Goal: Task Accomplishment & Management: Use online tool/utility

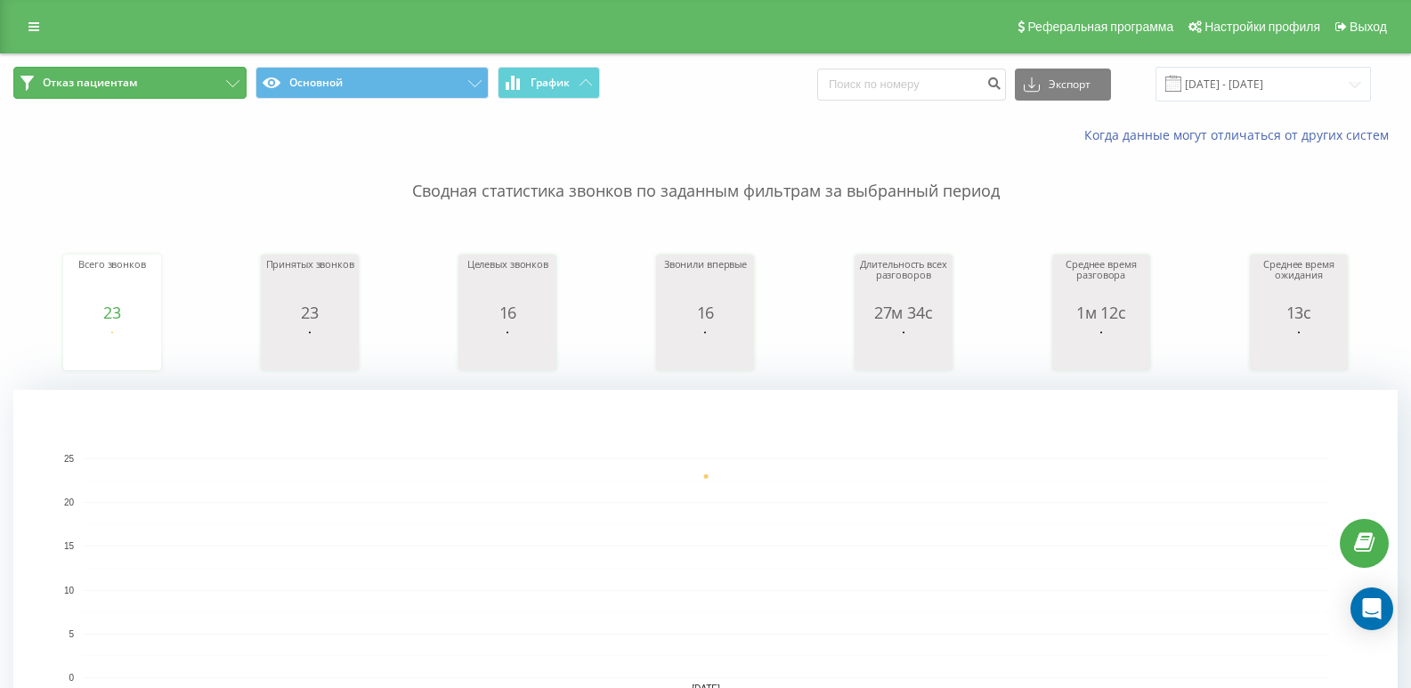
click at [182, 85] on button "Отказ пациентам" at bounding box center [129, 83] width 233 height 32
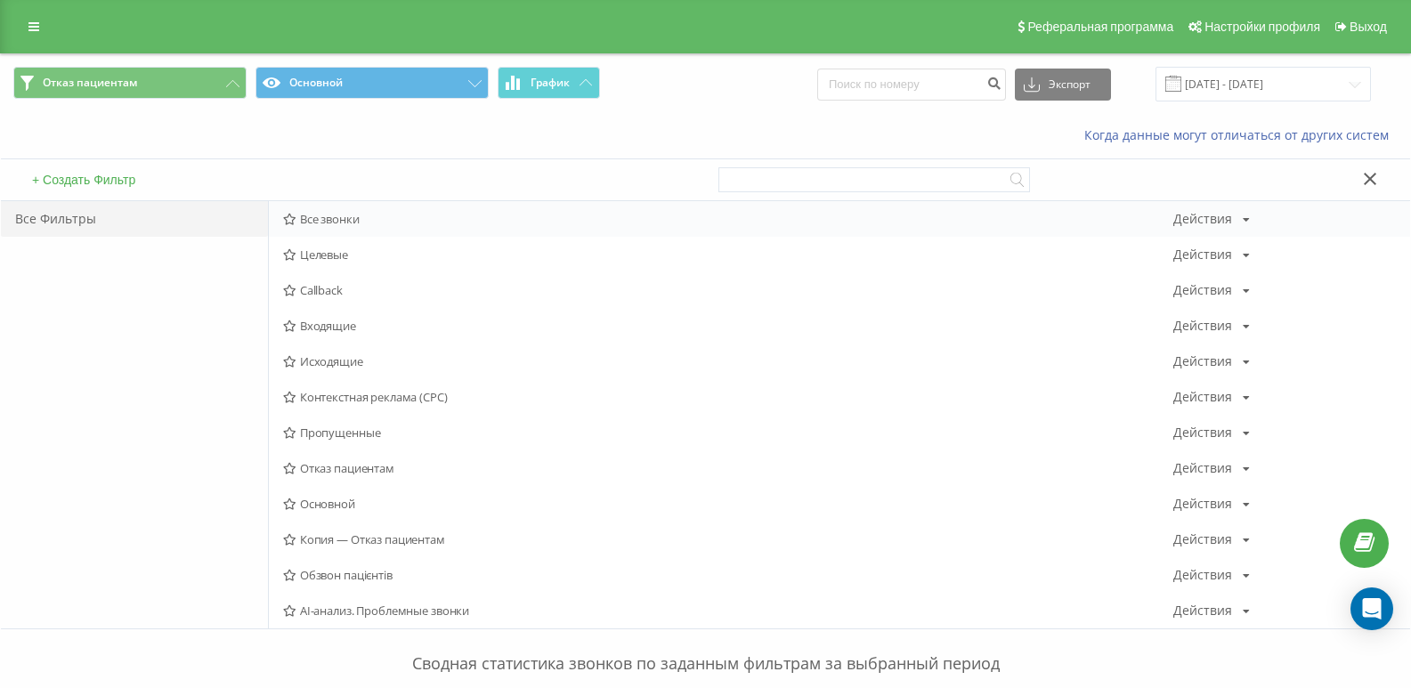
click at [297, 220] on span "Все звонки" at bounding box center [728, 219] width 890 height 12
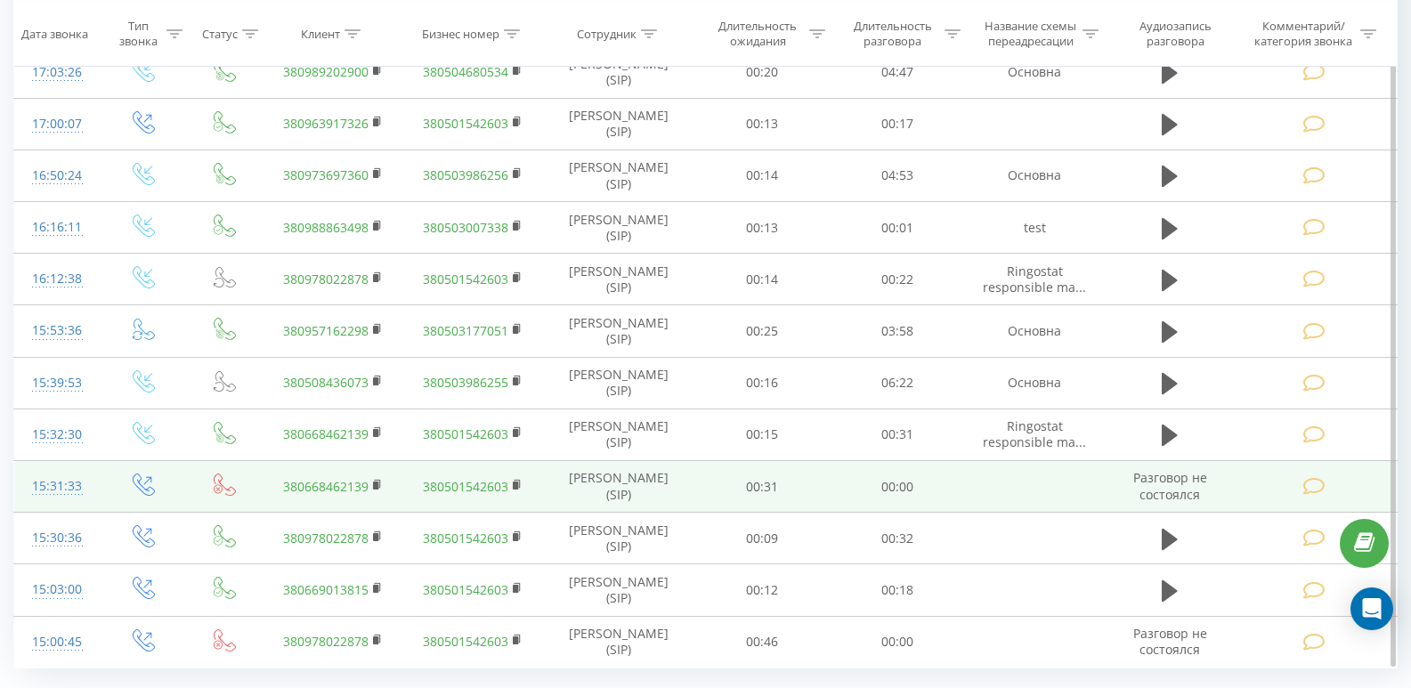
scroll to position [1546, 0]
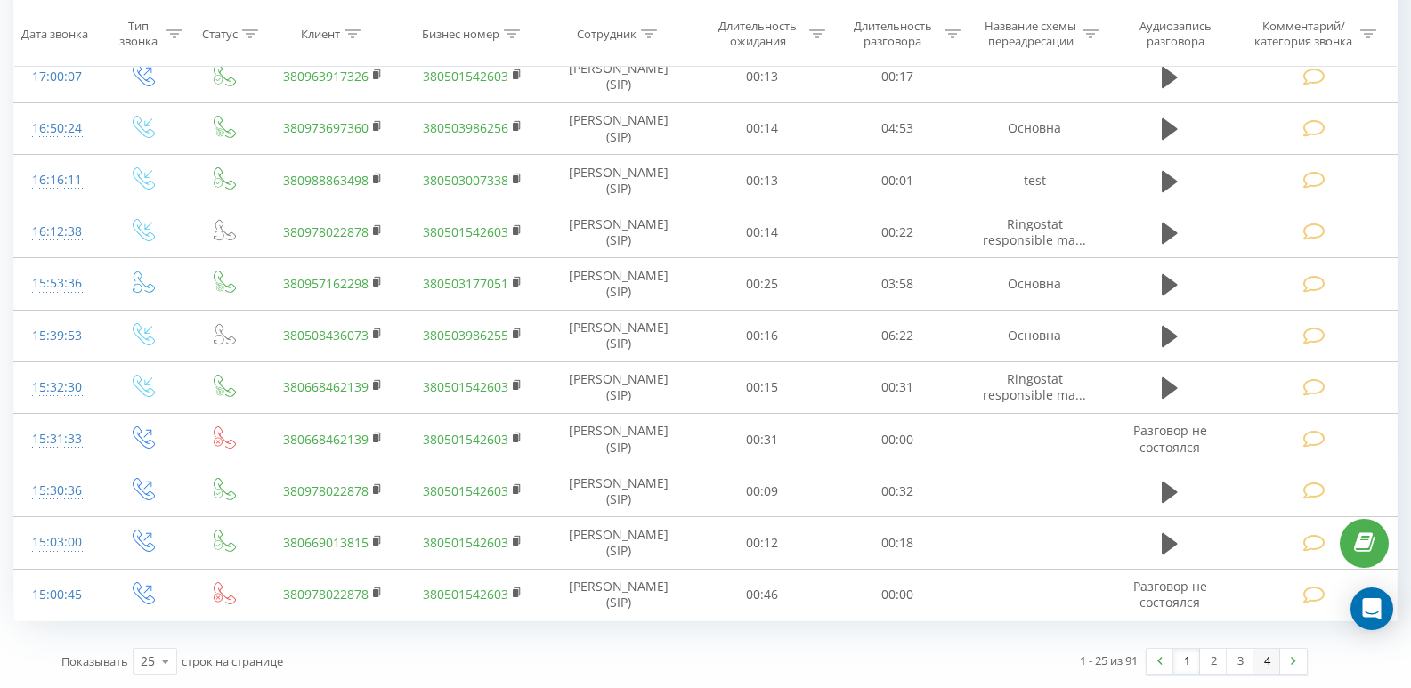
click at [1265, 659] on link "4" at bounding box center [1266, 661] width 27 height 25
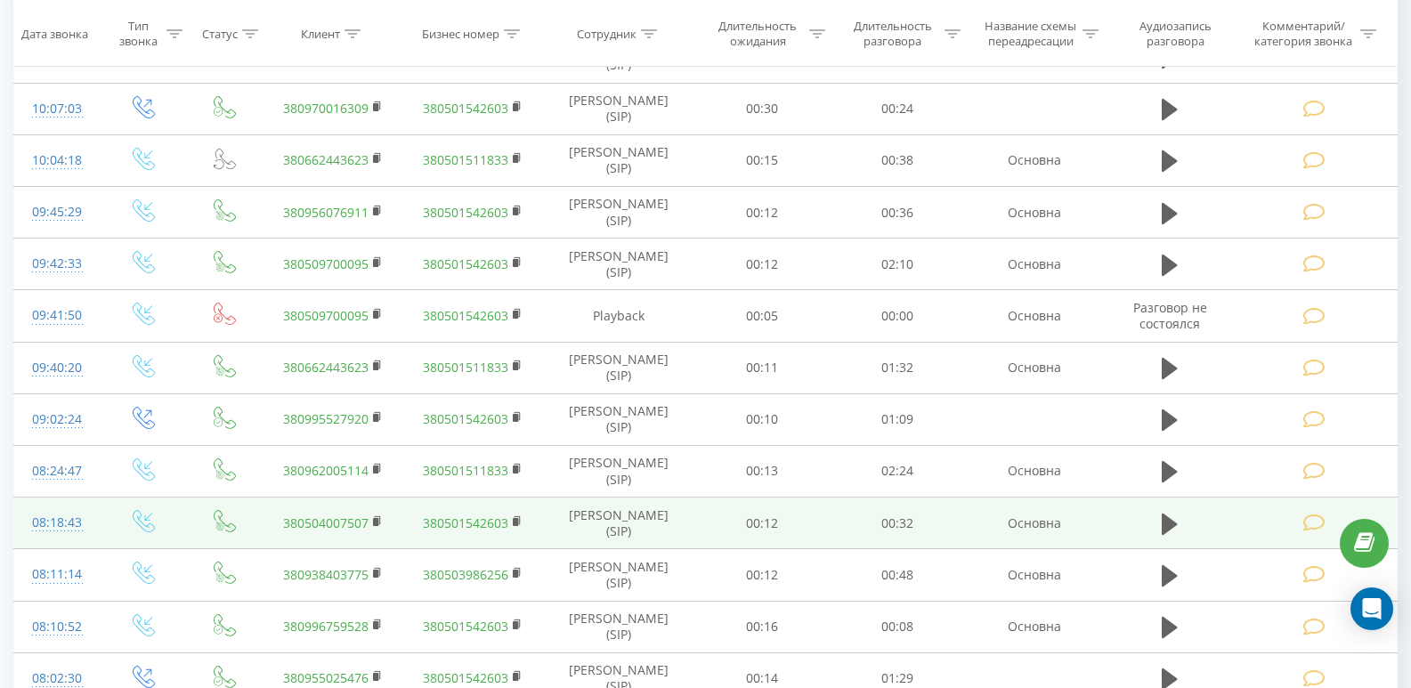
scroll to position [1080, 0]
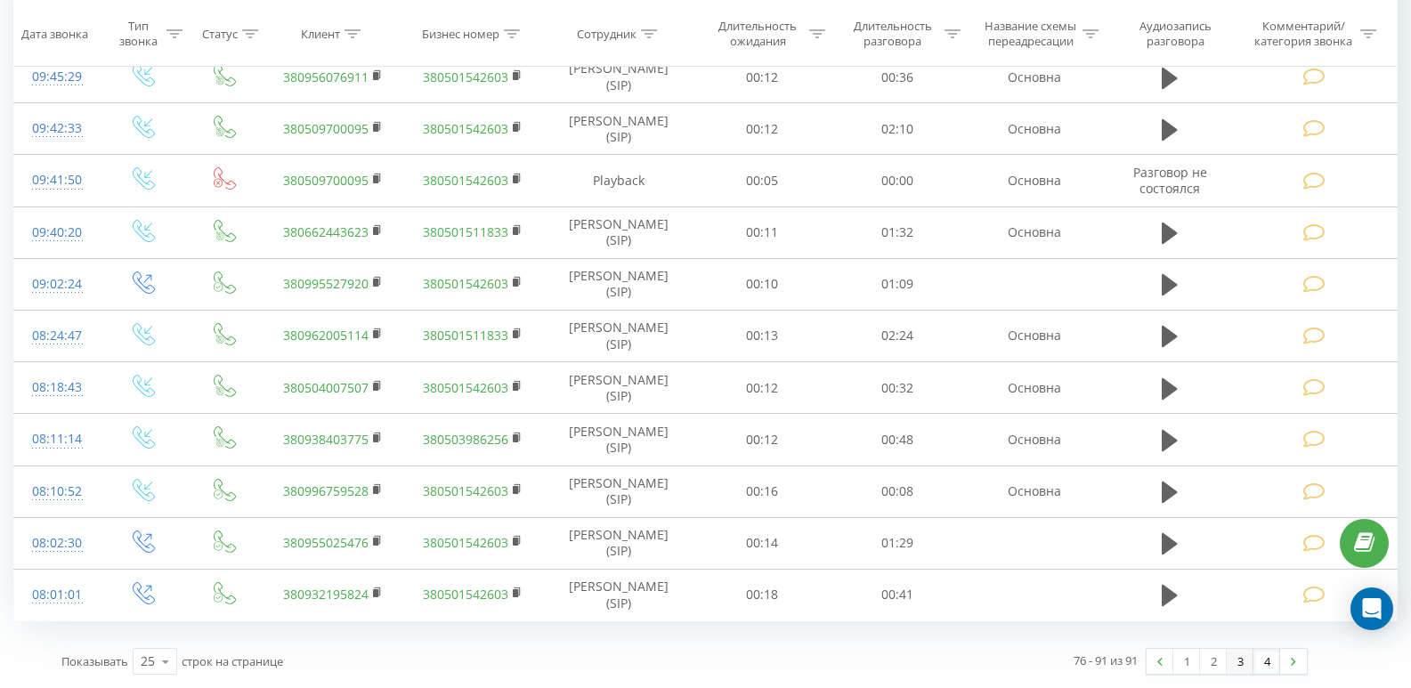
click at [1239, 659] on link "3" at bounding box center [1239, 661] width 27 height 25
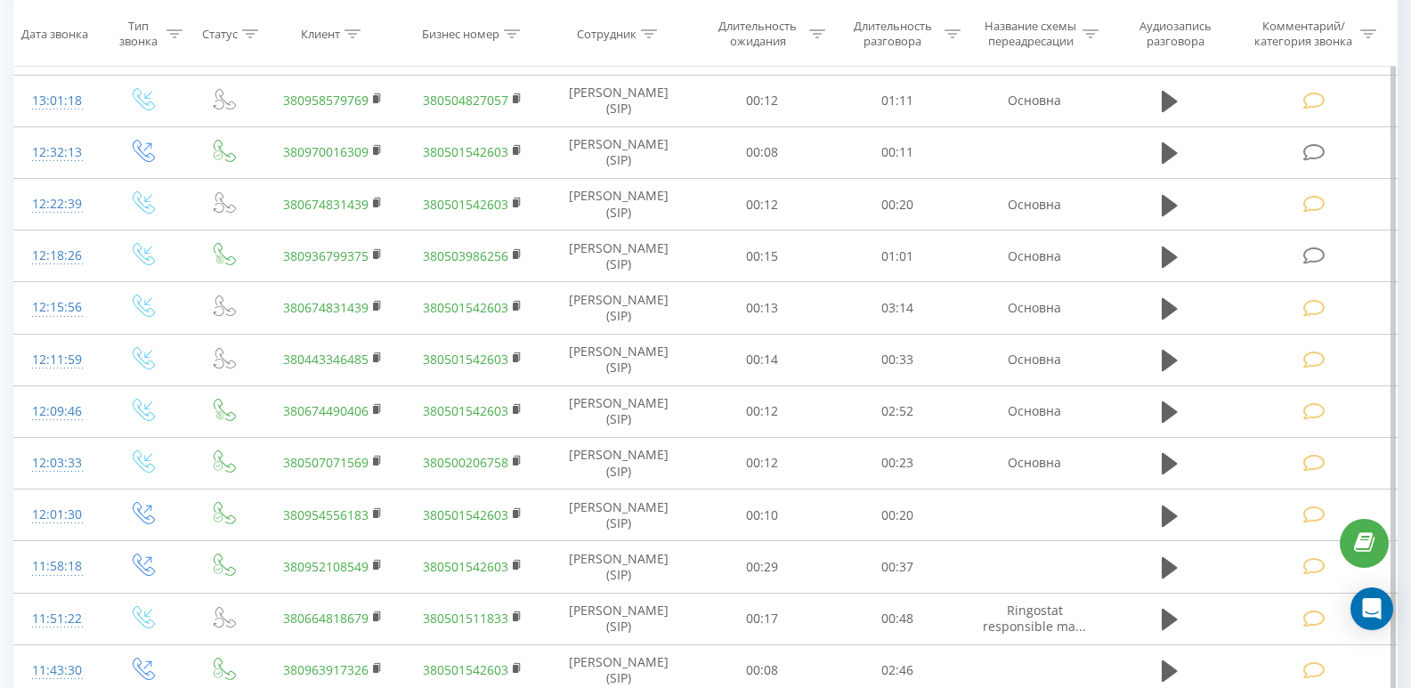
scroll to position [923, 0]
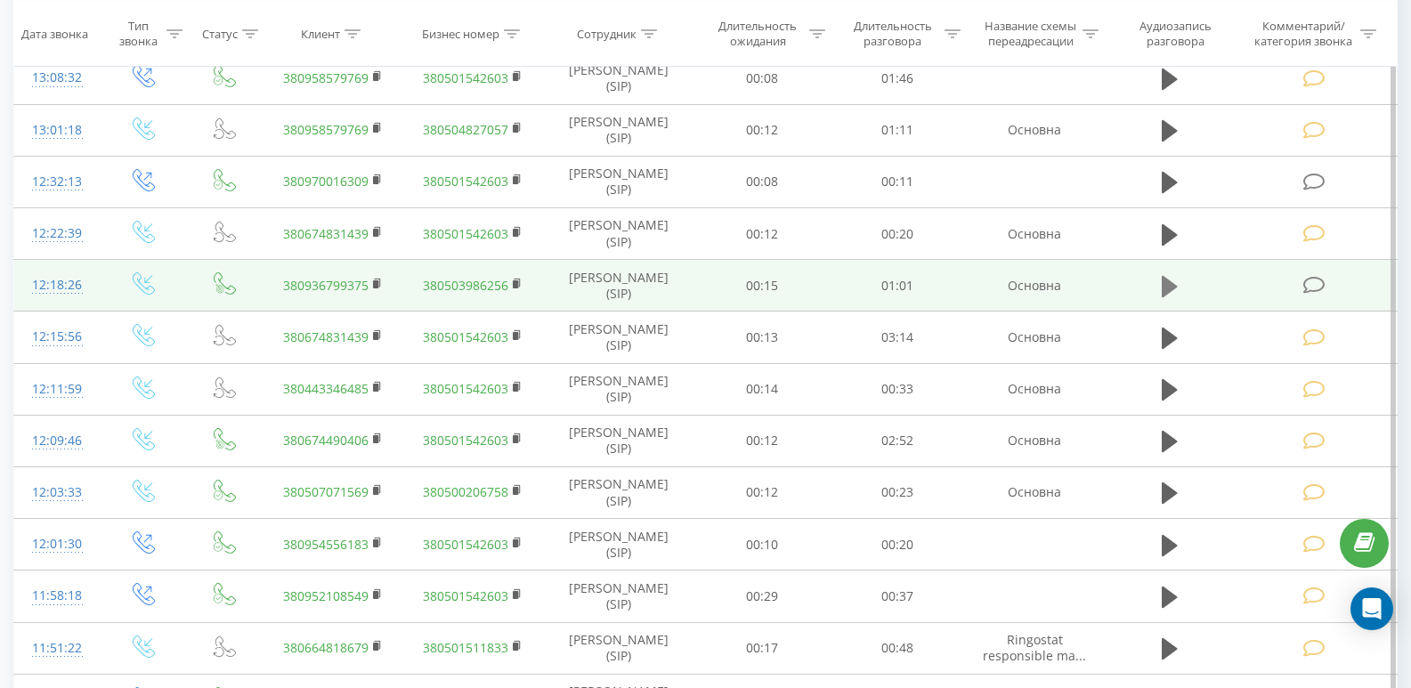
click at [1167, 287] on icon at bounding box center [1169, 286] width 16 height 21
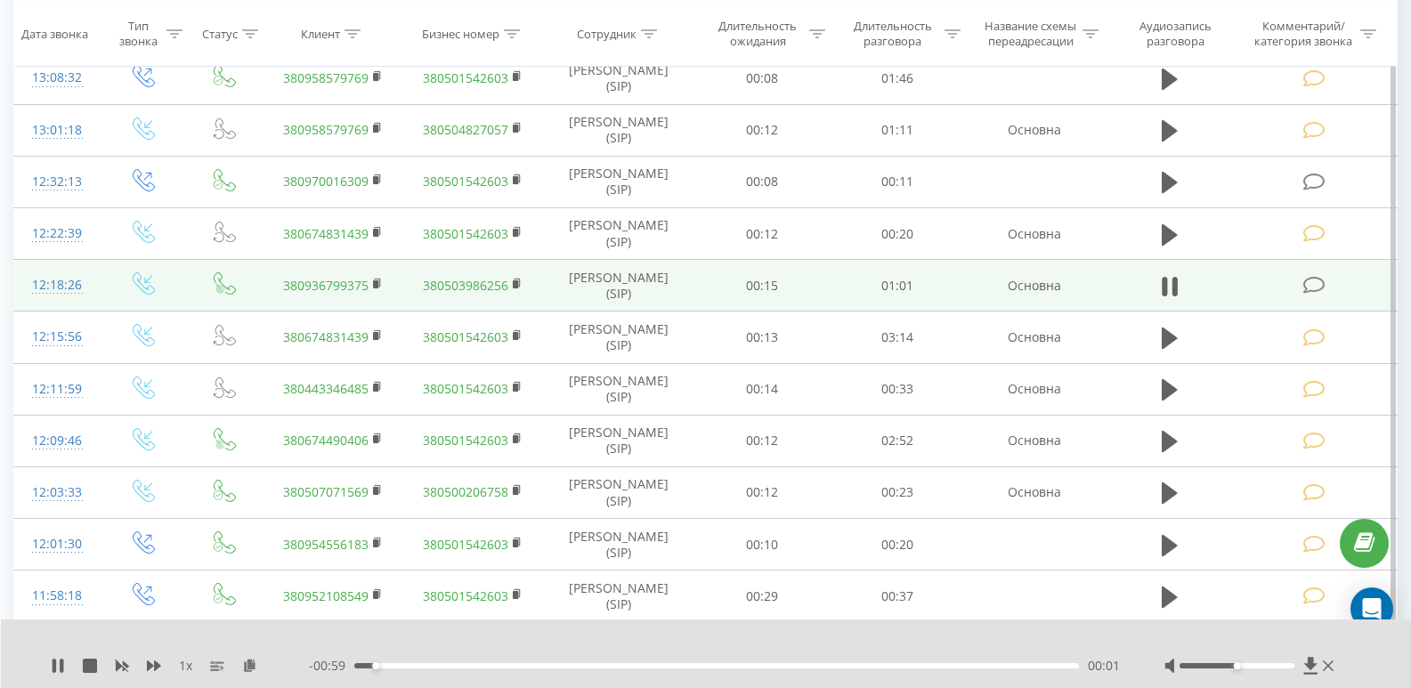
click at [508, 668] on div "00:01" at bounding box center [716, 665] width 724 height 5
click at [773, 668] on div "00:29" at bounding box center [716, 665] width 724 height 5
click at [851, 666] on div "00:36" at bounding box center [716, 665] width 724 height 5
click at [929, 666] on div "00:48" at bounding box center [716, 665] width 724 height 5
click at [974, 665] on div "00:49" at bounding box center [716, 665] width 724 height 5
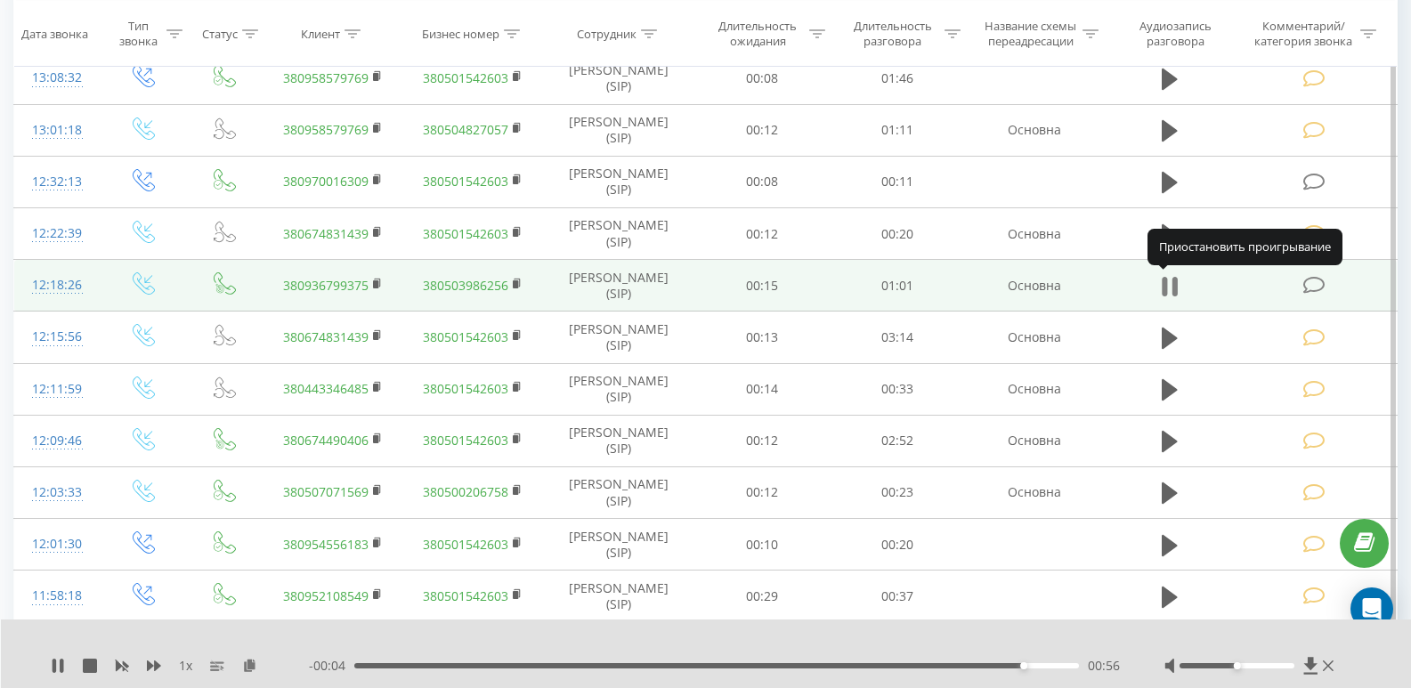
click at [1180, 284] on button at bounding box center [1169, 286] width 27 height 27
click at [1312, 283] on icon at bounding box center [1314, 285] width 22 height 19
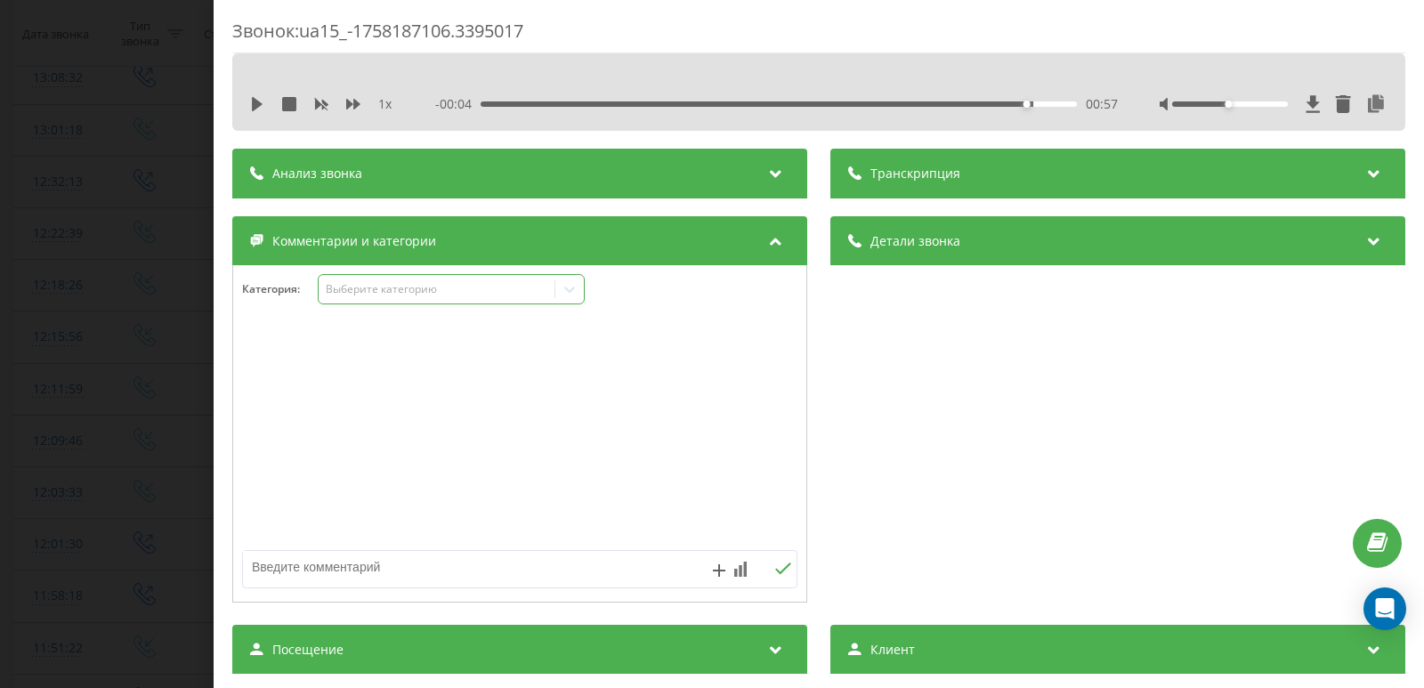
click at [375, 281] on div "Выберите категорию" at bounding box center [437, 289] width 236 height 17
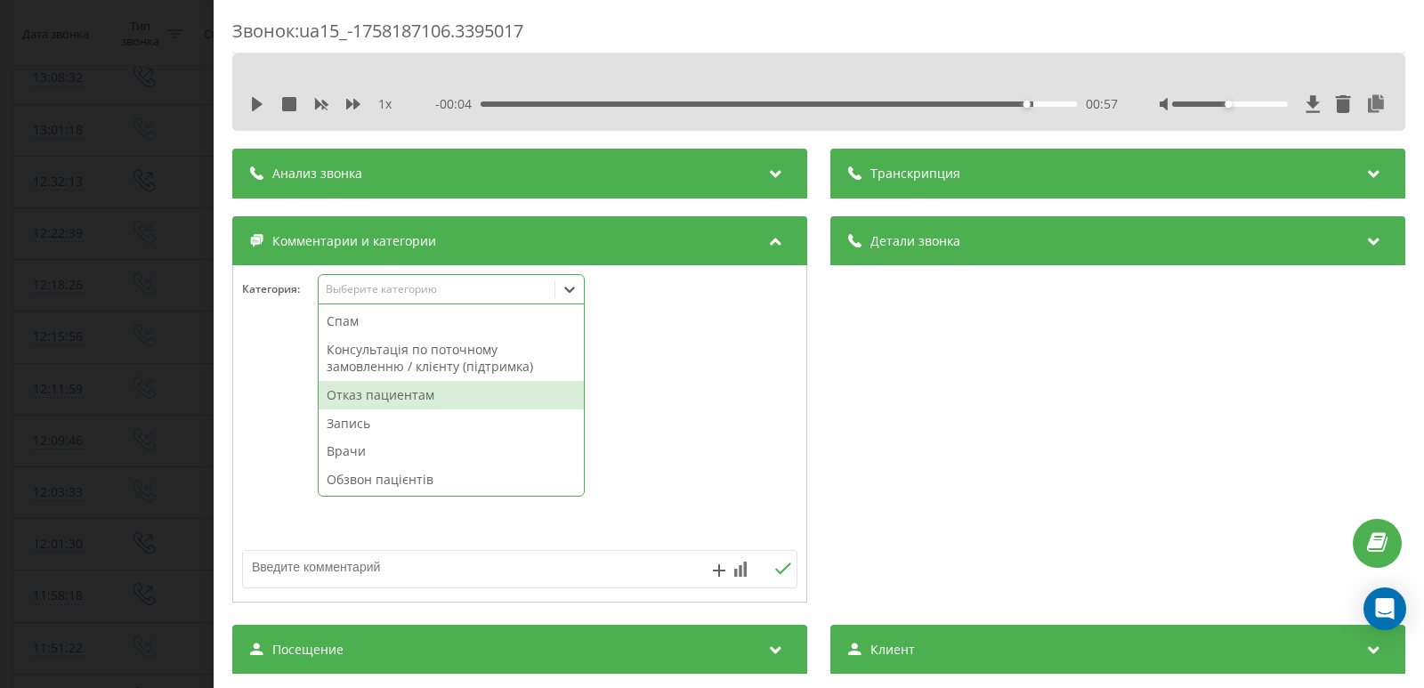
click at [379, 401] on div "Отказ пациентам" at bounding box center [451, 395] width 265 height 28
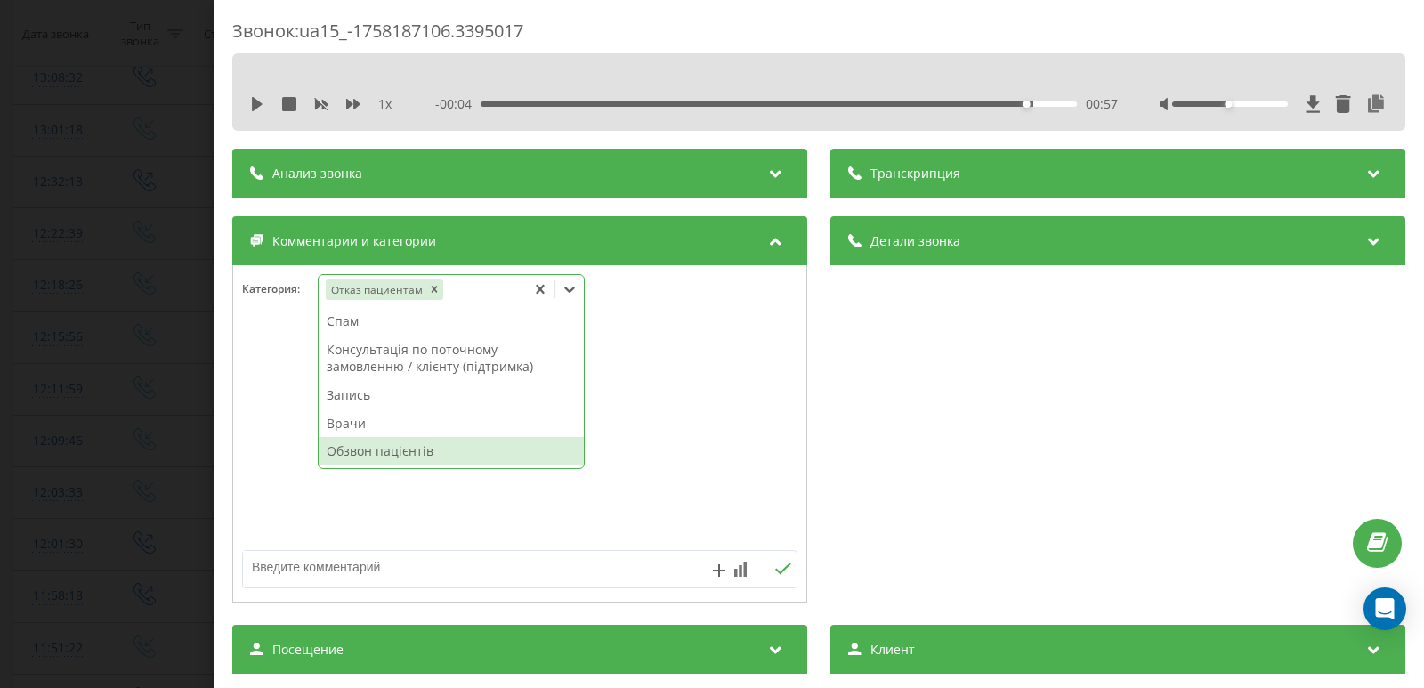
click at [372, 563] on textarea at bounding box center [464, 567] width 442 height 32
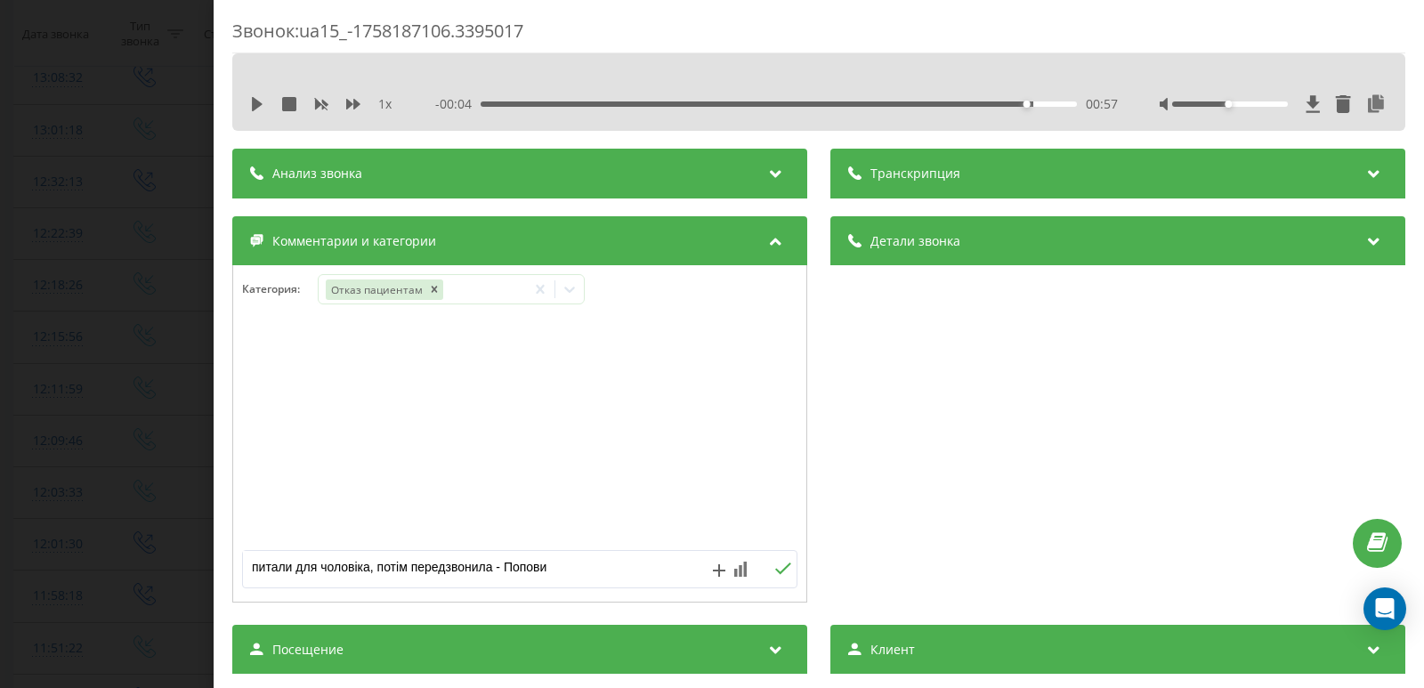
type textarea "питали для чоловіка, потім передзвонила - Попович"
click at [111, 353] on div "Звонок : ua15_-1758187106.3395017 1 x - 00:04 00:57 00:57 Транскрипция Для анал…" at bounding box center [712, 344] width 1424 height 688
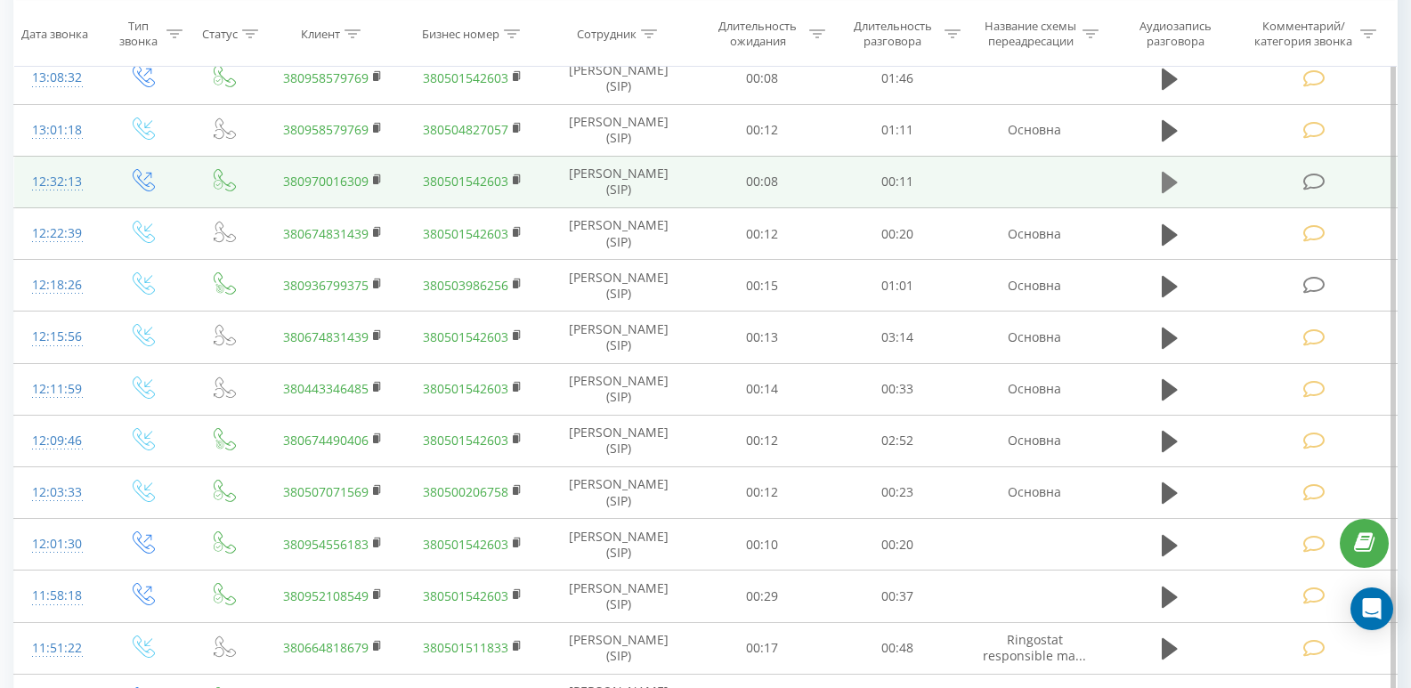
click at [1177, 180] on icon at bounding box center [1169, 182] width 16 height 25
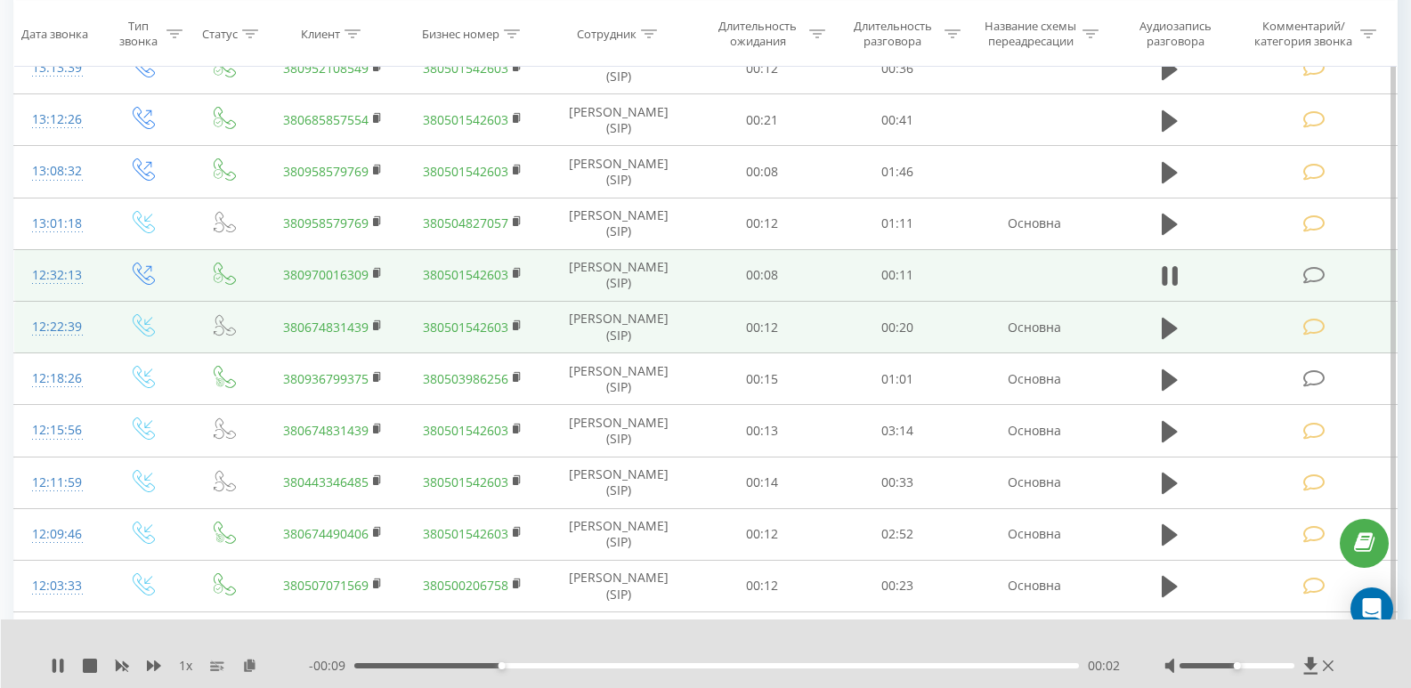
scroll to position [834, 0]
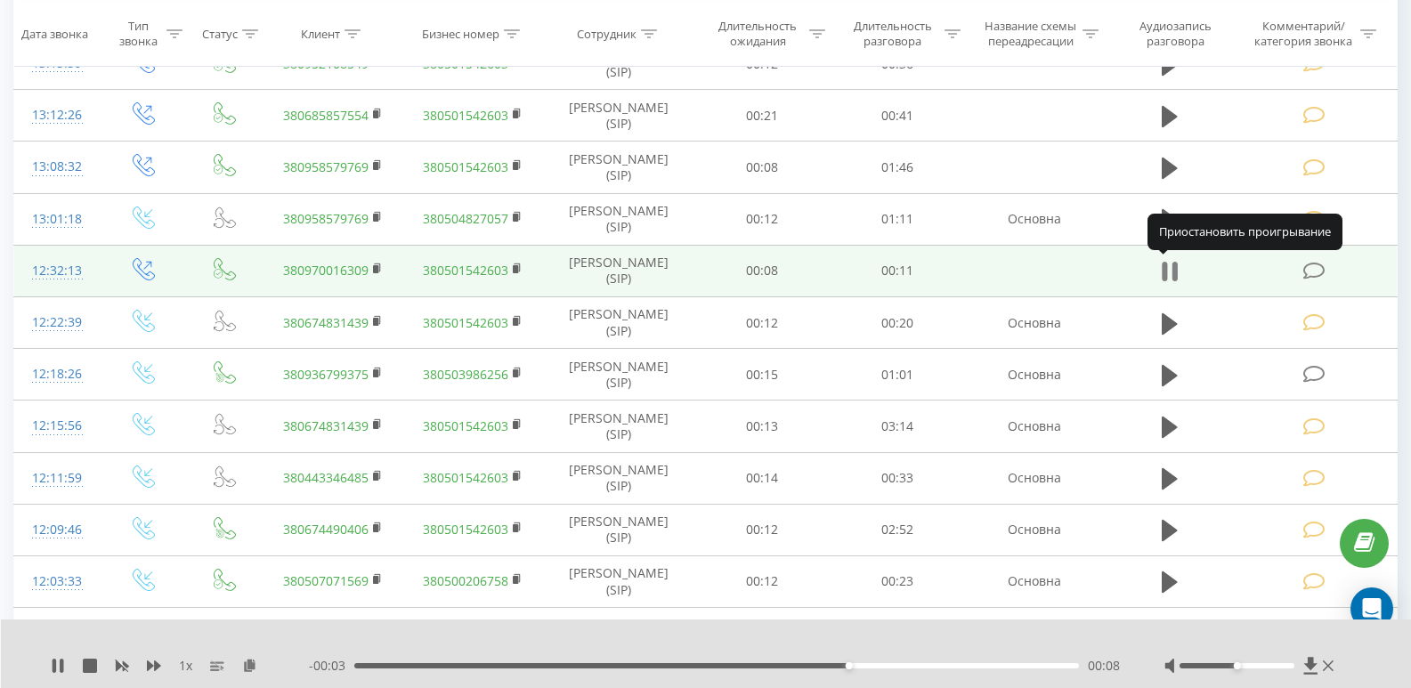
drag, startPoint x: 1164, startPoint y: 277, endPoint x: 1306, endPoint y: 269, distance: 141.7
click at [1165, 276] on icon at bounding box center [1163, 272] width 5 height 20
click at [1307, 269] on icon at bounding box center [1314, 271] width 22 height 19
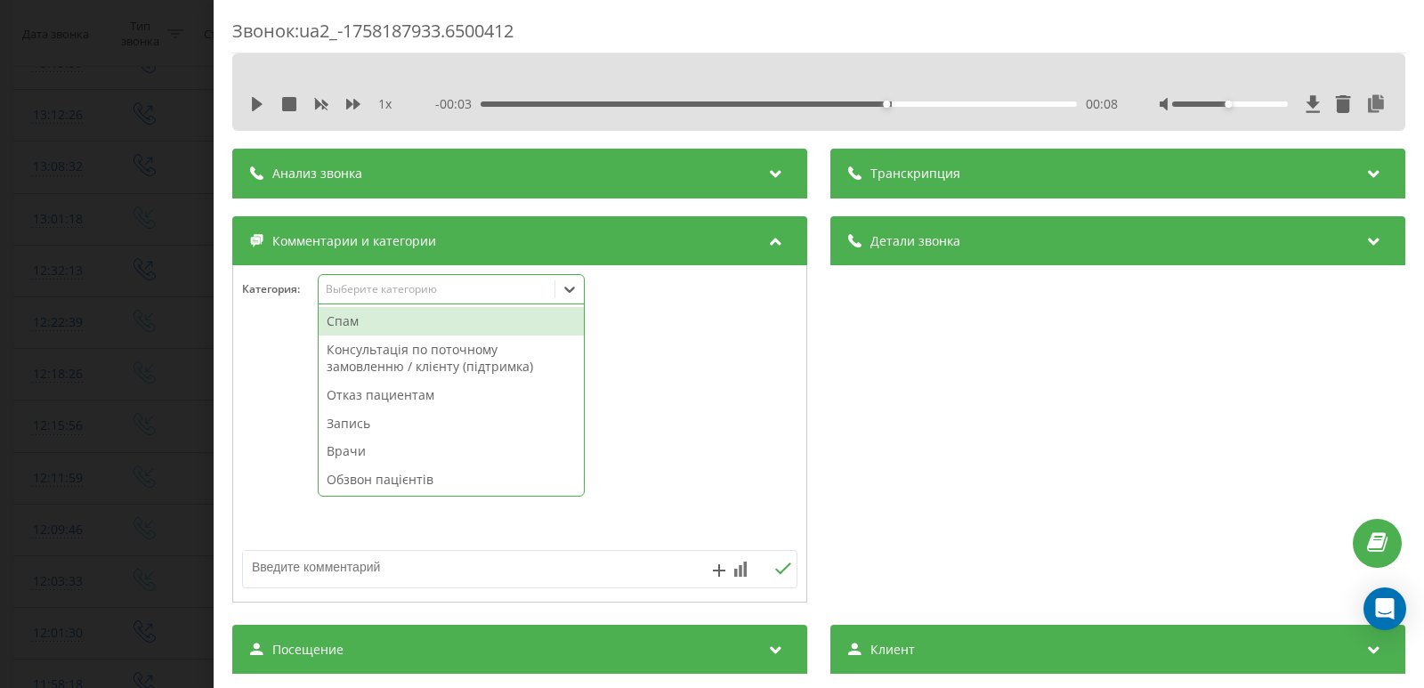
click at [354, 295] on div "Выберите категорию" at bounding box center [437, 289] width 223 height 14
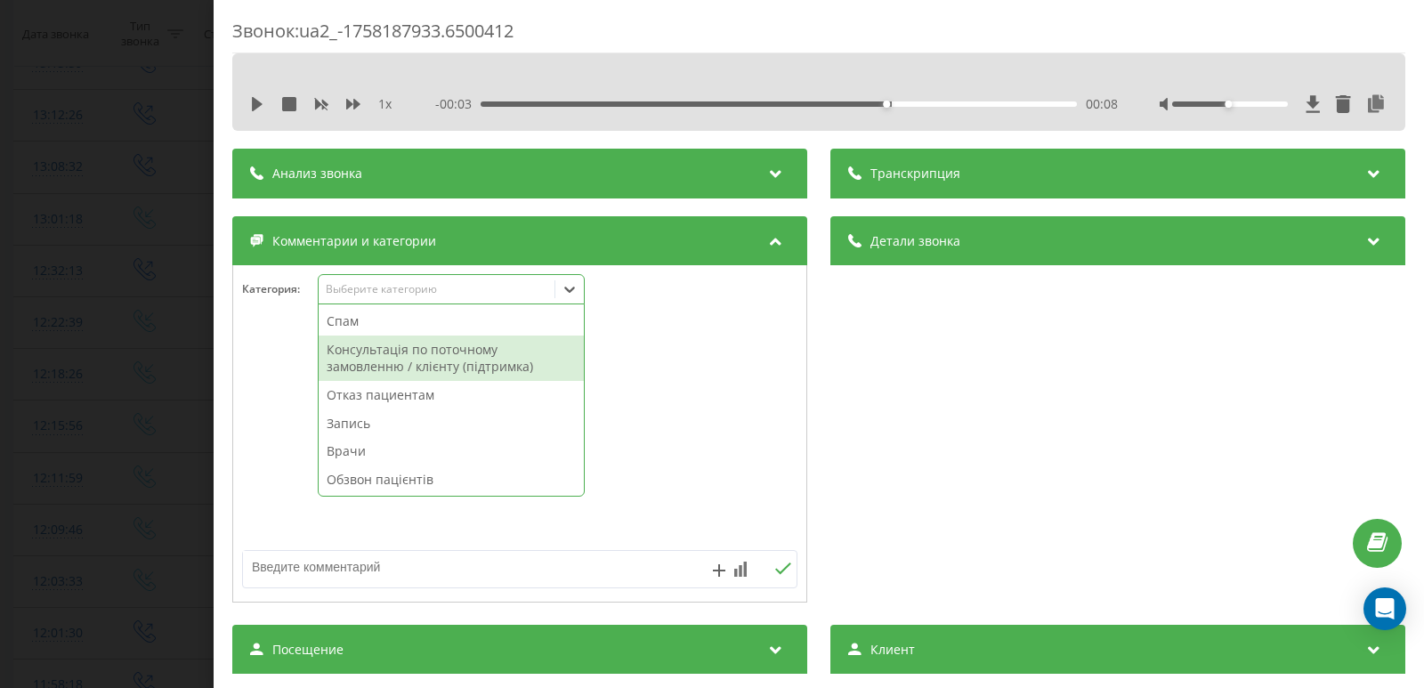
click at [350, 365] on div "Консультація по поточному замовленню / клієнту (підтримка)" at bounding box center [451, 358] width 265 height 45
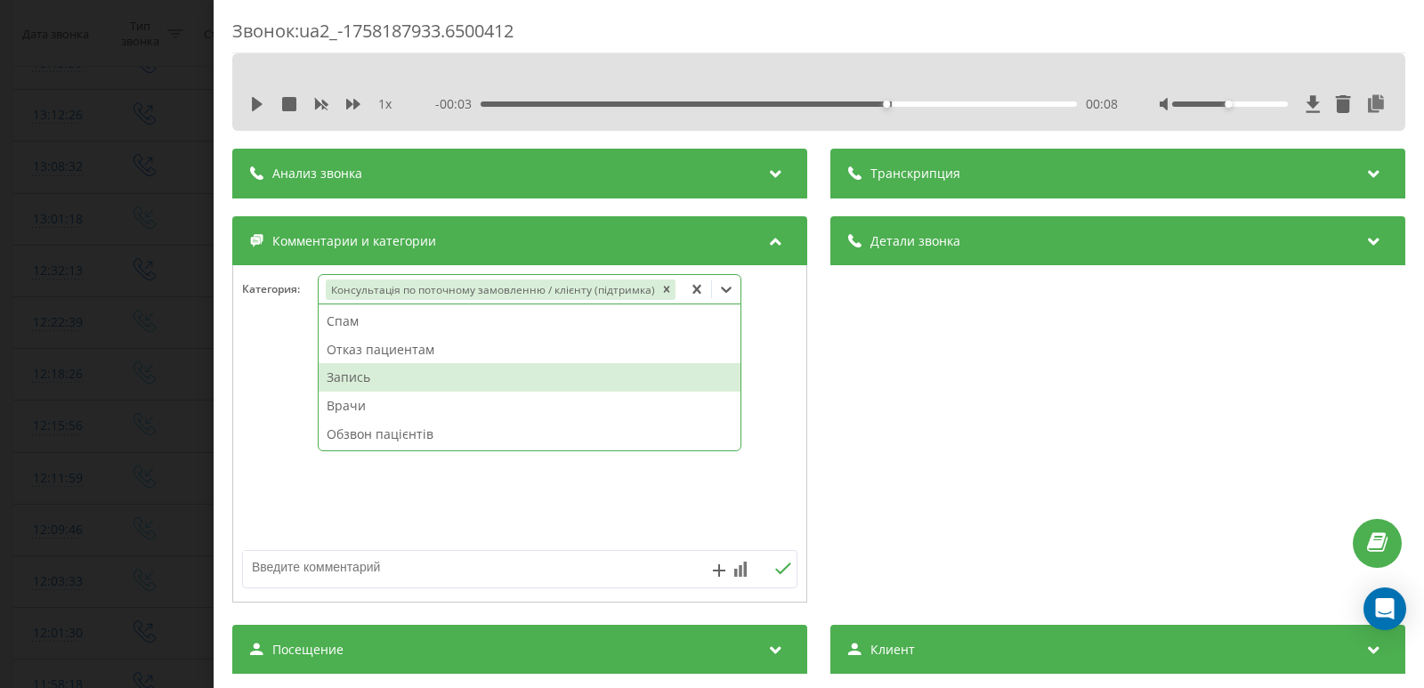
click at [158, 383] on div "Звонок : ua2_-1758187933.6500412 1 x - 00:03 00:08 00:08 Транскрипция Для анали…" at bounding box center [712, 344] width 1424 height 688
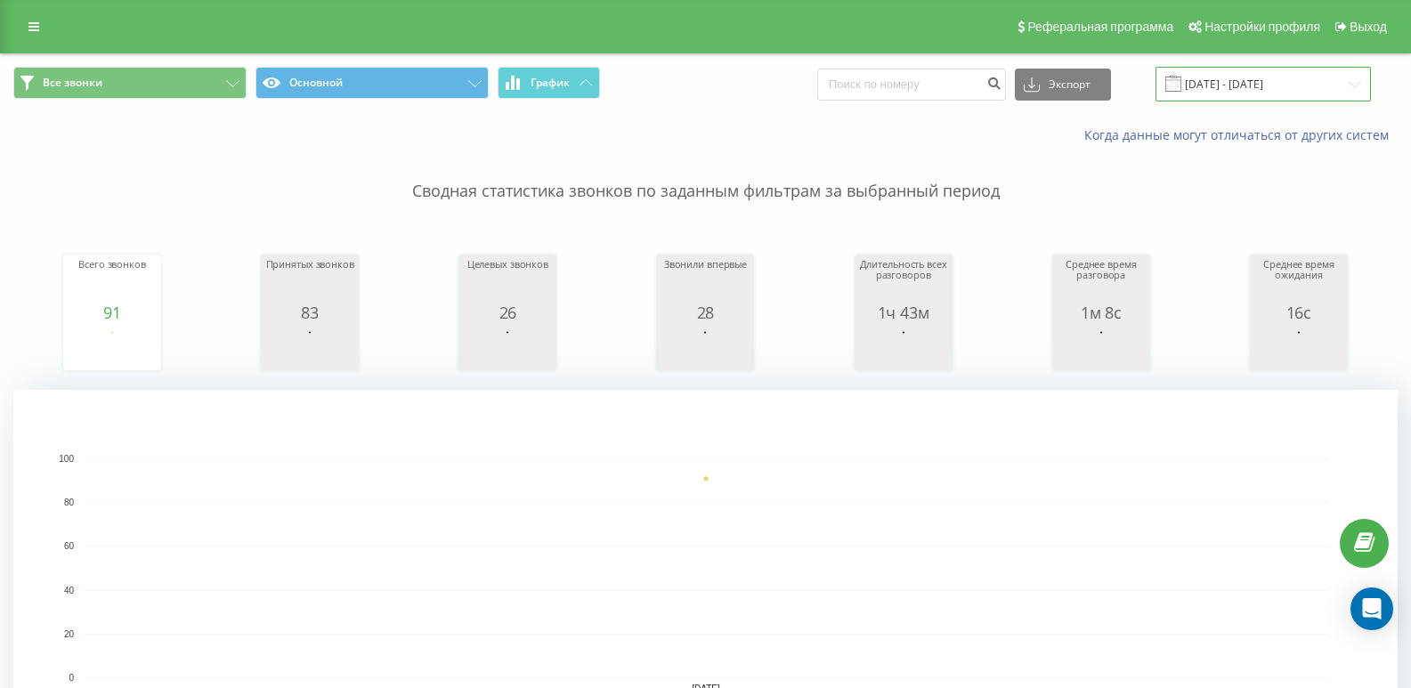
click at [1218, 92] on input "18.09.2025 - 18.09.2025" at bounding box center [1262, 84] width 215 height 35
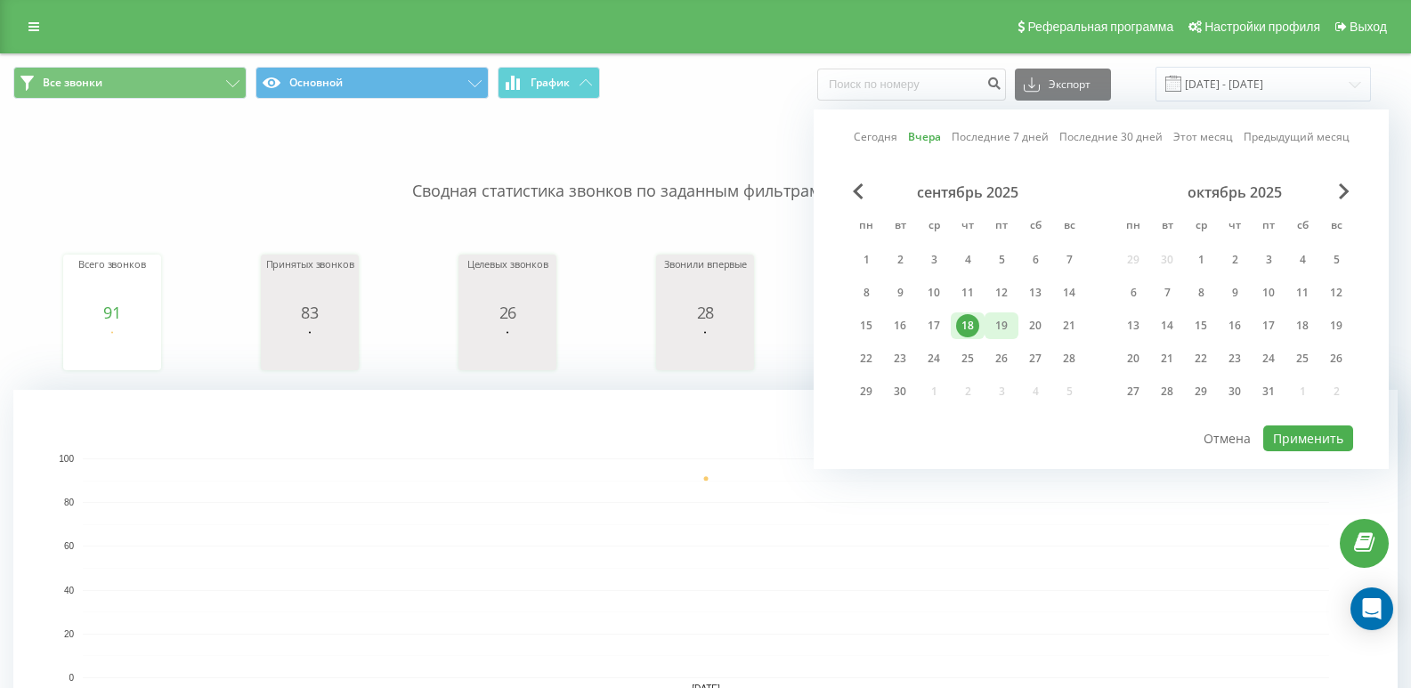
click at [991, 328] on div "19" at bounding box center [1001, 325] width 23 height 23
click at [1283, 435] on button "Применить" at bounding box center [1308, 438] width 90 height 26
type input "19.09.2025 - 19.09.2025"
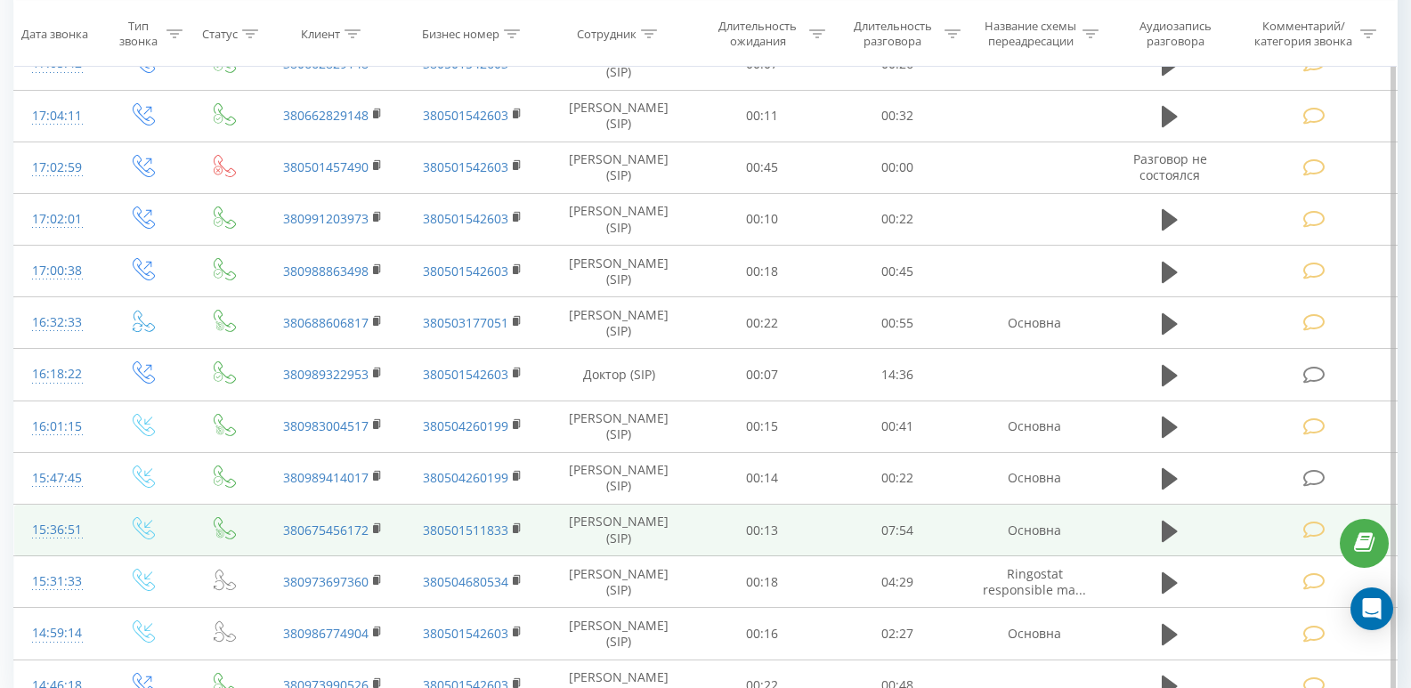
scroll to position [1546, 0]
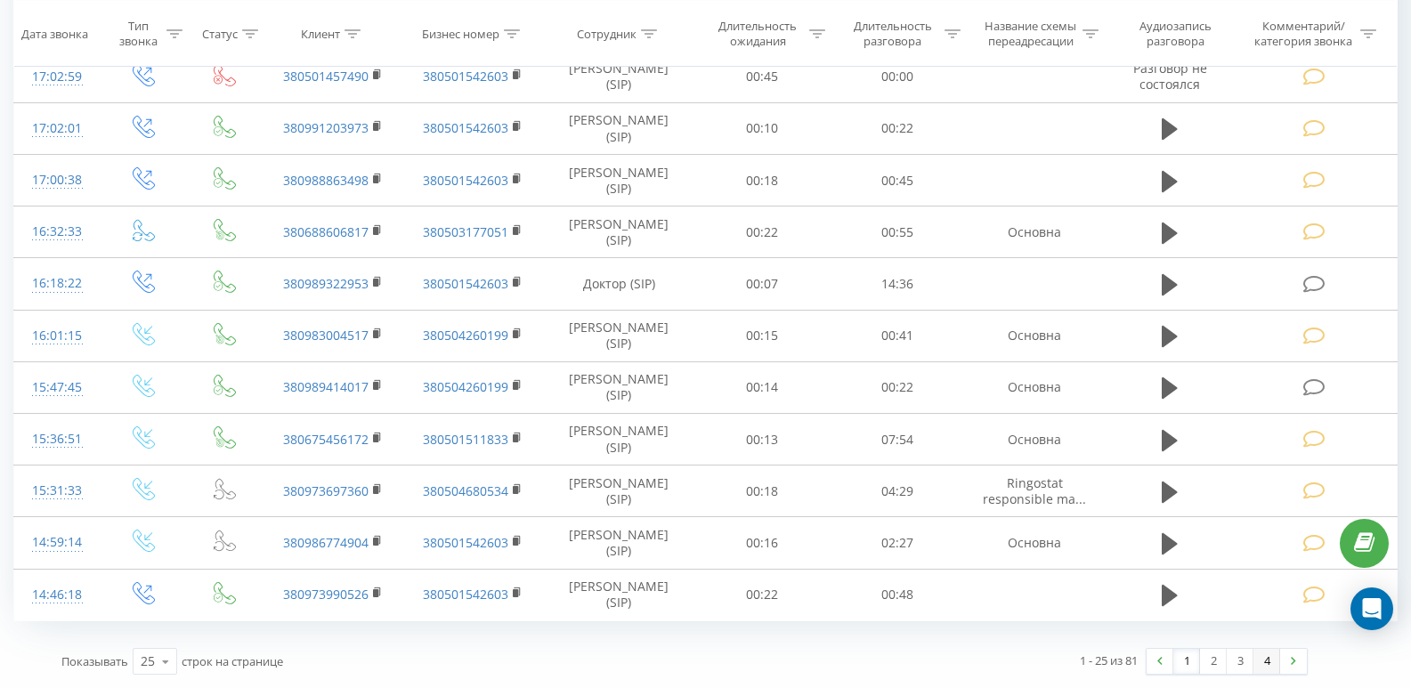
click at [1260, 660] on link "4" at bounding box center [1266, 661] width 27 height 25
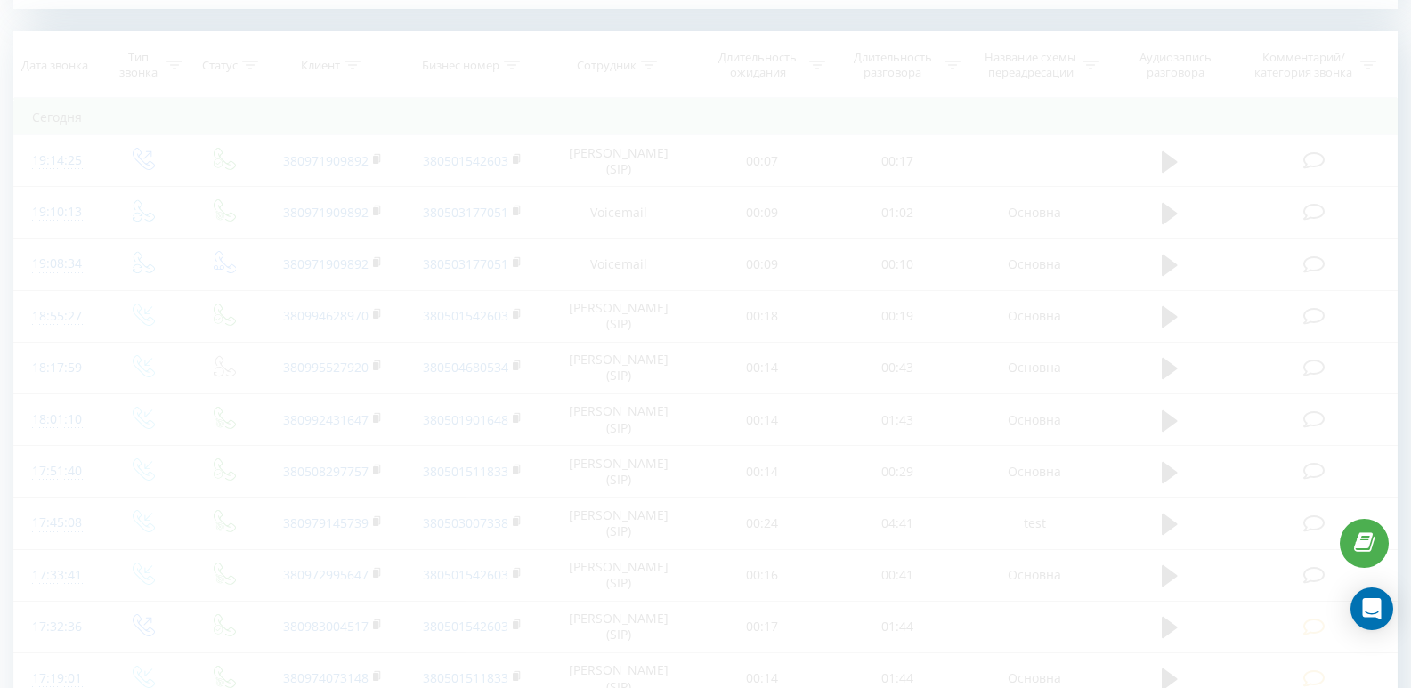
scroll to position [614, 0]
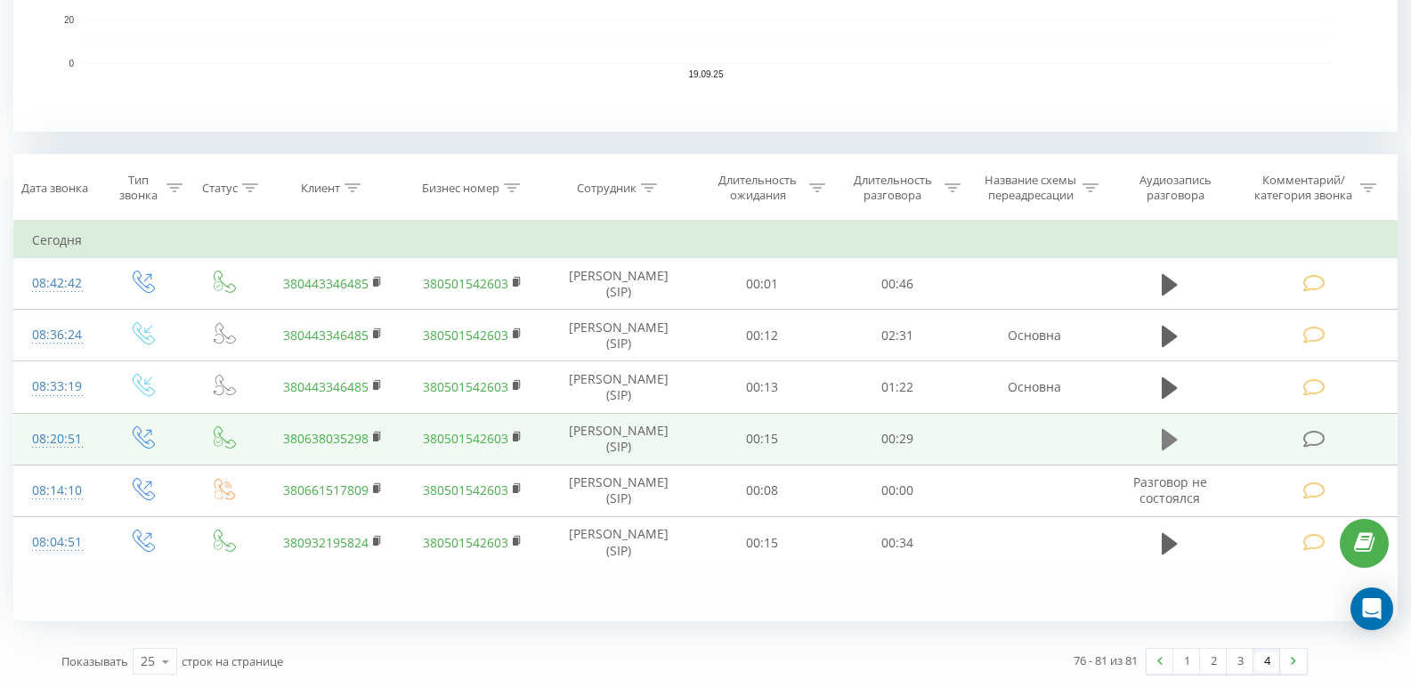
click at [1177, 440] on button at bounding box center [1169, 439] width 27 height 27
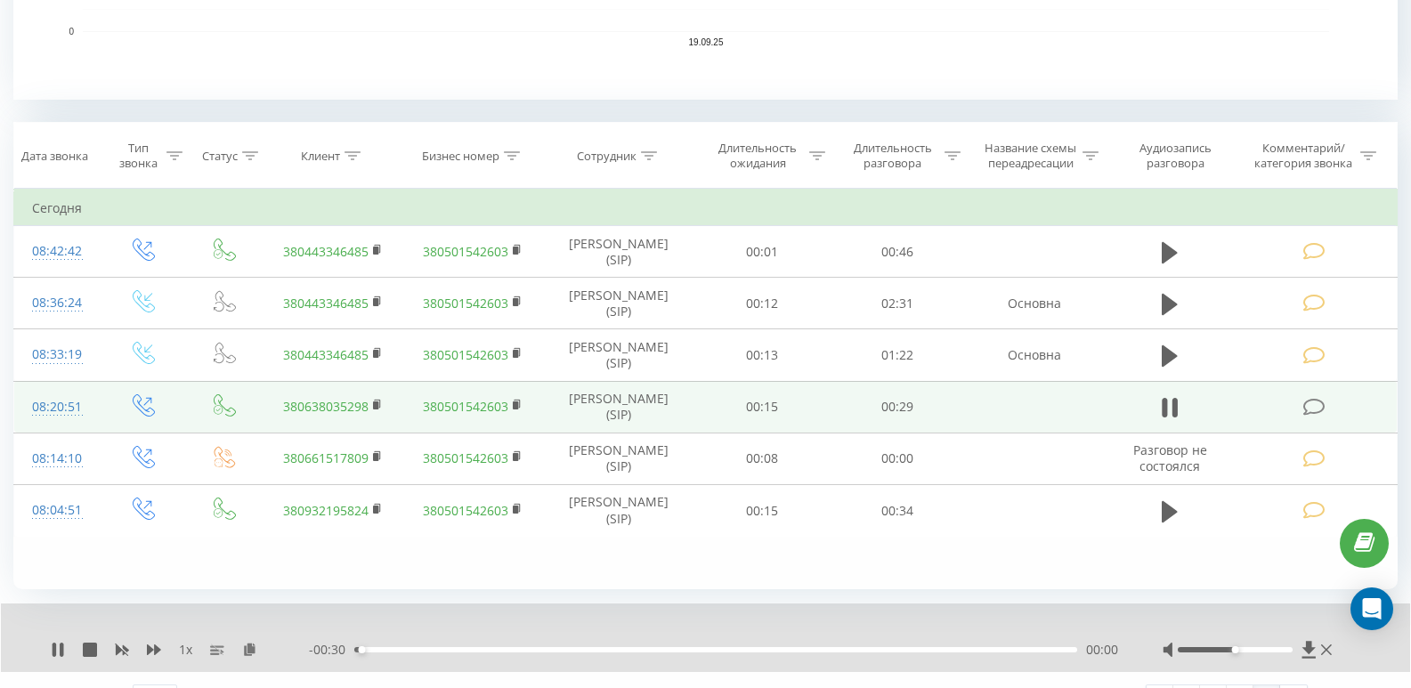
scroll to position [683, 0]
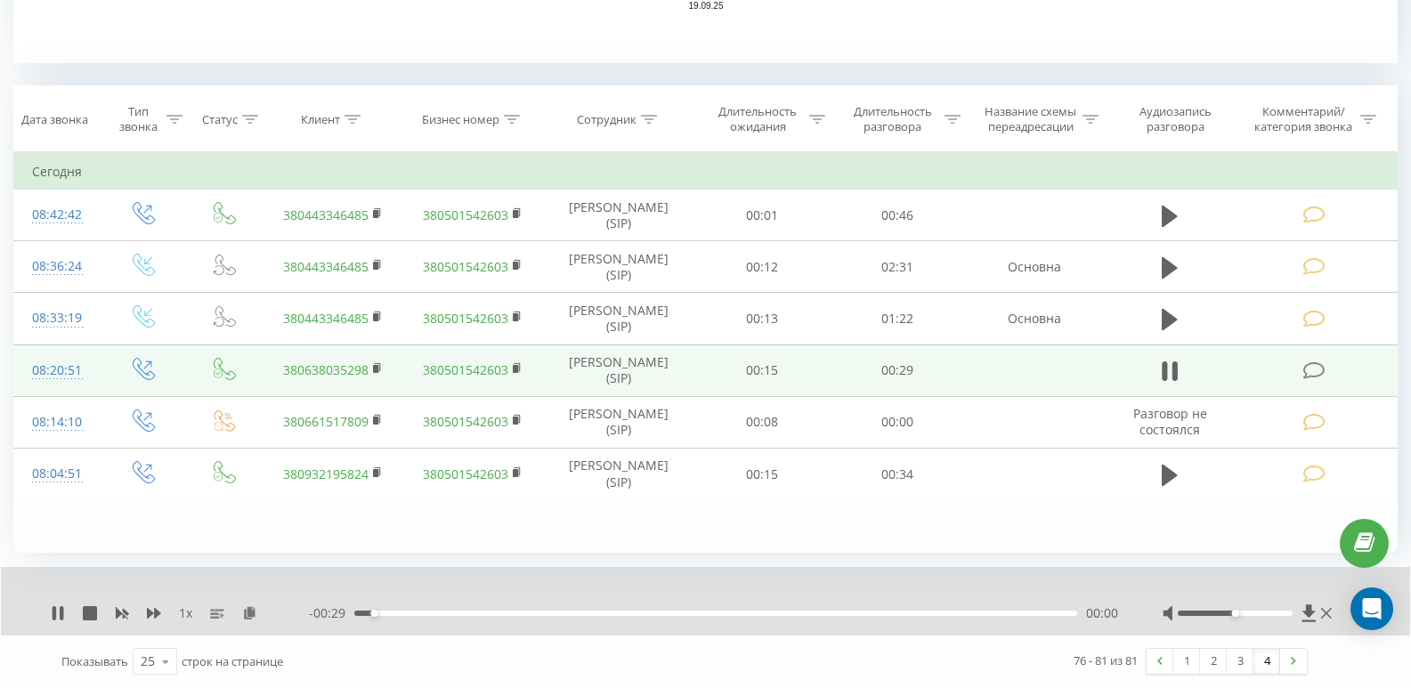
click at [432, 616] on div "- 00:29 00:00 00:00" at bounding box center [713, 613] width 809 height 18
click at [437, 611] on div "00:01" at bounding box center [715, 613] width 723 height 5
click at [617, 616] on div "- 00:24 00:05 00:05" at bounding box center [713, 613] width 809 height 18
click at [617, 611] on div "00:11" at bounding box center [715, 613] width 723 height 5
drag, startPoint x: 1161, startPoint y: 365, endPoint x: 1188, endPoint y: 366, distance: 27.6
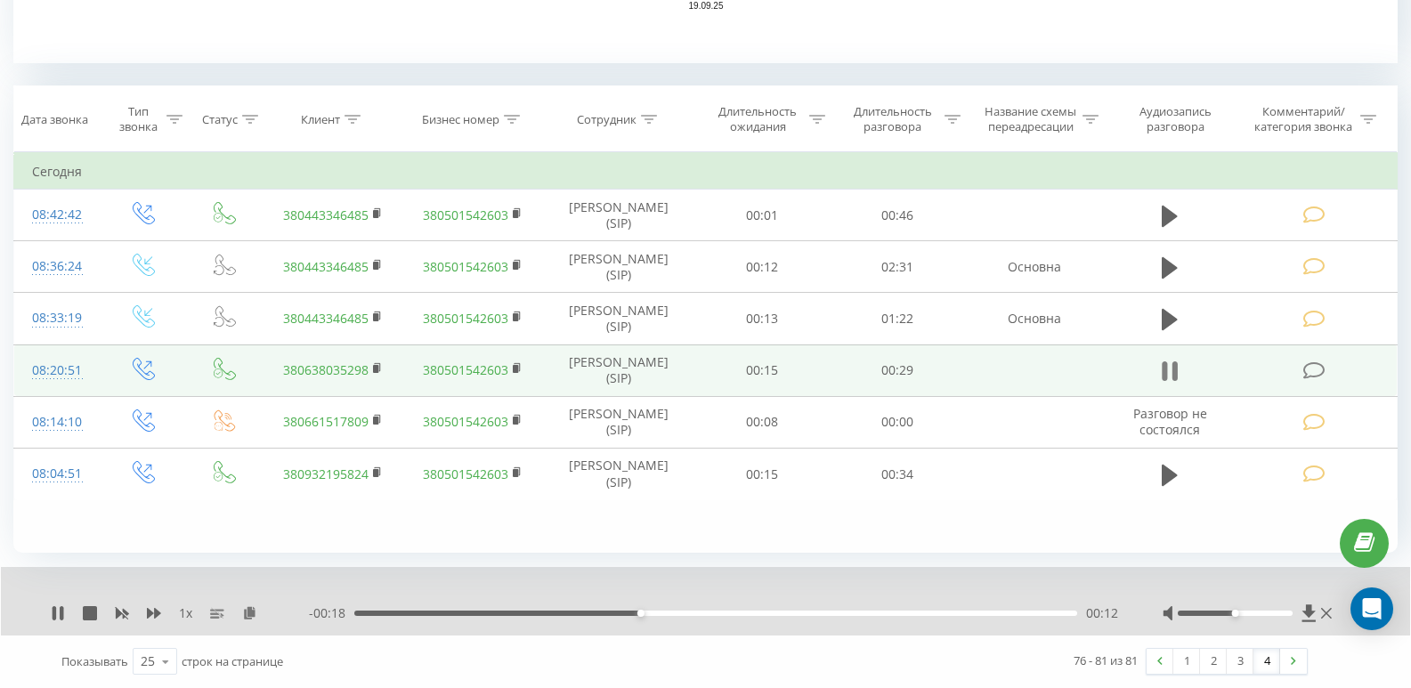
click at [1161, 366] on button at bounding box center [1169, 371] width 27 height 27
click at [1310, 370] on icon at bounding box center [1314, 370] width 22 height 19
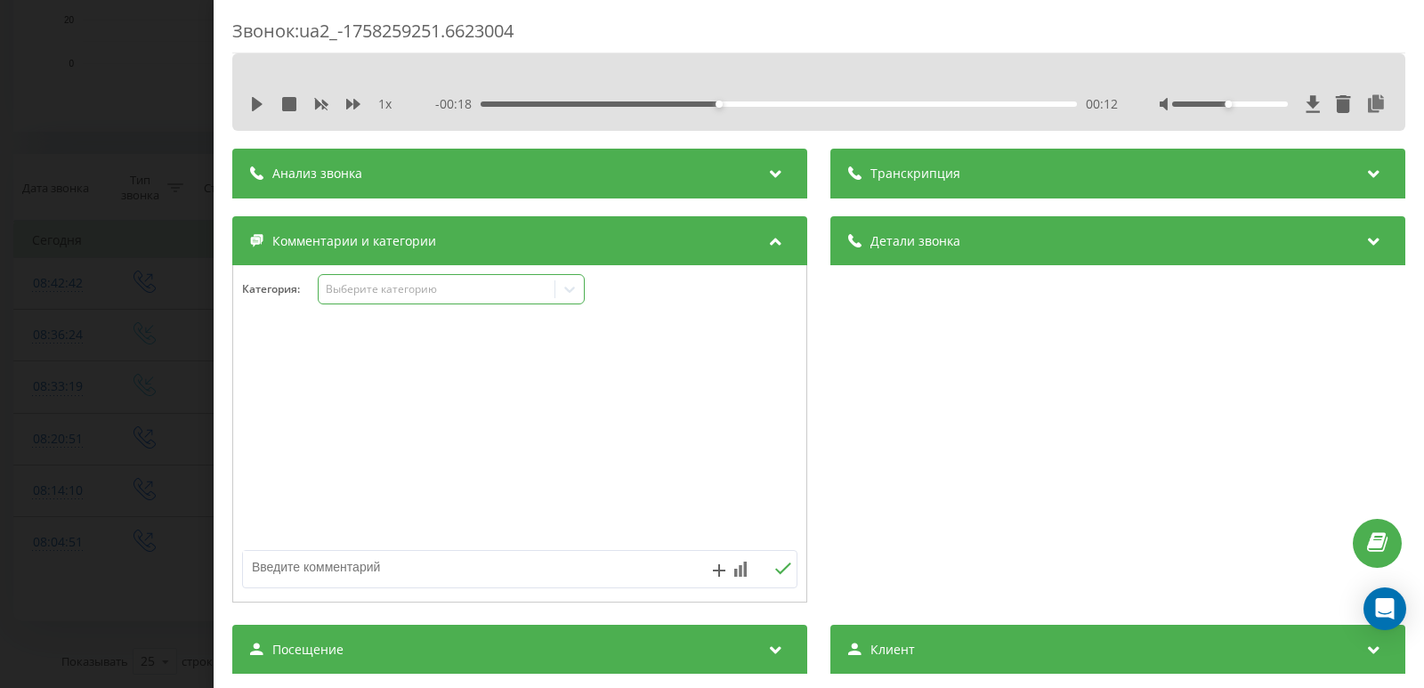
click at [372, 288] on div "Выберите категорию" at bounding box center [437, 289] width 223 height 14
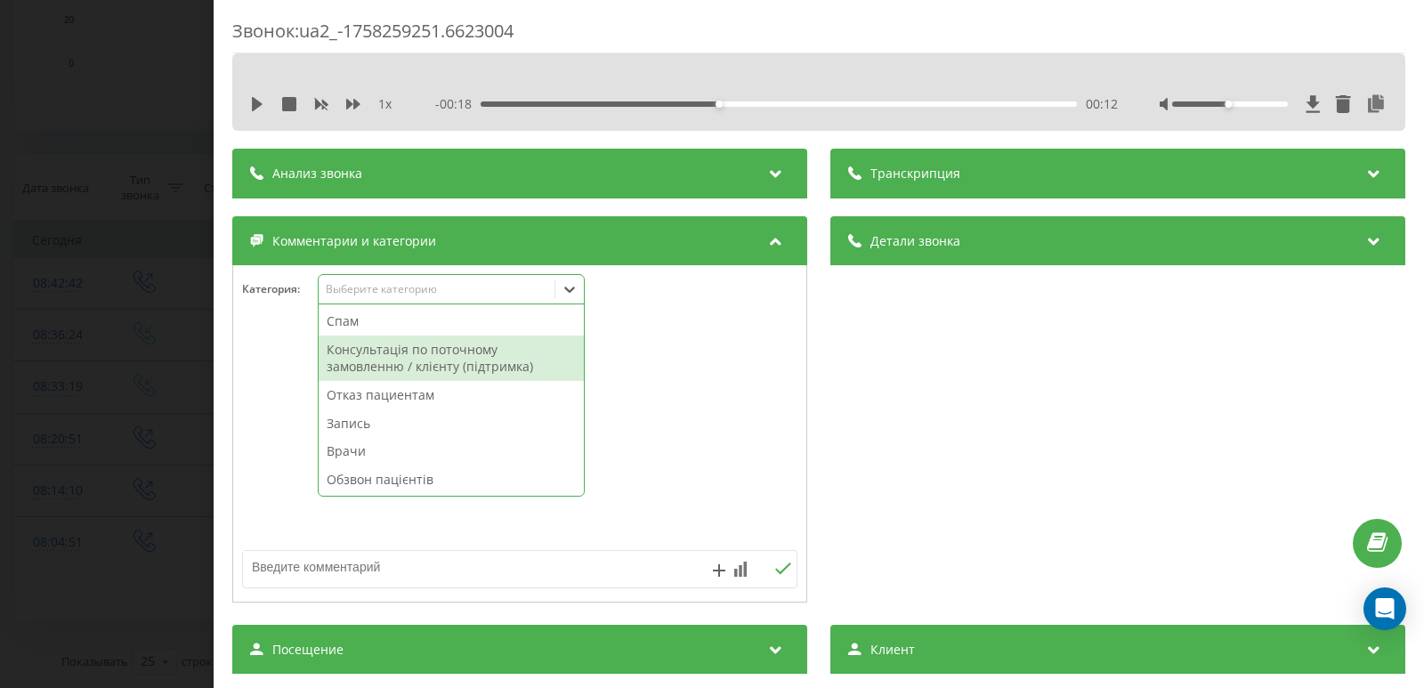
click at [370, 347] on div "Консультація по поточному замовленню / клієнту (підтримка)" at bounding box center [451, 358] width 265 height 45
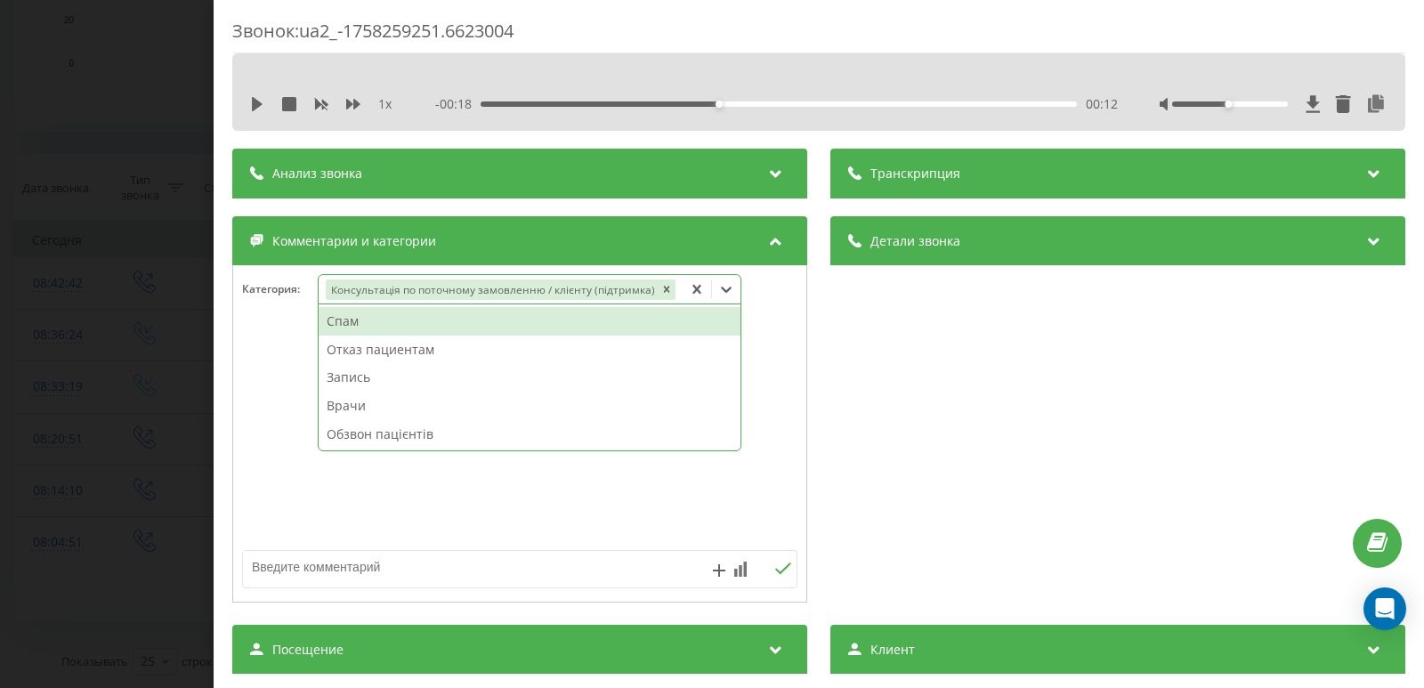
click at [32, 376] on div "Звонок : ua2_-1758259251.6623004 1 x - 00:18 00:12 00:12 Транскрипция Для анали…" at bounding box center [712, 344] width 1424 height 688
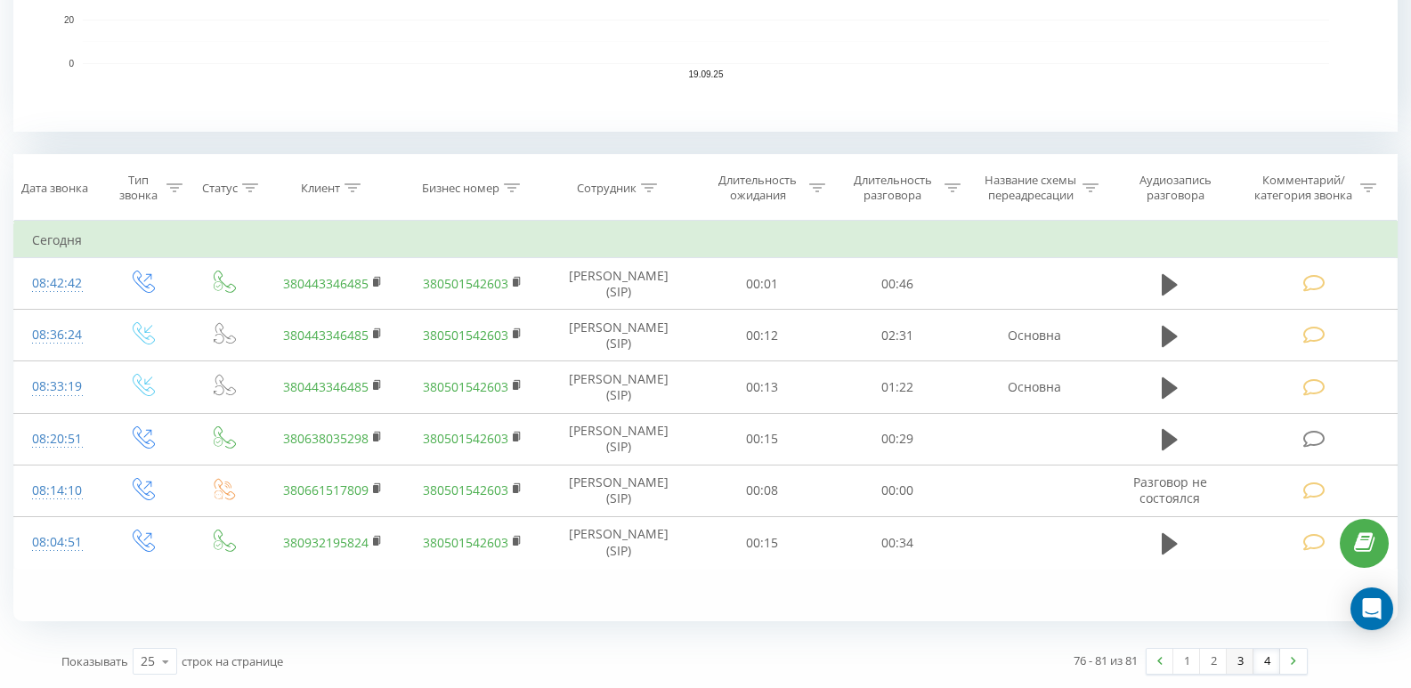
click at [1247, 656] on link "3" at bounding box center [1239, 661] width 27 height 25
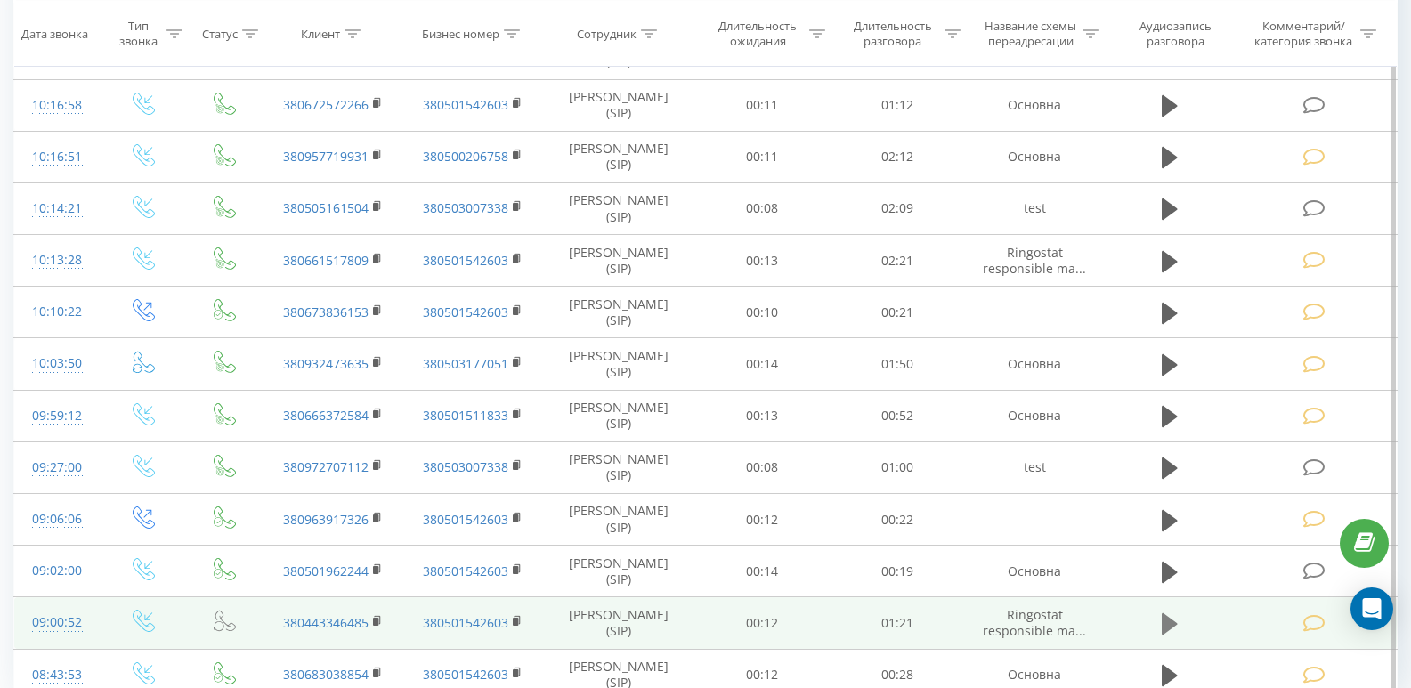
scroll to position [1546, 0]
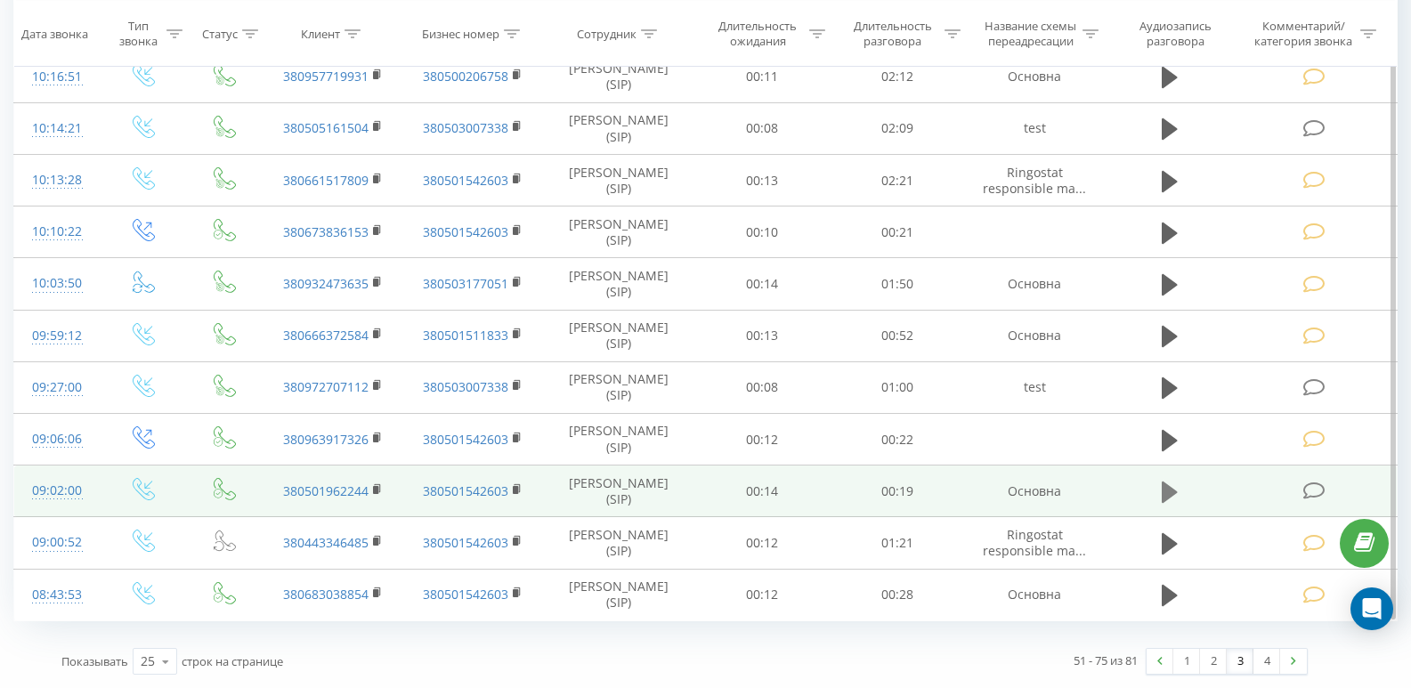
click at [1169, 493] on icon at bounding box center [1169, 491] width 16 height 21
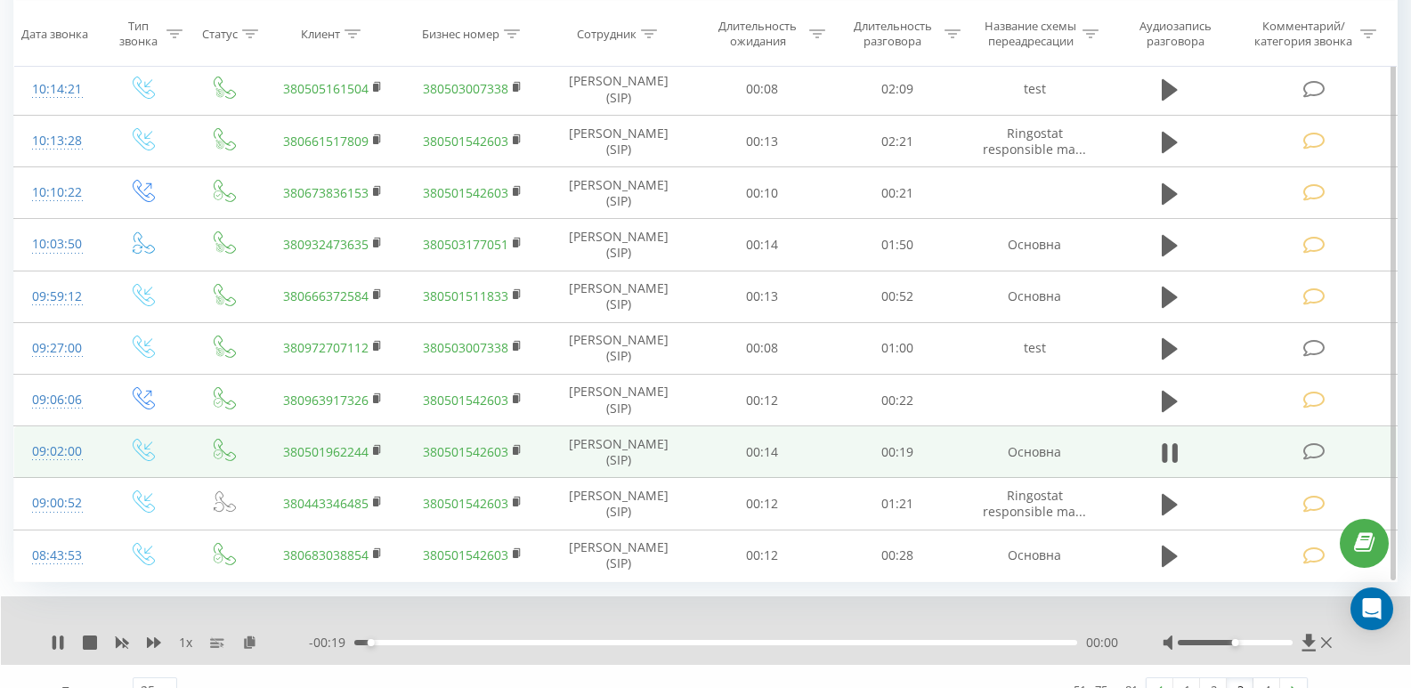
scroll to position [1614, 0]
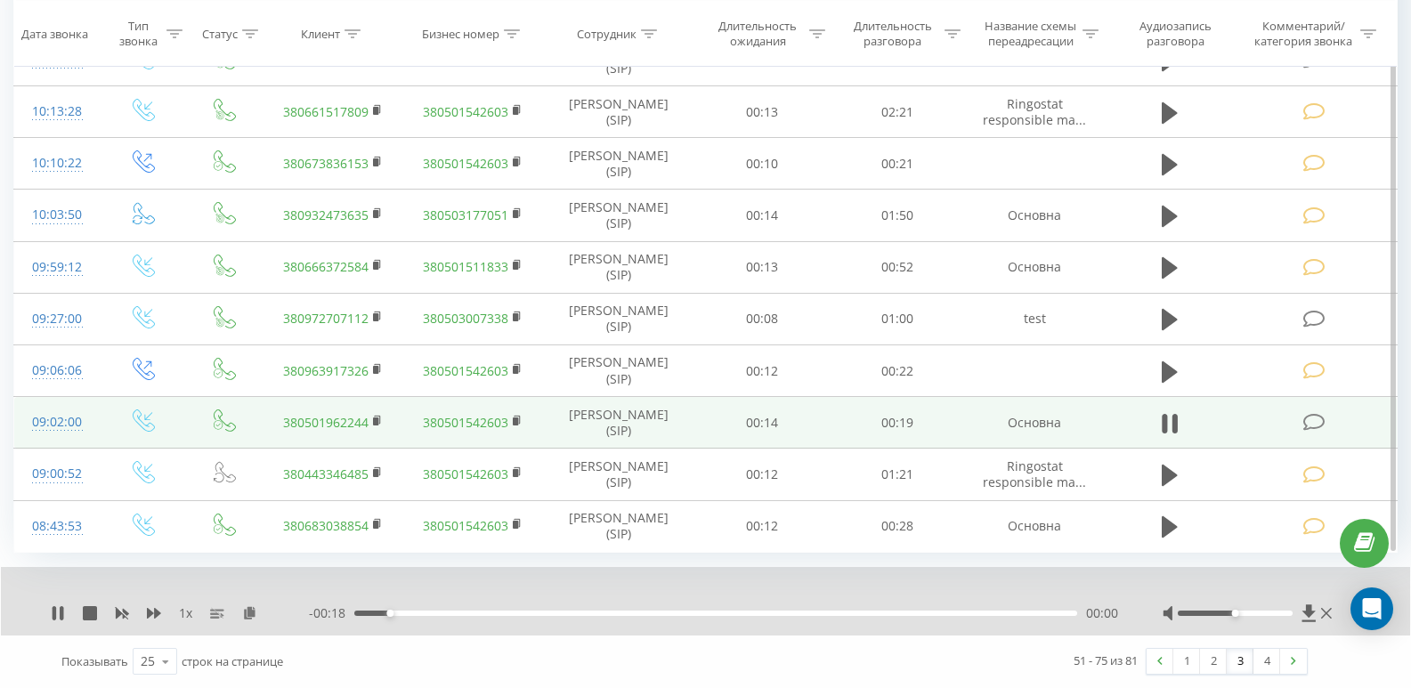
click at [482, 613] on div "00:00" at bounding box center [715, 613] width 723 height 5
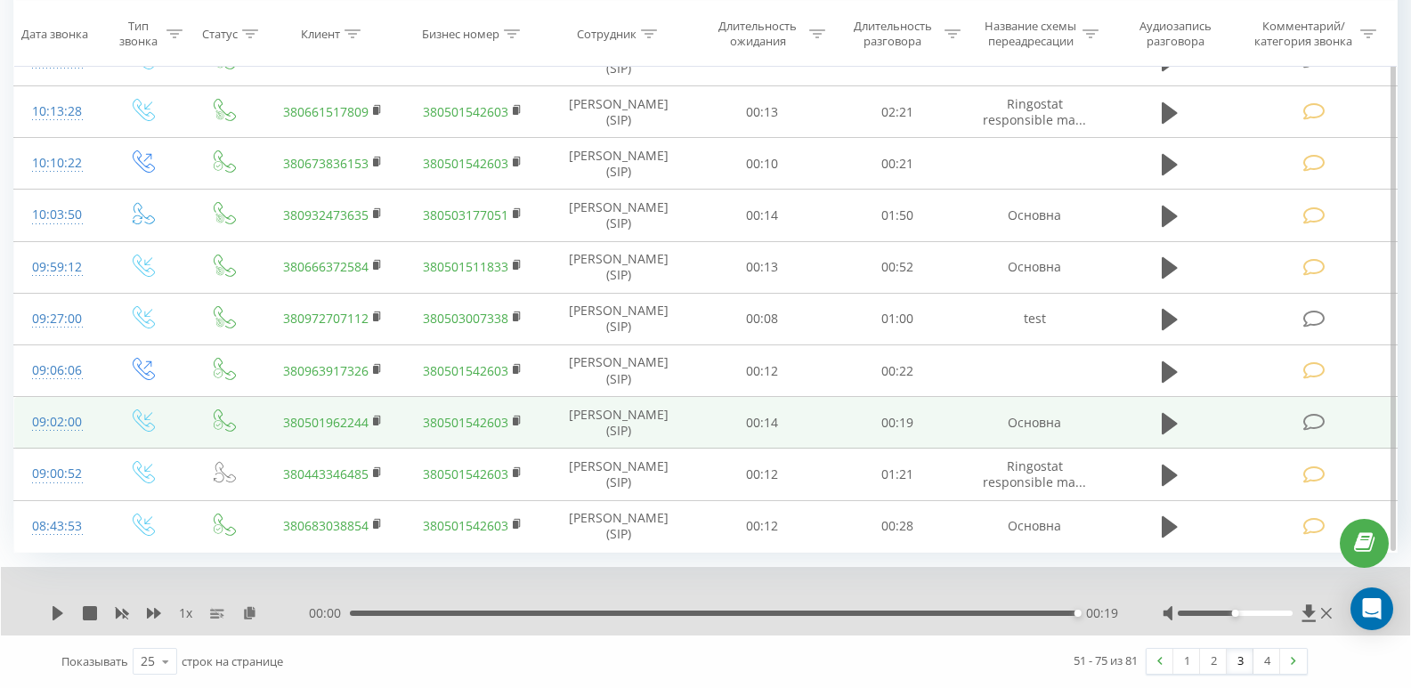
click at [1311, 420] on icon at bounding box center [1314, 422] width 22 height 19
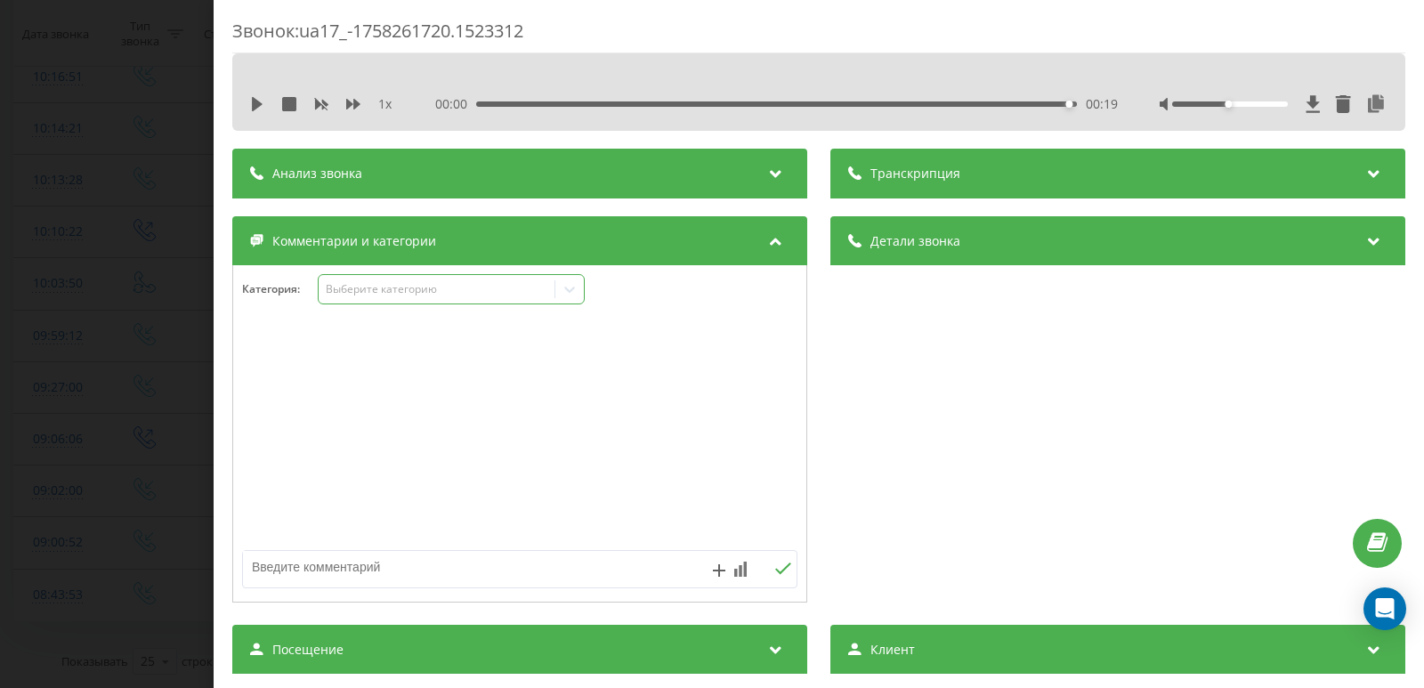
click at [412, 287] on div "Выберите категорию" at bounding box center [437, 289] width 223 height 14
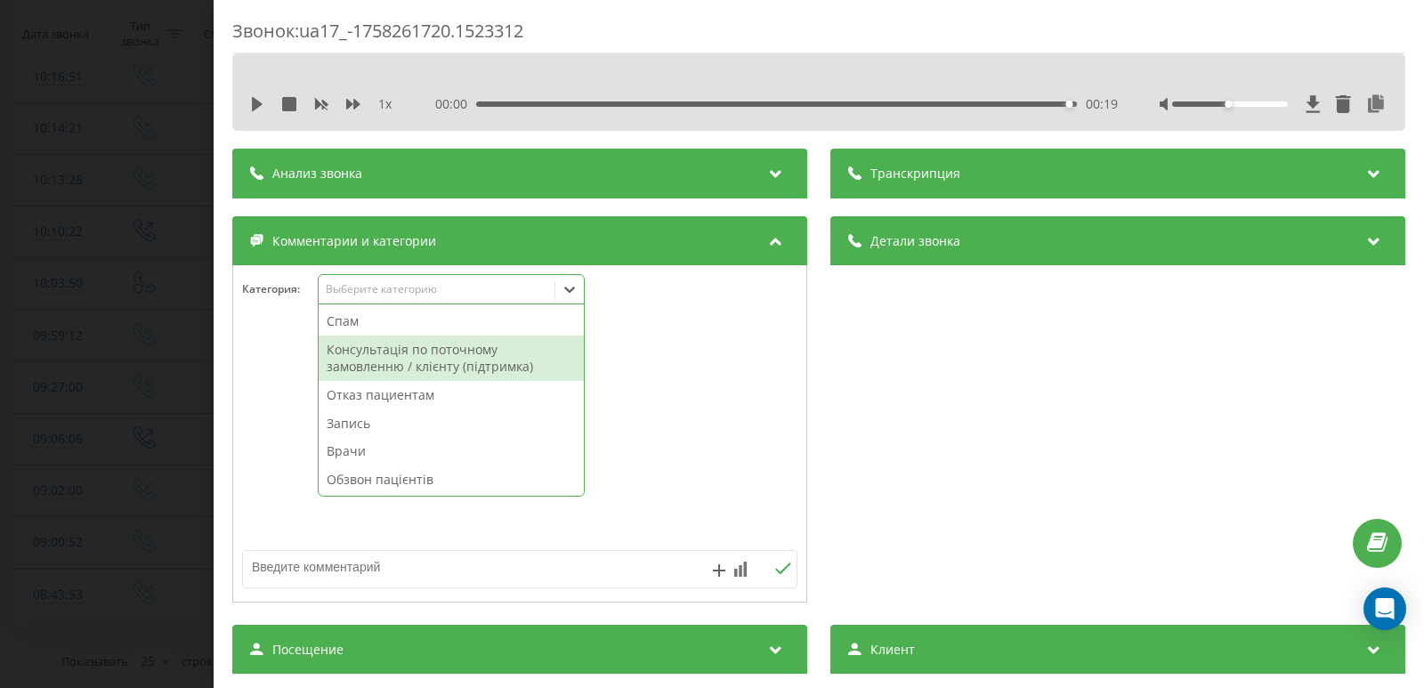
click at [386, 396] on div "Отказ пациентам" at bounding box center [451, 395] width 265 height 28
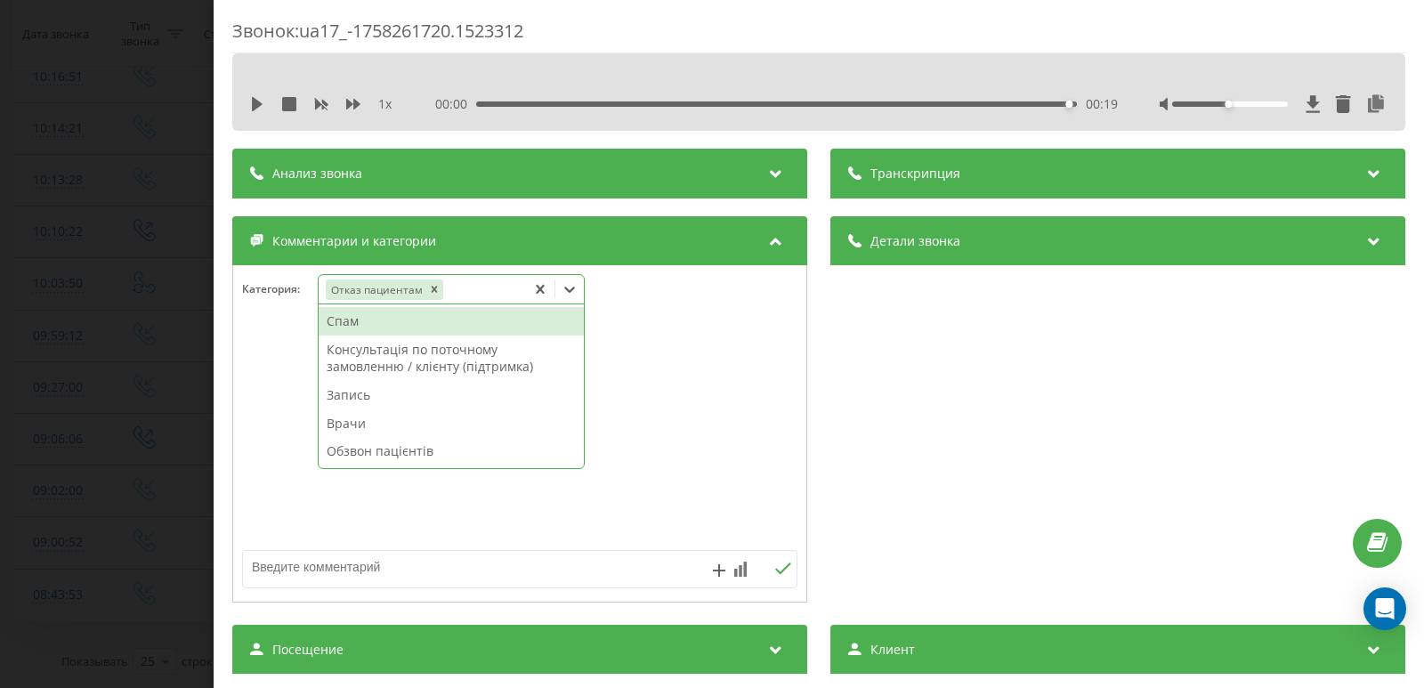
click at [318, 570] on textarea at bounding box center [464, 567] width 442 height 32
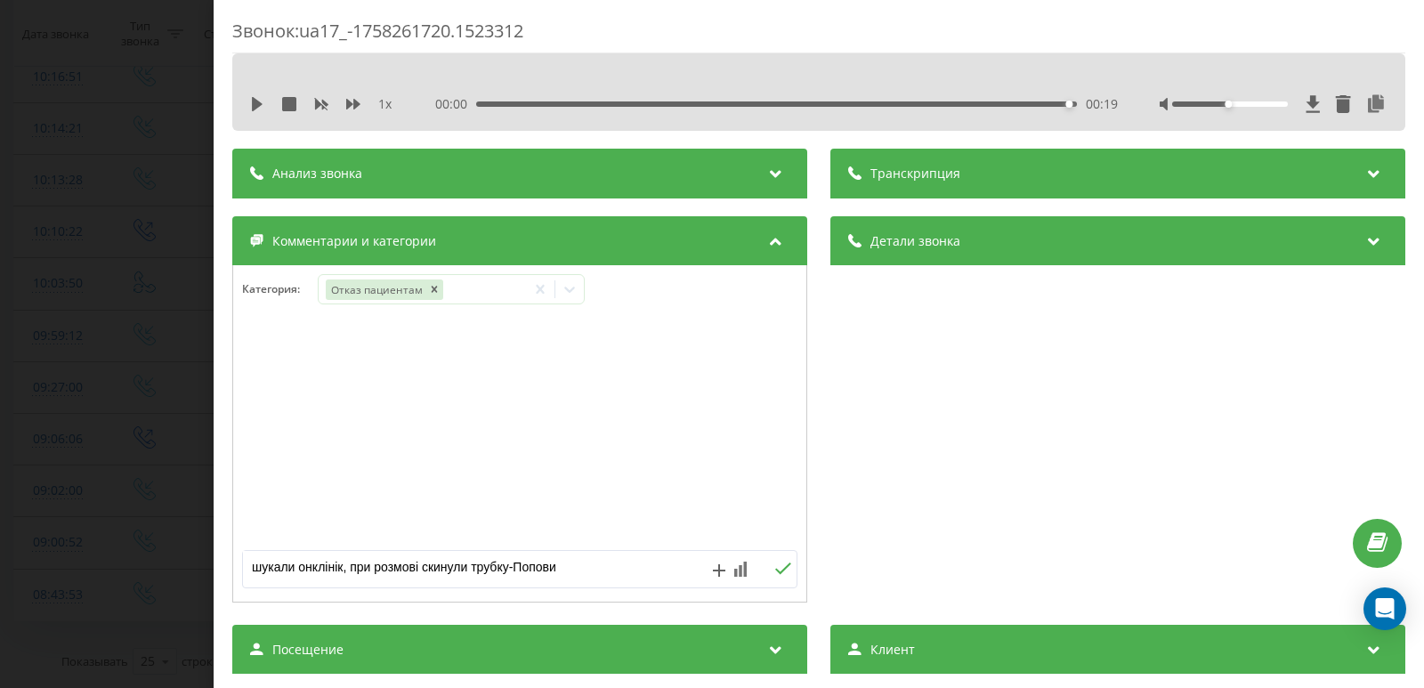
type textarea "шукали онклінік, при розмові скинули трубку-Попович"
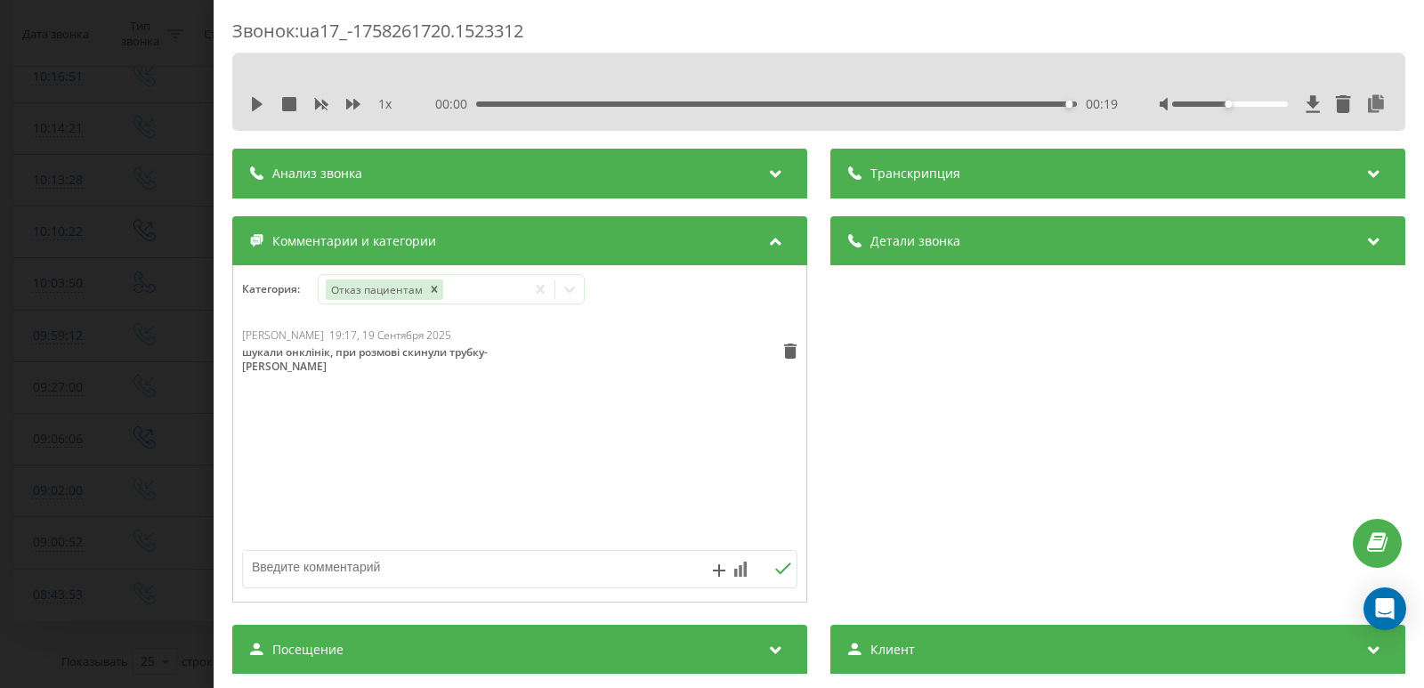
click at [76, 387] on div "Звонок : ua17_-1758261720.1523312 1 x 00:00 00:19 00:19 Транскрипция Для анализ…" at bounding box center [712, 344] width 1424 height 688
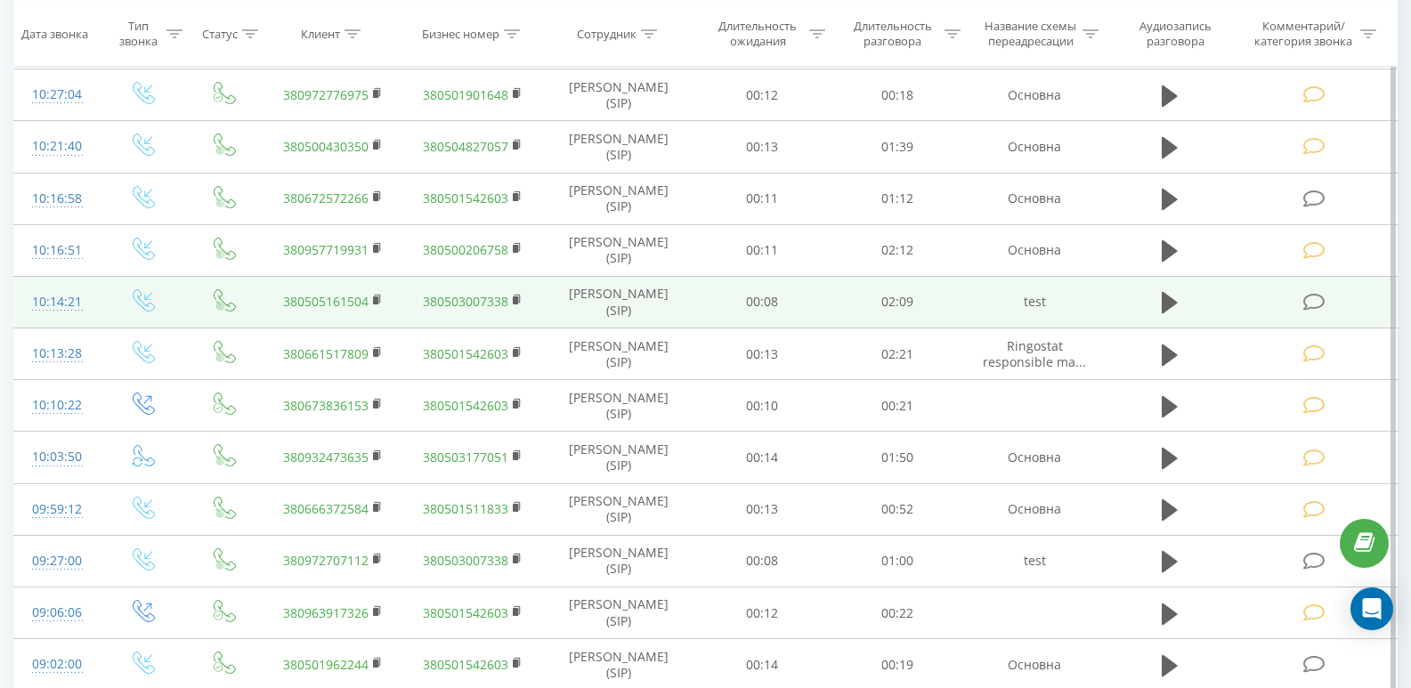
scroll to position [1368, 0]
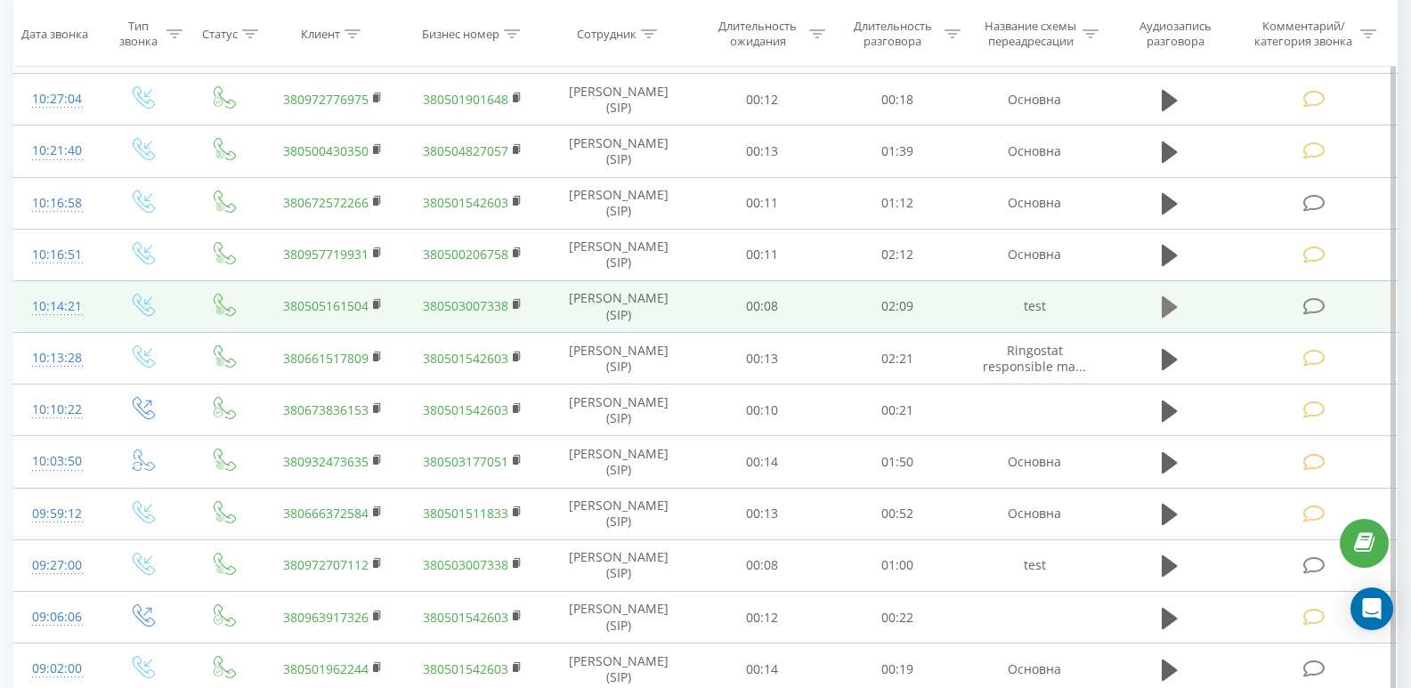
click at [1166, 308] on icon at bounding box center [1169, 306] width 16 height 21
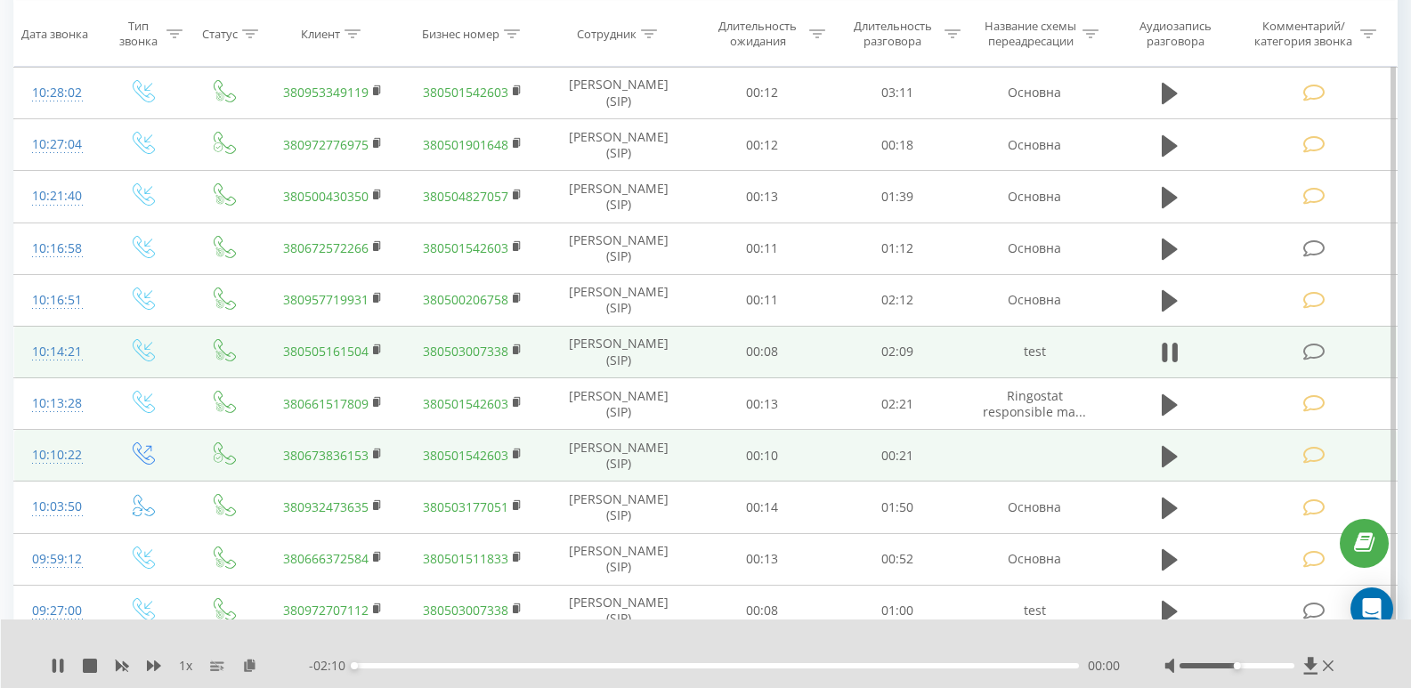
scroll to position [1279, 0]
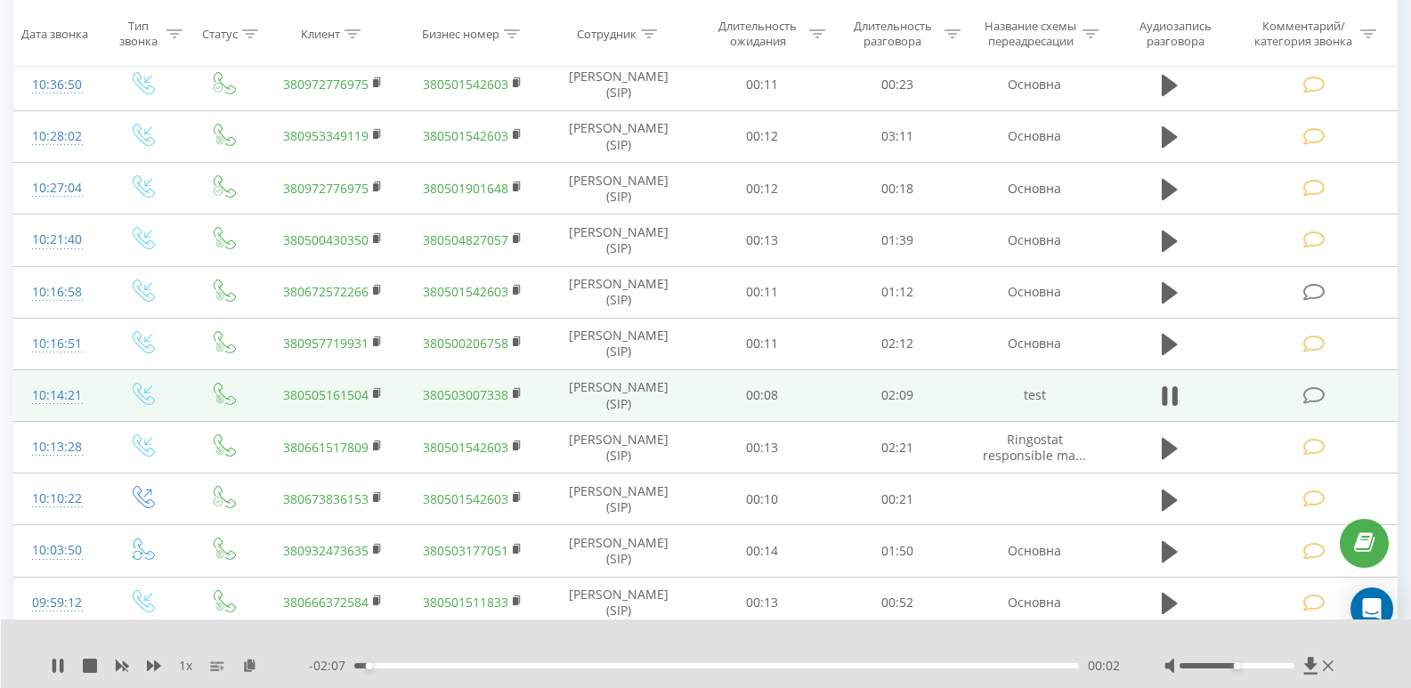
click at [501, 668] on div "00:02" at bounding box center [716, 665] width 724 height 5
click at [411, 667] on div "00:32" at bounding box center [716, 665] width 724 height 5
click at [1168, 395] on icon at bounding box center [1169, 396] width 16 height 25
click at [1305, 394] on icon at bounding box center [1314, 395] width 22 height 19
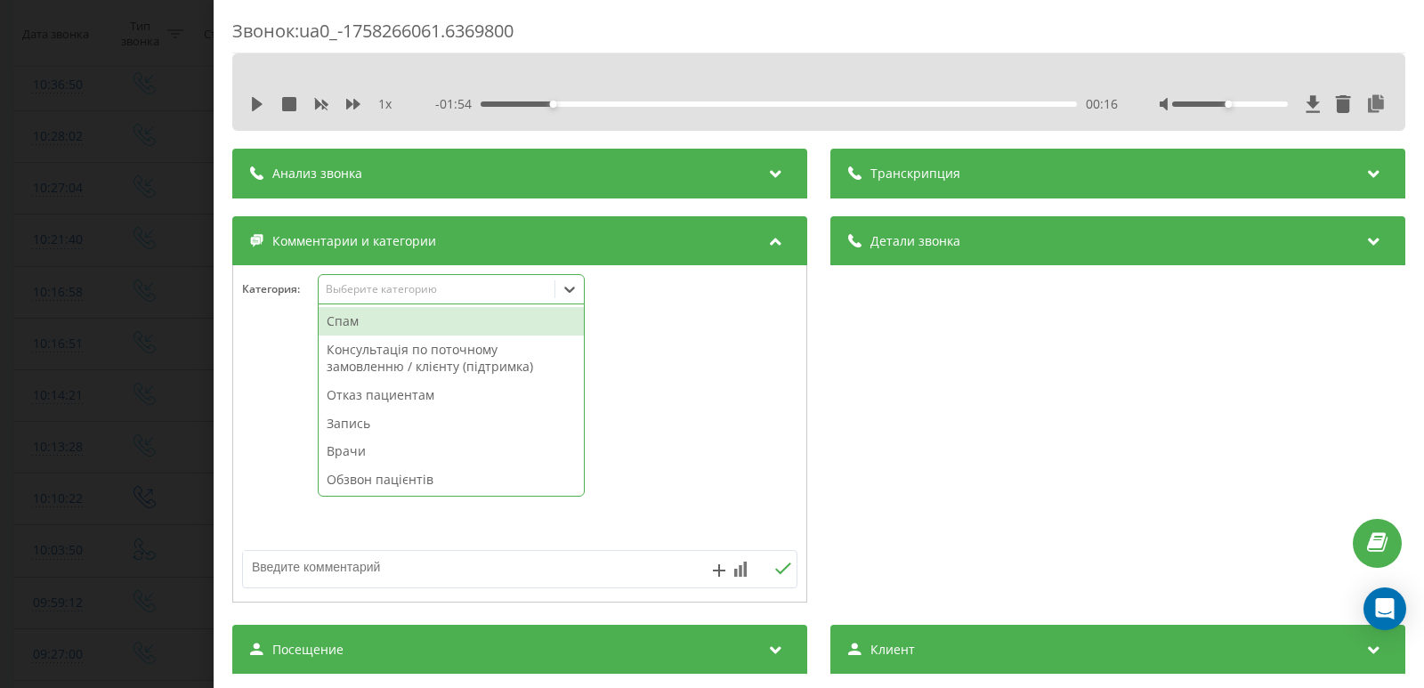
click at [354, 298] on div "Выберите категорию" at bounding box center [451, 289] width 267 height 30
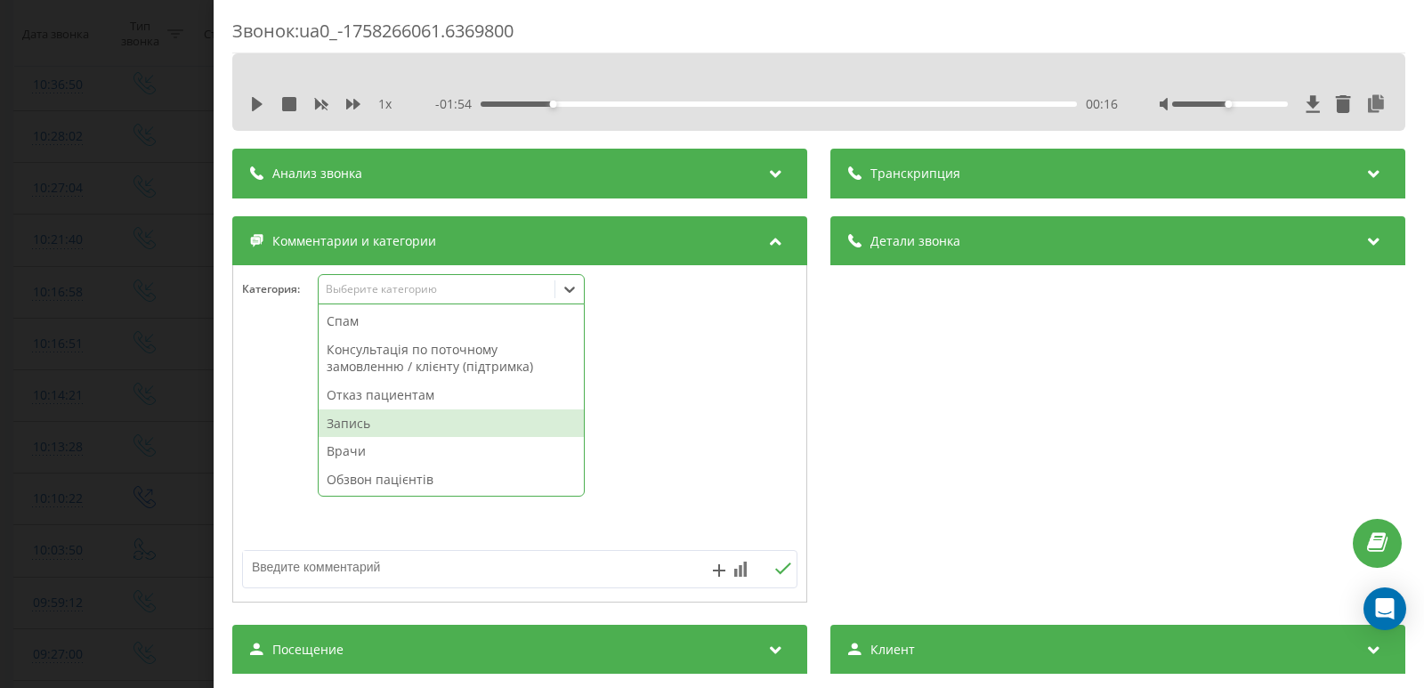
click at [352, 422] on div "Запись" at bounding box center [451, 423] width 265 height 28
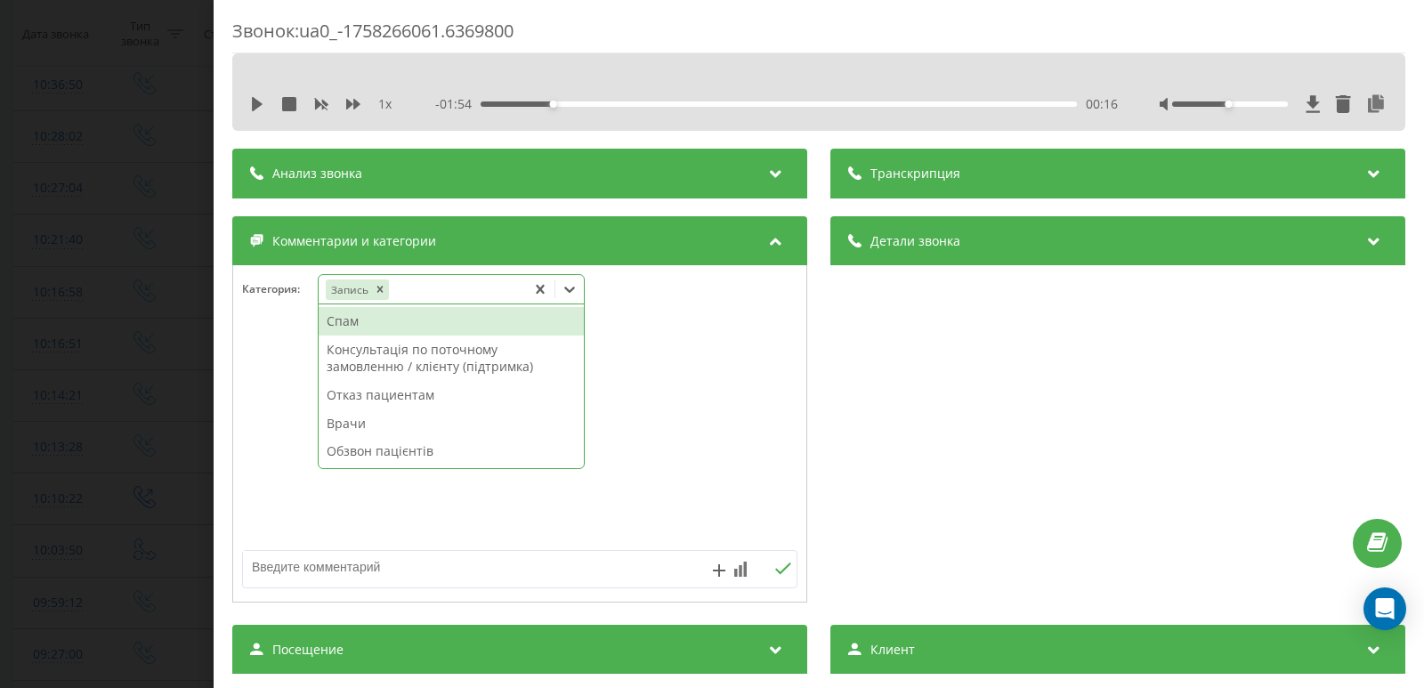
click at [67, 377] on div "Звонок : ua0_-1758266061.6369800 1 x - 01:54 00:16 00:16 Транскрипция Для анали…" at bounding box center [712, 344] width 1424 height 688
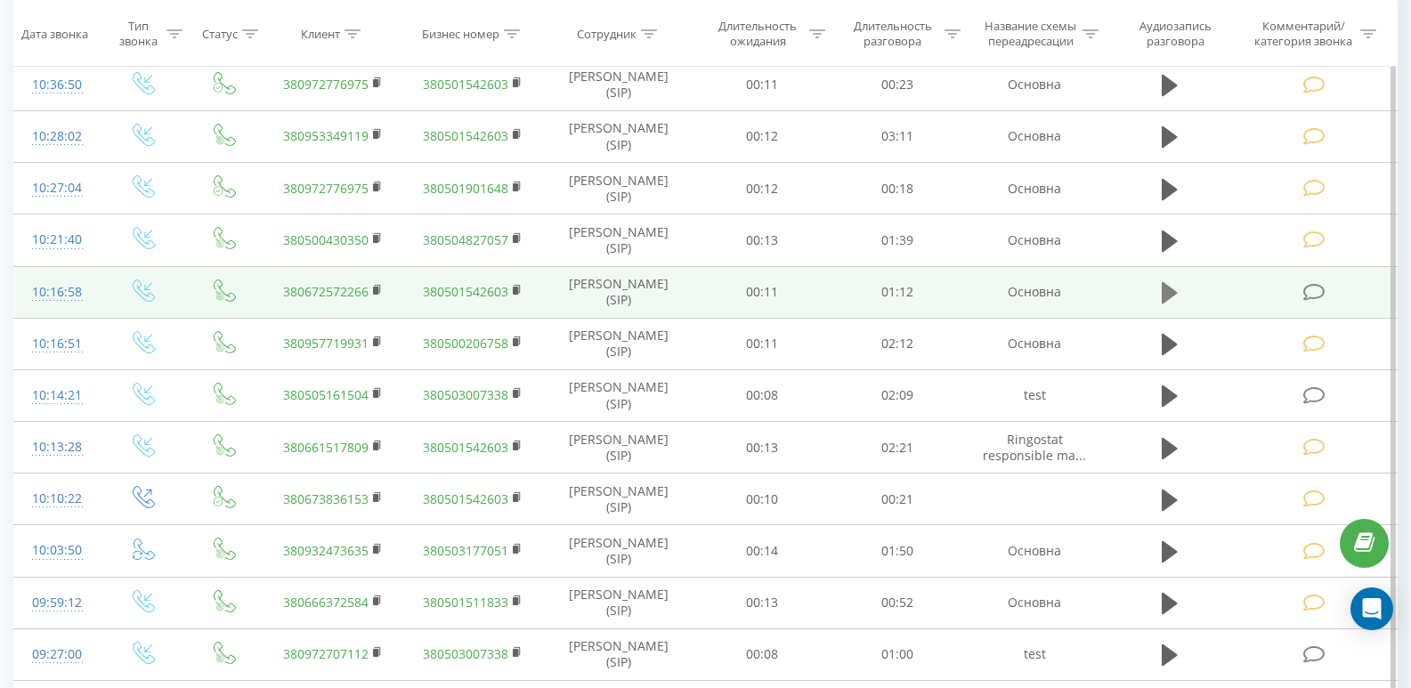
click at [1161, 295] on icon at bounding box center [1169, 292] width 16 height 25
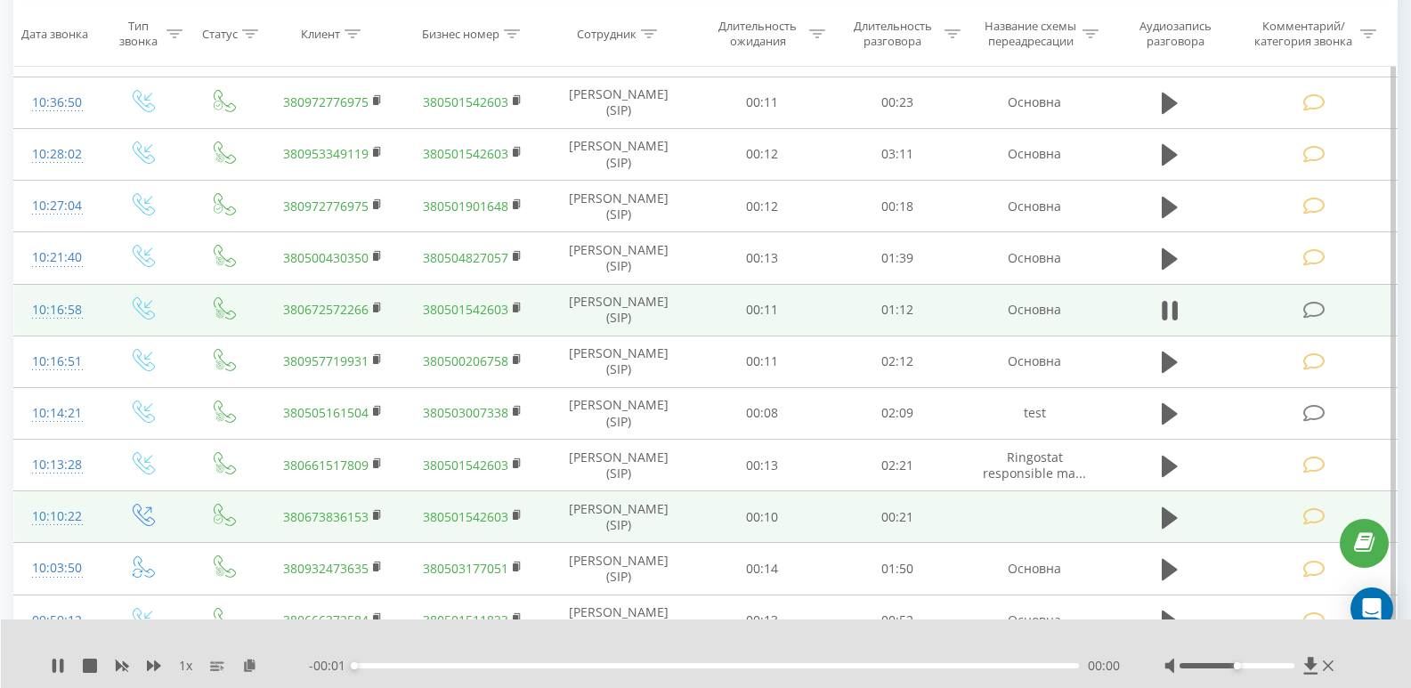
scroll to position [1190, 0]
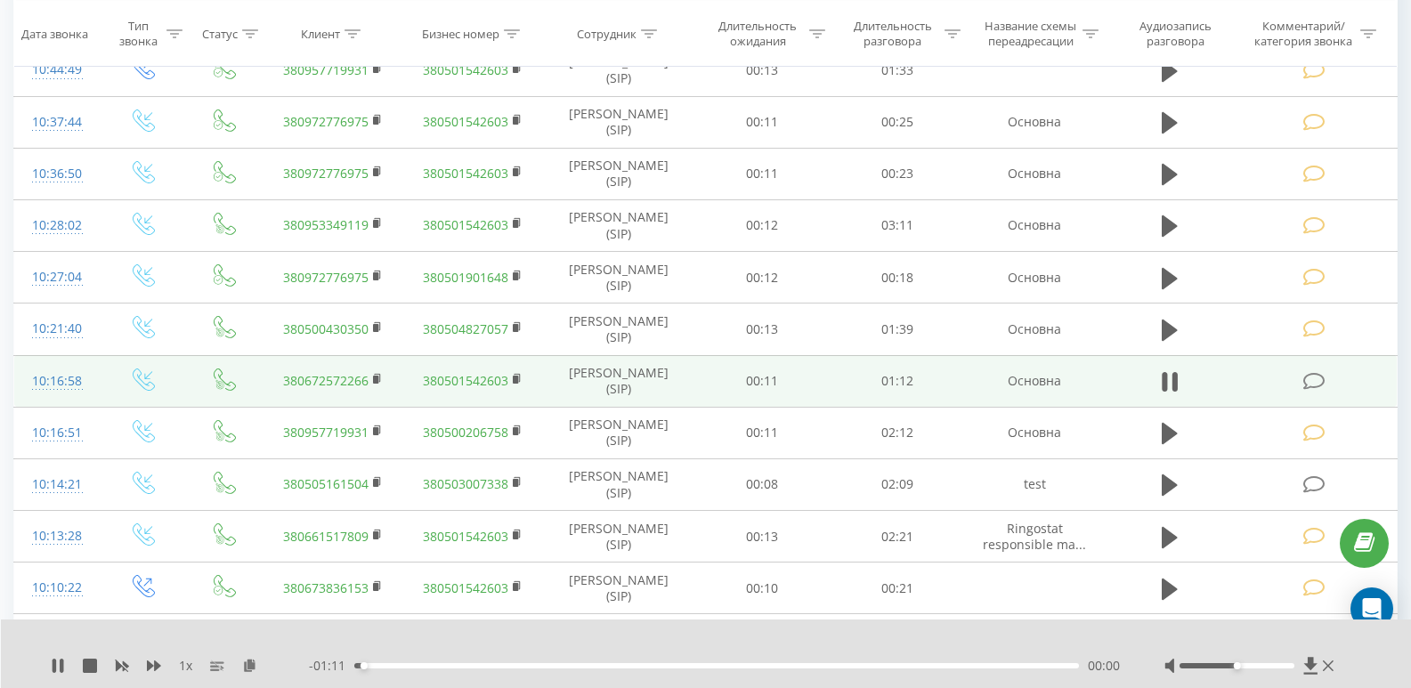
click at [473, 665] on div "00:00" at bounding box center [716, 665] width 724 height 5
click at [1307, 376] on icon at bounding box center [1314, 381] width 22 height 19
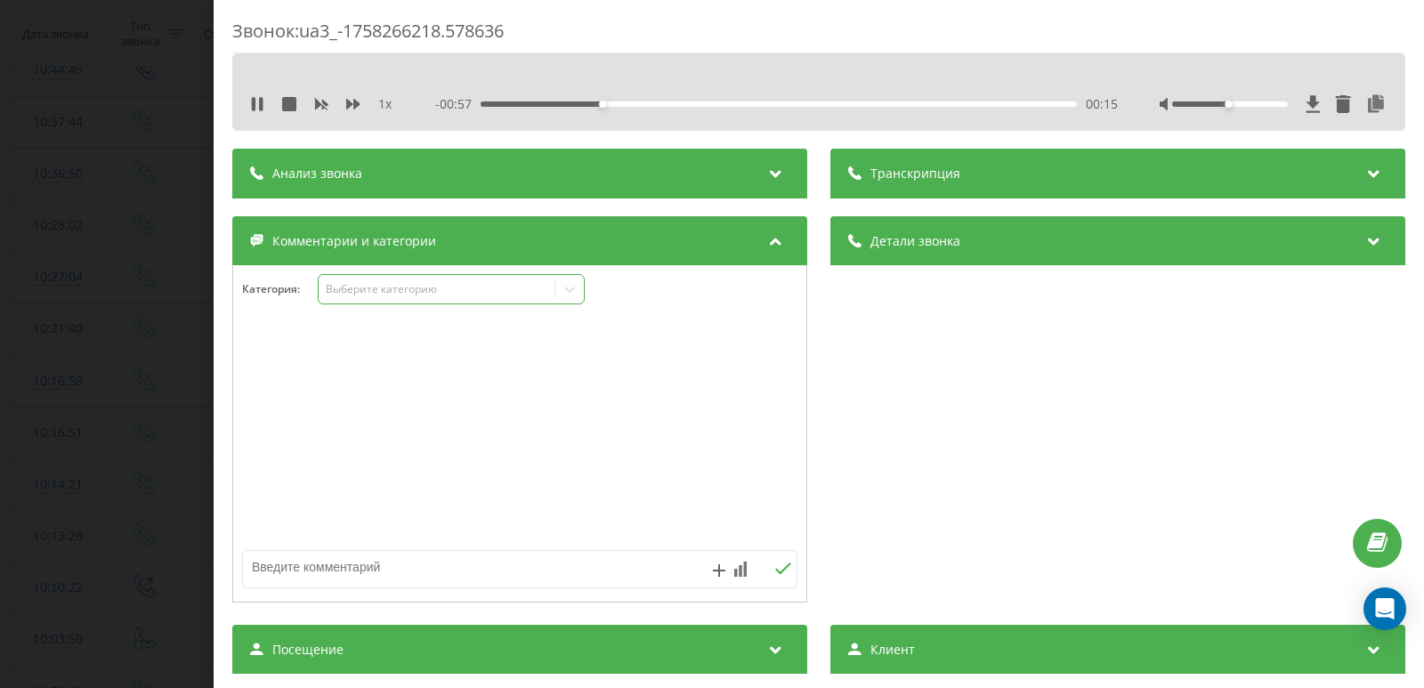
click at [323, 292] on div "Выберите категорию" at bounding box center [437, 289] width 236 height 17
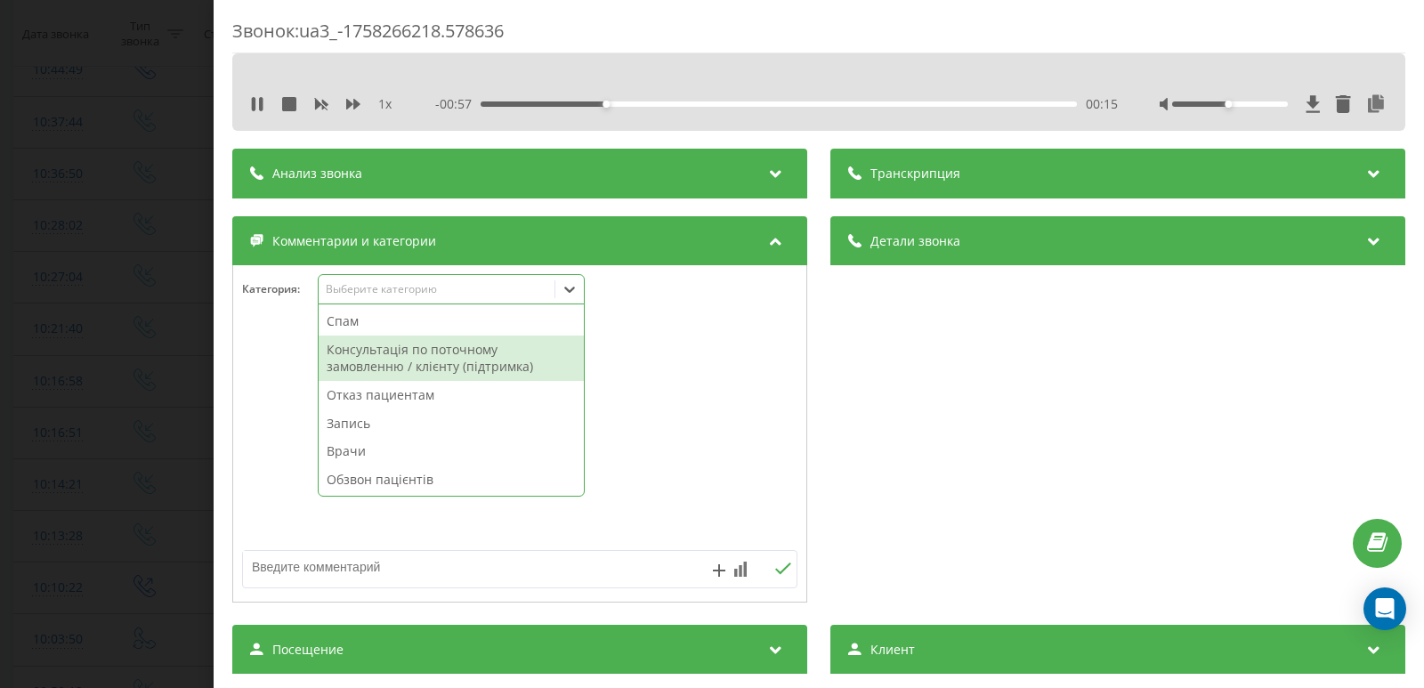
click at [350, 353] on div "Консультація по поточному замовленню / клієнту (підтримка)" at bounding box center [451, 358] width 265 height 45
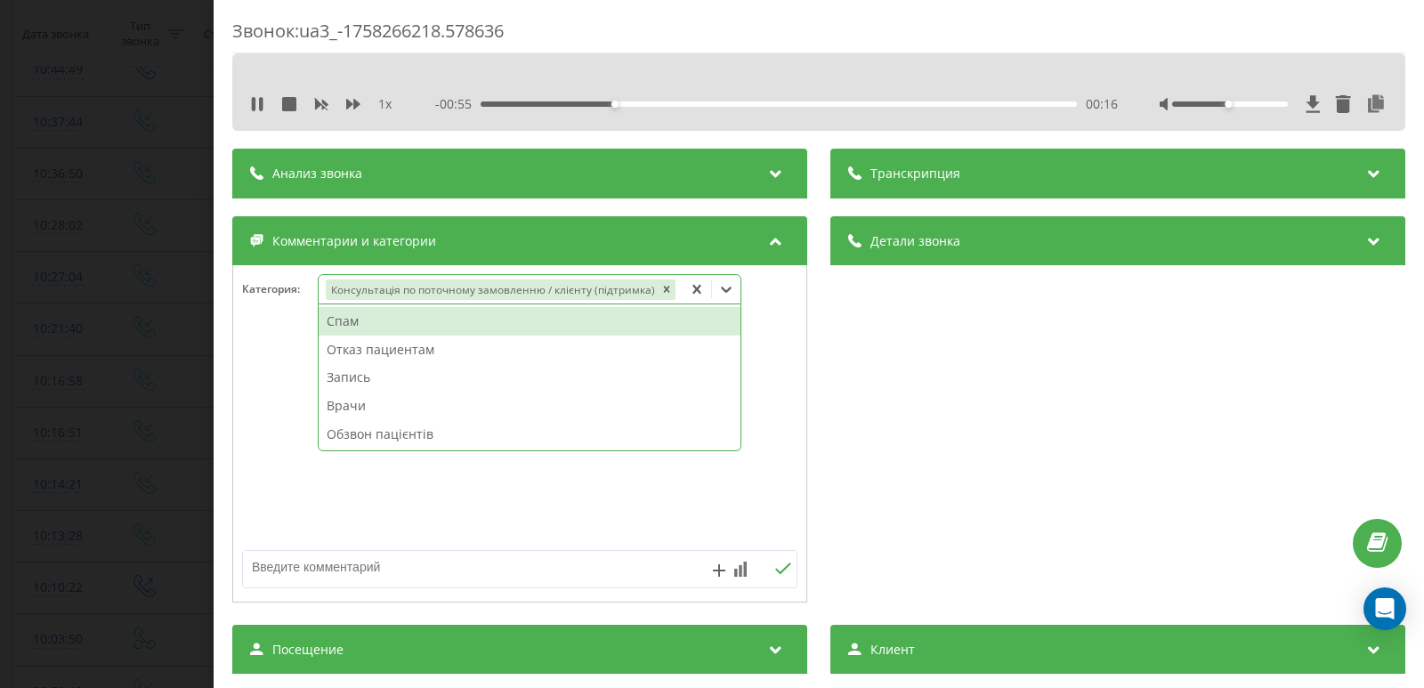
click at [59, 361] on div "Звонок : ua3_-1758266218.578636 1 x - 00:55 00:16 00:16 Транскрипция Для анализ…" at bounding box center [712, 344] width 1424 height 688
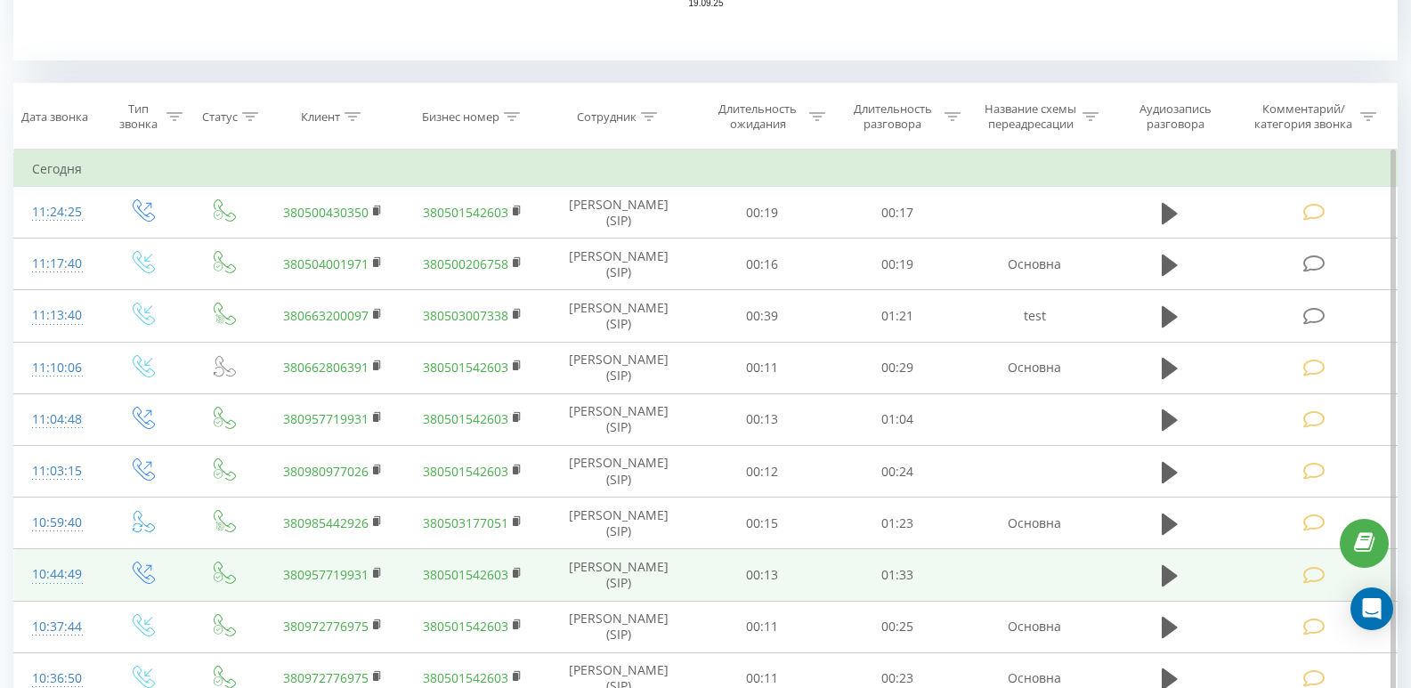
scroll to position [656, 0]
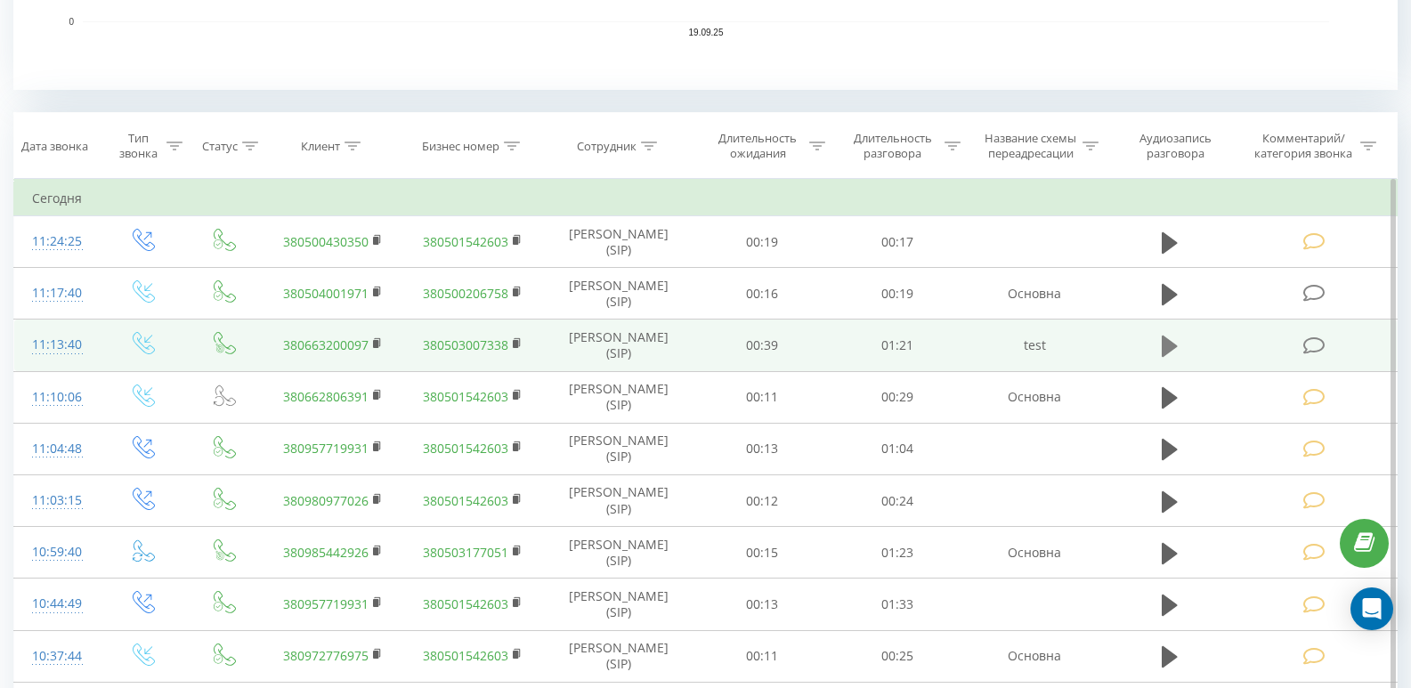
click at [1179, 352] on button at bounding box center [1169, 346] width 27 height 27
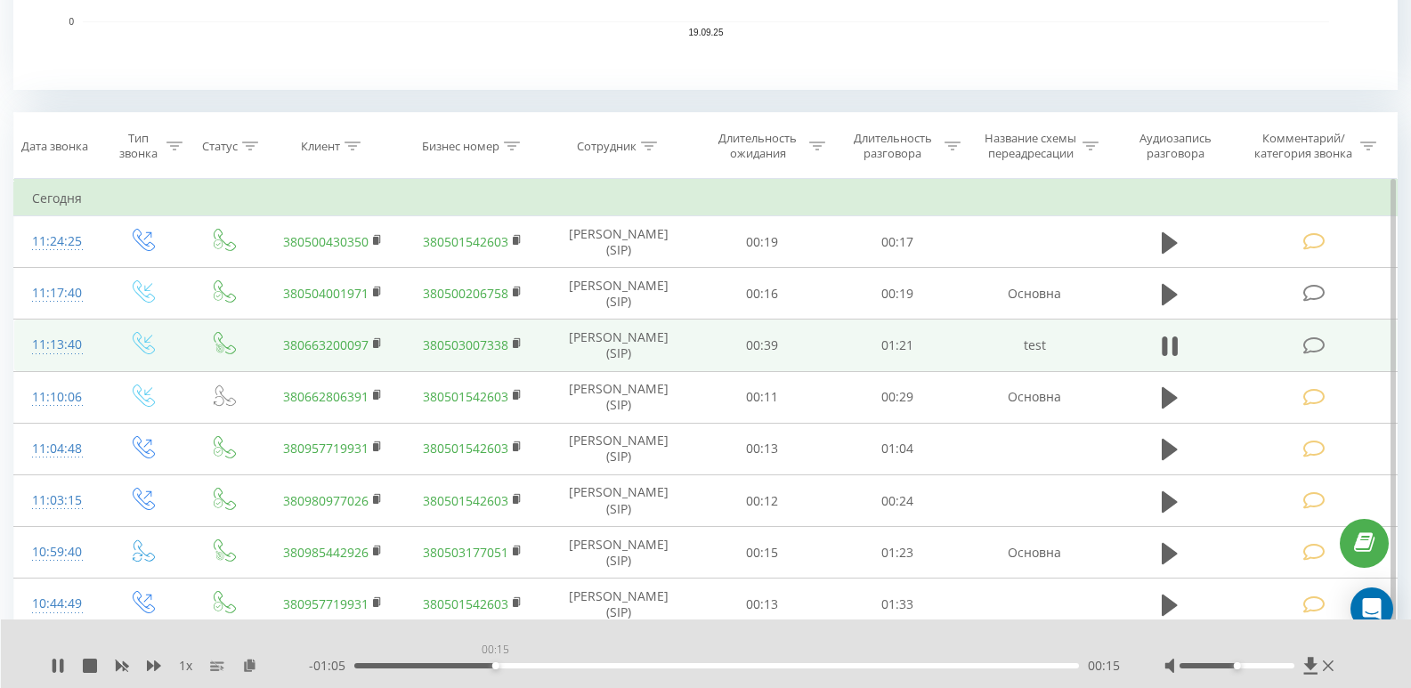
click at [495, 663] on div "00:15" at bounding box center [716, 665] width 724 height 5
drag, startPoint x: 1170, startPoint y: 346, endPoint x: 1322, endPoint y: 333, distance: 151.9
click at [1172, 346] on icon at bounding box center [1169, 346] width 16 height 25
click at [1321, 340] on icon at bounding box center [1314, 345] width 22 height 19
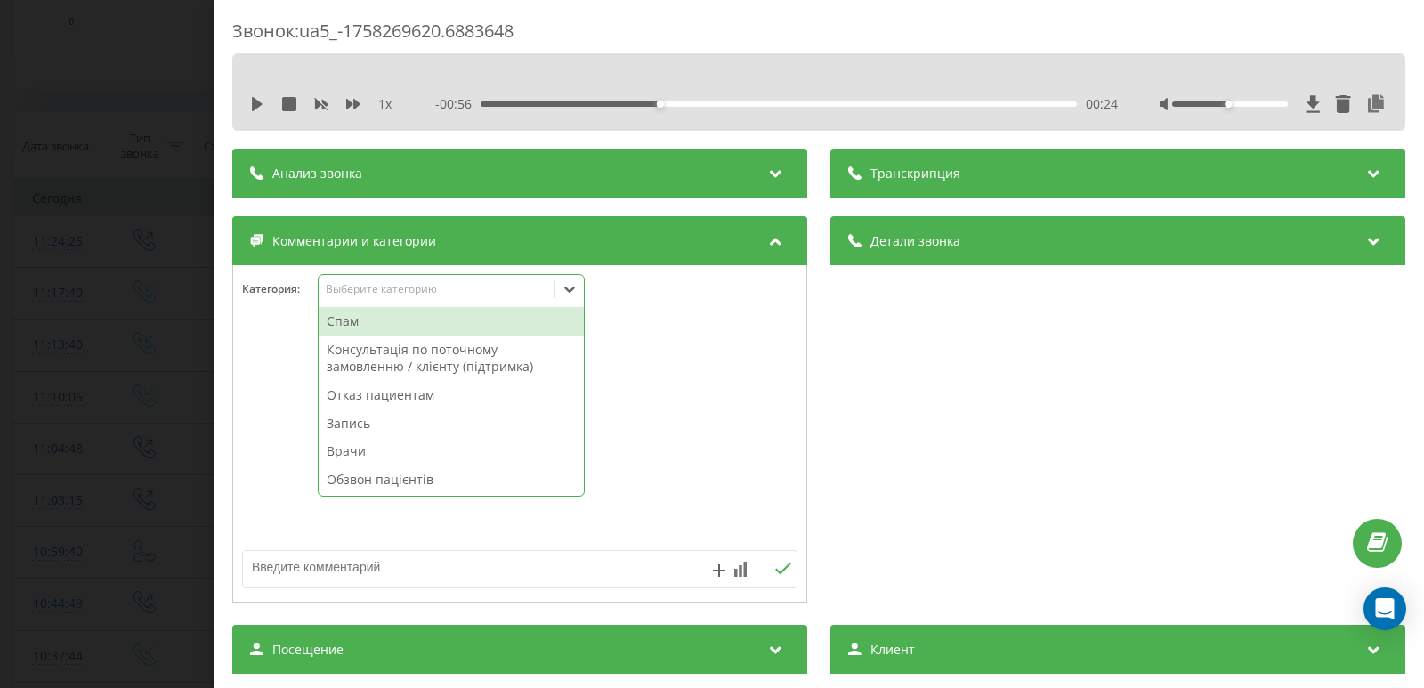
click at [386, 294] on div "Выберите категорию" at bounding box center [437, 289] width 223 height 14
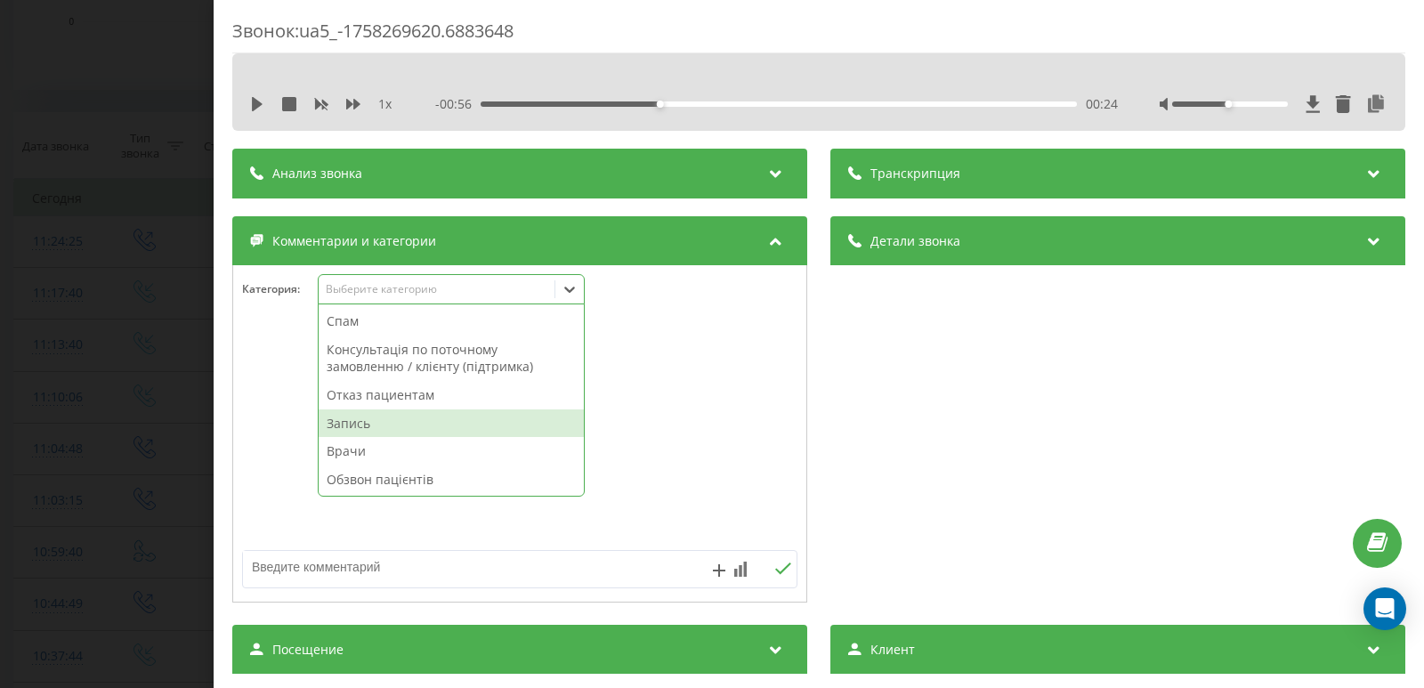
click at [361, 418] on div "Запись" at bounding box center [451, 423] width 265 height 28
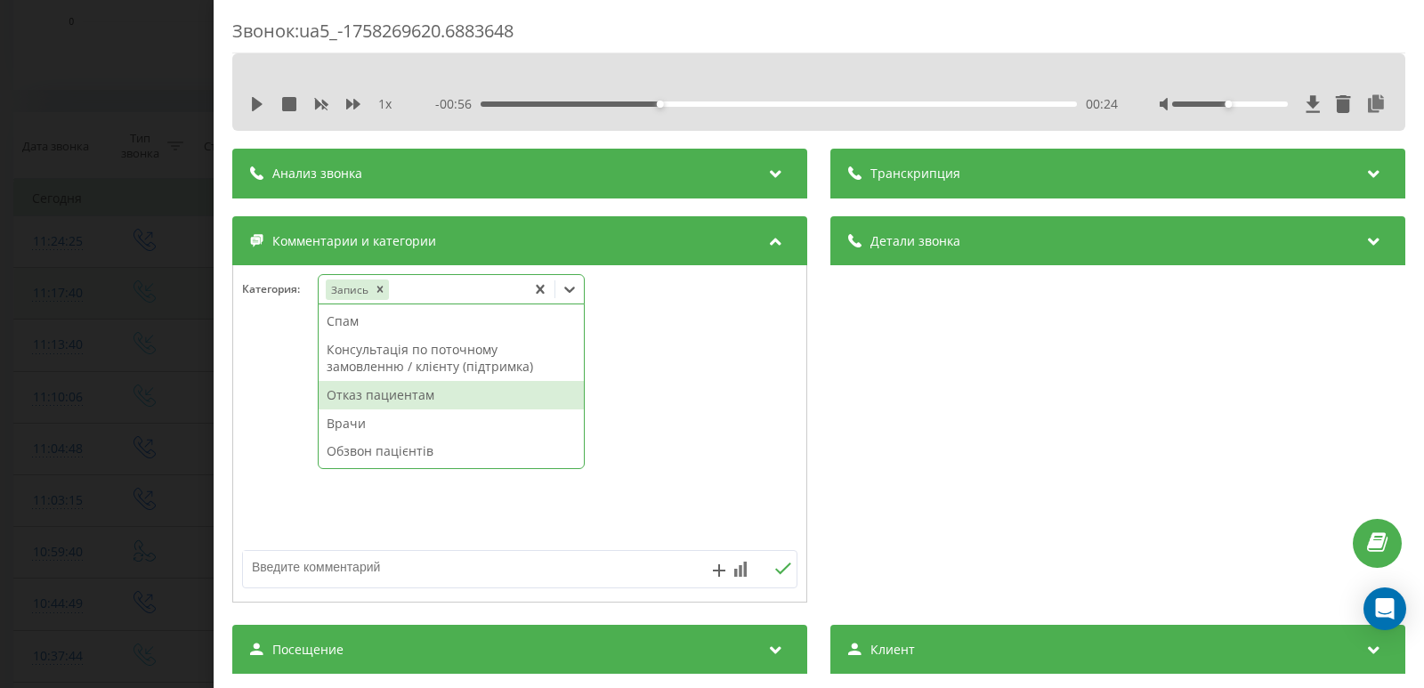
click at [10, 314] on div "Звонок : ua5_-1758269620.6883648 1 x - 00:56 00:24 00:24 Транскрипция Для анали…" at bounding box center [712, 344] width 1424 height 688
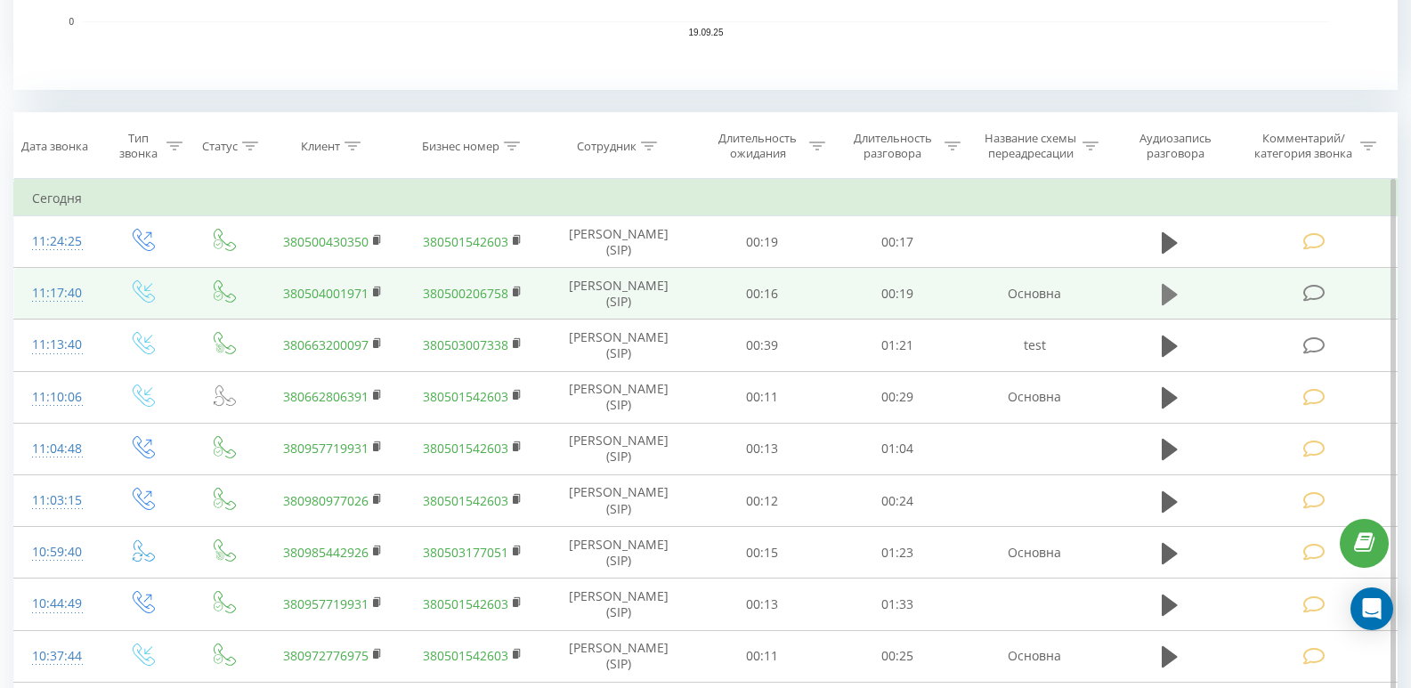
click at [1175, 298] on icon at bounding box center [1169, 294] width 16 height 25
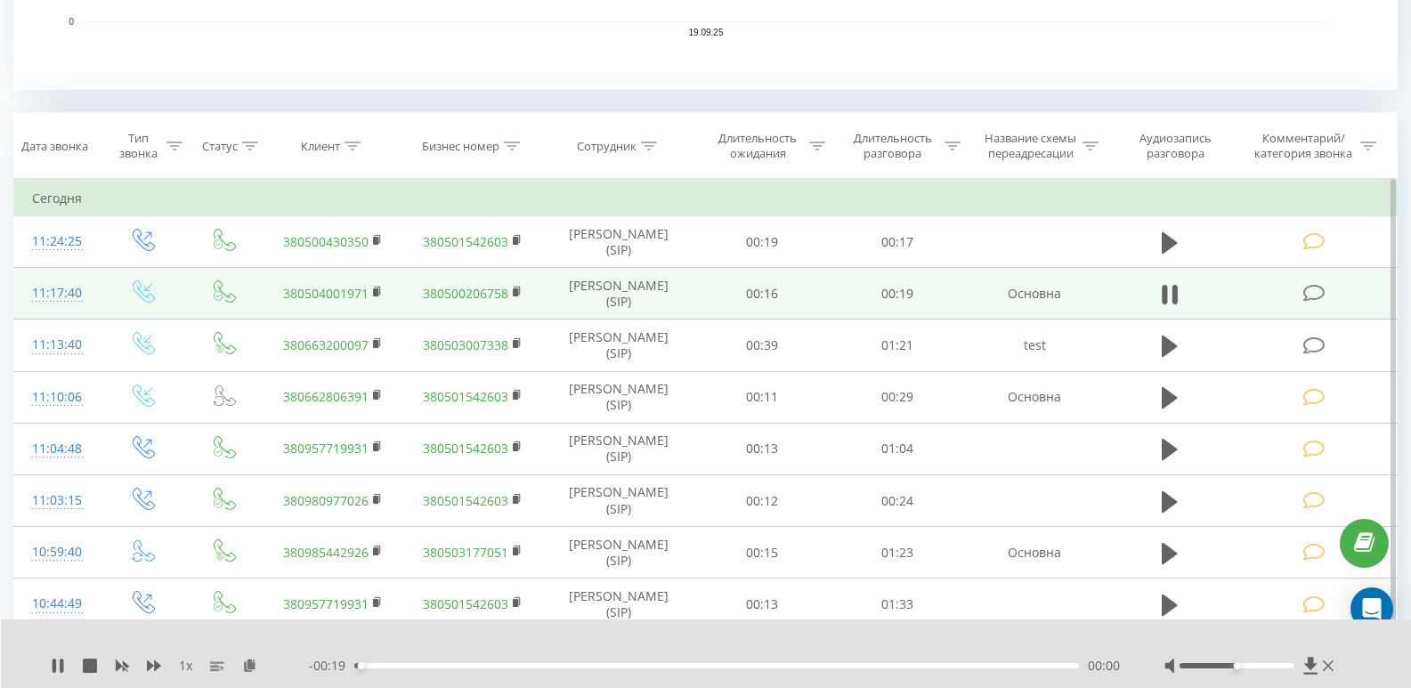
click at [531, 666] on div "00:00" at bounding box center [716, 665] width 724 height 5
click at [1163, 297] on icon at bounding box center [1163, 295] width 5 height 20
click at [1312, 297] on icon at bounding box center [1314, 293] width 22 height 19
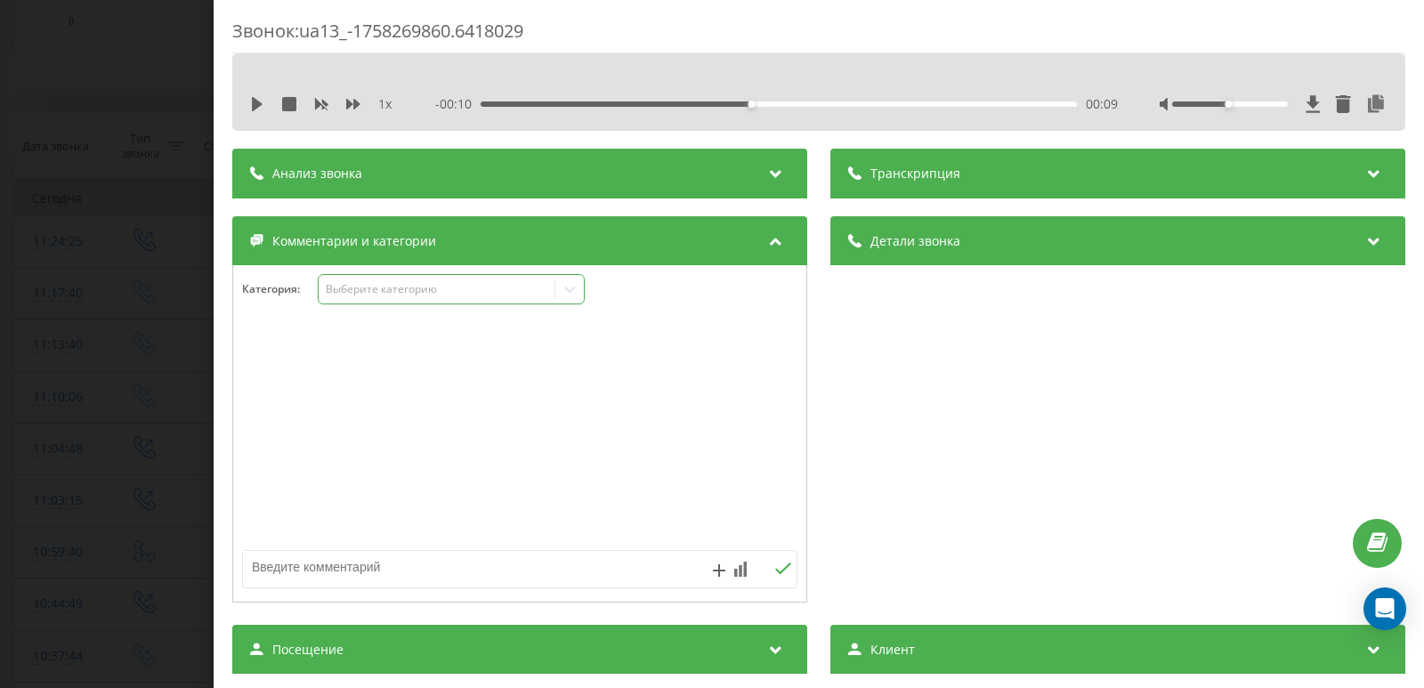
click at [373, 289] on div "Выберите категорию" at bounding box center [437, 289] width 223 height 14
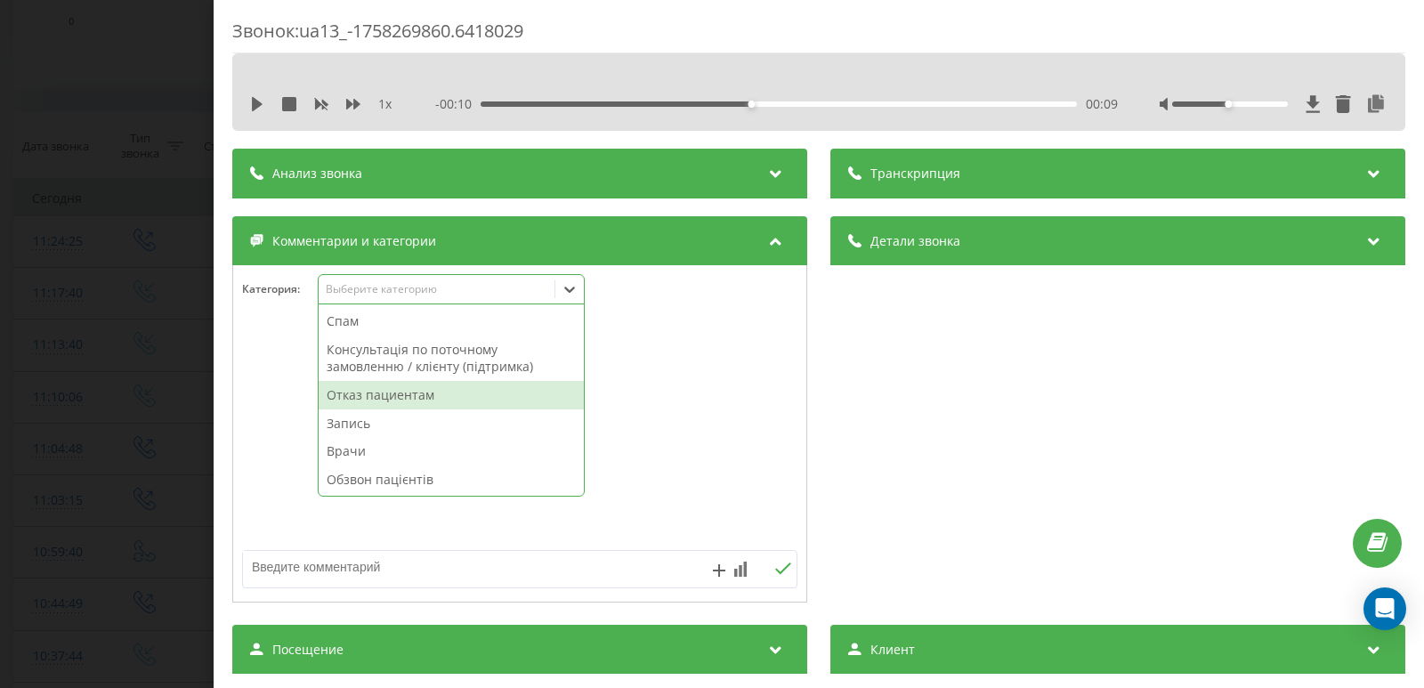
click at [369, 389] on div "Отказ пациентам" at bounding box center [451, 395] width 265 height 28
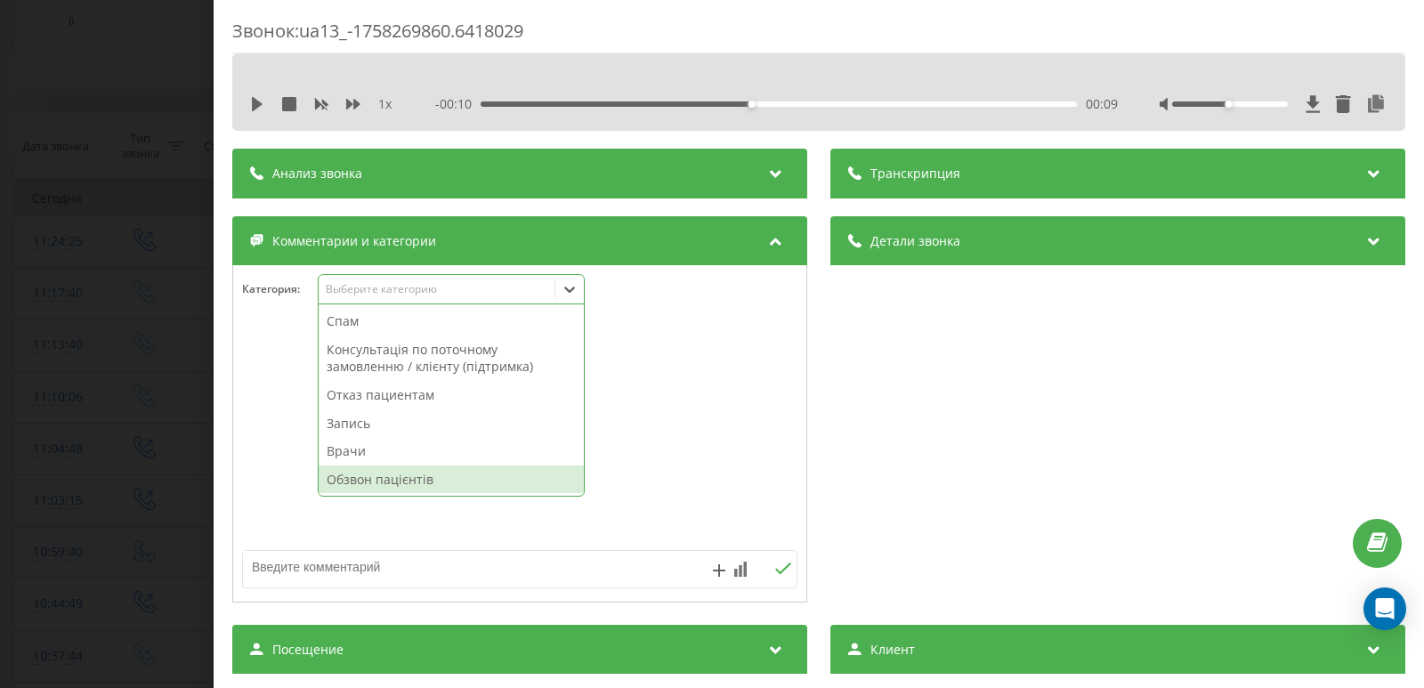
click at [339, 569] on textarea at bounding box center [464, 567] width 442 height 32
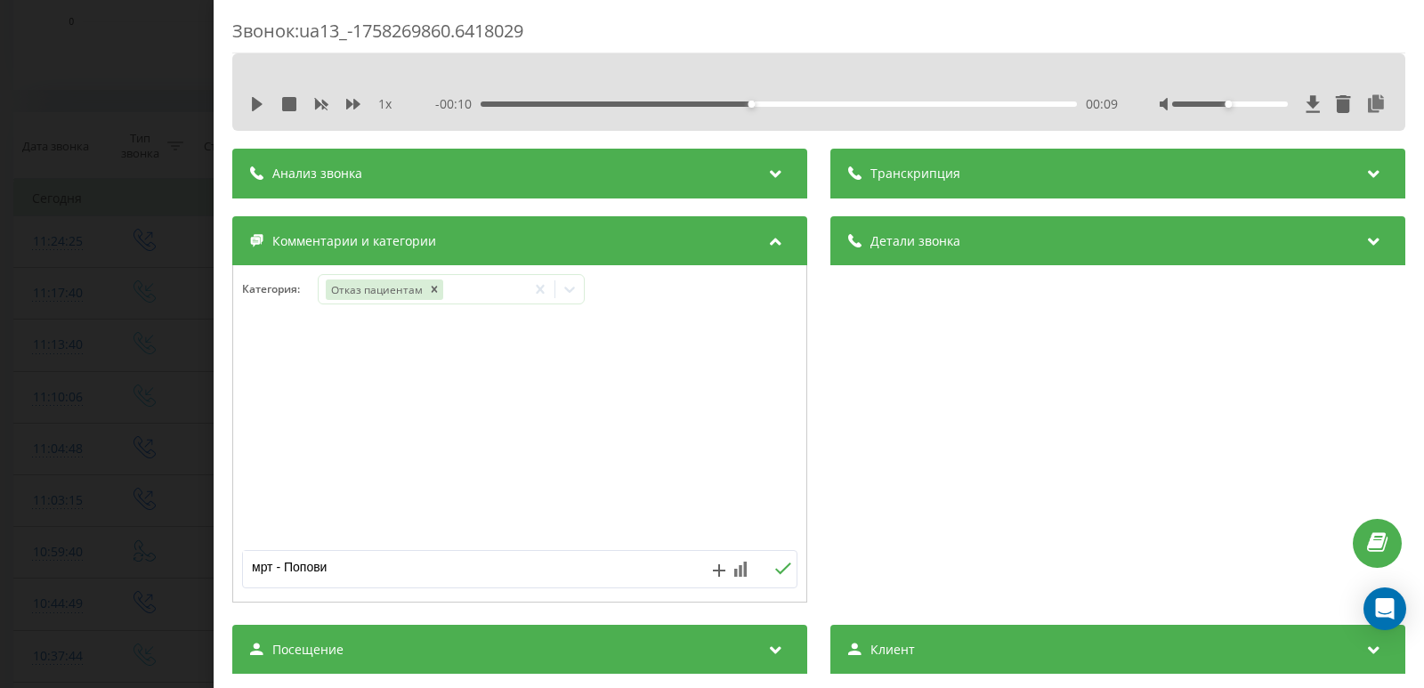
type textarea "мрт - Попович"
click at [76, 344] on div "Звонок : ua13_-1758269860.6418029 1 x - 00:10 00:09 00:09 Транскрипция Для анал…" at bounding box center [712, 344] width 1424 height 688
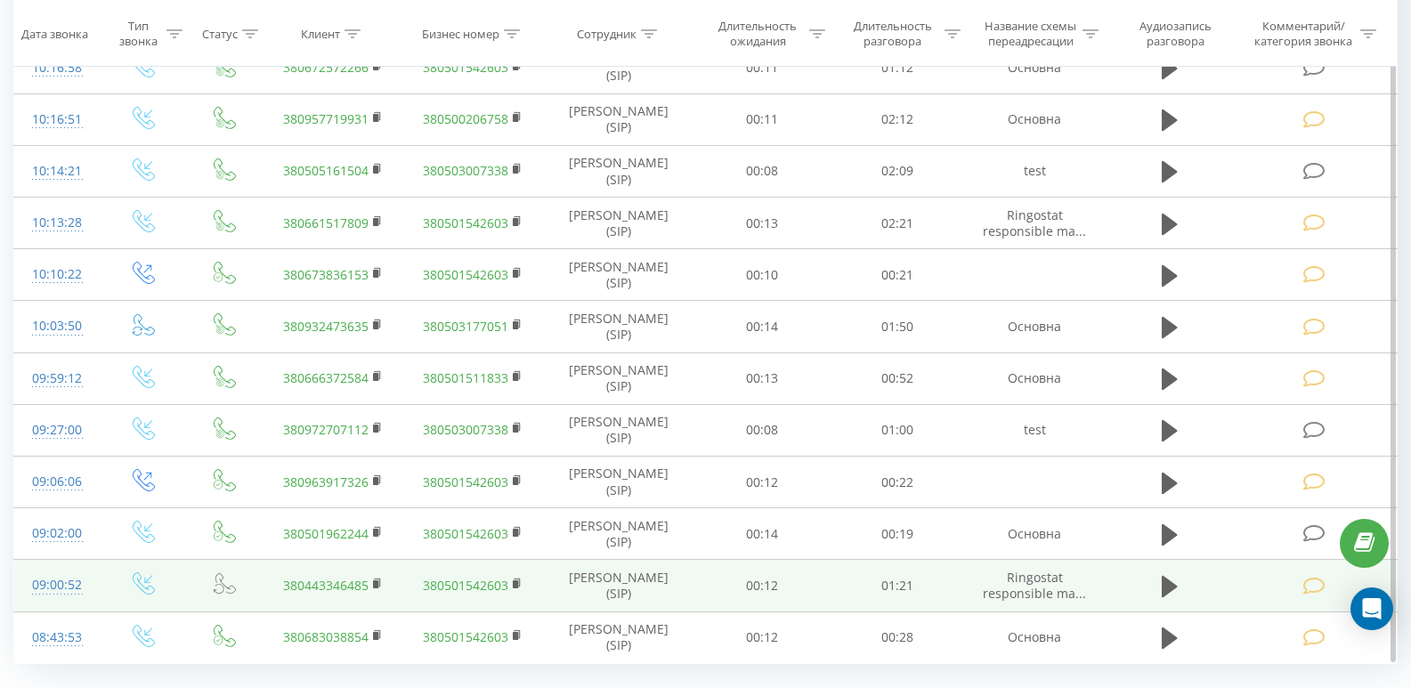
scroll to position [1546, 0]
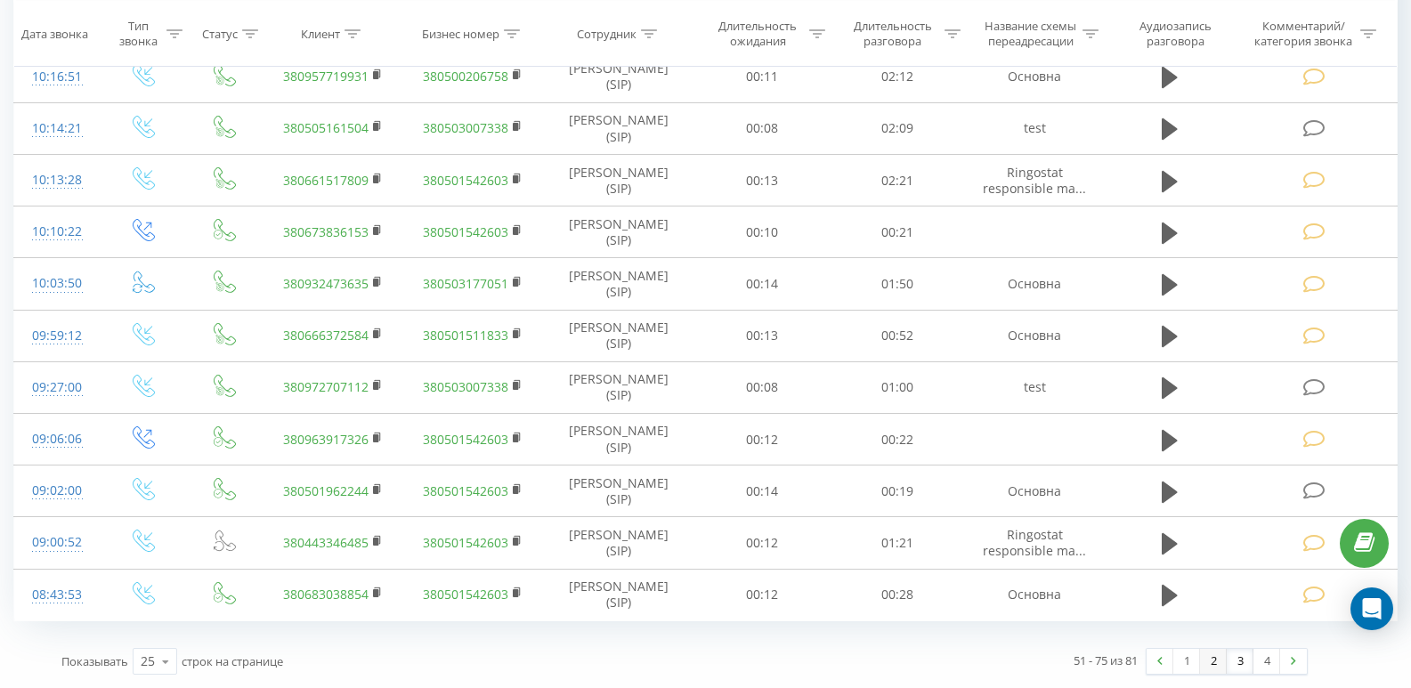
click at [1221, 658] on link "2" at bounding box center [1213, 661] width 27 height 25
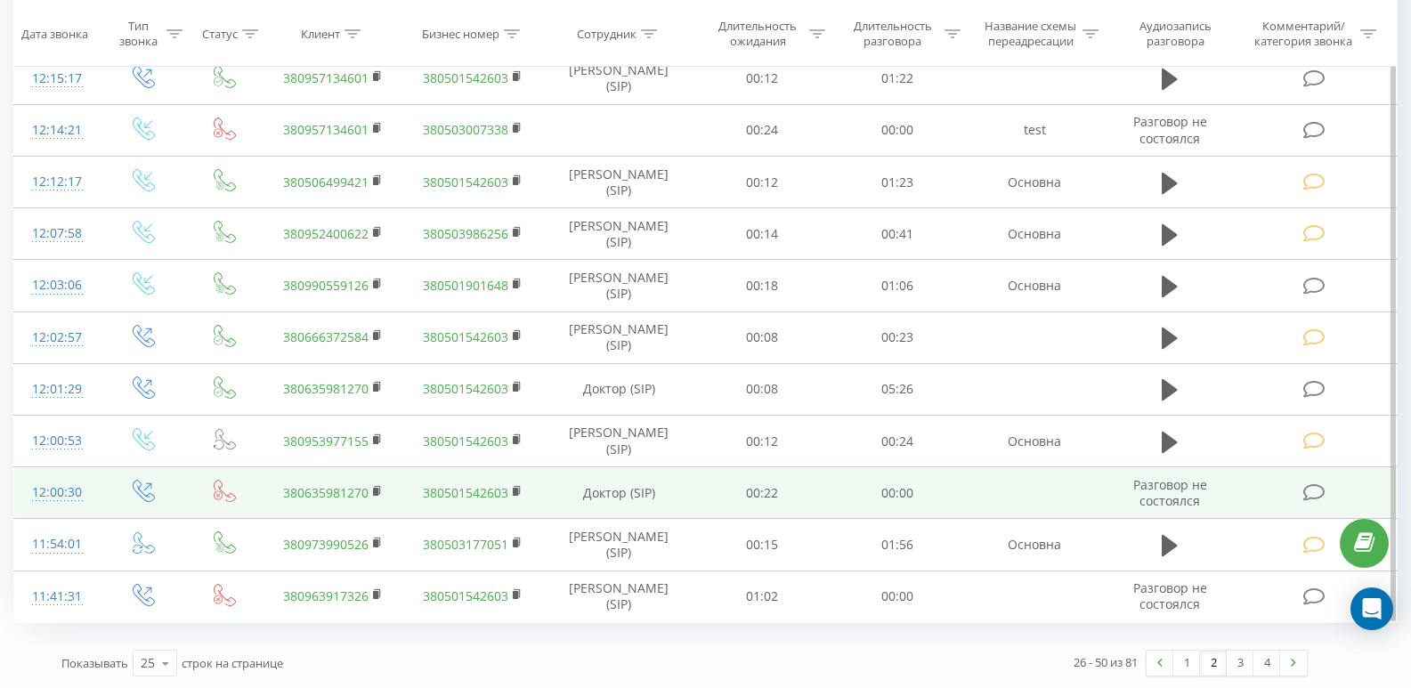
scroll to position [1546, 0]
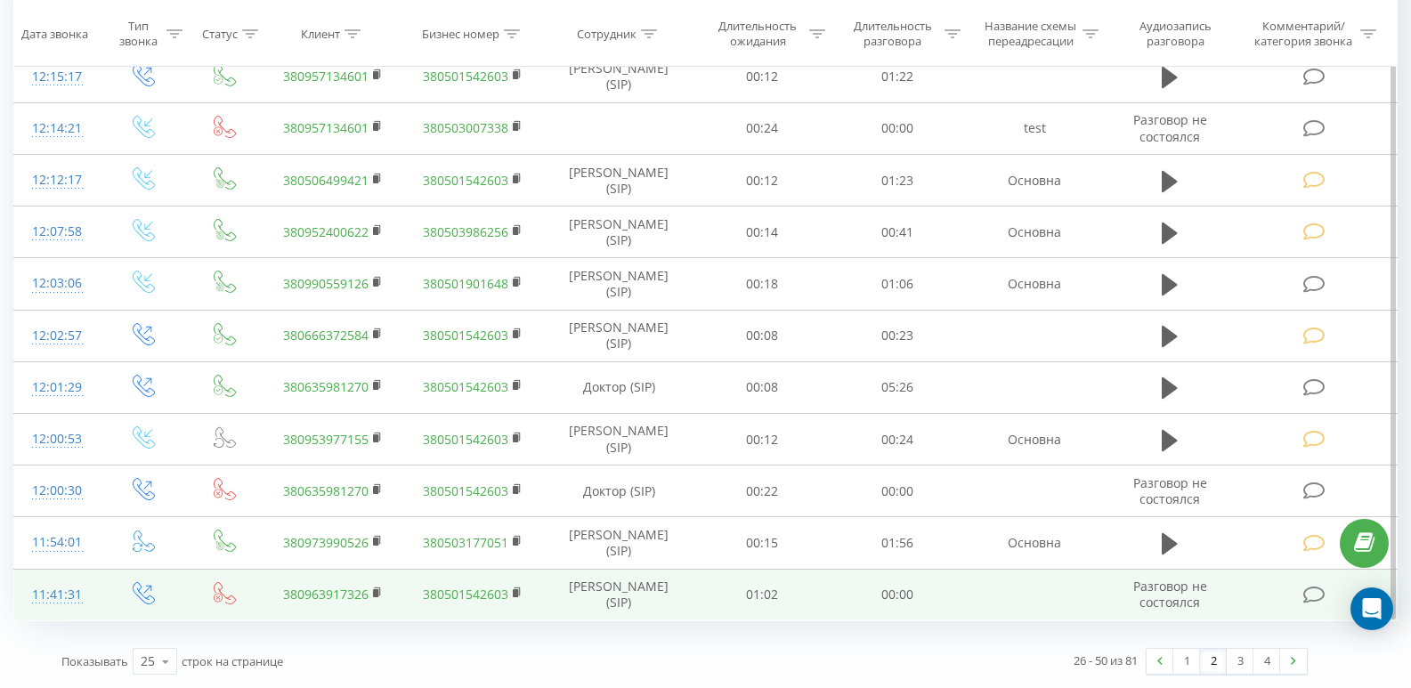
click at [1320, 595] on icon at bounding box center [1314, 595] width 22 height 19
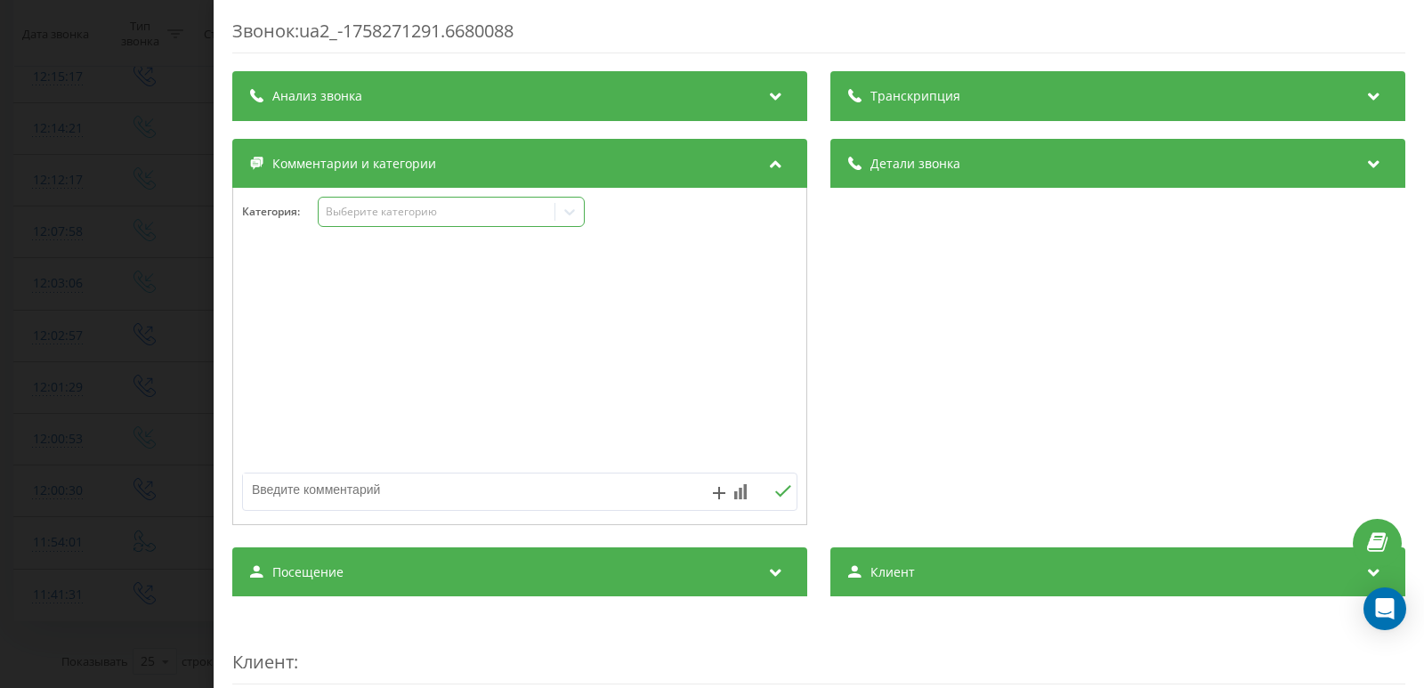
click at [360, 226] on div "Выберите категорию" at bounding box center [451, 212] width 267 height 30
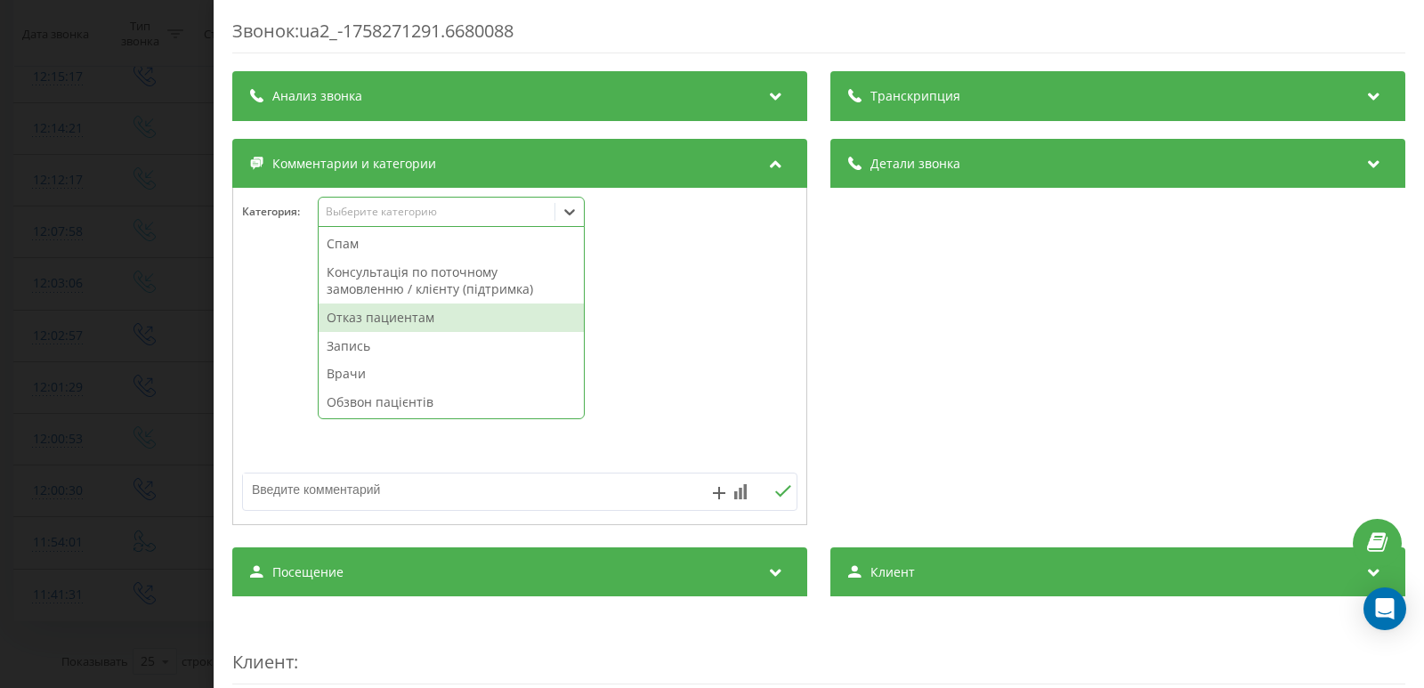
click at [356, 316] on div "Отказ пациентам" at bounding box center [451, 317] width 265 height 28
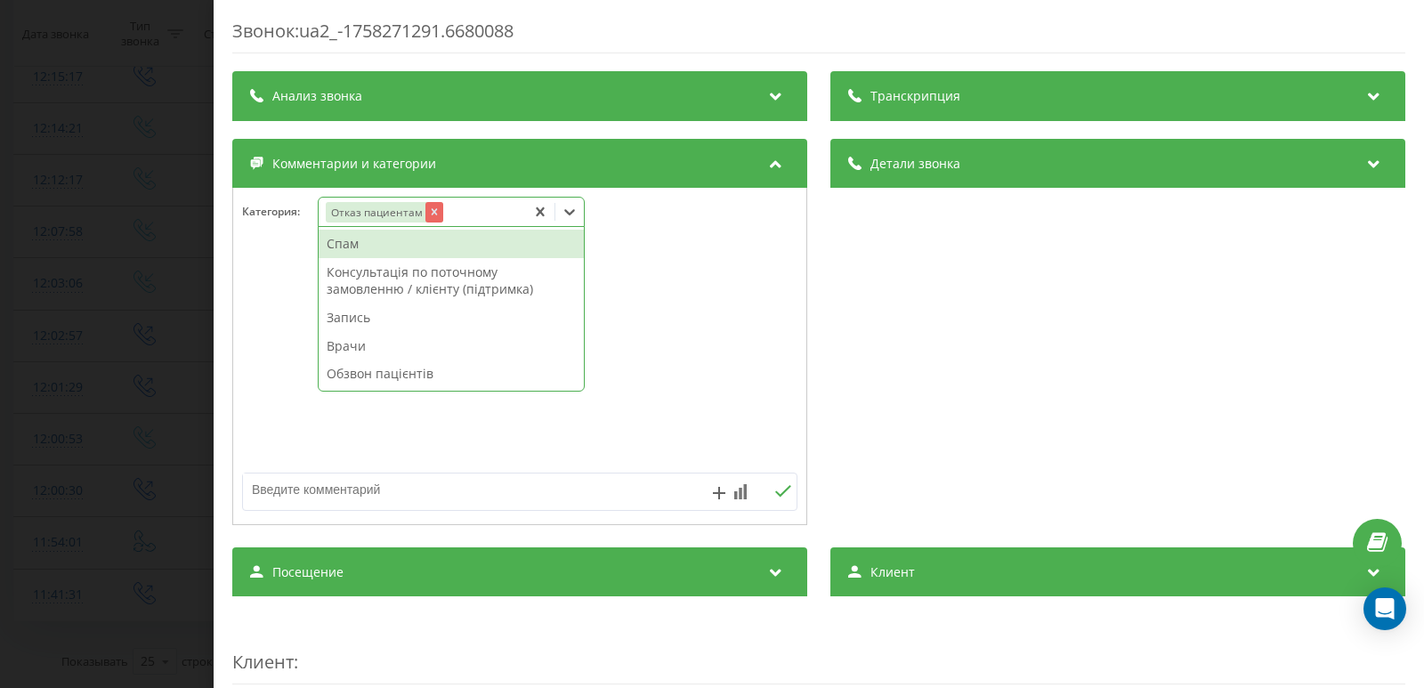
click at [431, 211] on icon "Remove Отказ пациентам" at bounding box center [434, 212] width 12 height 12
click at [362, 249] on div "Спам" at bounding box center [451, 244] width 265 height 28
click at [39, 289] on div "Звонок : ua2_-1758271291.6680088 Транскрипция Для анализа AI будущих звонков на…" at bounding box center [712, 344] width 1424 height 688
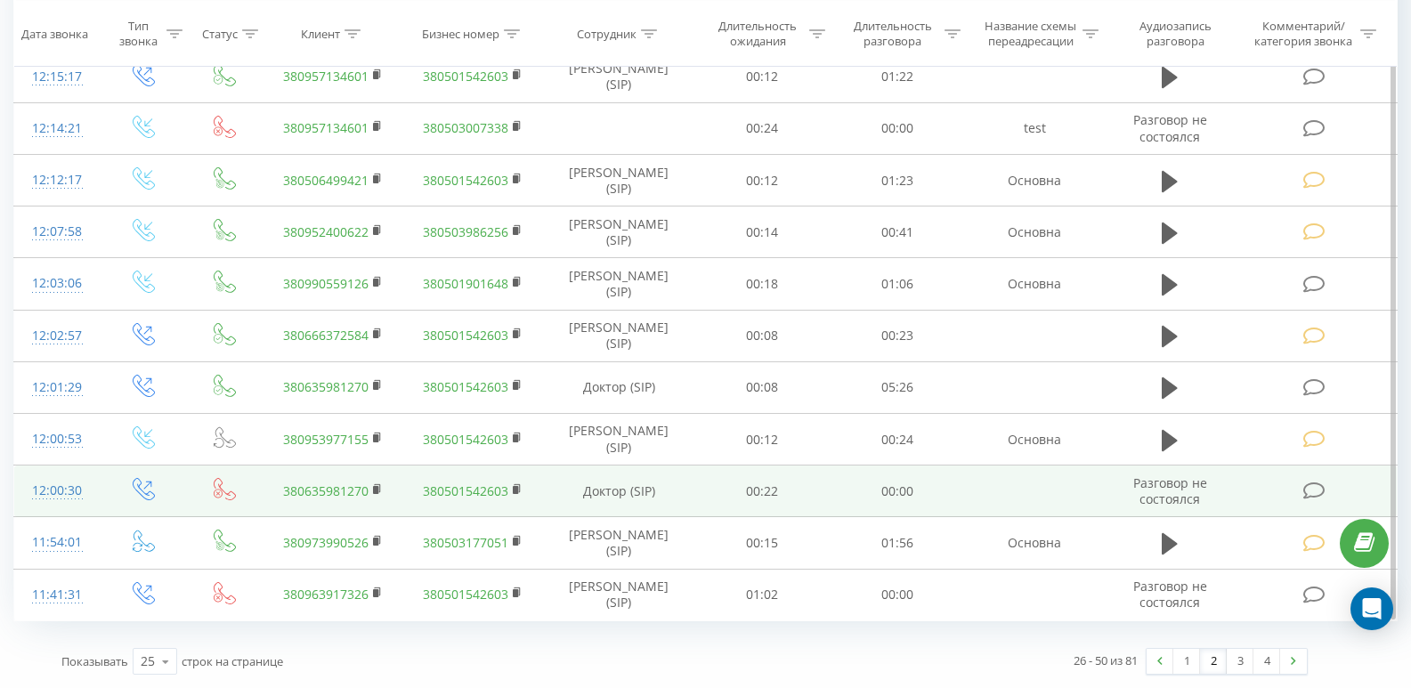
click at [1309, 490] on icon at bounding box center [1314, 490] width 22 height 19
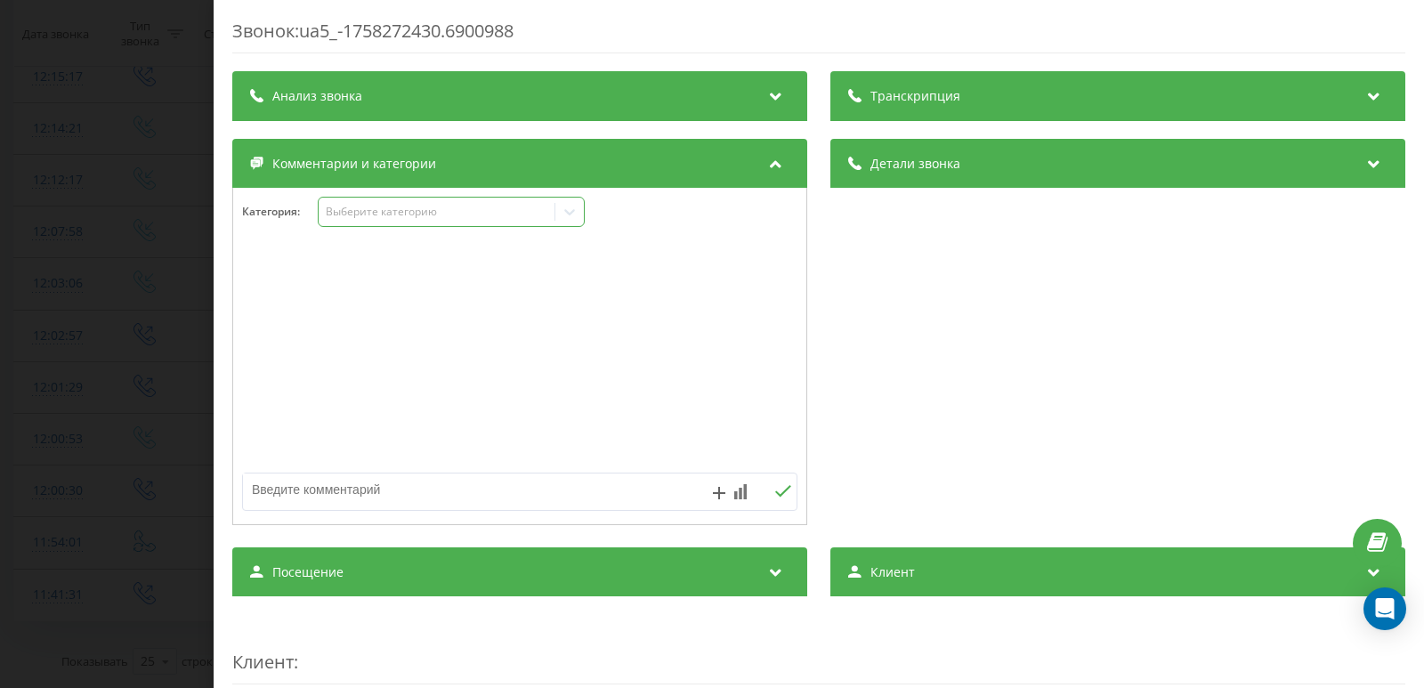
click at [366, 213] on div "Выберите категорию" at bounding box center [437, 212] width 223 height 14
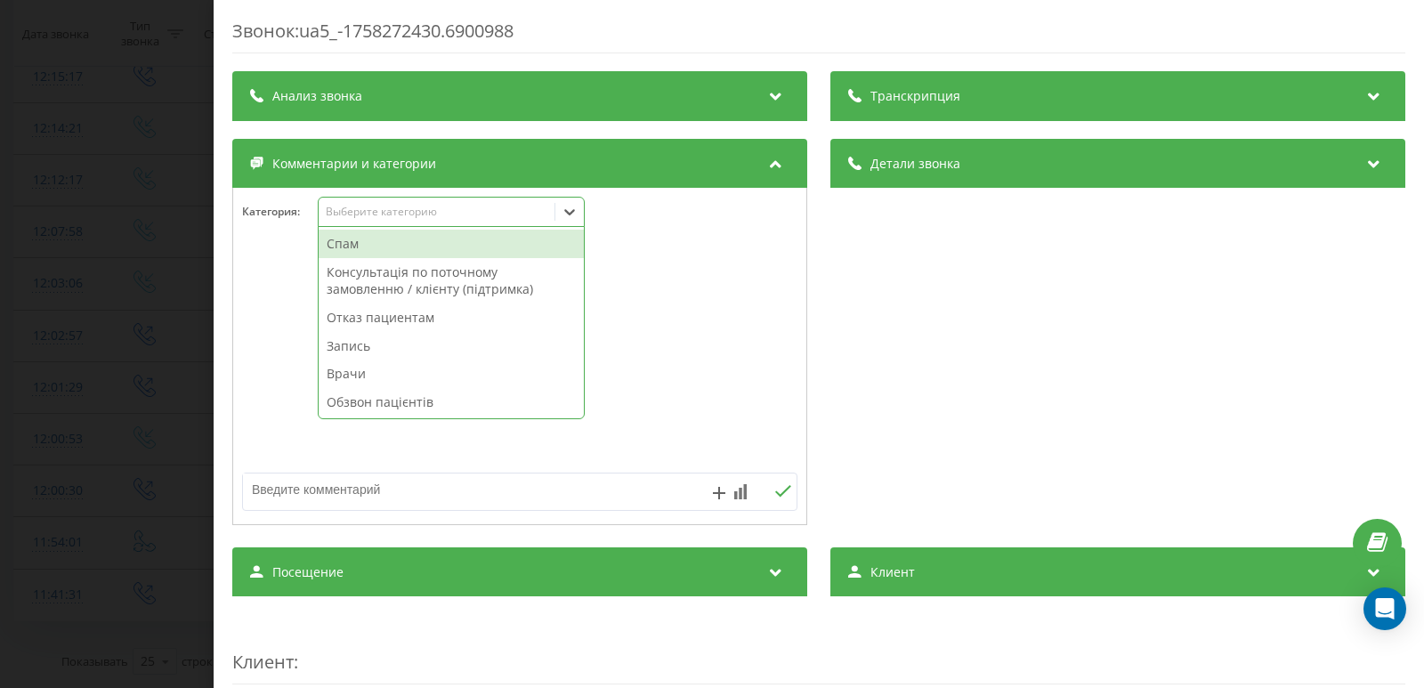
click at [366, 240] on div "Спам" at bounding box center [451, 244] width 265 height 28
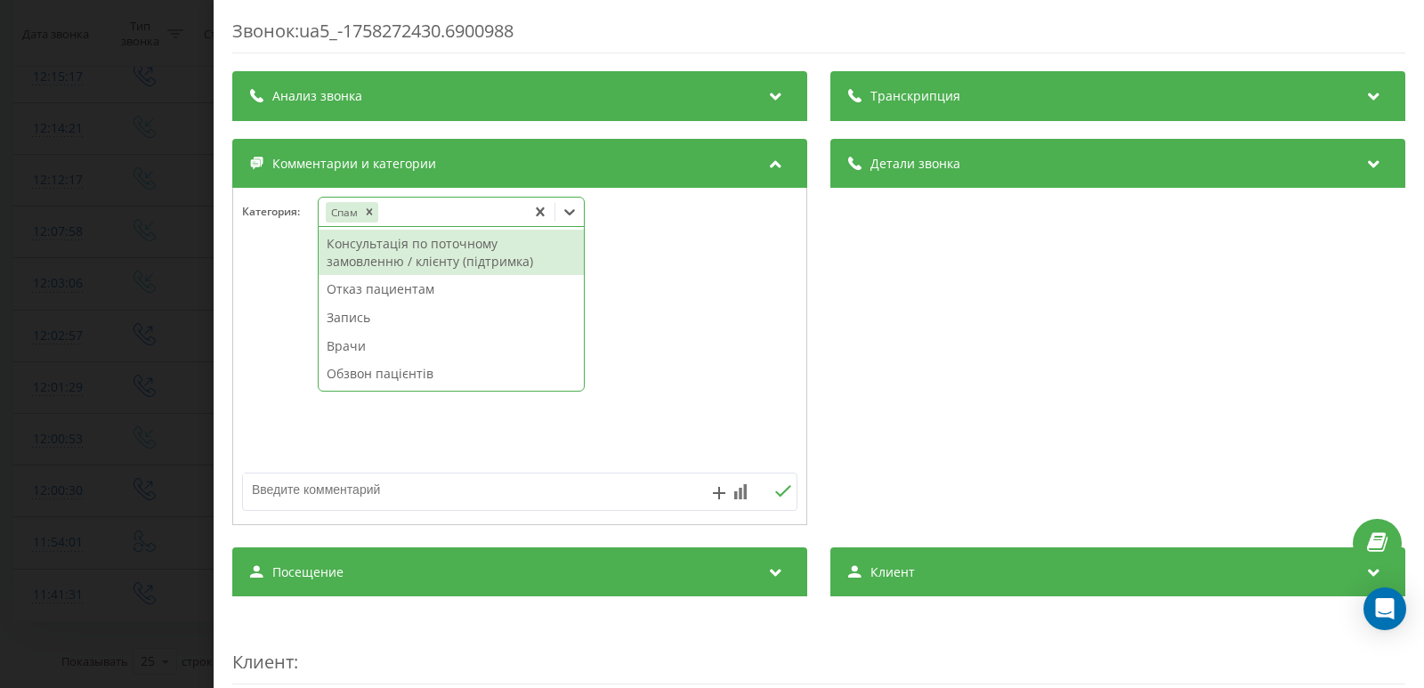
click at [0, 363] on div "Звонок : ua5_-1758272430.6900988 Транскрипция Для анализа AI будущих звонков на…" at bounding box center [712, 344] width 1424 height 688
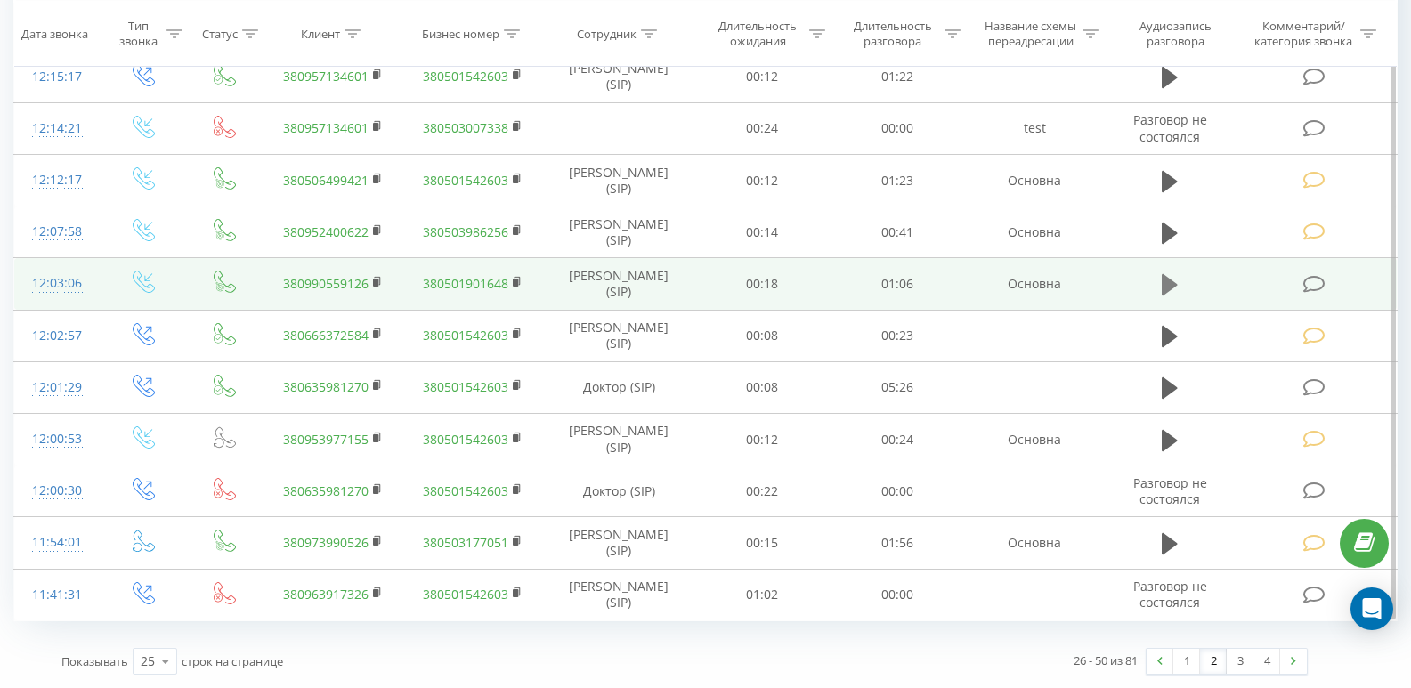
click at [1162, 280] on icon at bounding box center [1169, 284] width 16 height 21
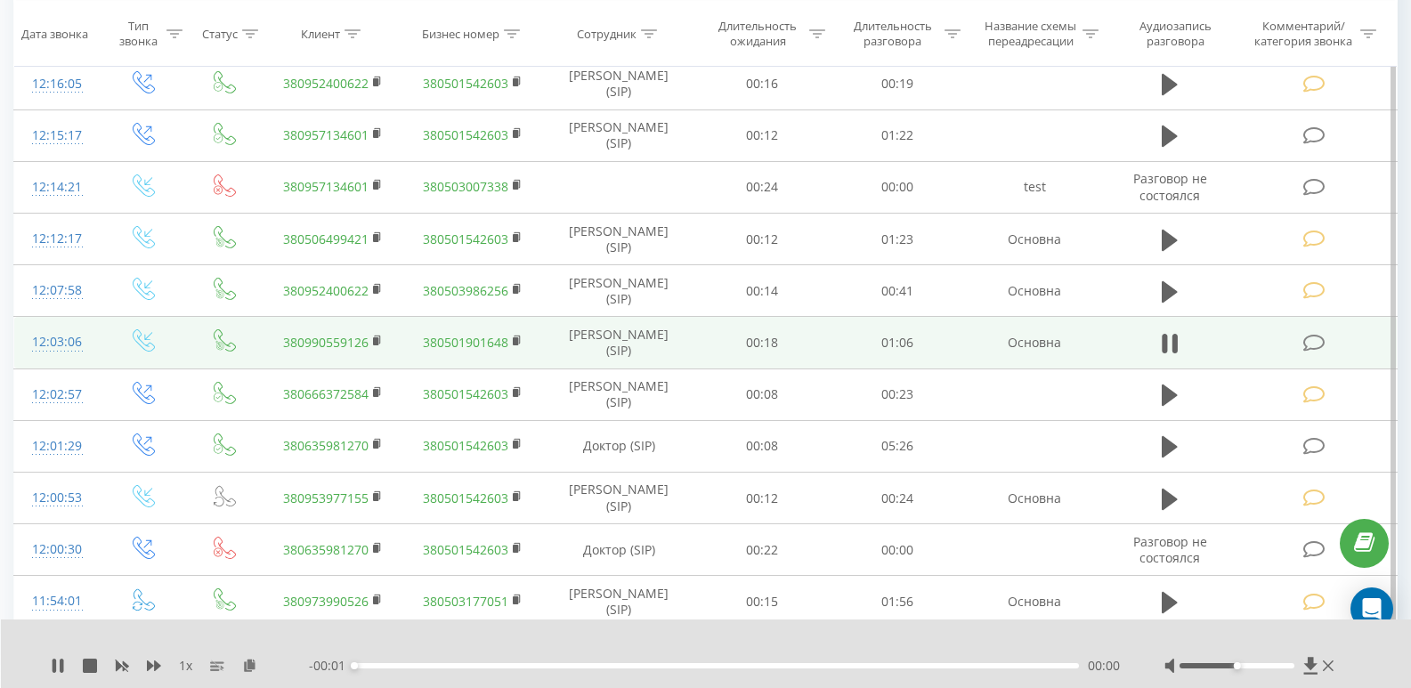
scroll to position [1457, 0]
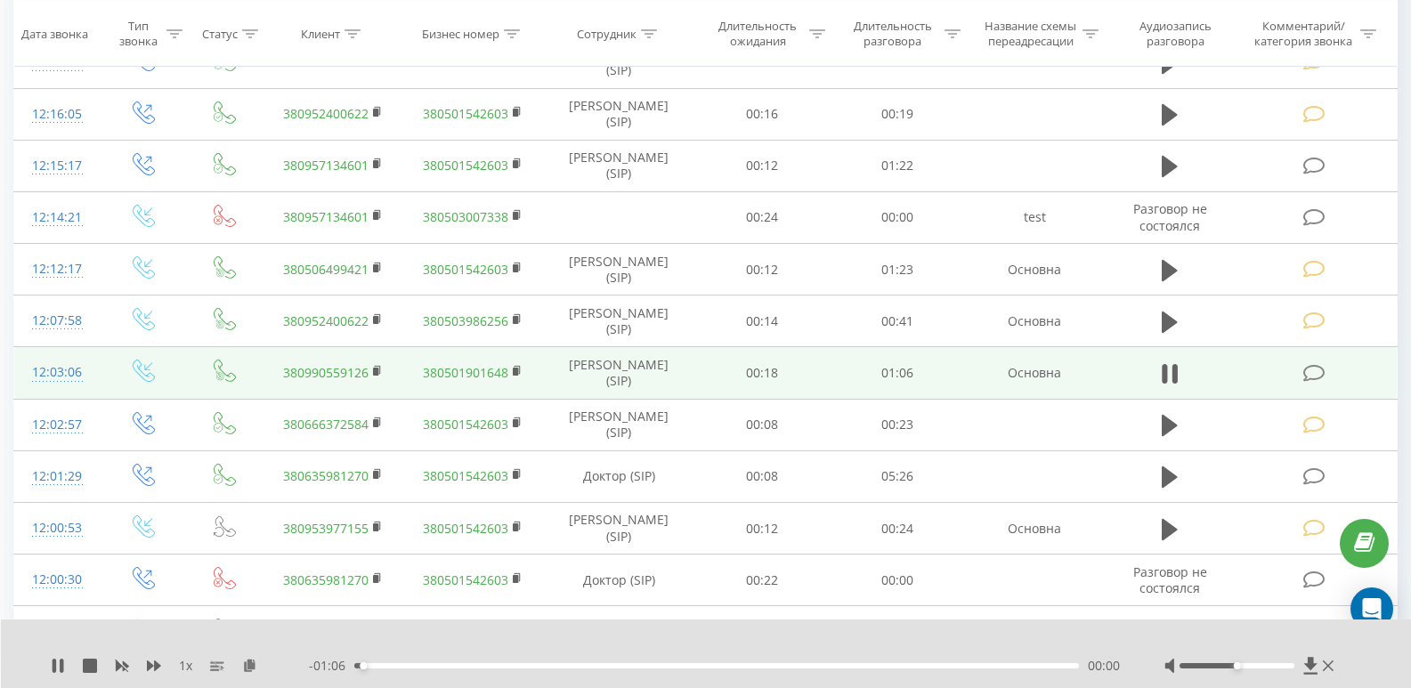
click at [587, 666] on div "00:00" at bounding box center [716, 665] width 724 height 5
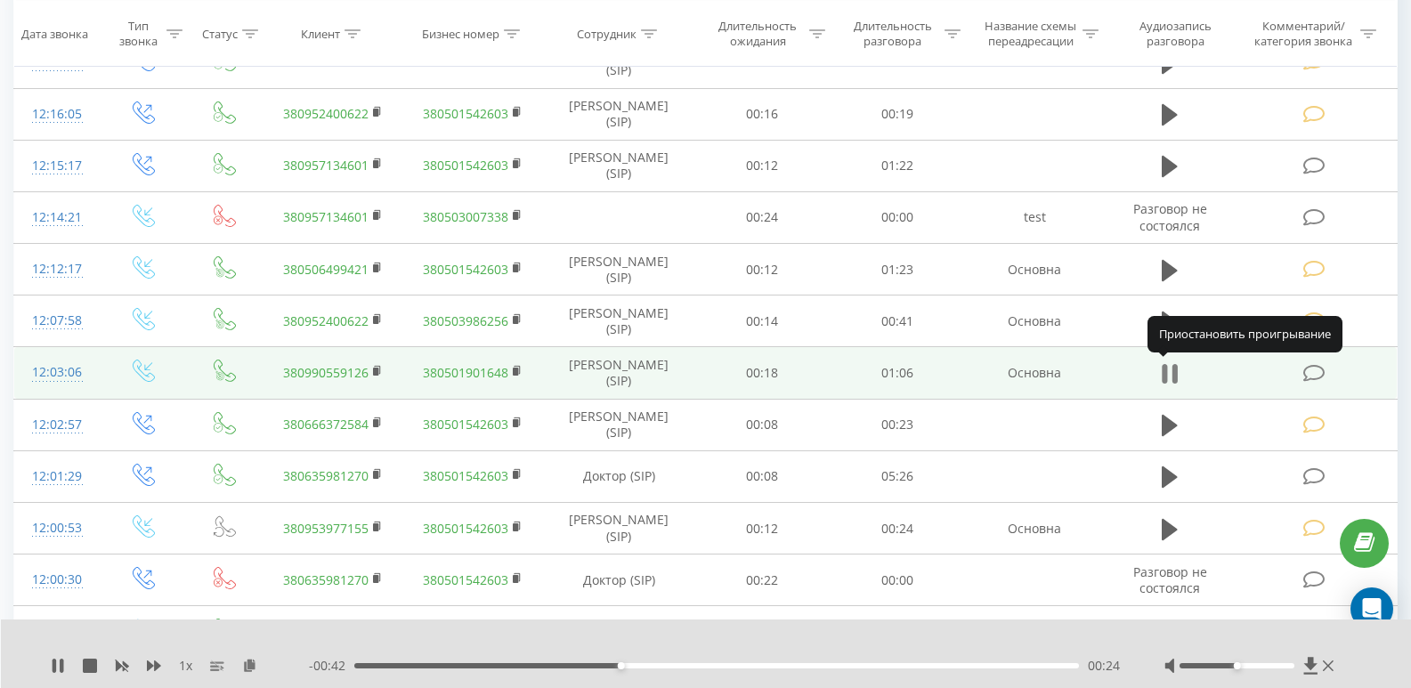
click at [1171, 373] on icon at bounding box center [1169, 373] width 16 height 25
click at [1312, 374] on icon at bounding box center [1314, 373] width 22 height 19
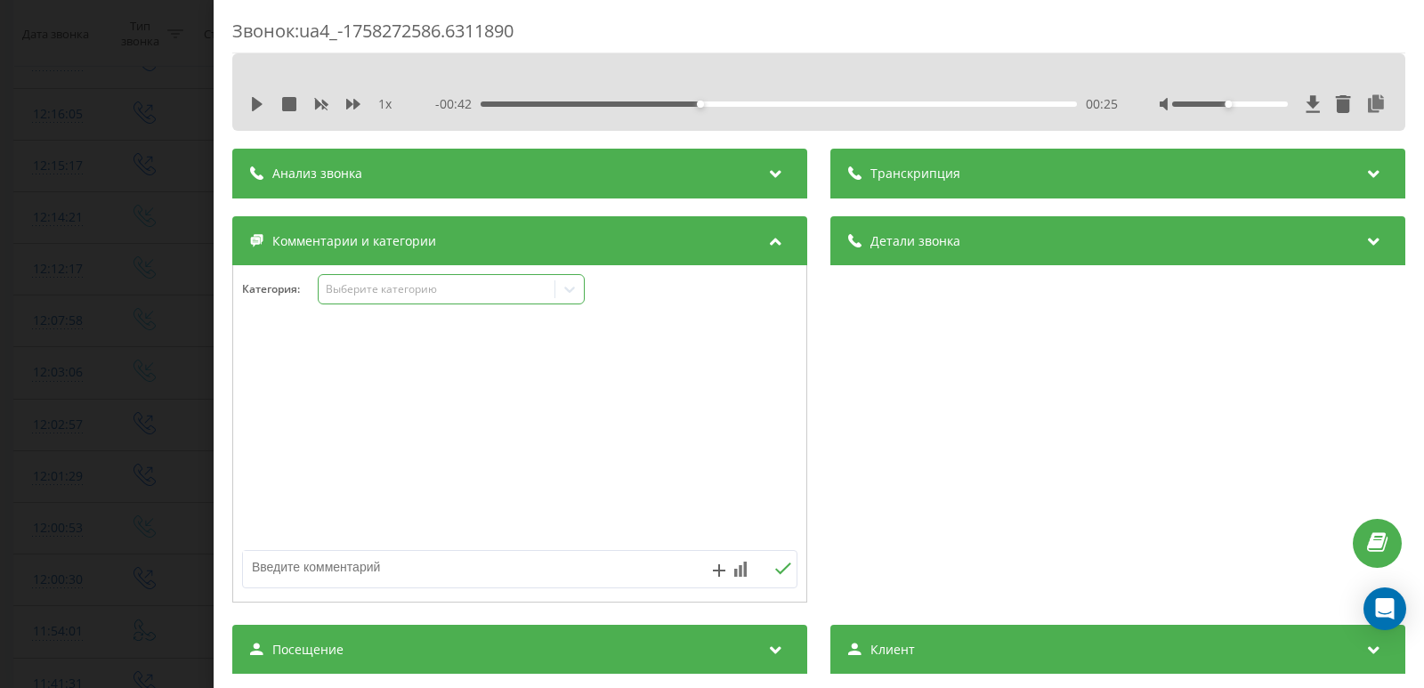
click at [359, 279] on div "Выберите категорию" at bounding box center [451, 289] width 267 height 30
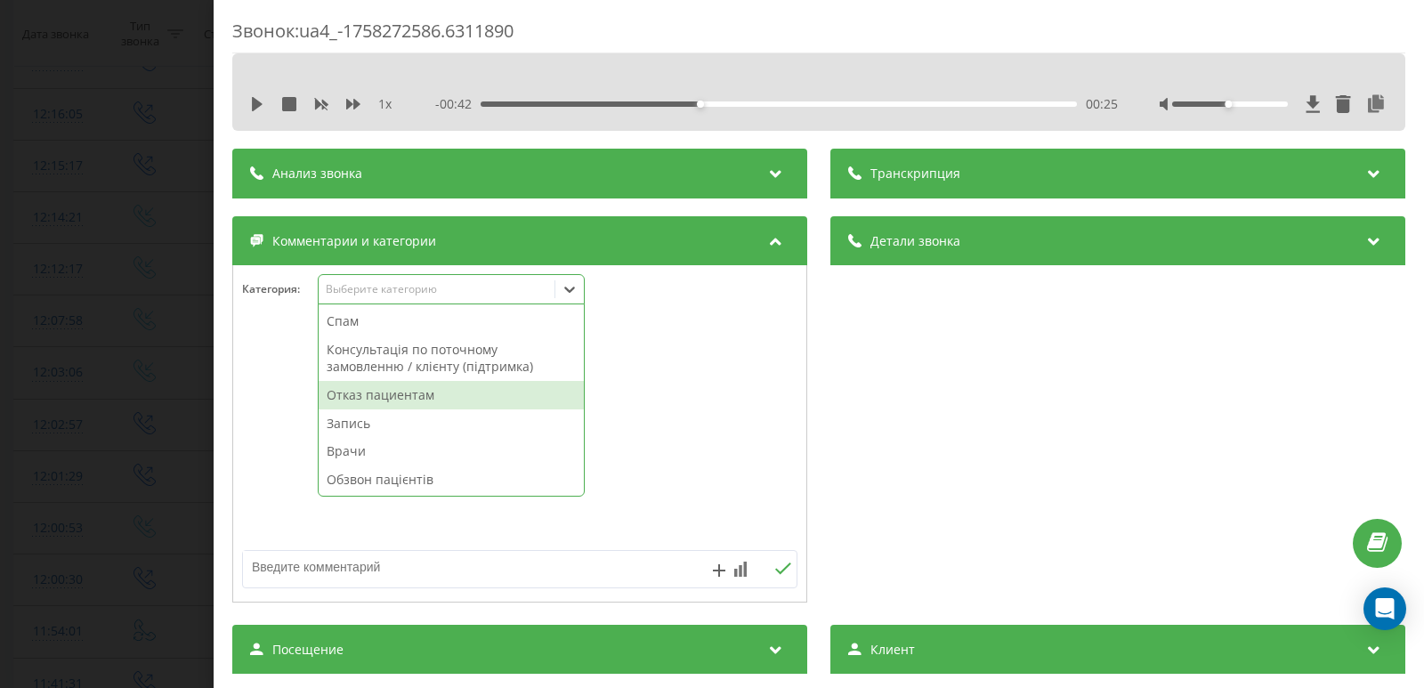
click at [359, 394] on div "Отказ пациентам" at bounding box center [451, 395] width 265 height 28
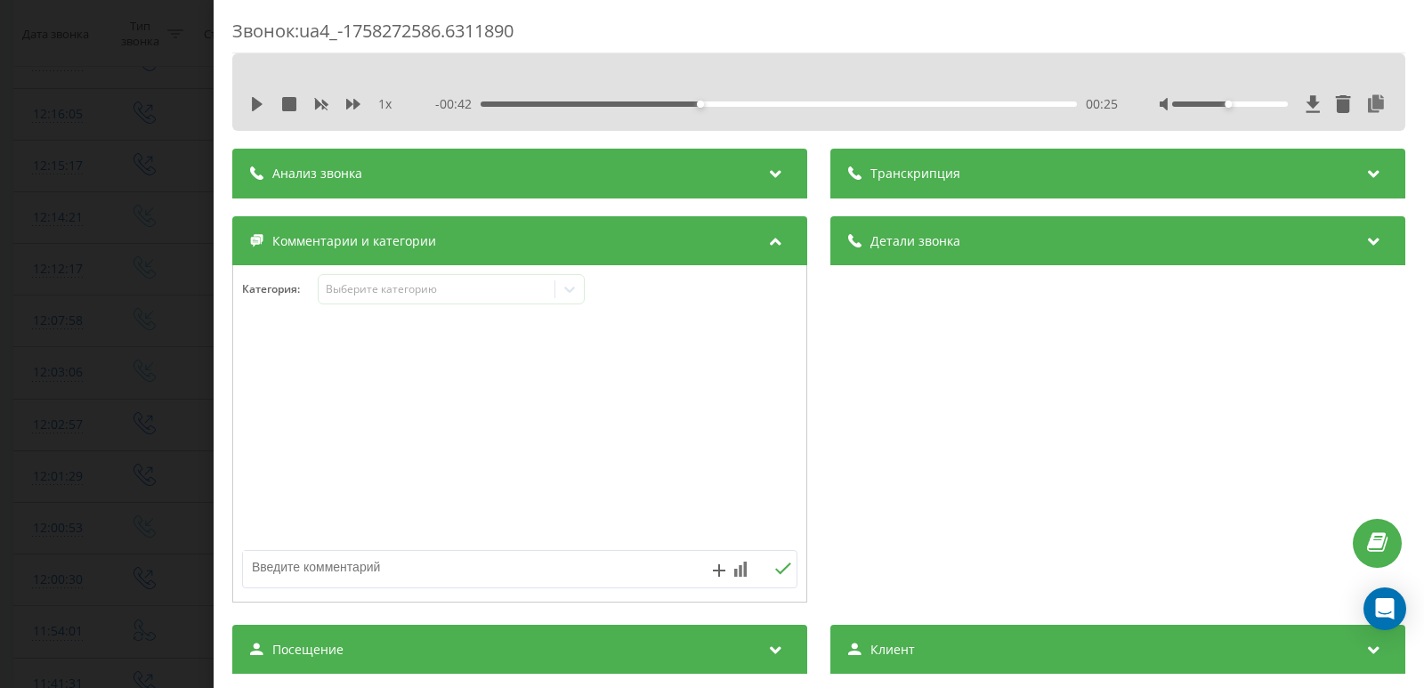
click at [374, 571] on textarea at bounding box center [464, 567] width 442 height 32
type textarea "шукали саме конкретного лікаря -Попович"
click at [82, 392] on div "Звонок : ua4_-1758272586.6311890 1 x - 00:42 00:25 00:25 Транскрипция Для анали…" at bounding box center [712, 344] width 1424 height 688
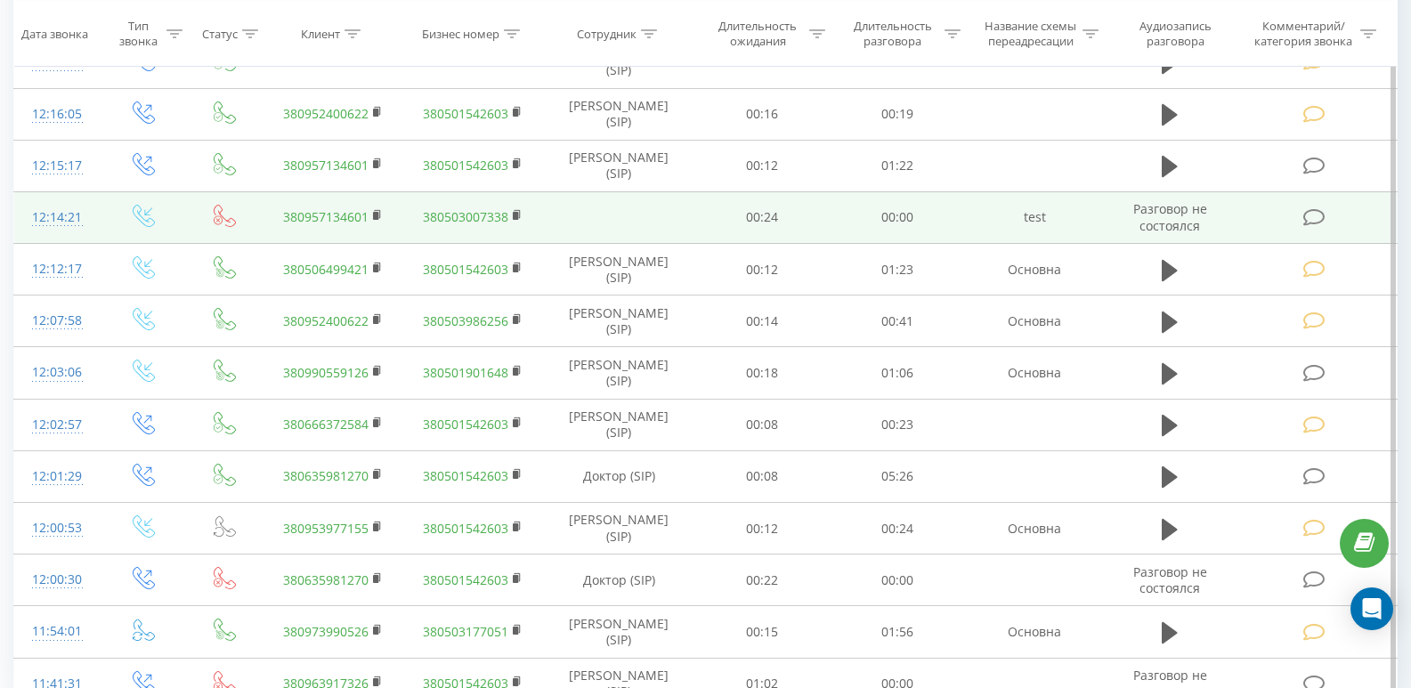
click at [1313, 213] on icon at bounding box center [1314, 217] width 22 height 19
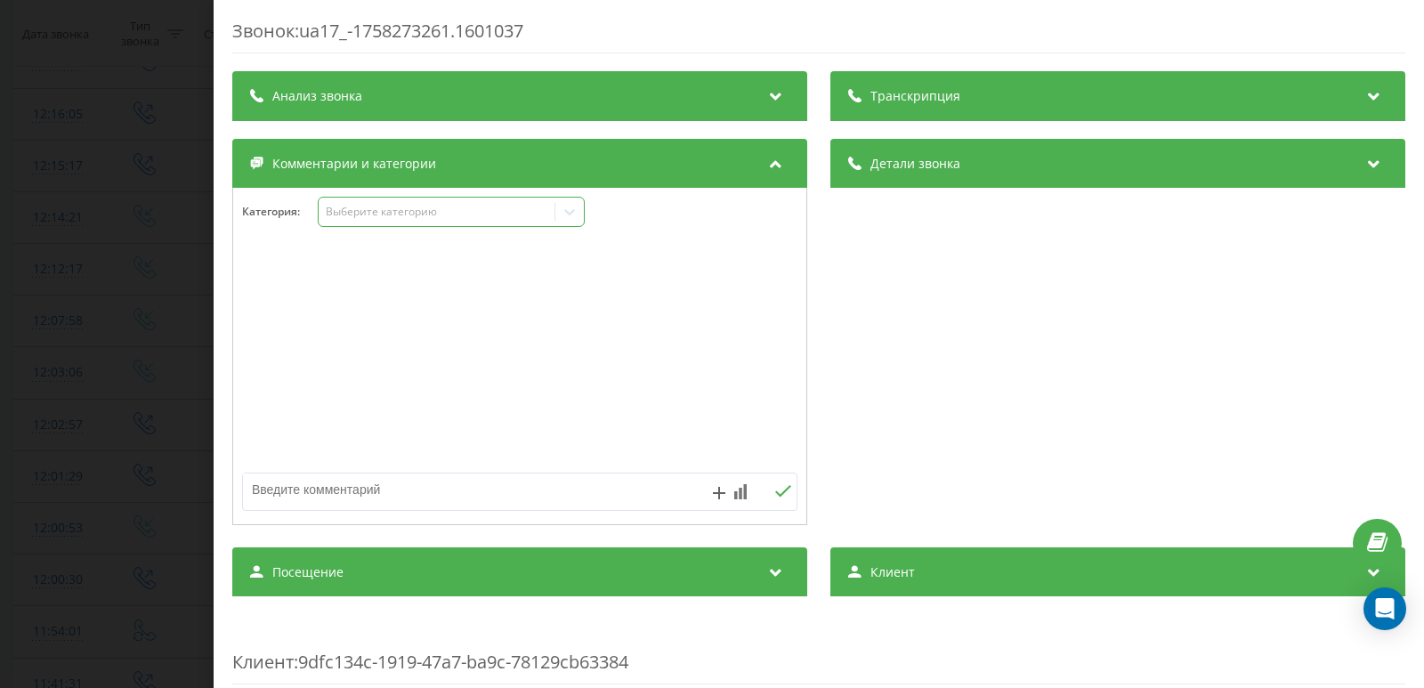
click at [367, 203] on div "Выберите категорию" at bounding box center [451, 212] width 267 height 30
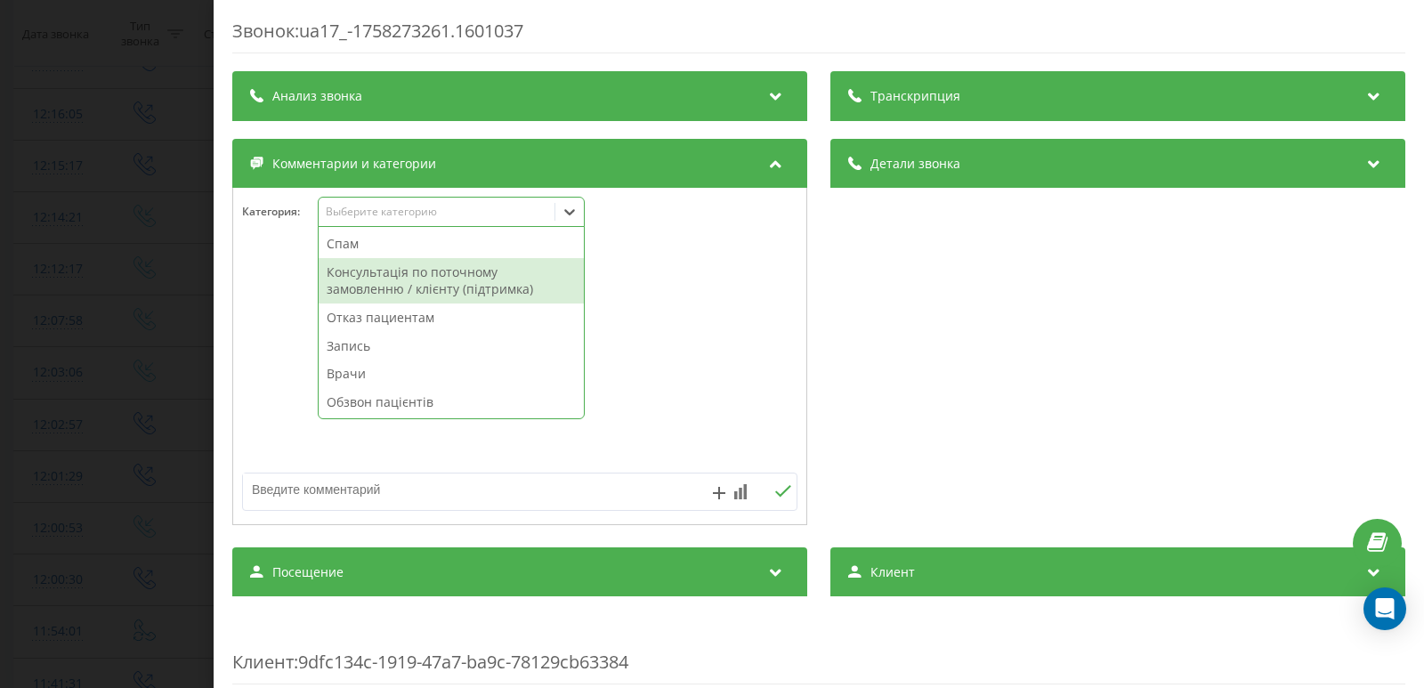
click at [368, 242] on div "Спам" at bounding box center [451, 244] width 265 height 28
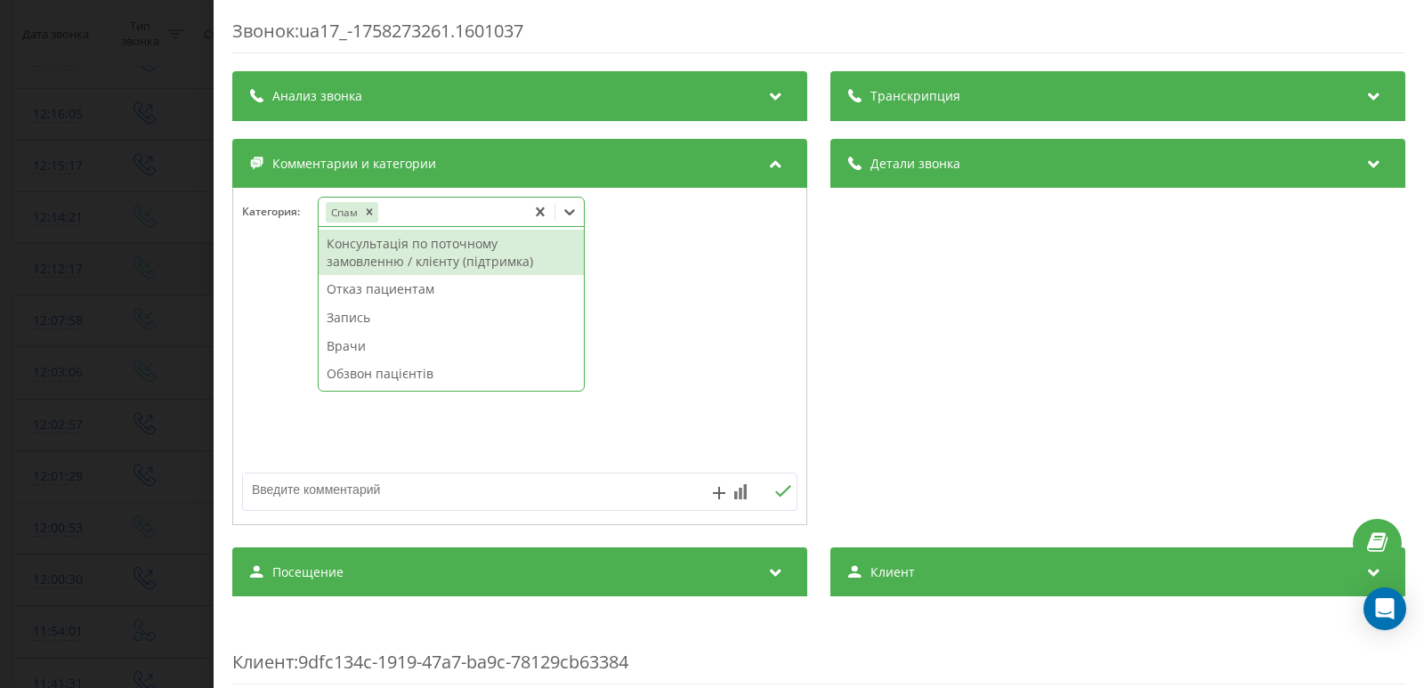
click at [69, 279] on div "Звонок : ua17_-1758273261.1601037 Транскрипция Для анализа AI будущих звонков н…" at bounding box center [712, 344] width 1424 height 688
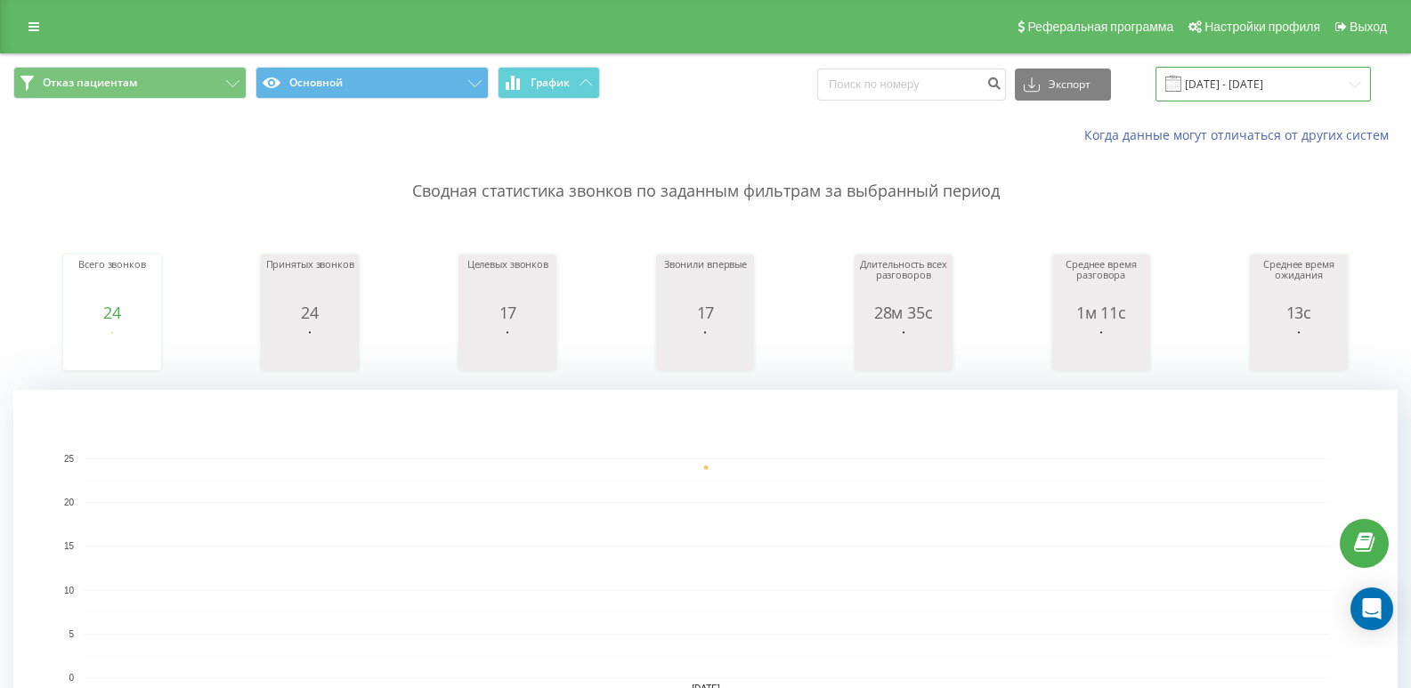
click at [1246, 80] on input "[DATE] - [DATE]" at bounding box center [1262, 84] width 215 height 35
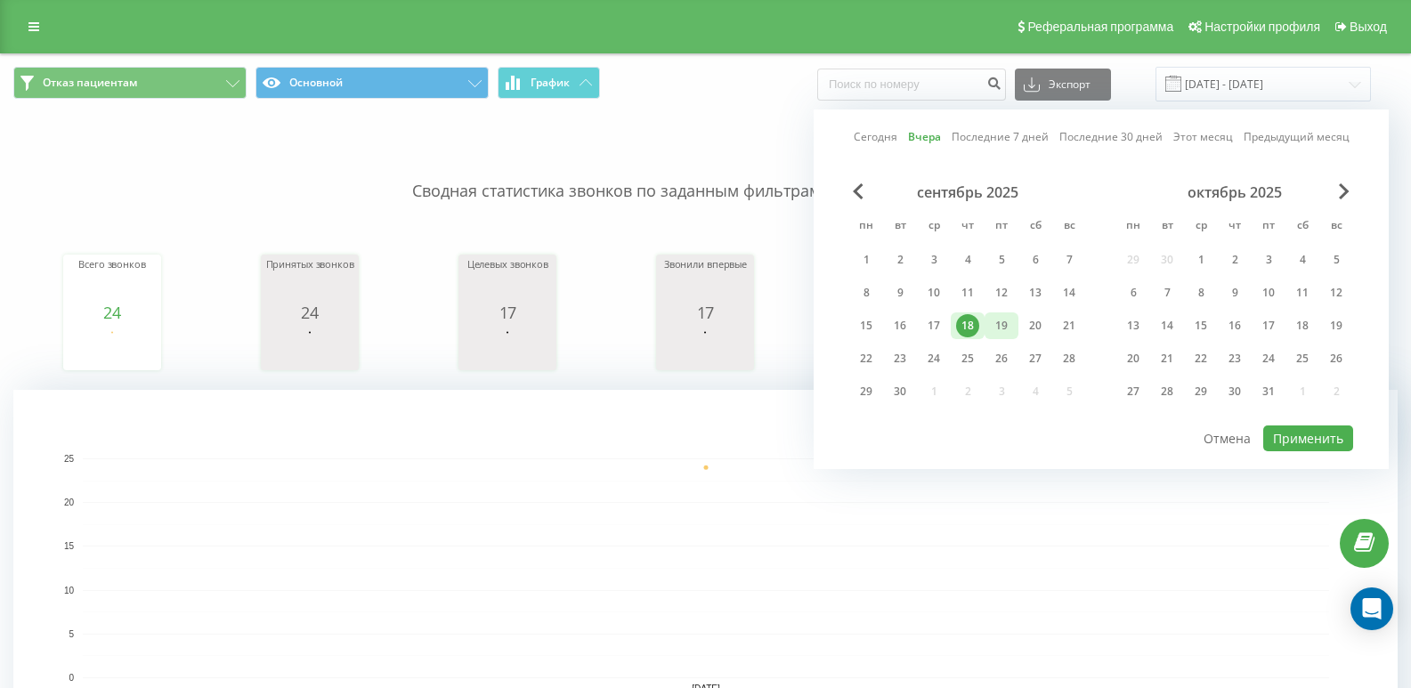
click at [992, 327] on div "19" at bounding box center [1001, 325] width 23 height 23
click at [1307, 435] on button "Применить" at bounding box center [1308, 438] width 90 height 26
type input "[DATE] - [DATE]"
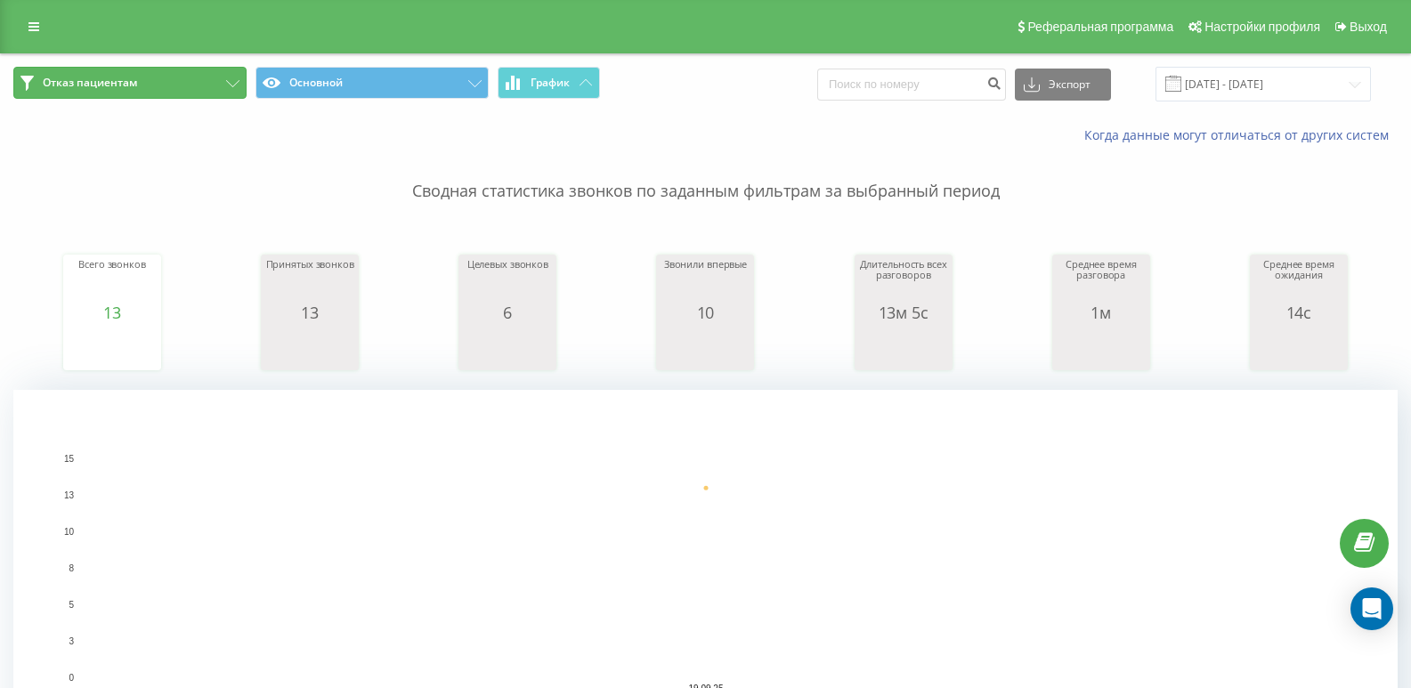
click at [188, 84] on button "Отказ пациентам" at bounding box center [129, 83] width 233 height 32
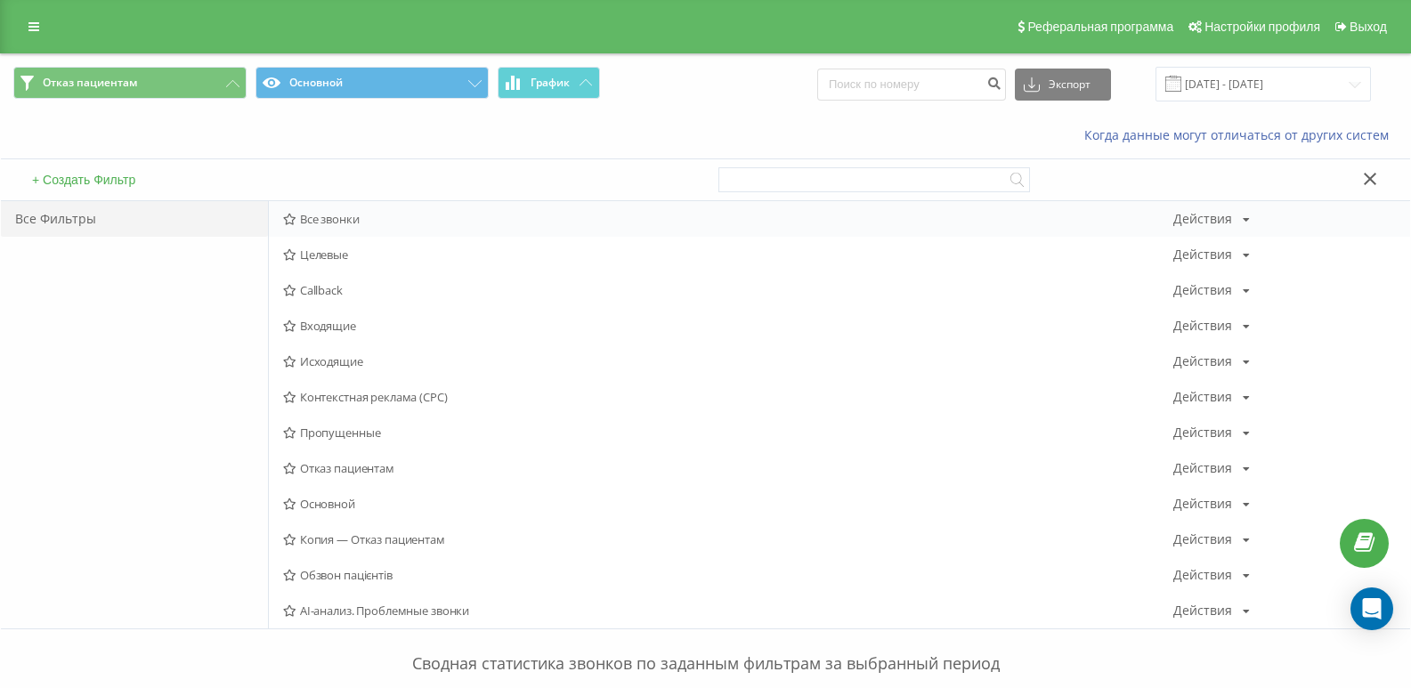
click at [323, 223] on span "Все звонки" at bounding box center [728, 219] width 890 height 12
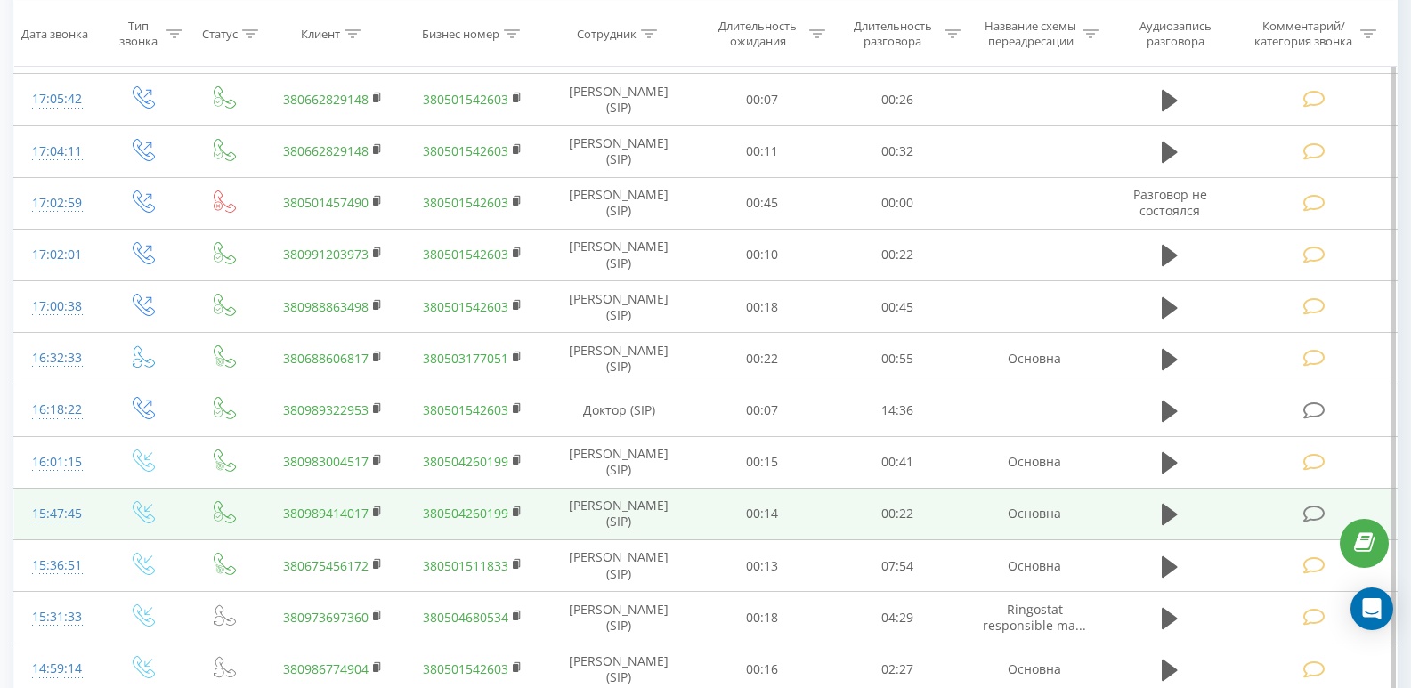
scroll to position [1546, 0]
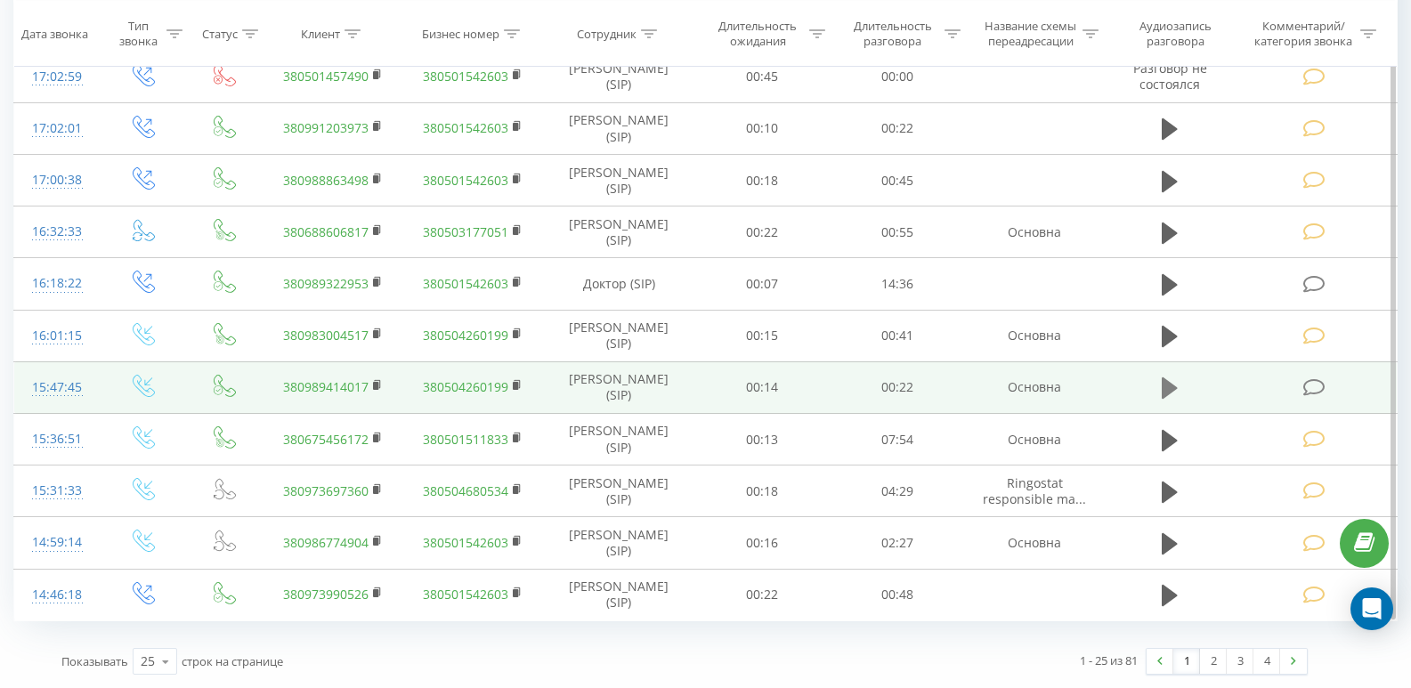
click at [1174, 392] on icon at bounding box center [1169, 388] width 16 height 25
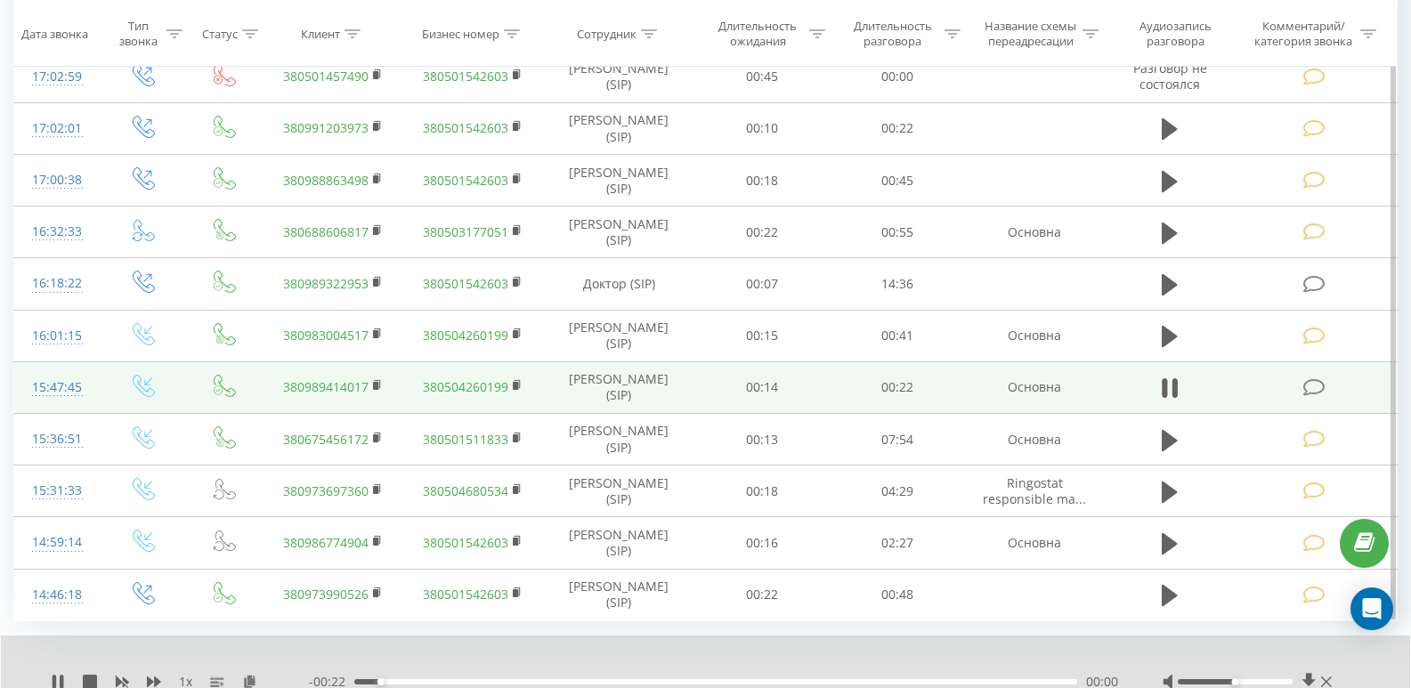
click at [491, 680] on div "00:00" at bounding box center [715, 681] width 723 height 5
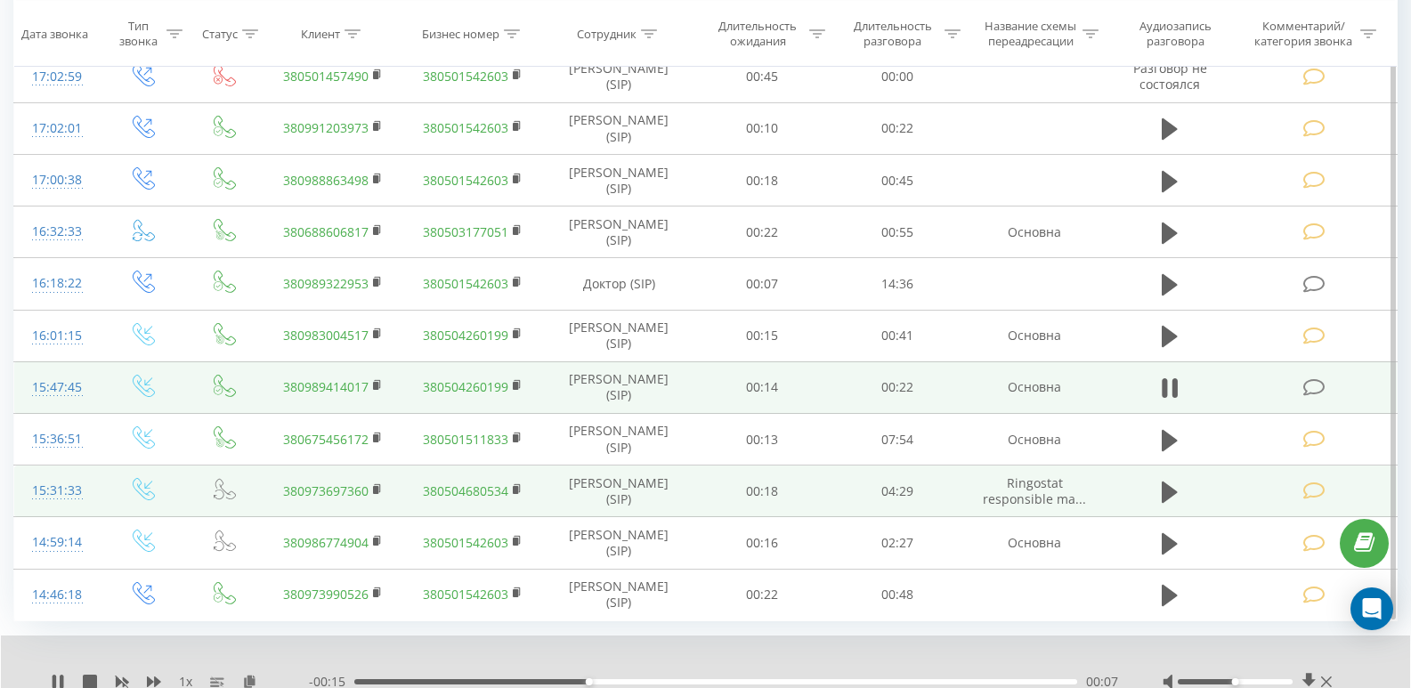
scroll to position [1614, 0]
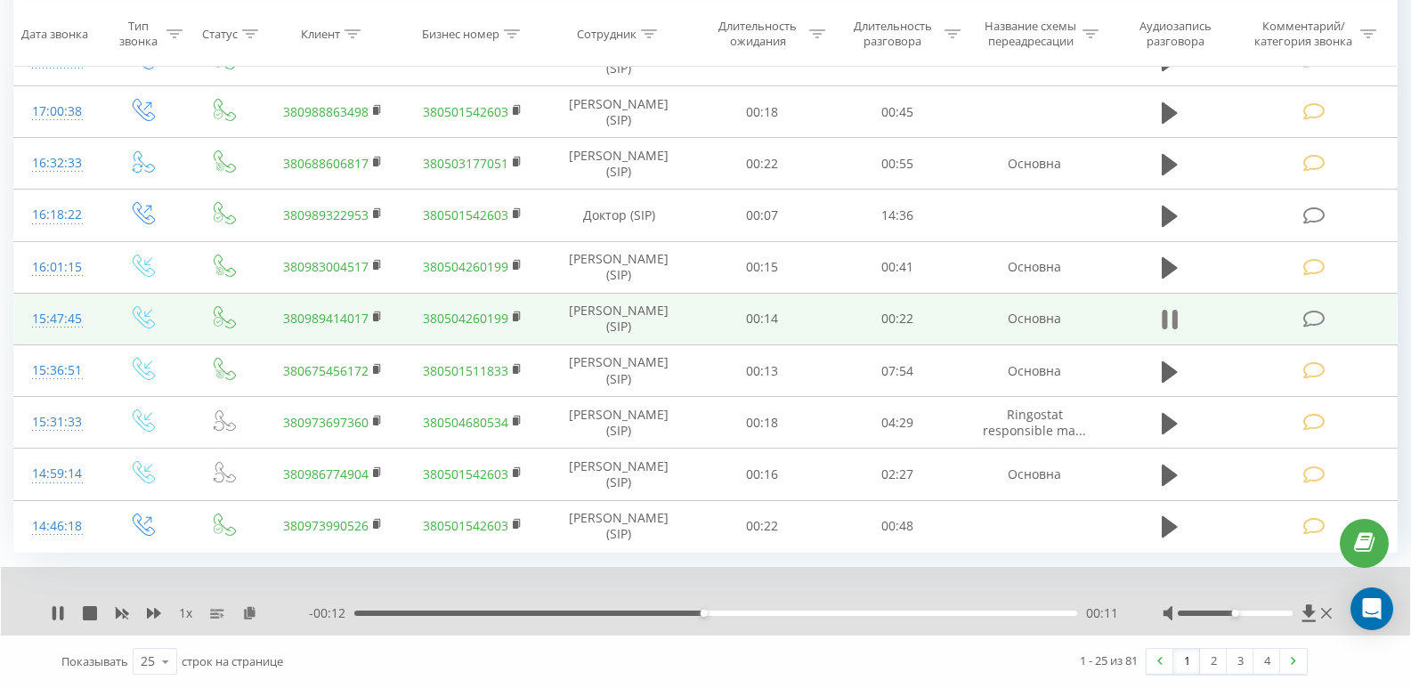
click at [1169, 315] on icon at bounding box center [1169, 319] width 16 height 25
click at [1314, 316] on icon at bounding box center [1314, 319] width 22 height 19
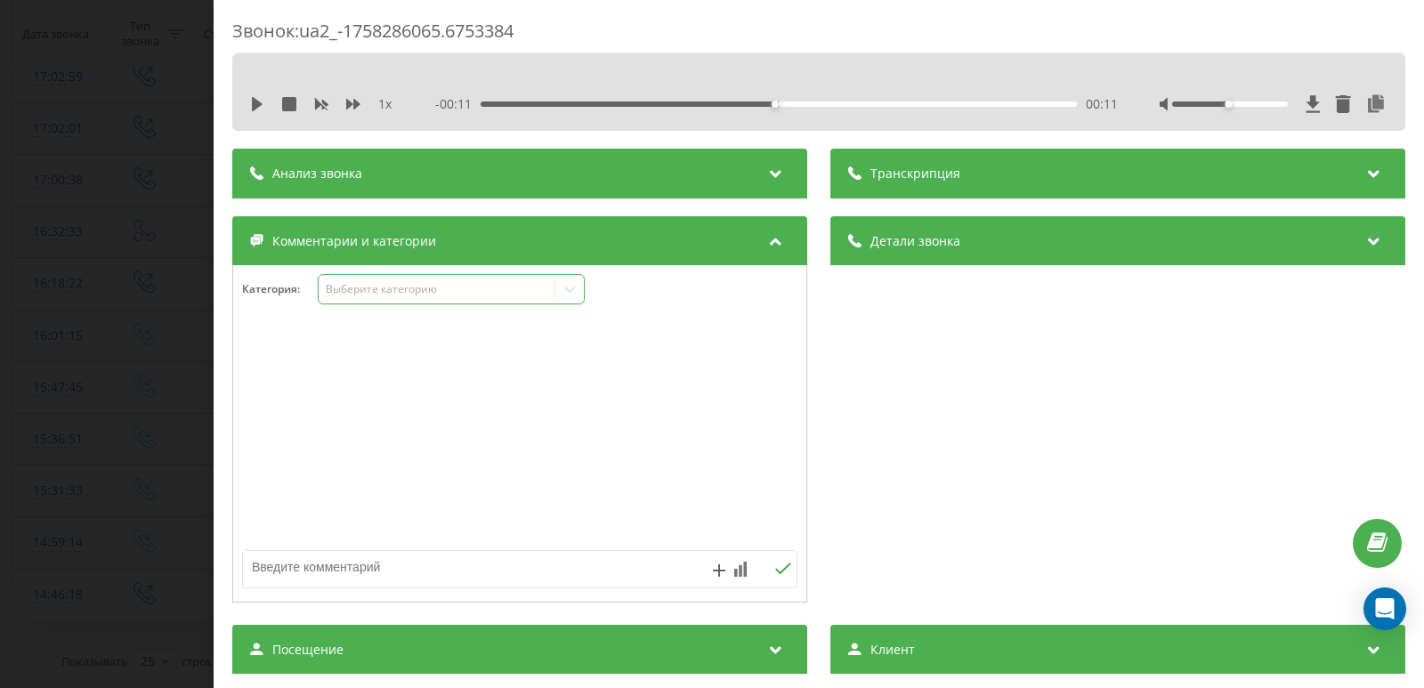
click at [355, 287] on div "Выберите категорию" at bounding box center [437, 289] width 223 height 14
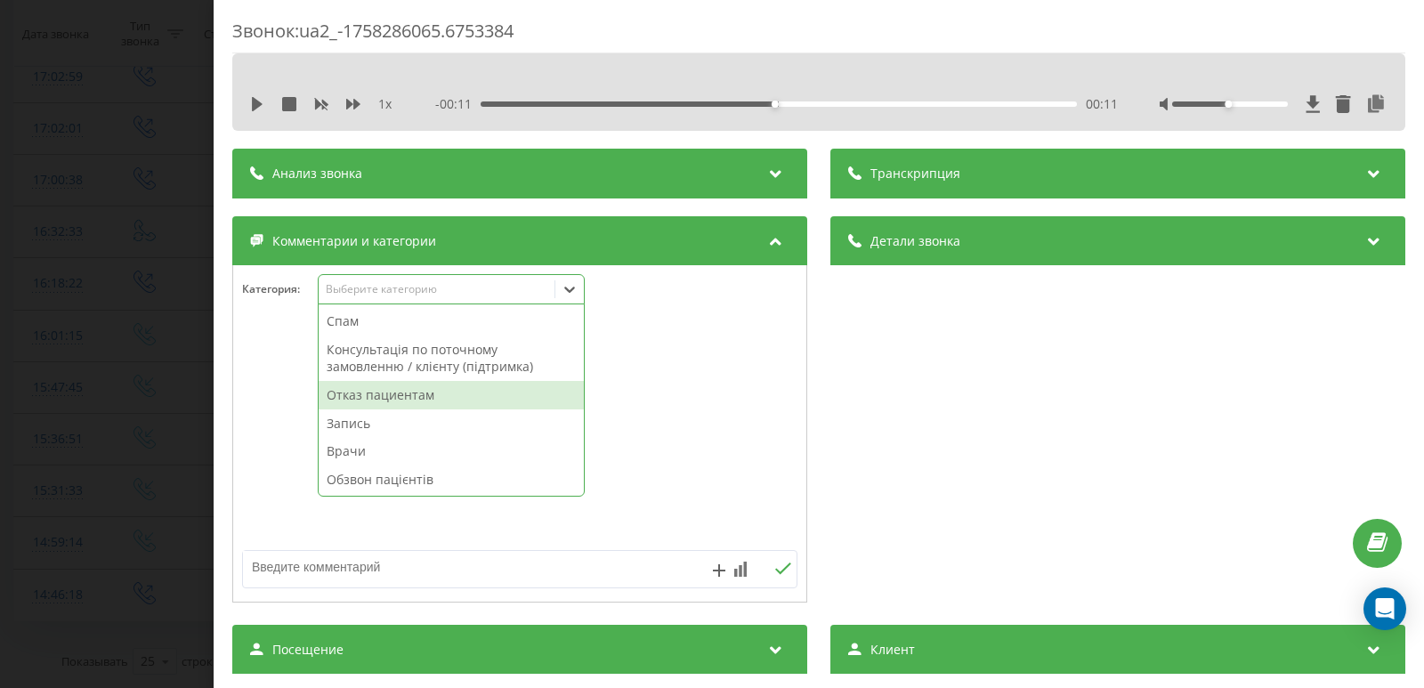
click at [358, 397] on div "Отказ пациентам" at bounding box center [451, 395] width 265 height 28
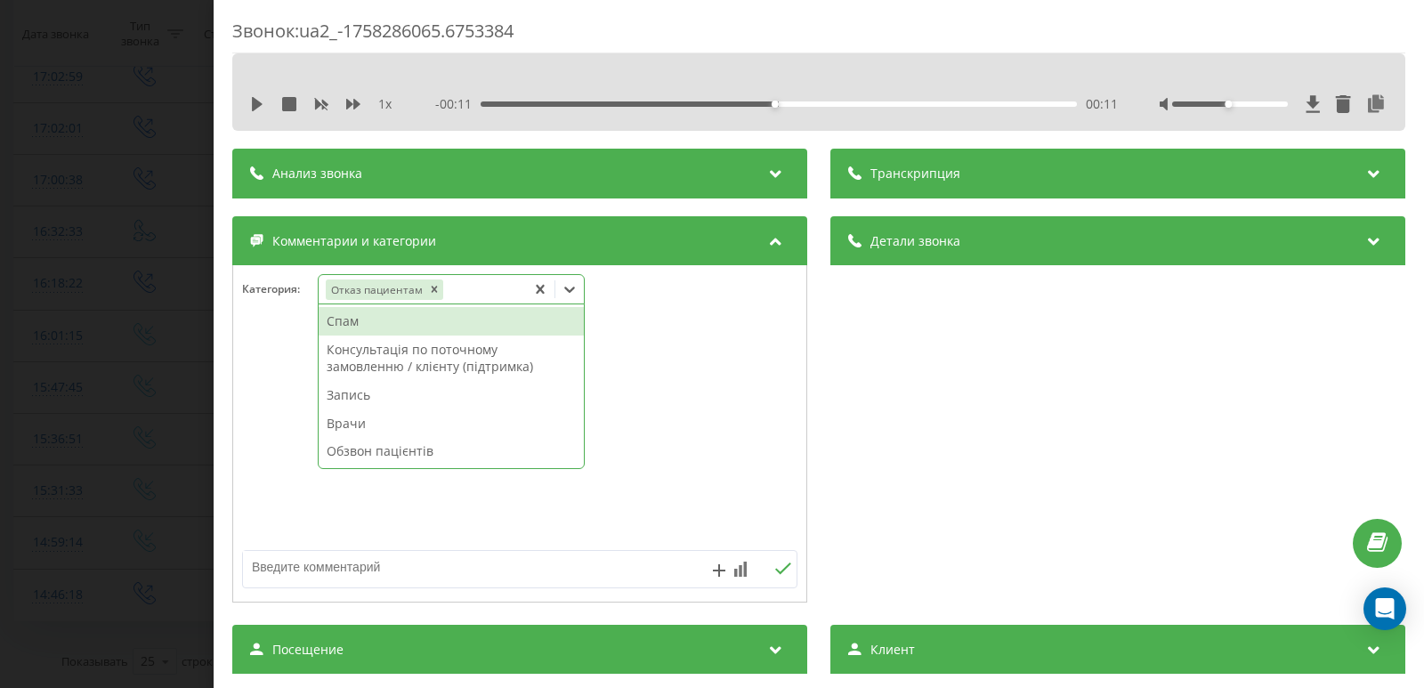
click at [327, 564] on textarea at bounding box center [464, 567] width 442 height 32
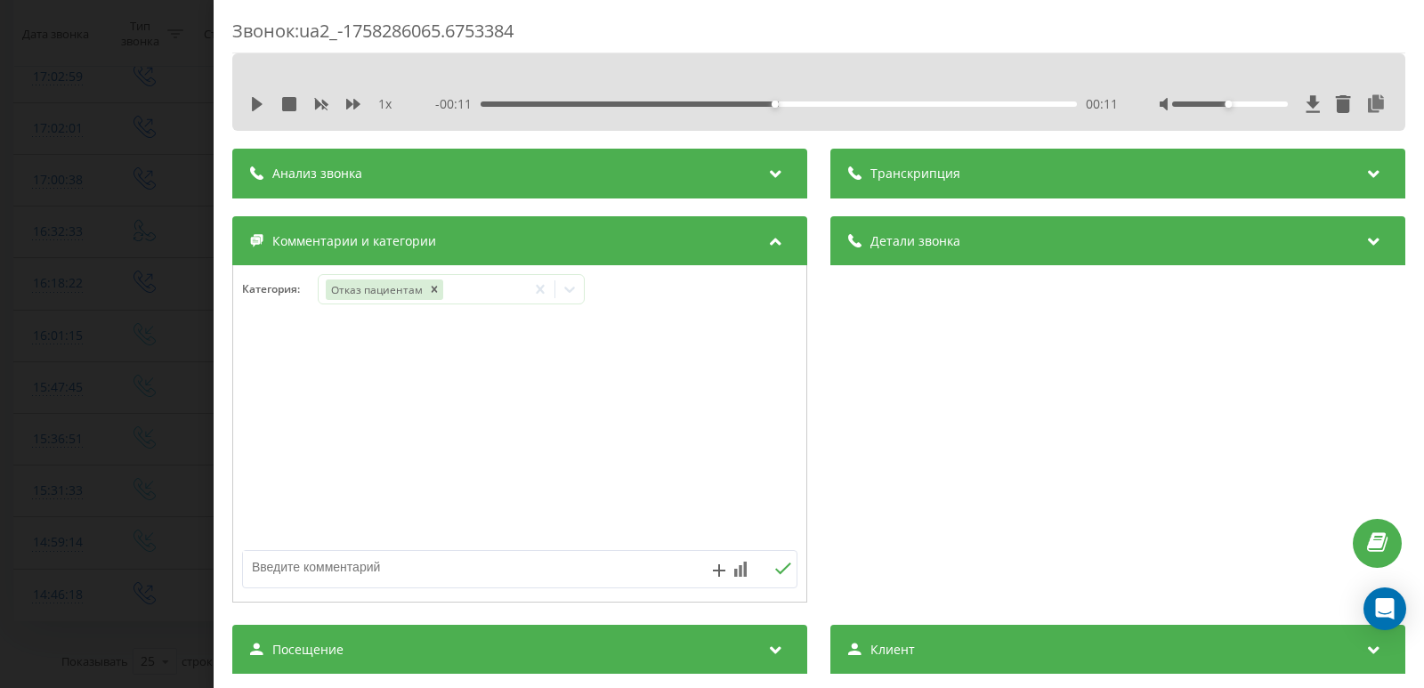
type textarea "к"
type textarea "екг дитина 10 міс- Попович"
click at [20, 329] on div "Звонок : ua2_-1758286065.6753384 1 x - 00:11 00:11 00:11 Транскрипция Для анали…" at bounding box center [712, 344] width 1424 height 688
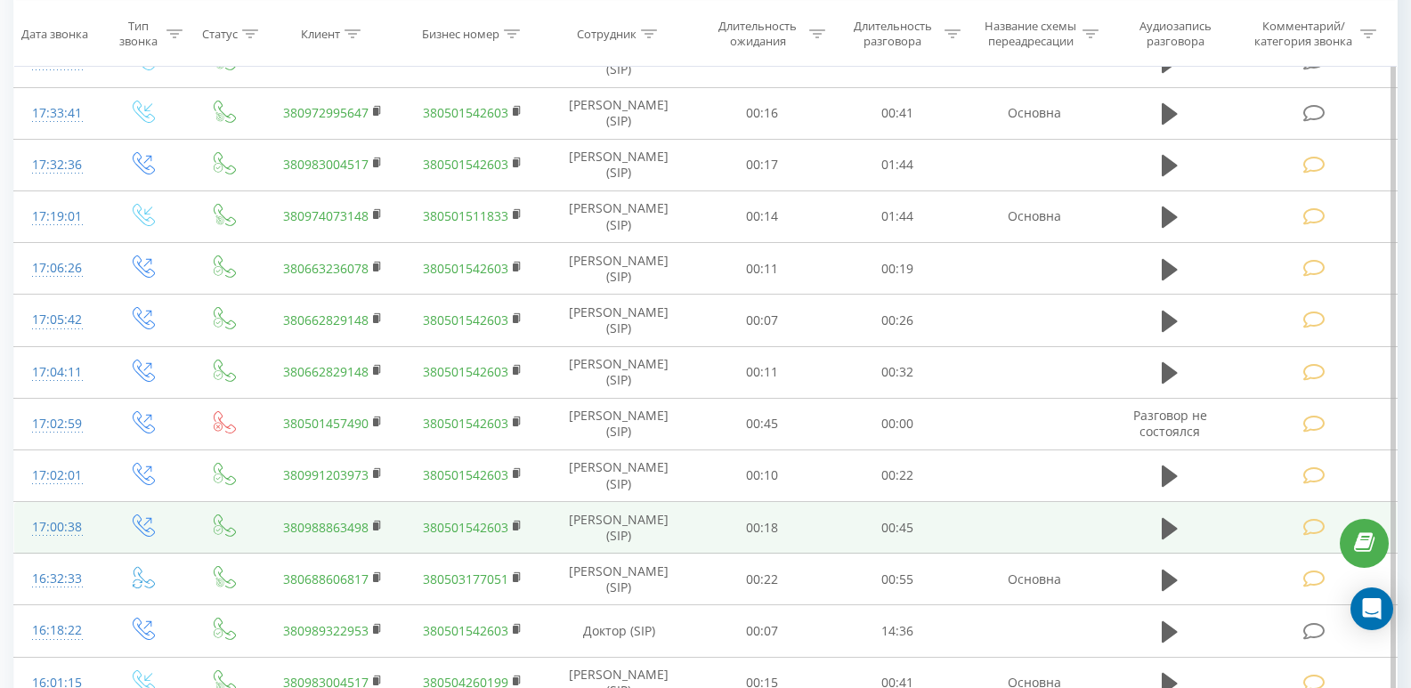
scroll to position [923, 0]
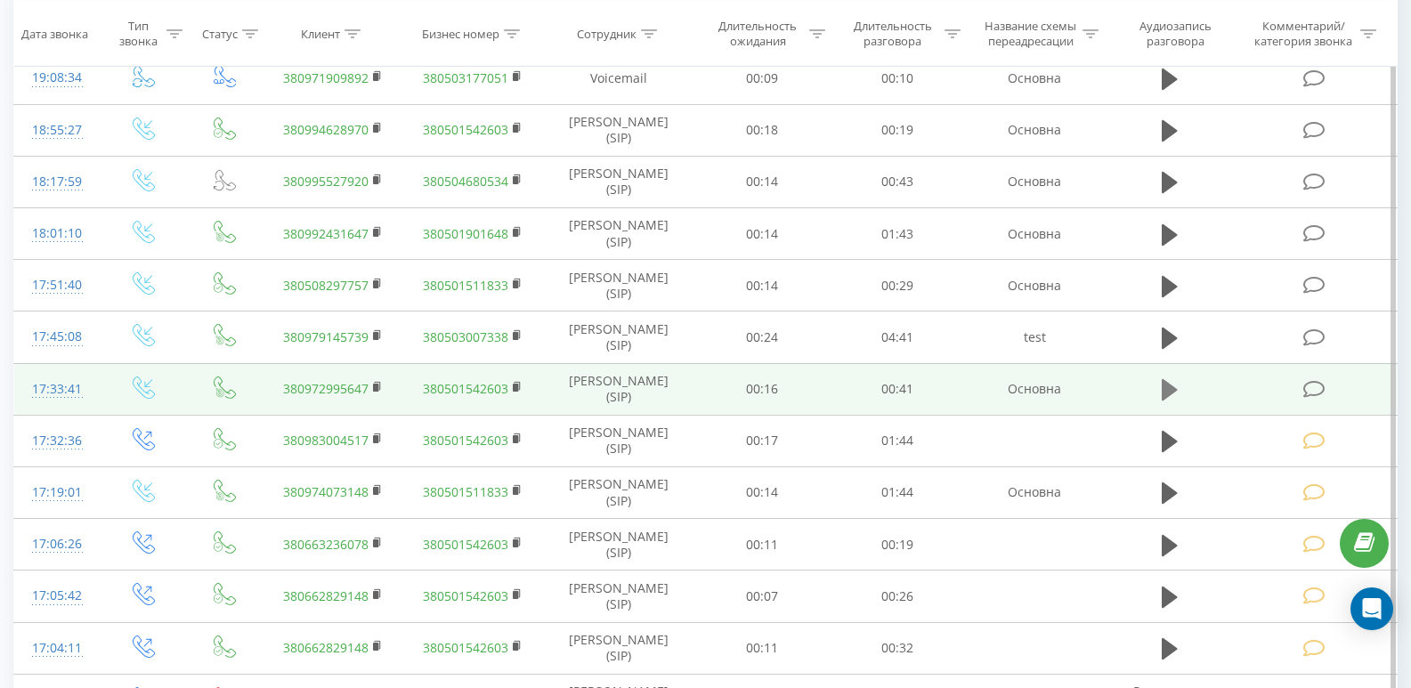
click at [1177, 392] on icon at bounding box center [1169, 389] width 16 height 25
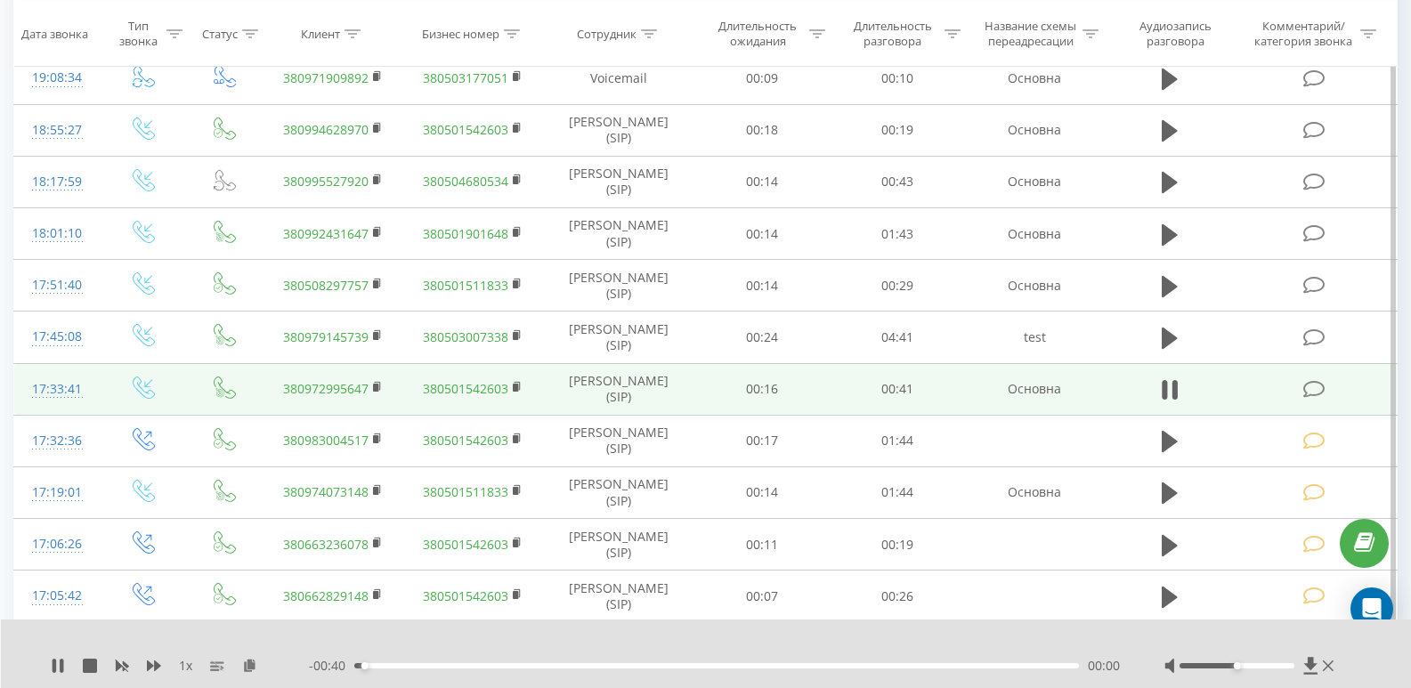
click at [543, 666] on div "00:00" at bounding box center [716, 665] width 724 height 5
click at [1165, 394] on icon at bounding box center [1163, 390] width 5 height 20
click at [1318, 388] on icon at bounding box center [1314, 389] width 22 height 19
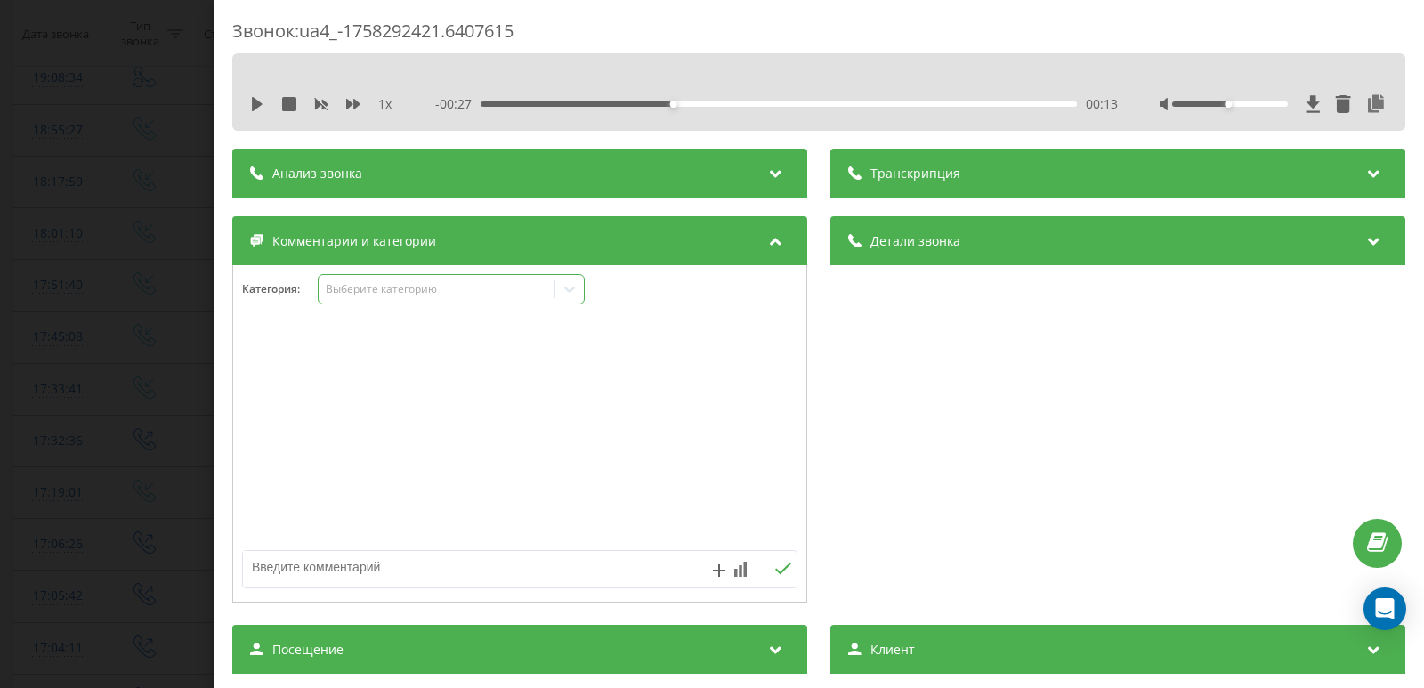
click at [360, 300] on div "Выберите категорию" at bounding box center [451, 289] width 267 height 30
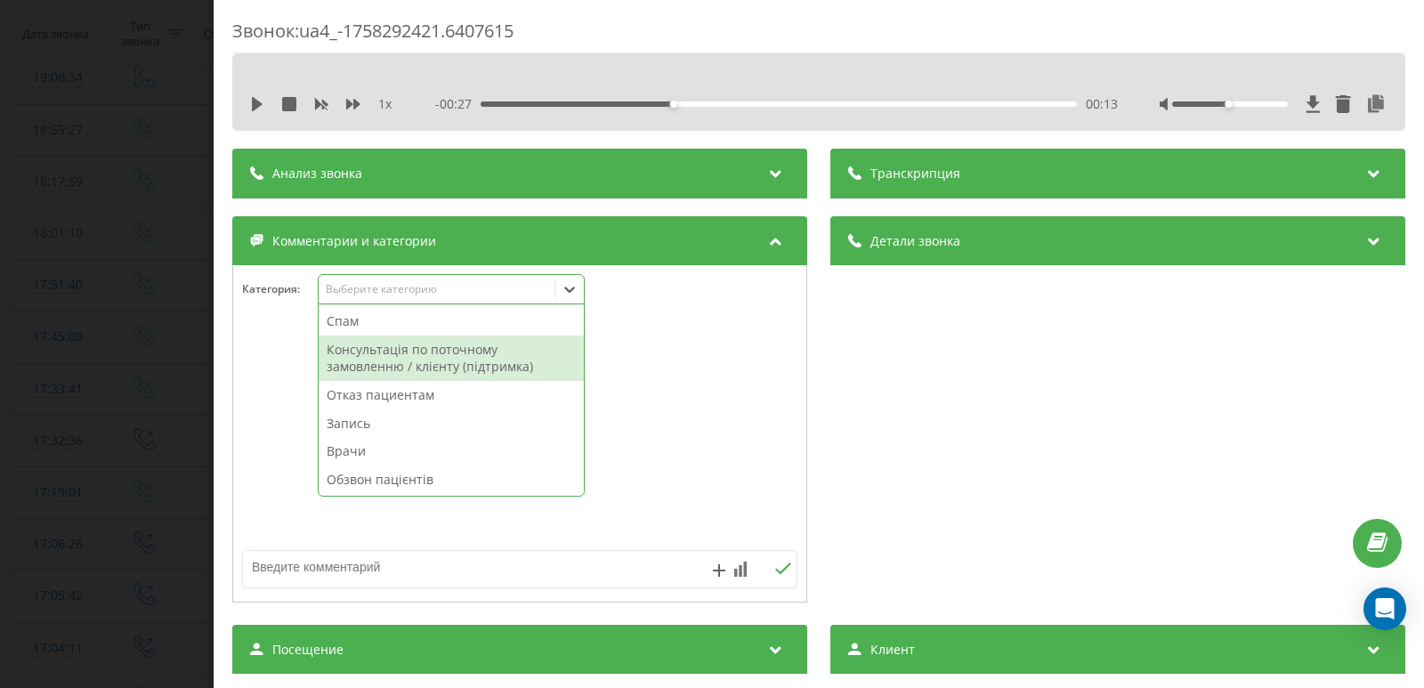
click at [358, 352] on div "Консультація по поточному замовленню / клієнту (підтримка)" at bounding box center [451, 358] width 265 height 45
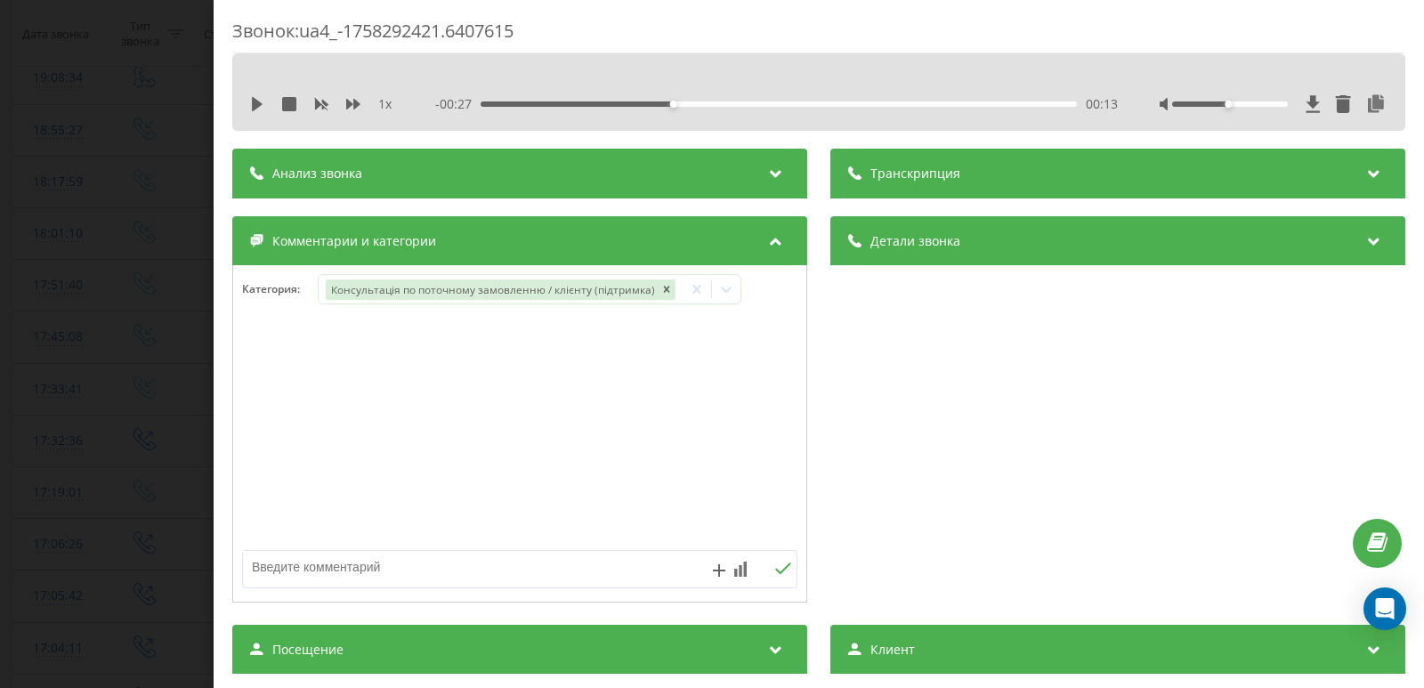
click at [69, 363] on div "Звонок : ua4_-1758292421.6407615 1 x - 00:27 00:13 00:13 Транскрипция Для анали…" at bounding box center [712, 344] width 1424 height 688
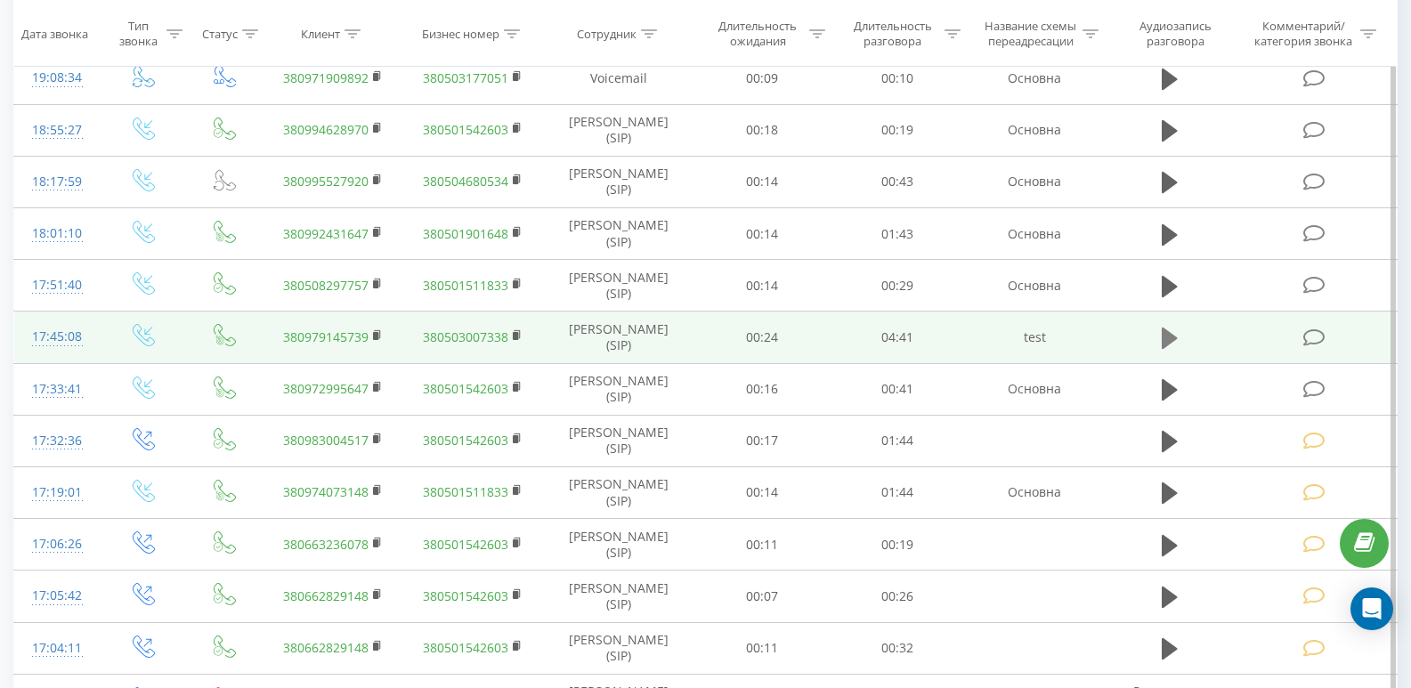
click at [1165, 336] on icon at bounding box center [1169, 338] width 16 height 21
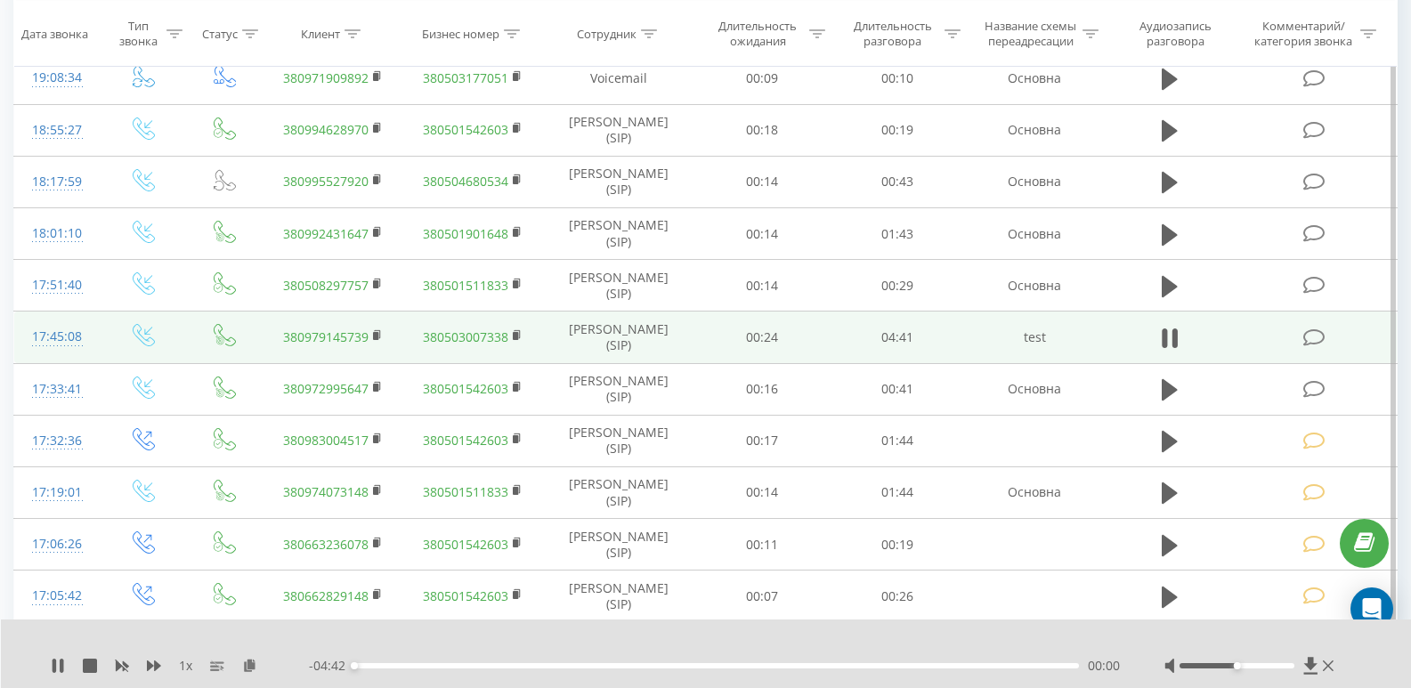
click at [496, 665] on div "00:00" at bounding box center [716, 665] width 724 height 5
click at [553, 665] on div "00:56" at bounding box center [716, 665] width 724 height 5
click at [1169, 335] on icon at bounding box center [1169, 338] width 16 height 25
click at [1322, 335] on icon at bounding box center [1314, 337] width 22 height 19
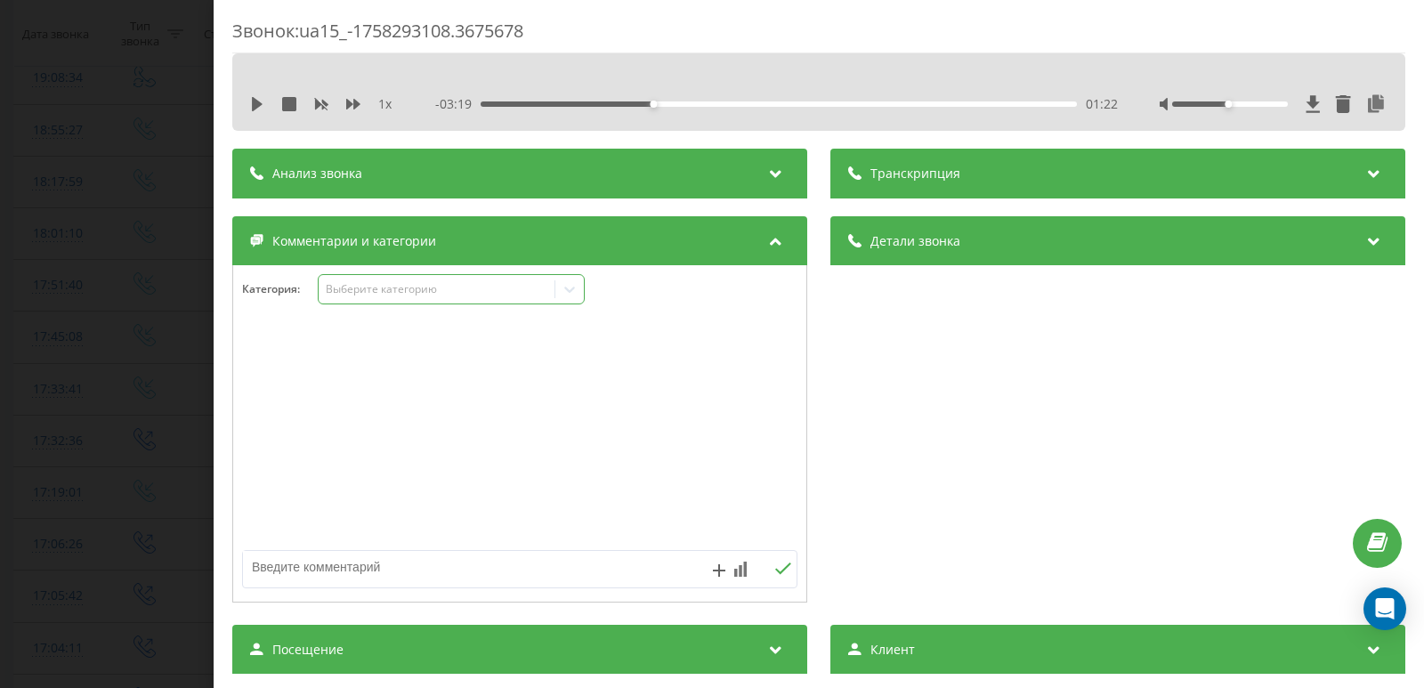
click at [366, 290] on div "Выберите категорию" at bounding box center [437, 289] width 223 height 14
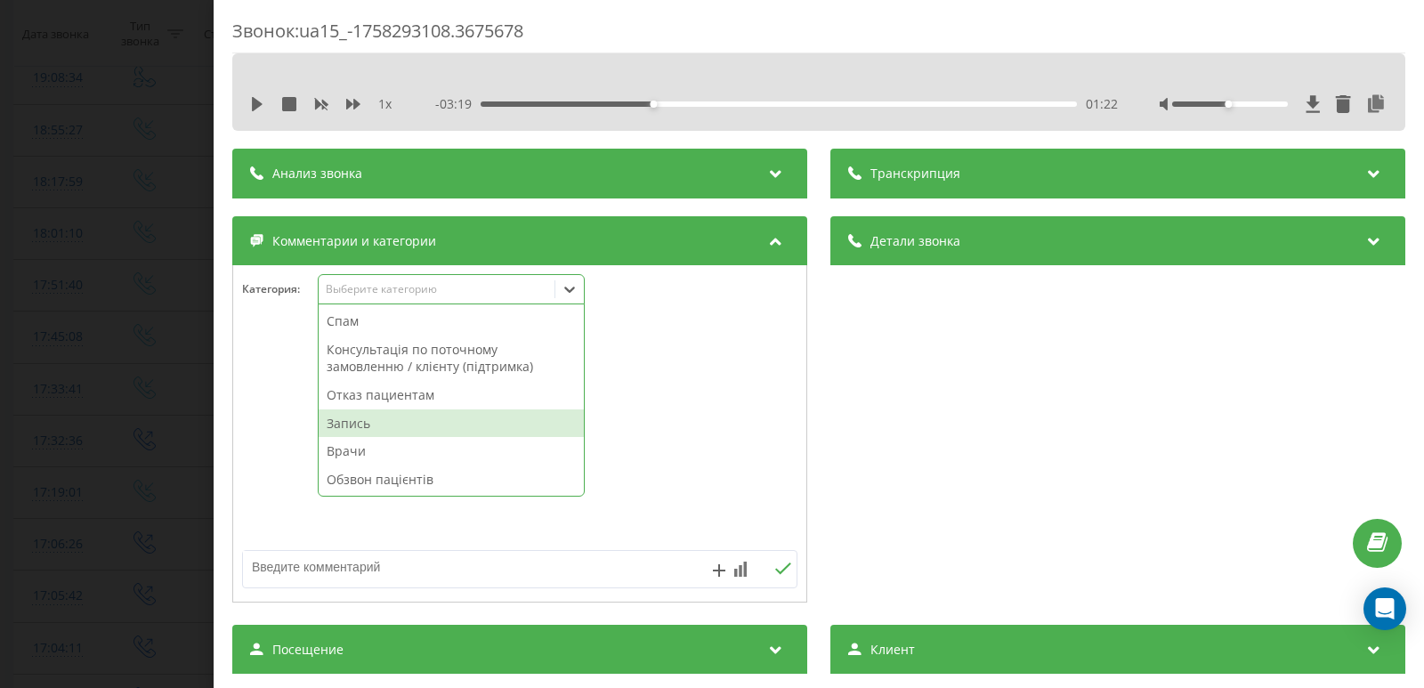
click at [360, 427] on div "Запись" at bounding box center [451, 423] width 265 height 28
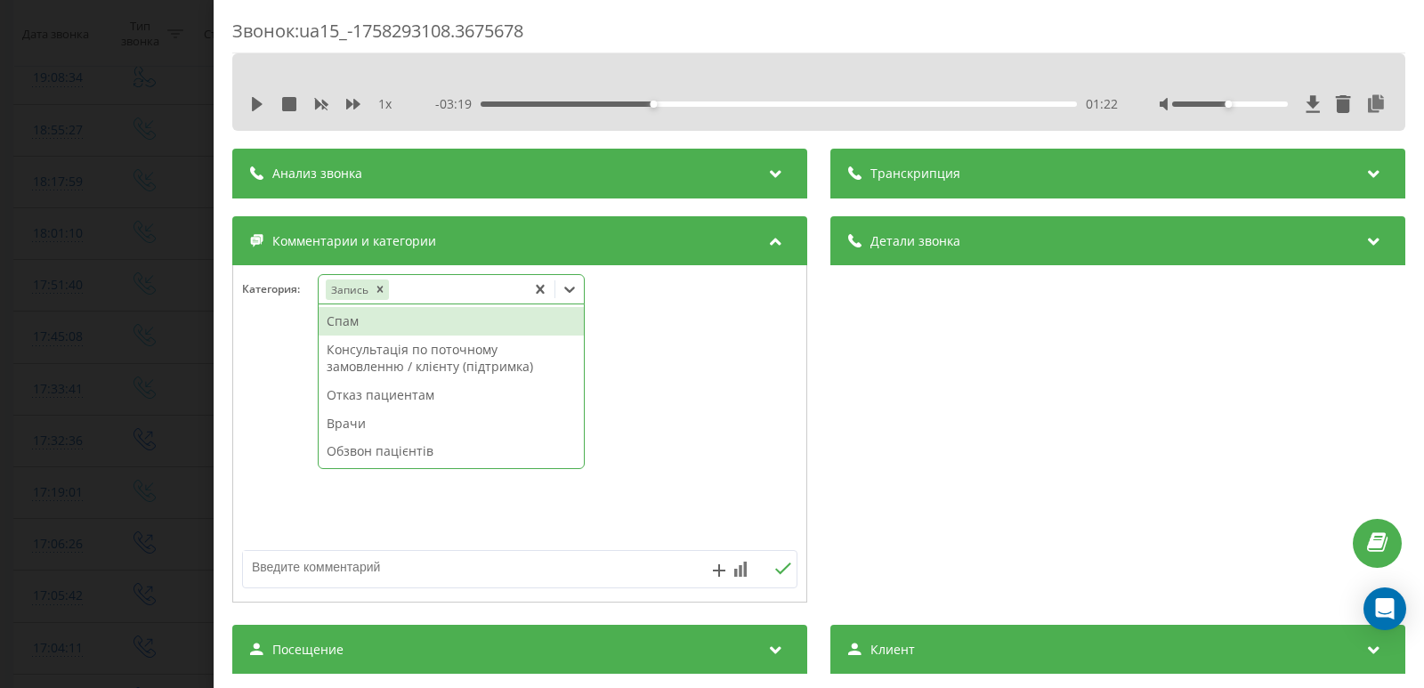
click at [65, 392] on div "Звонок : ua15_-1758293108.3675678 1 x - 03:19 01:22 01:22 Транскрипция Для анал…" at bounding box center [712, 344] width 1424 height 688
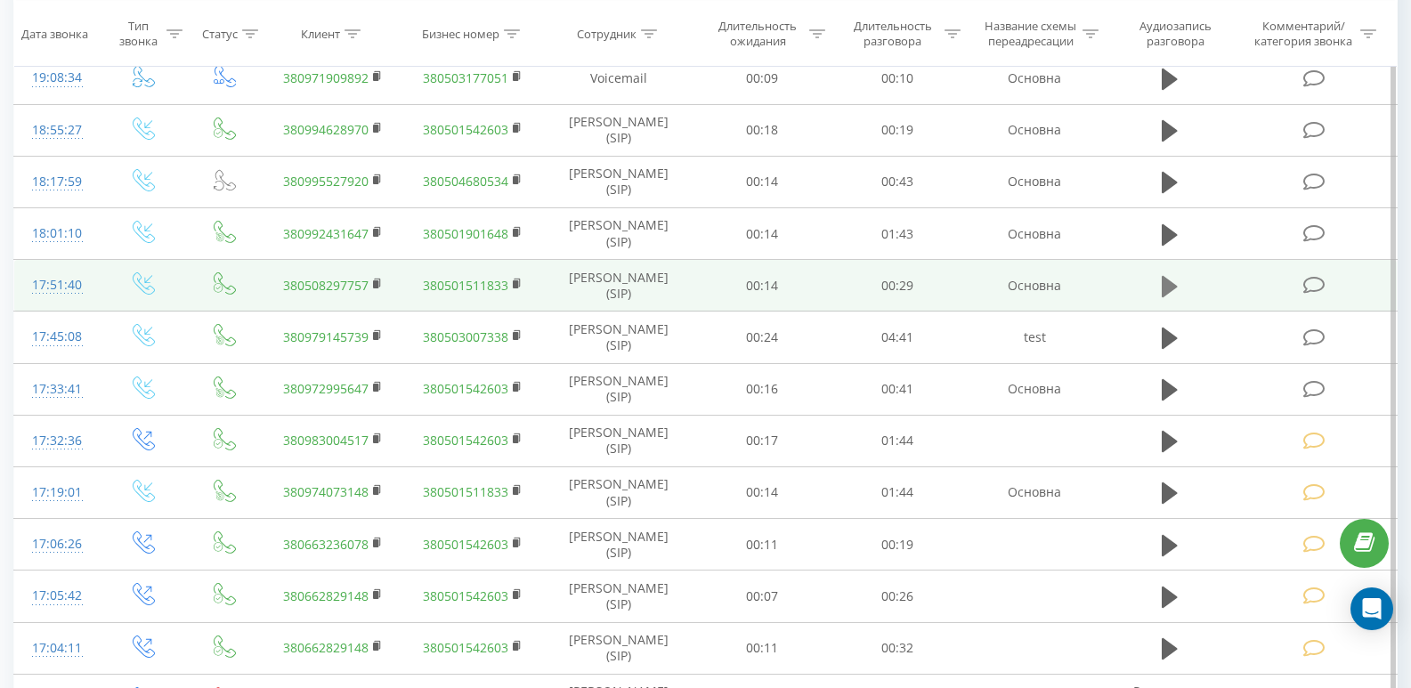
click at [1160, 288] on button at bounding box center [1169, 286] width 27 height 27
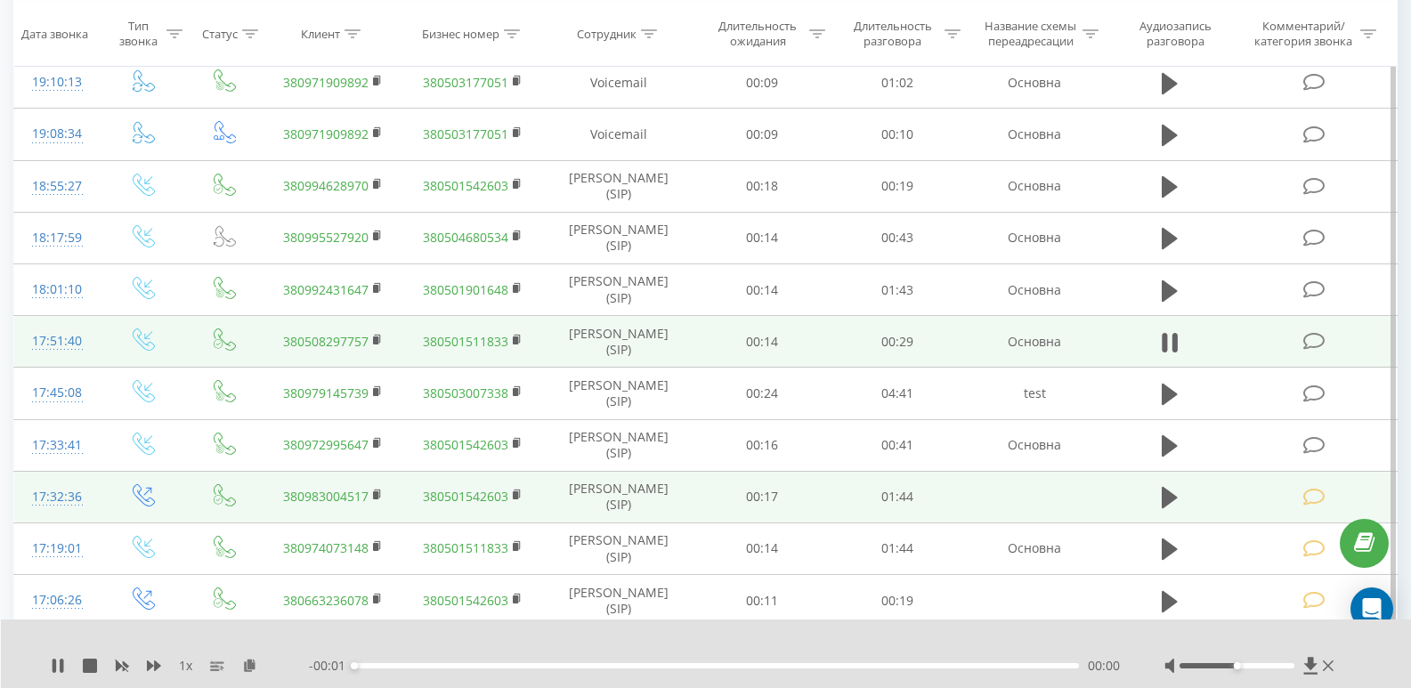
scroll to position [834, 0]
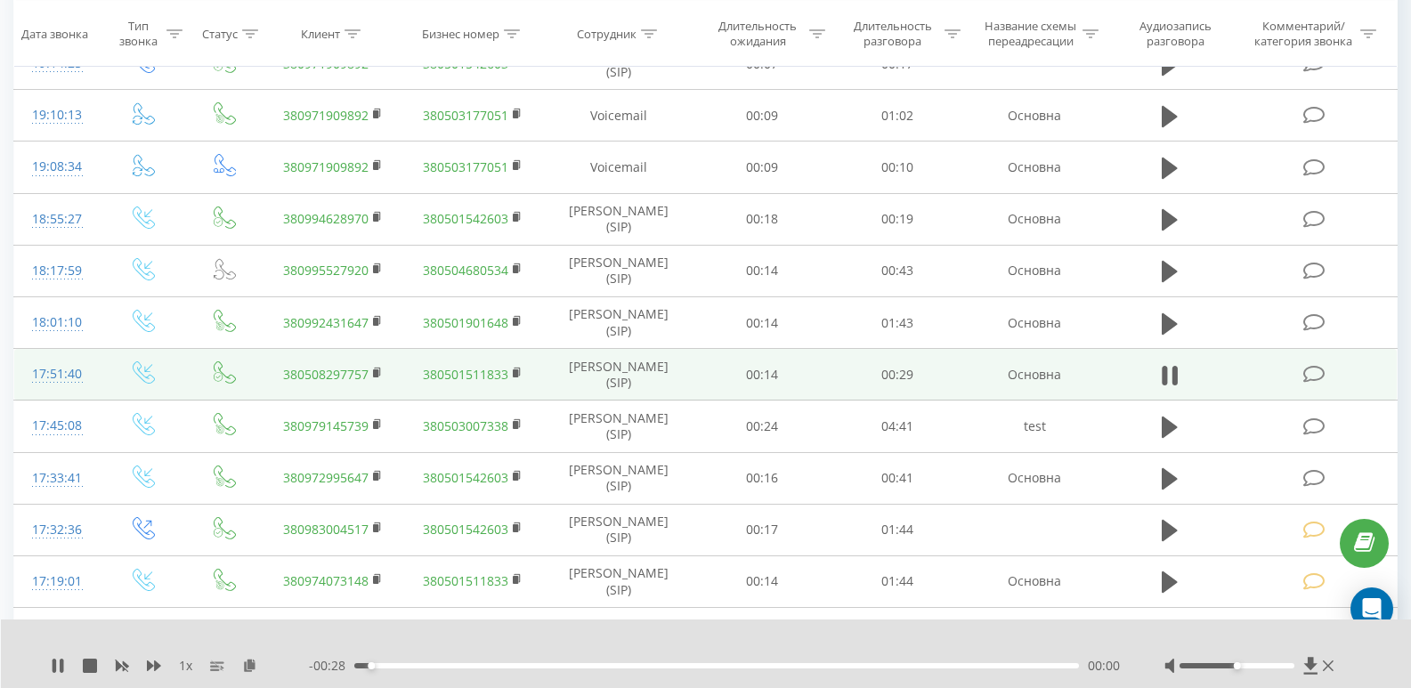
click at [522, 666] on div "00:00" at bounding box center [716, 665] width 724 height 5
click at [647, 666] on div "00:08" at bounding box center [716, 665] width 724 height 5
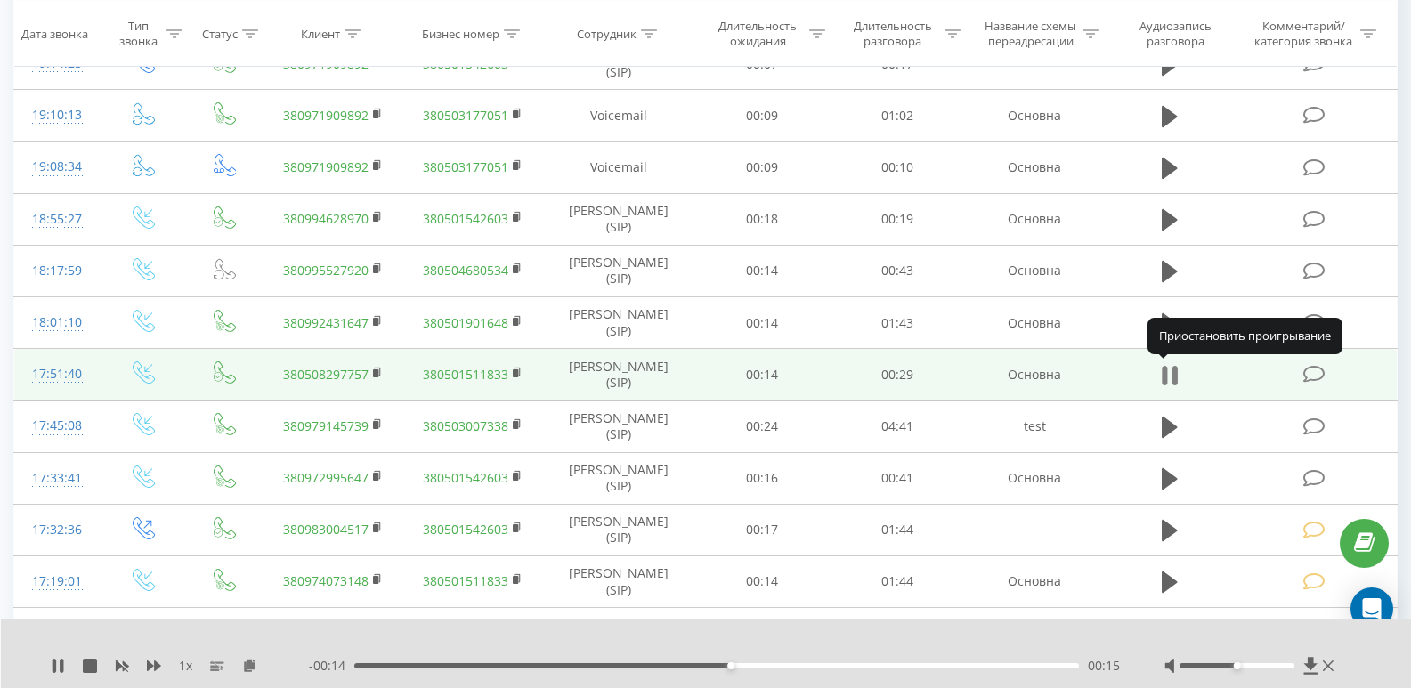
click at [1167, 373] on icon at bounding box center [1163, 376] width 5 height 20
click at [1317, 376] on icon at bounding box center [1314, 374] width 22 height 19
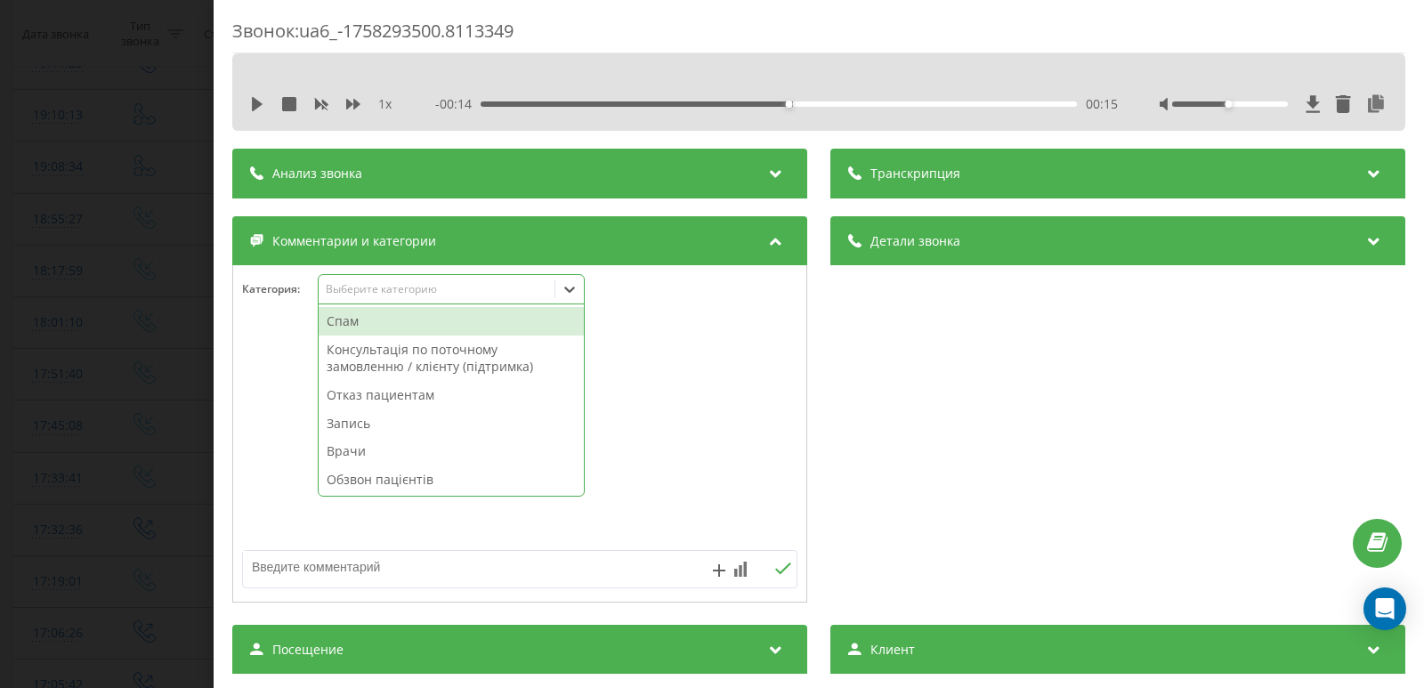
click at [359, 291] on div "Выберите категорию" at bounding box center [437, 289] width 223 height 14
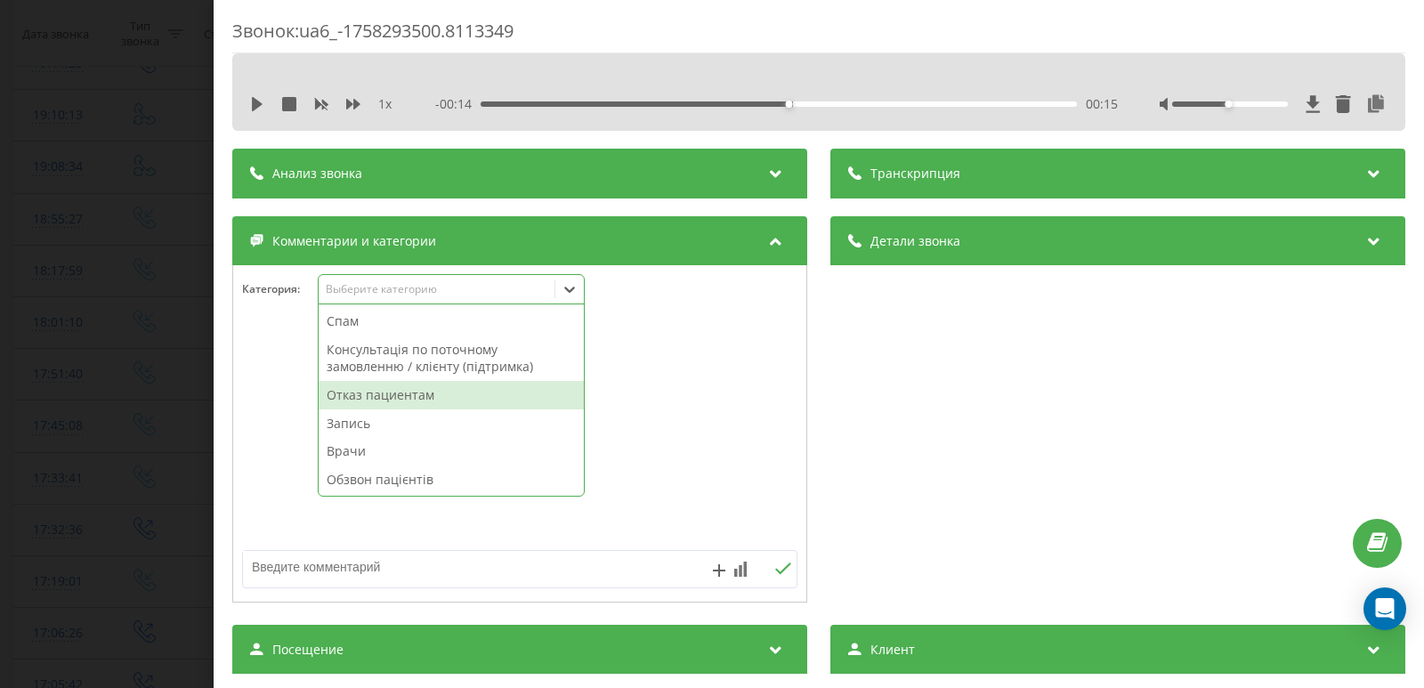
click at [351, 393] on div "Отказ пациентам" at bounding box center [451, 395] width 265 height 28
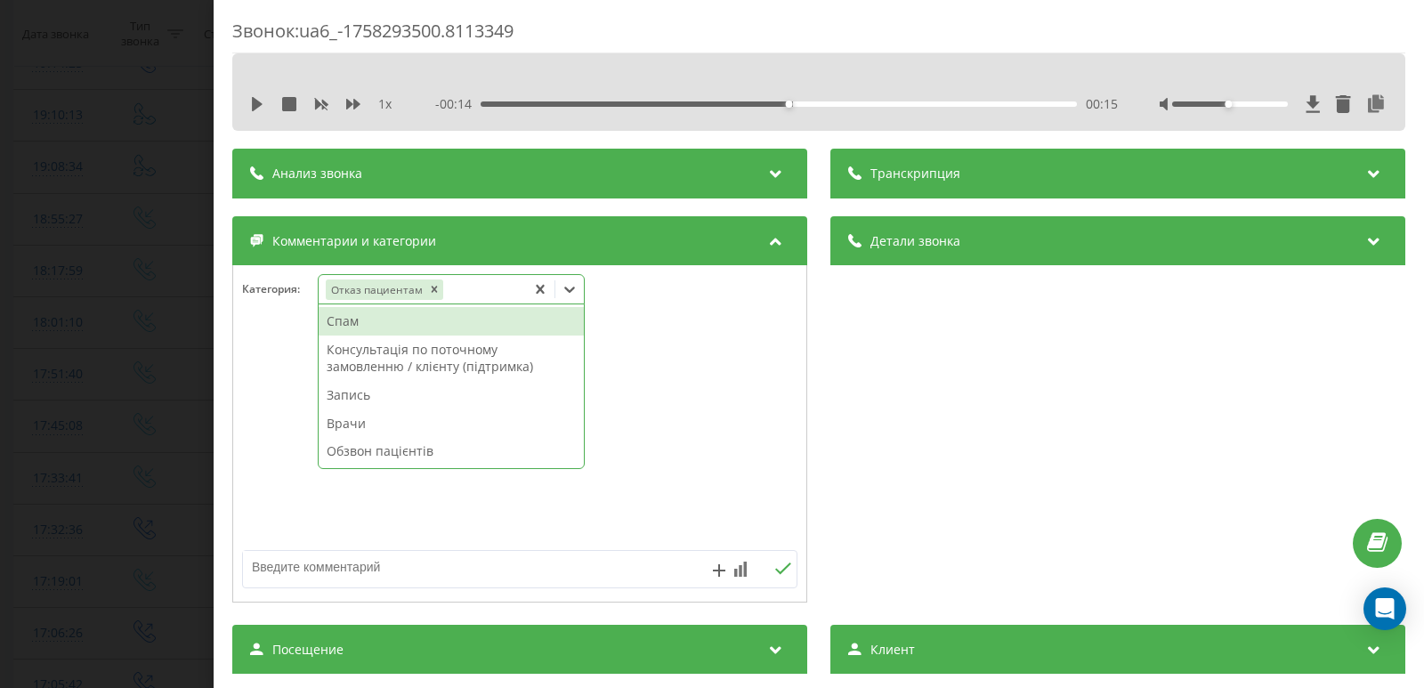
click at [346, 569] on textarea at bounding box center [464, 567] width 442 height 32
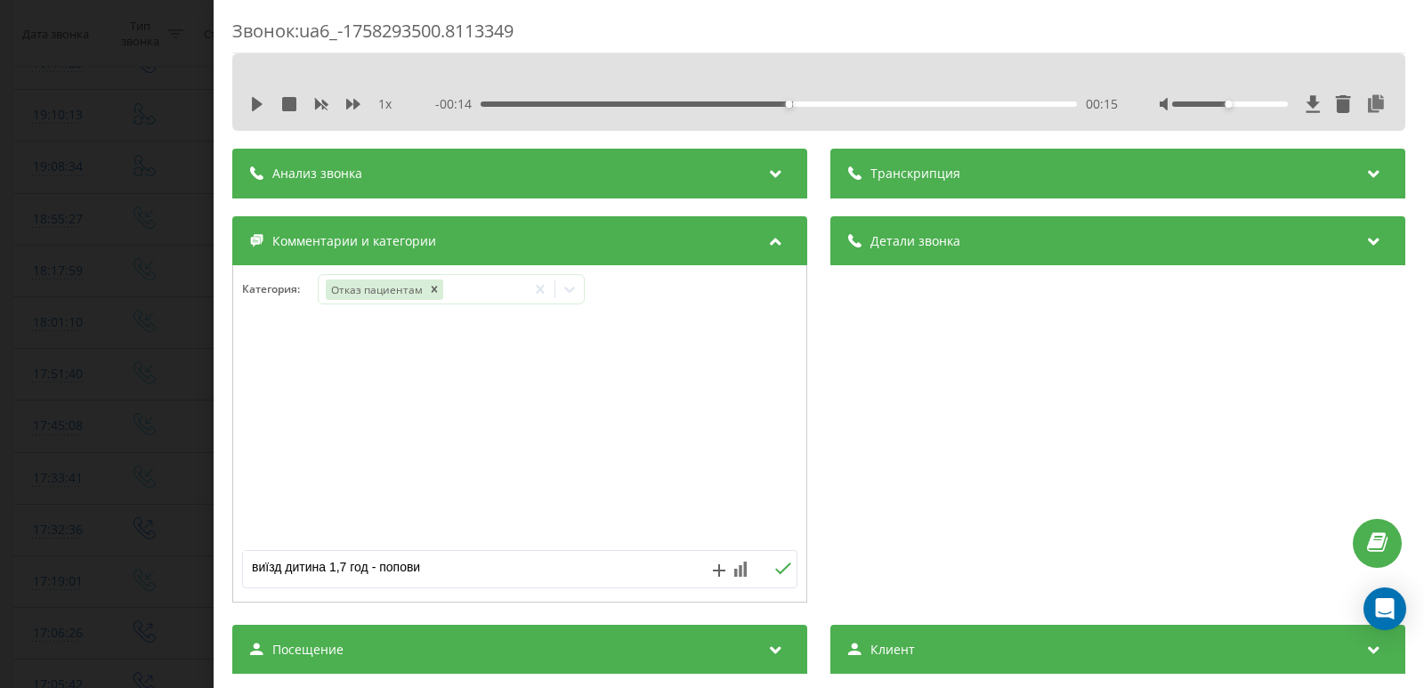
type textarea "виїзд дитина 1,7 год - попович"
click at [45, 328] on div "Звонок : ua6_-1758293500.8113349 1 x - 00:14 00:15 00:15 Транскрипция Для анали…" at bounding box center [712, 344] width 1424 height 688
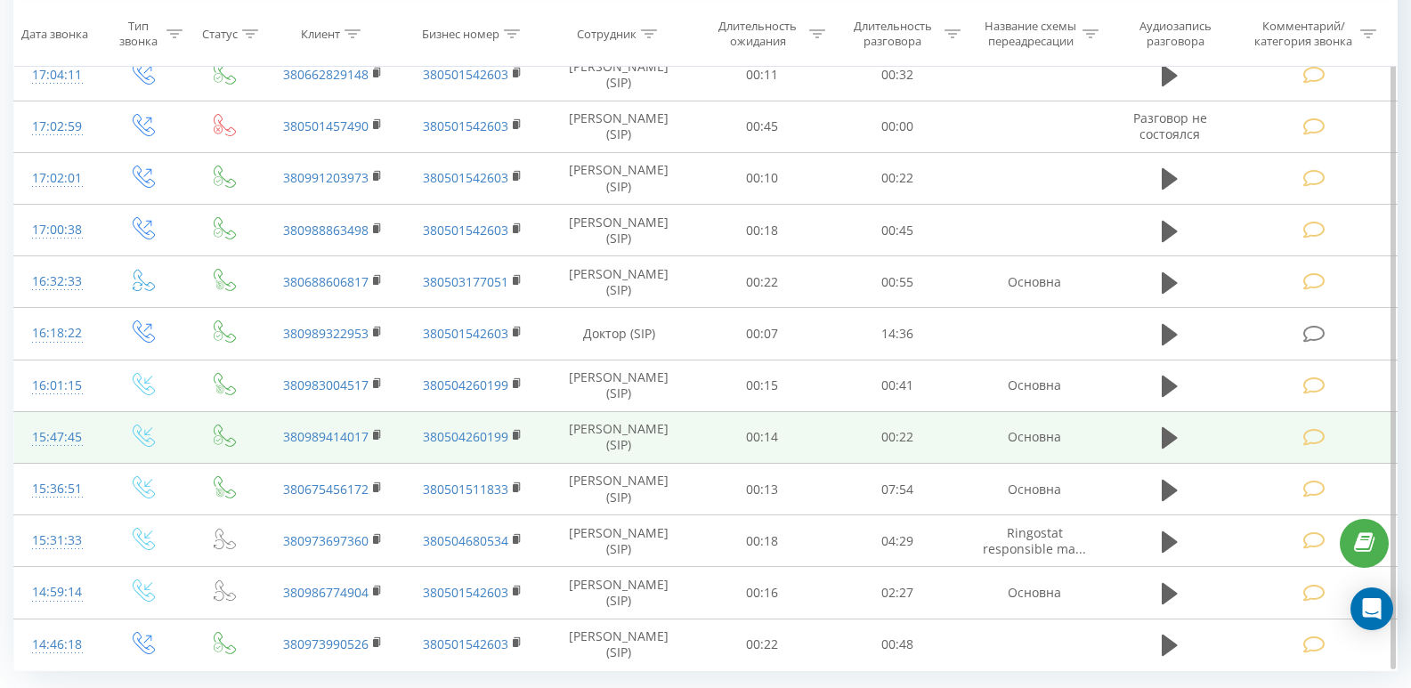
scroll to position [1546, 0]
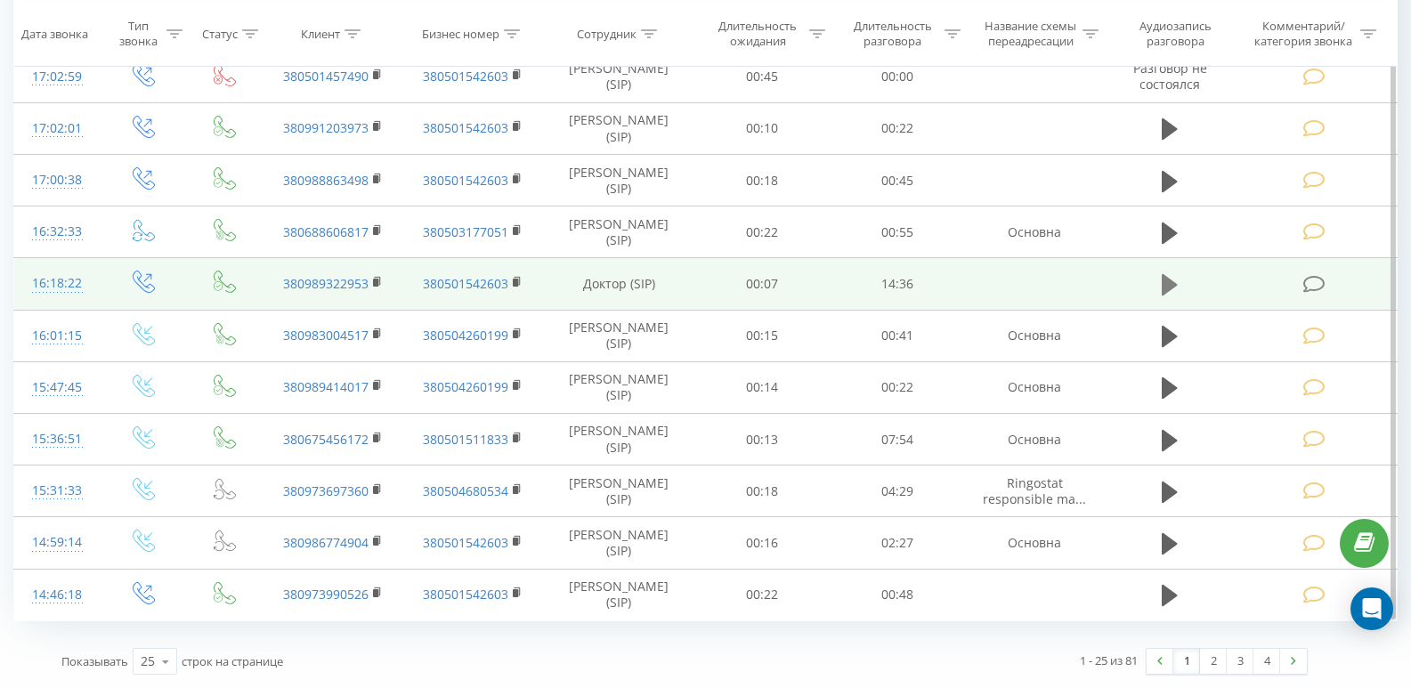
click at [1171, 287] on icon at bounding box center [1169, 284] width 16 height 21
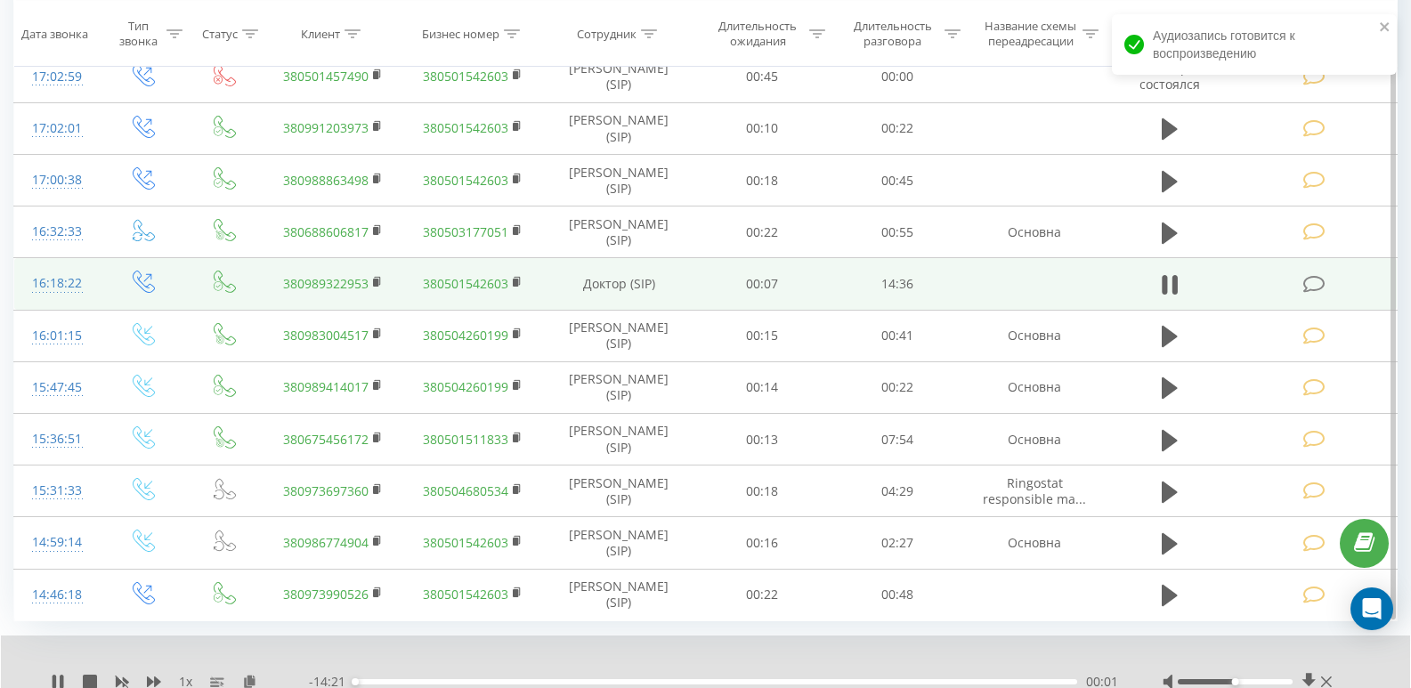
click at [468, 681] on div "00:01" at bounding box center [715, 681] width 723 height 5
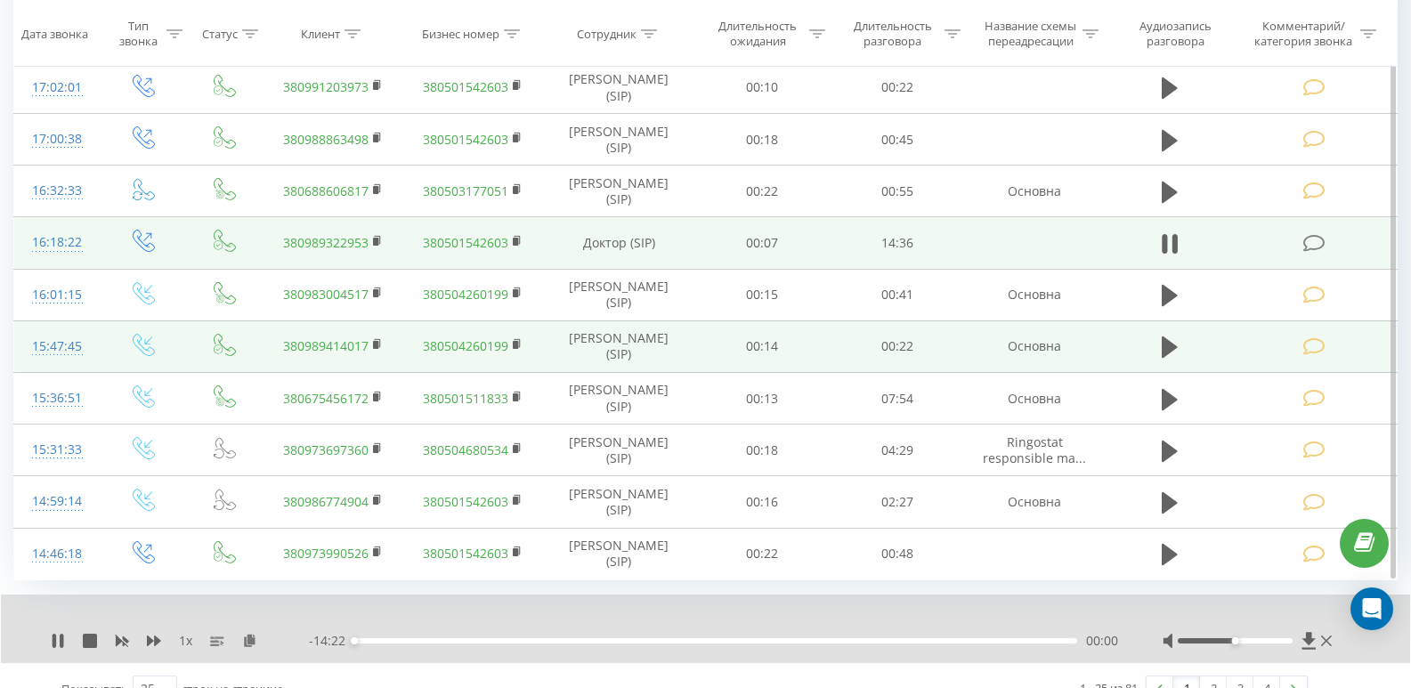
scroll to position [1614, 0]
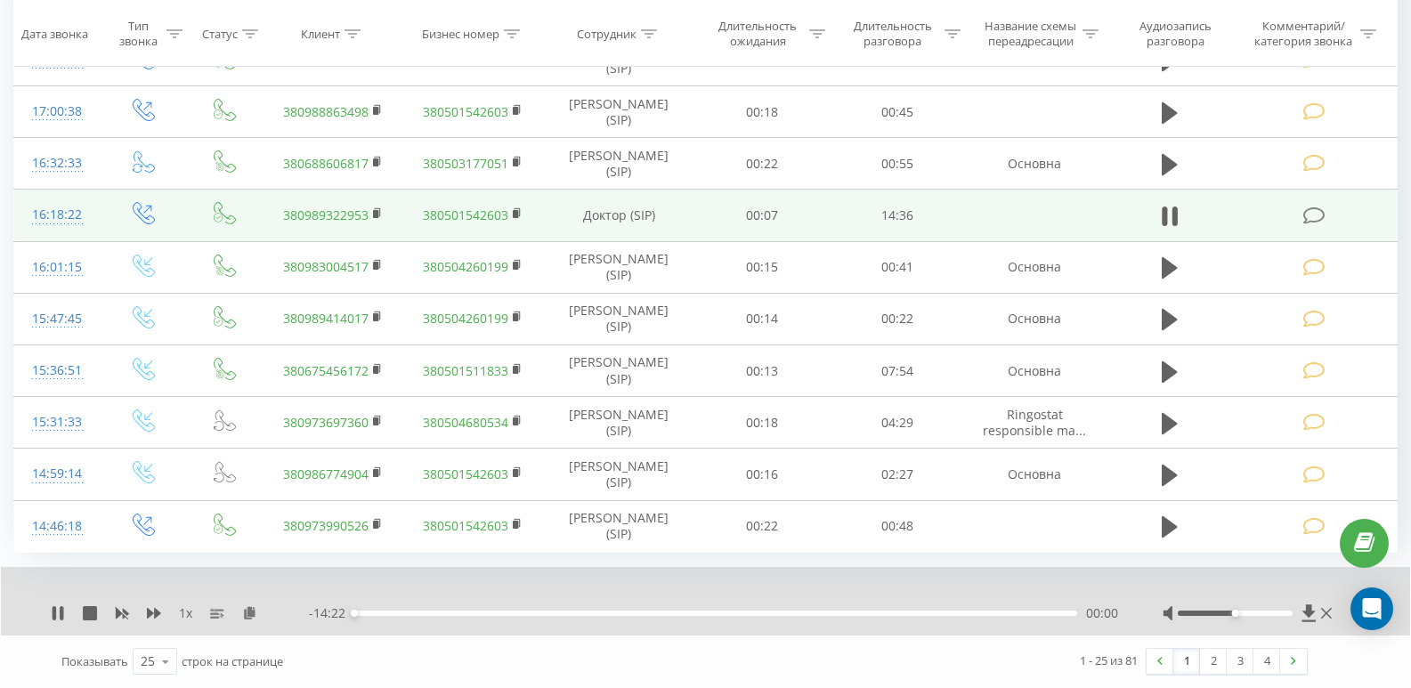
click at [437, 615] on div "00:00" at bounding box center [715, 613] width 723 height 5
click at [368, 611] on div "00:16" at bounding box center [715, 613] width 723 height 5
drag, startPoint x: 371, startPoint y: 615, endPoint x: 345, endPoint y: 615, distance: 25.8
click at [345, 615] on div "- 14:22 00:00 00:00" at bounding box center [713, 613] width 809 height 18
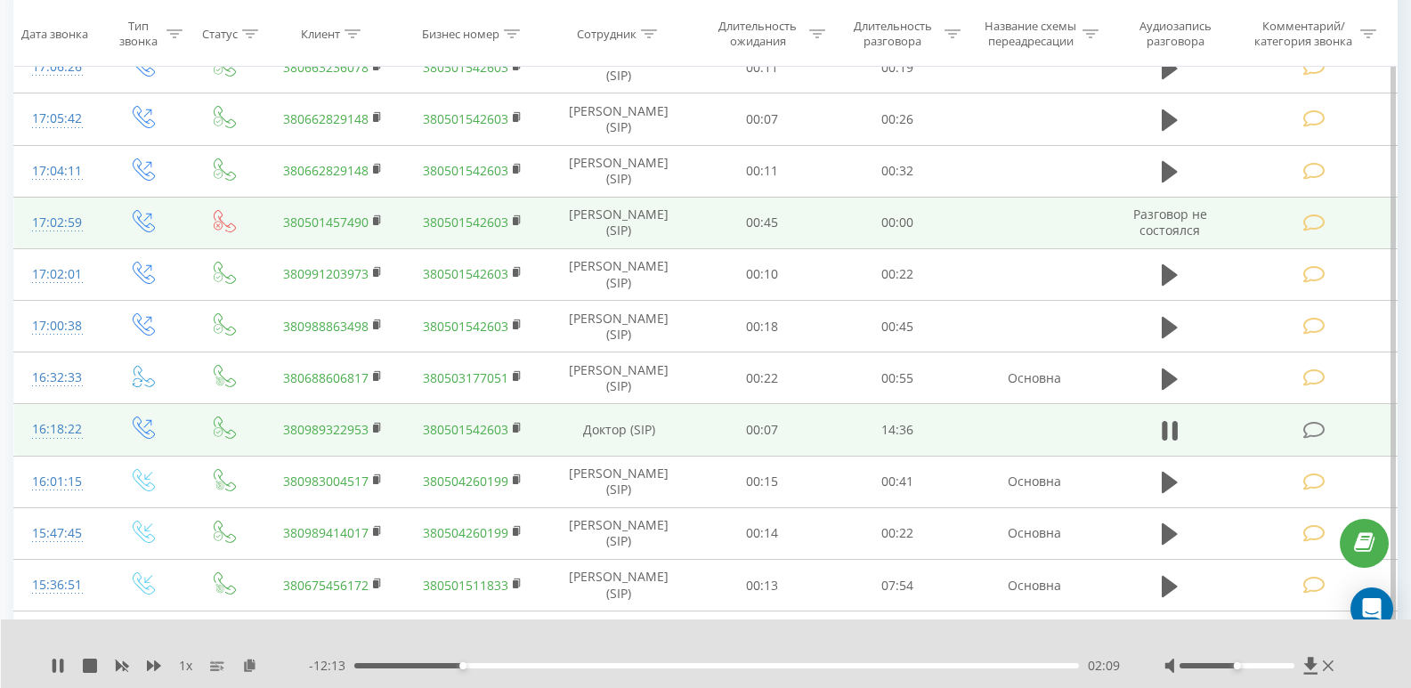
scroll to position [1436, 0]
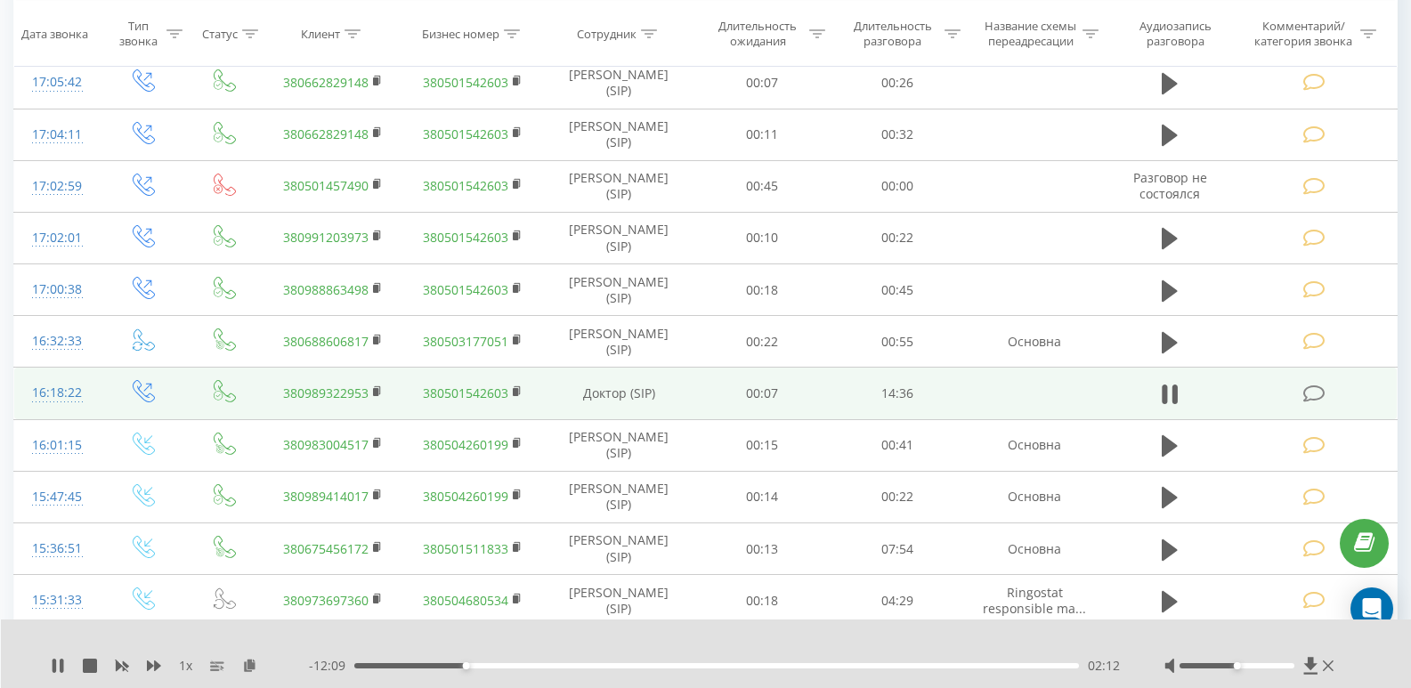
click at [1225, 665] on div at bounding box center [1237, 665] width 116 height 5
click at [1162, 399] on icon at bounding box center [1163, 394] width 5 height 20
click at [1312, 391] on icon at bounding box center [1314, 393] width 22 height 19
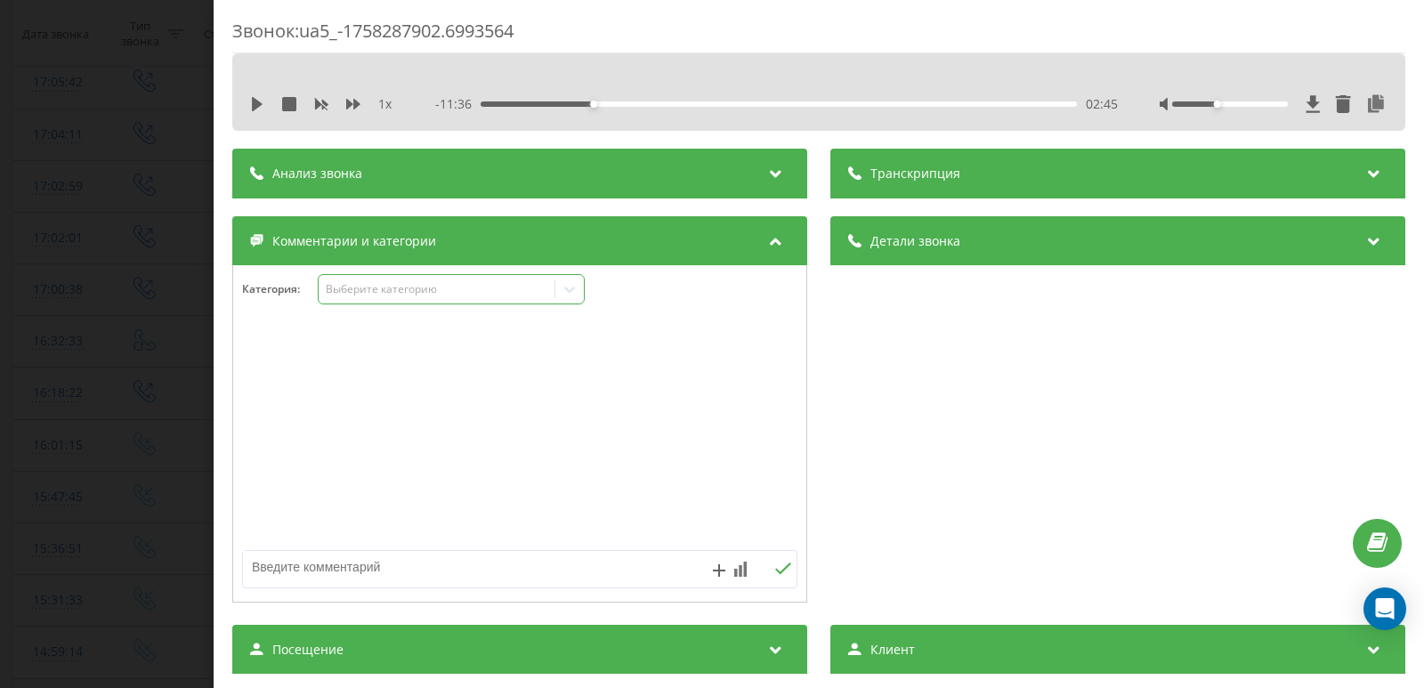
click at [355, 286] on div "Выберите категорию" at bounding box center [437, 289] width 223 height 14
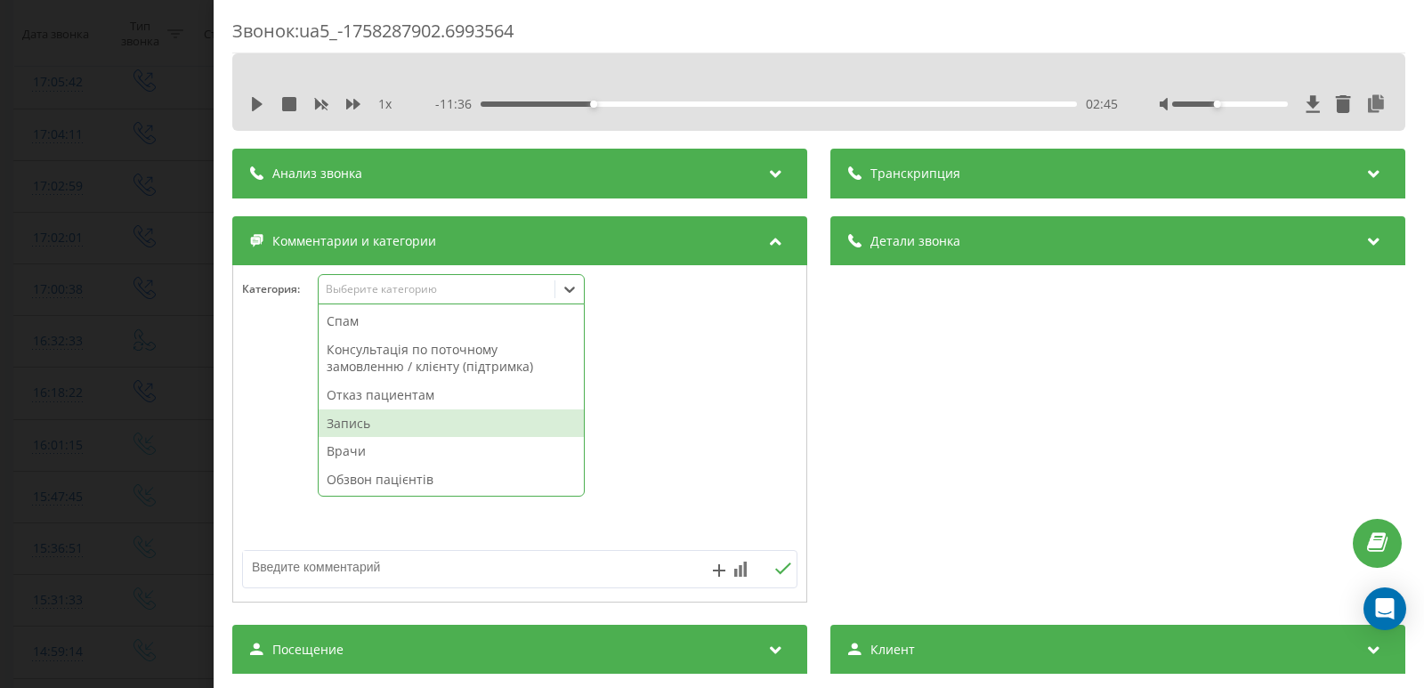
click at [376, 432] on div "Запись" at bounding box center [451, 423] width 265 height 28
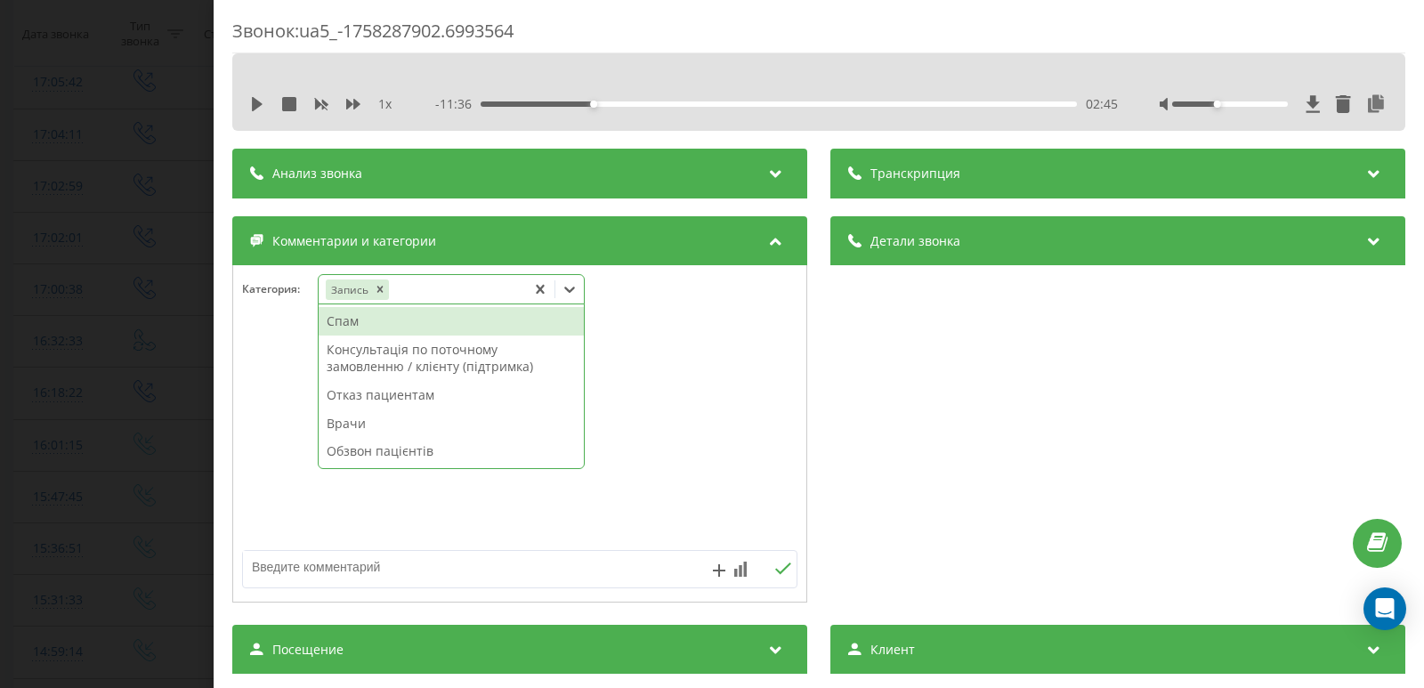
click at [22, 257] on div "Звонок : ua5_-1758287902.6993564 1 x - 11:36 02:45 02:45 Транскрипция Для анали…" at bounding box center [712, 344] width 1424 height 688
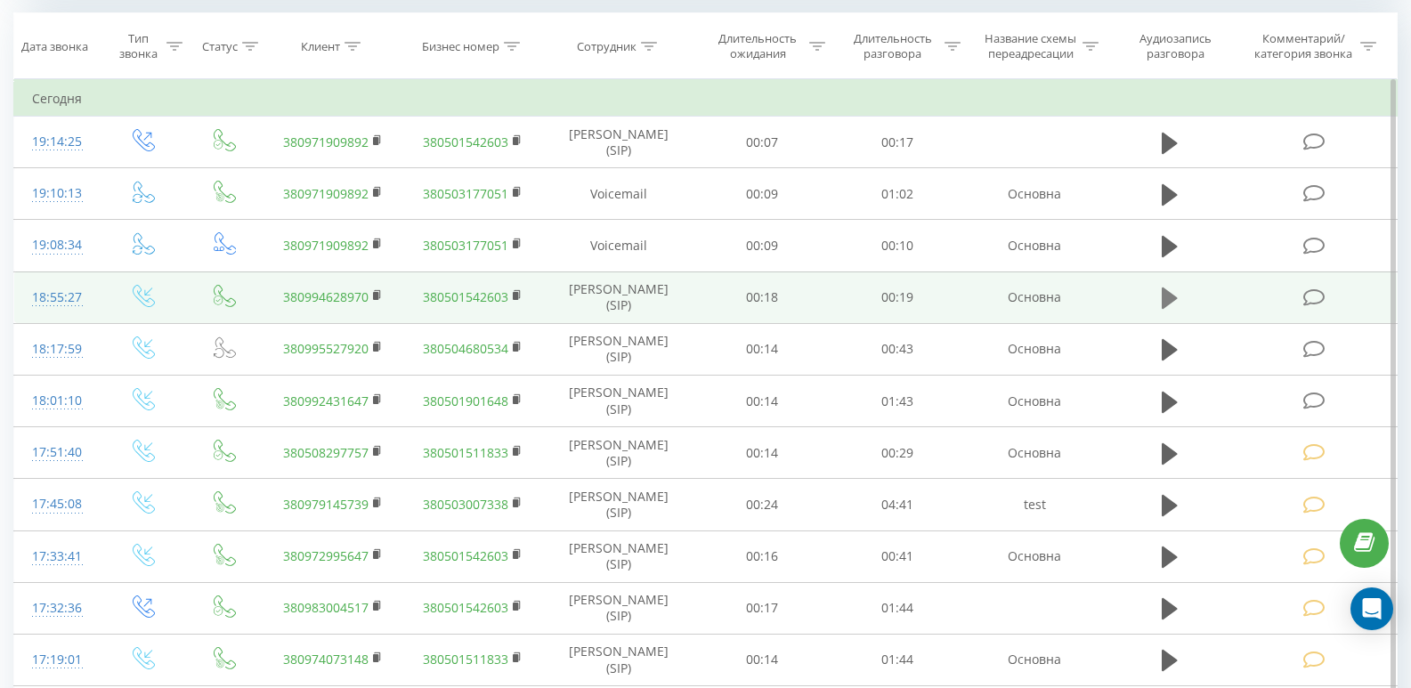
scroll to position [724, 0]
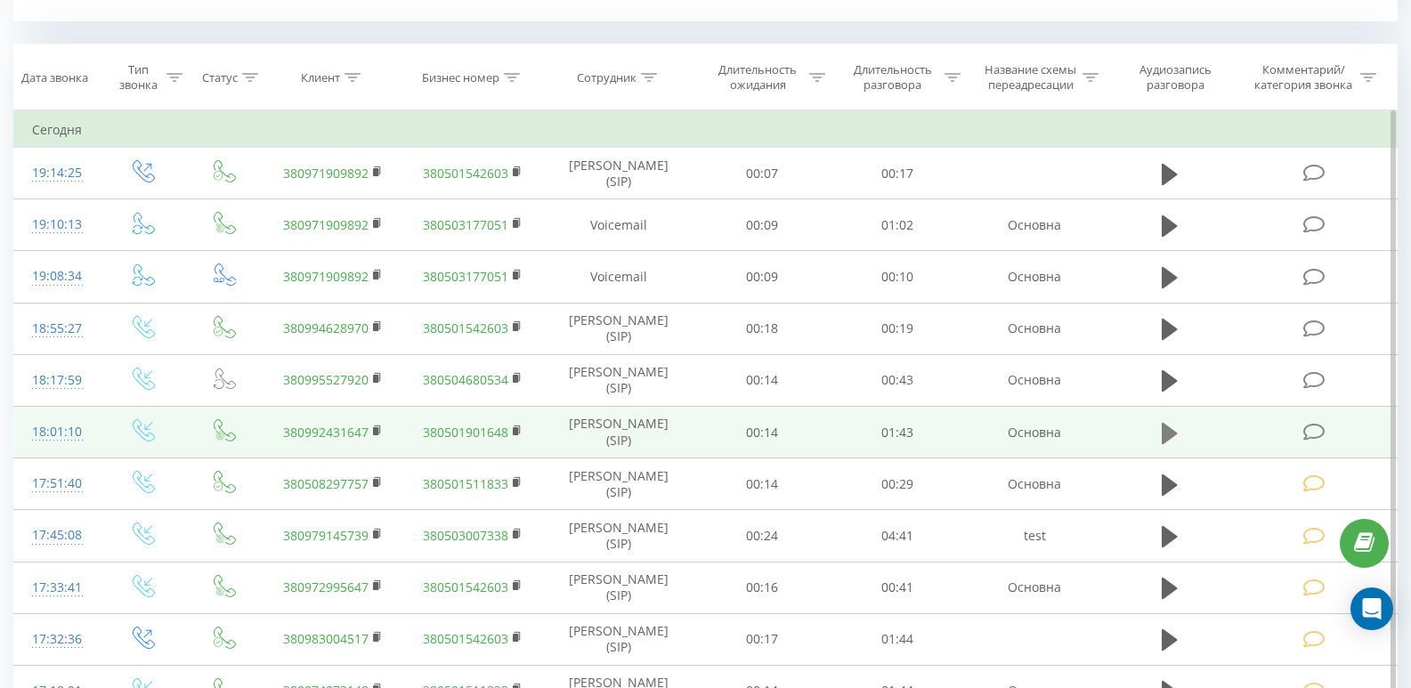
click at [1176, 436] on icon at bounding box center [1169, 433] width 16 height 25
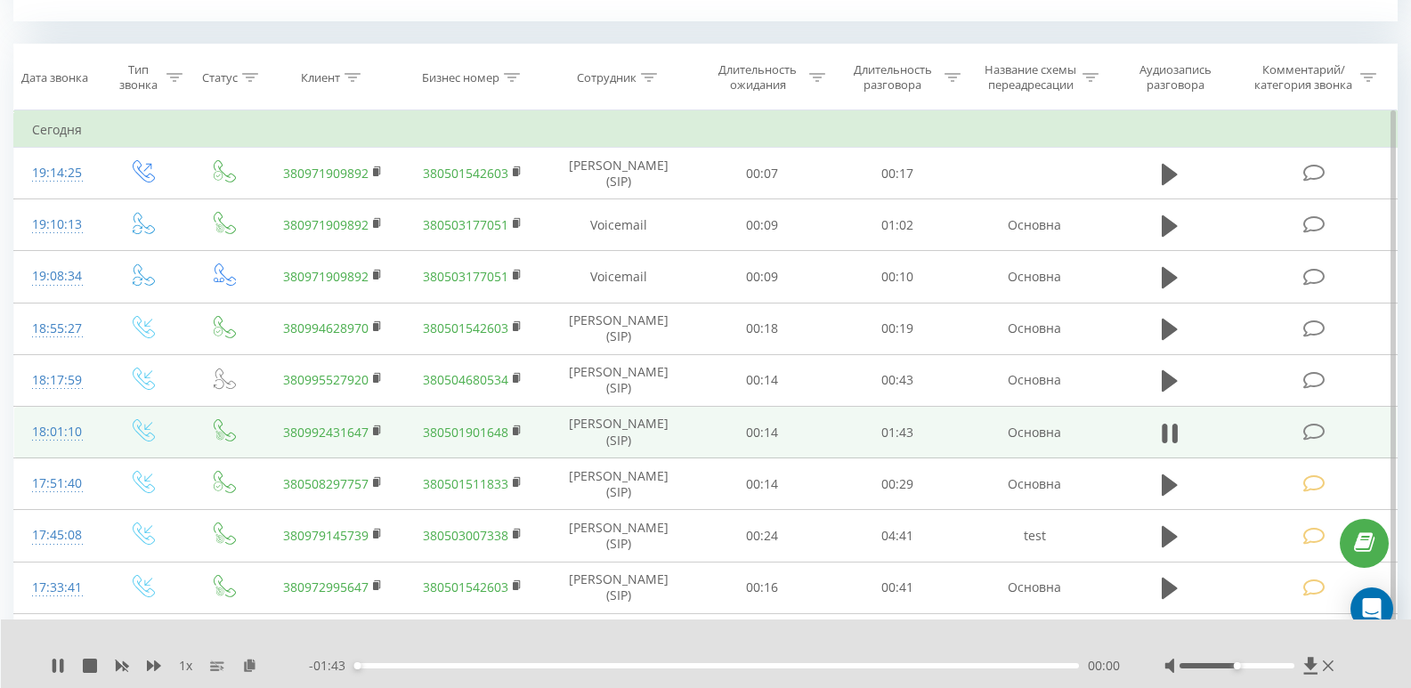
click at [522, 666] on div "00:00" at bounding box center [716, 665] width 724 height 5
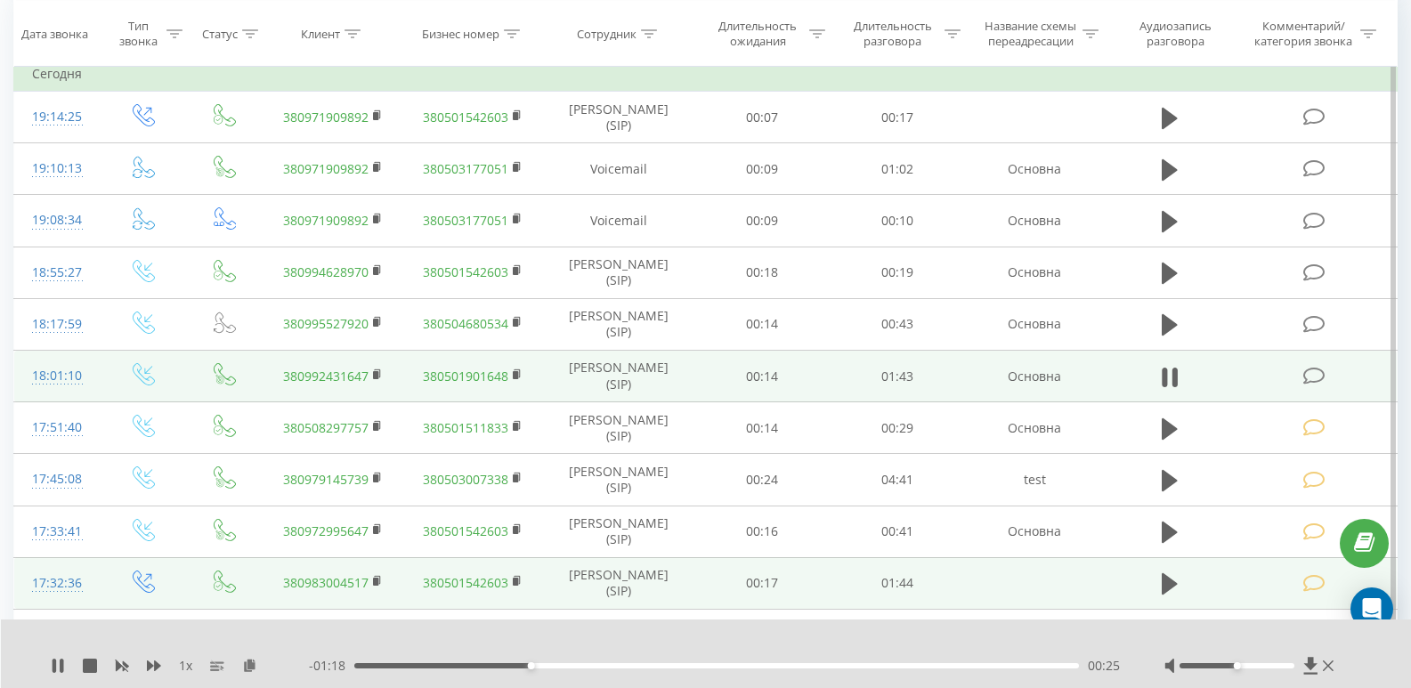
scroll to position [813, 0]
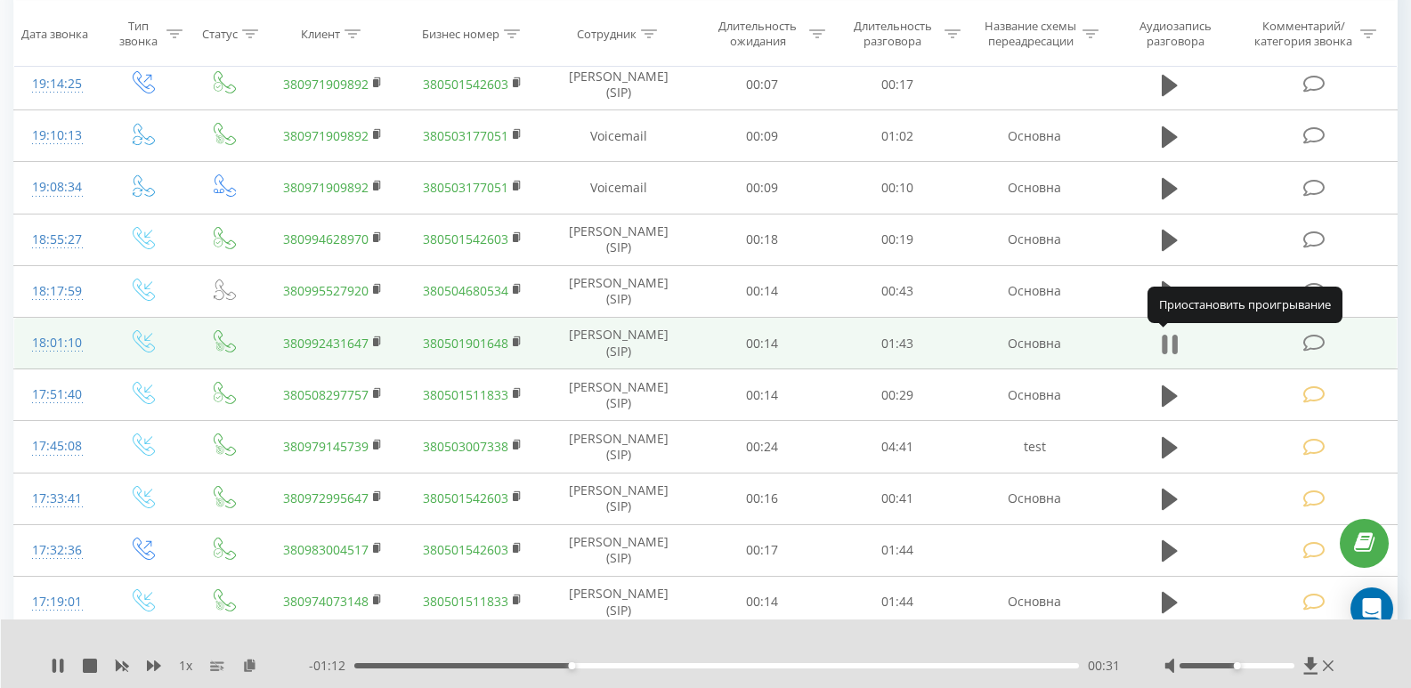
click at [1178, 343] on button at bounding box center [1169, 344] width 27 height 27
click at [1309, 340] on icon at bounding box center [1314, 343] width 22 height 19
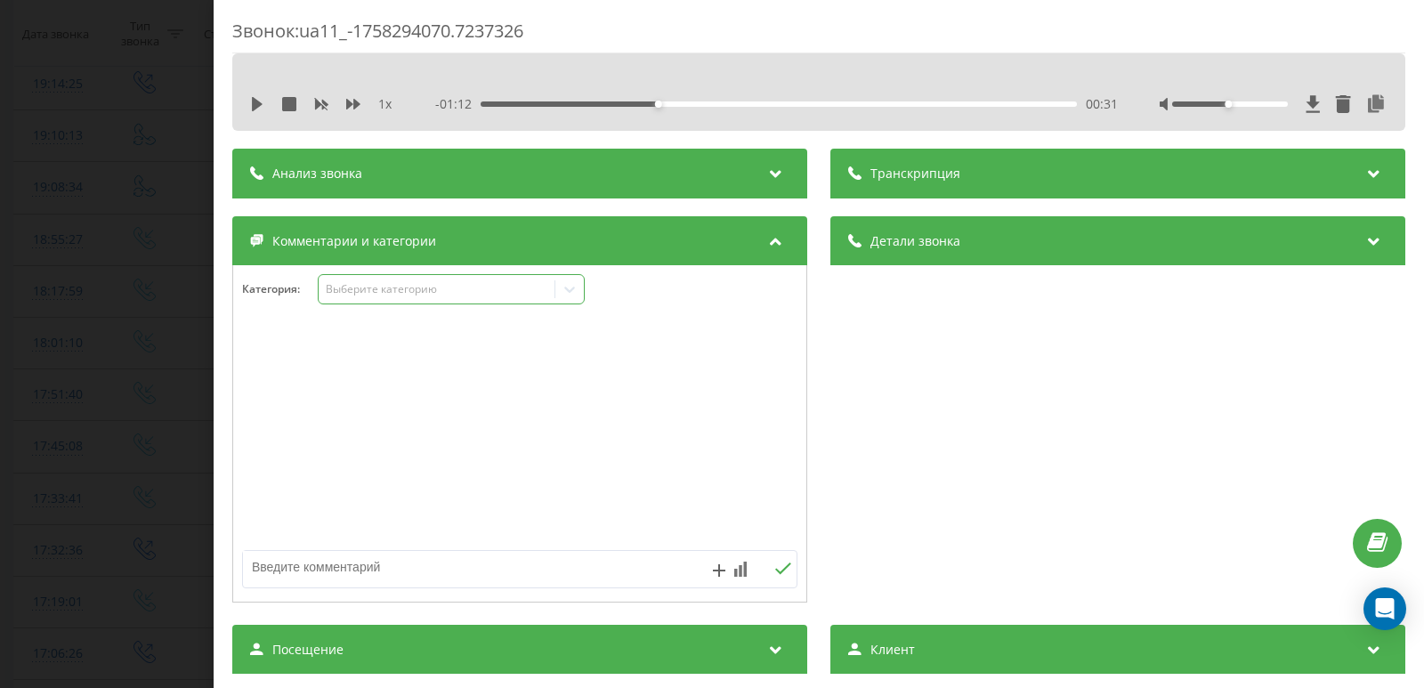
click at [391, 293] on div "Выберите категорию" at bounding box center [437, 289] width 223 height 14
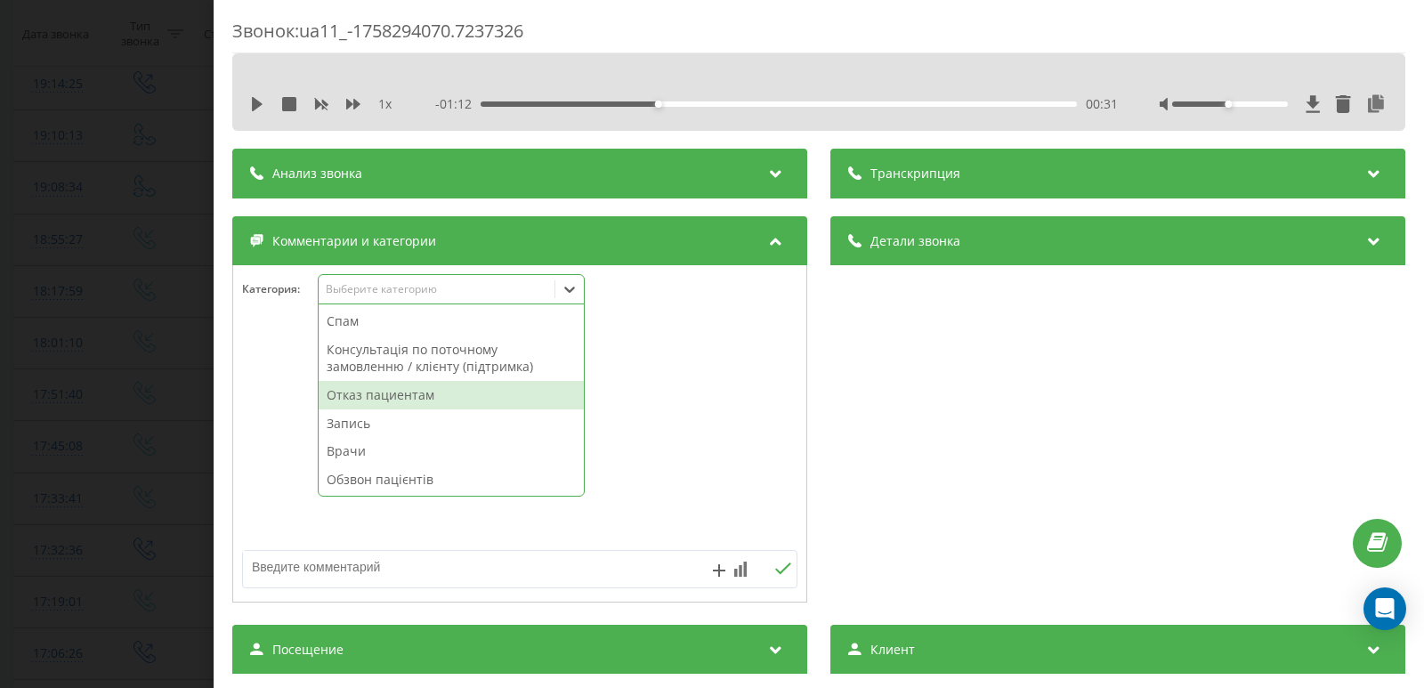
click at [384, 391] on div "Отказ пациентам" at bounding box center [451, 395] width 265 height 28
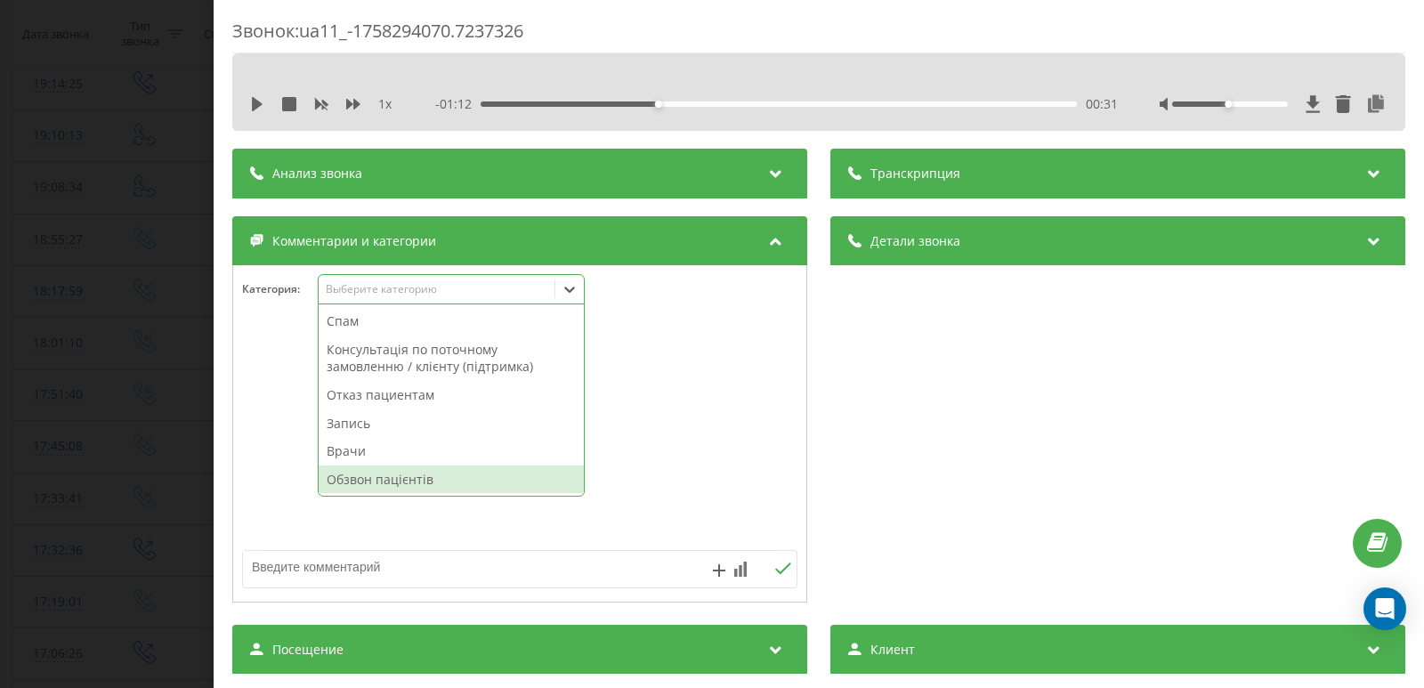
click at [341, 575] on textarea at bounding box center [464, 567] width 442 height 32
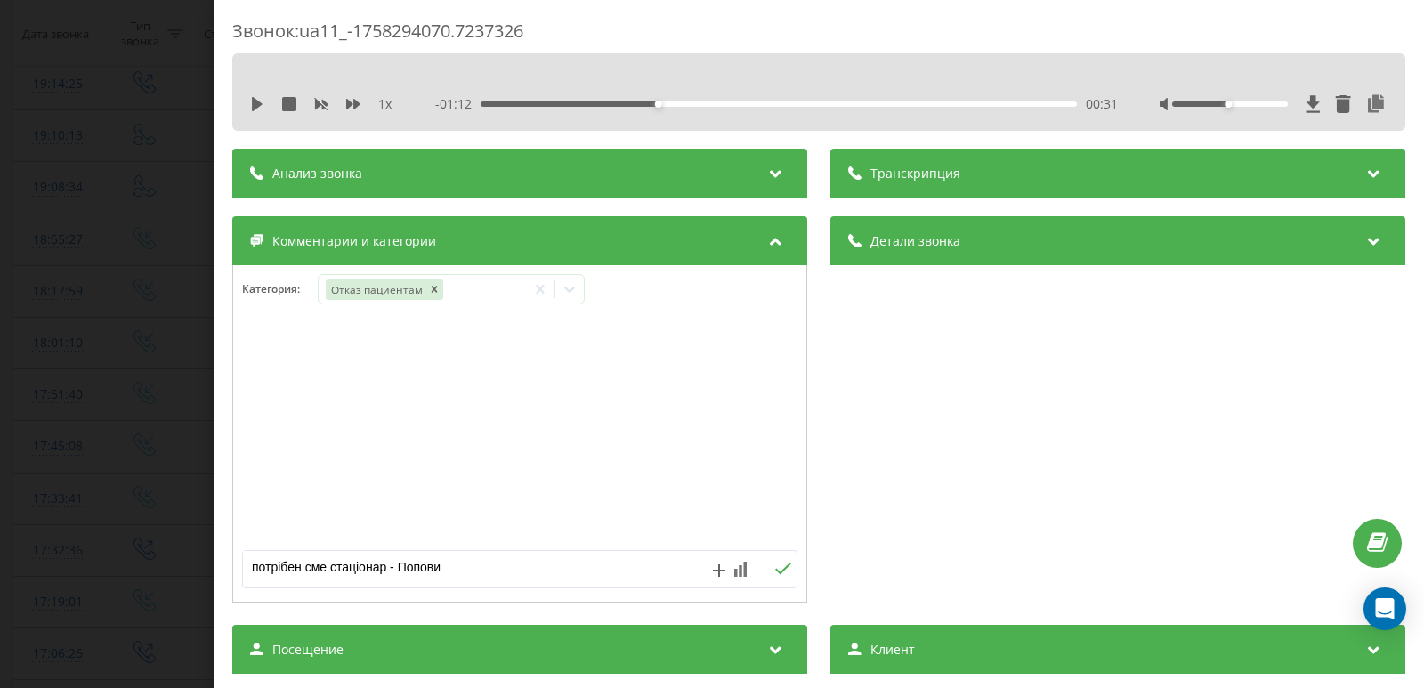
type textarea "потрібен сме стаціонар - Попович"
click at [128, 278] on div "Звонок : ua11_-1758294070.7237326 1 x - 01:12 00:31 00:31 Транскрипция Для анал…" at bounding box center [712, 344] width 1424 height 688
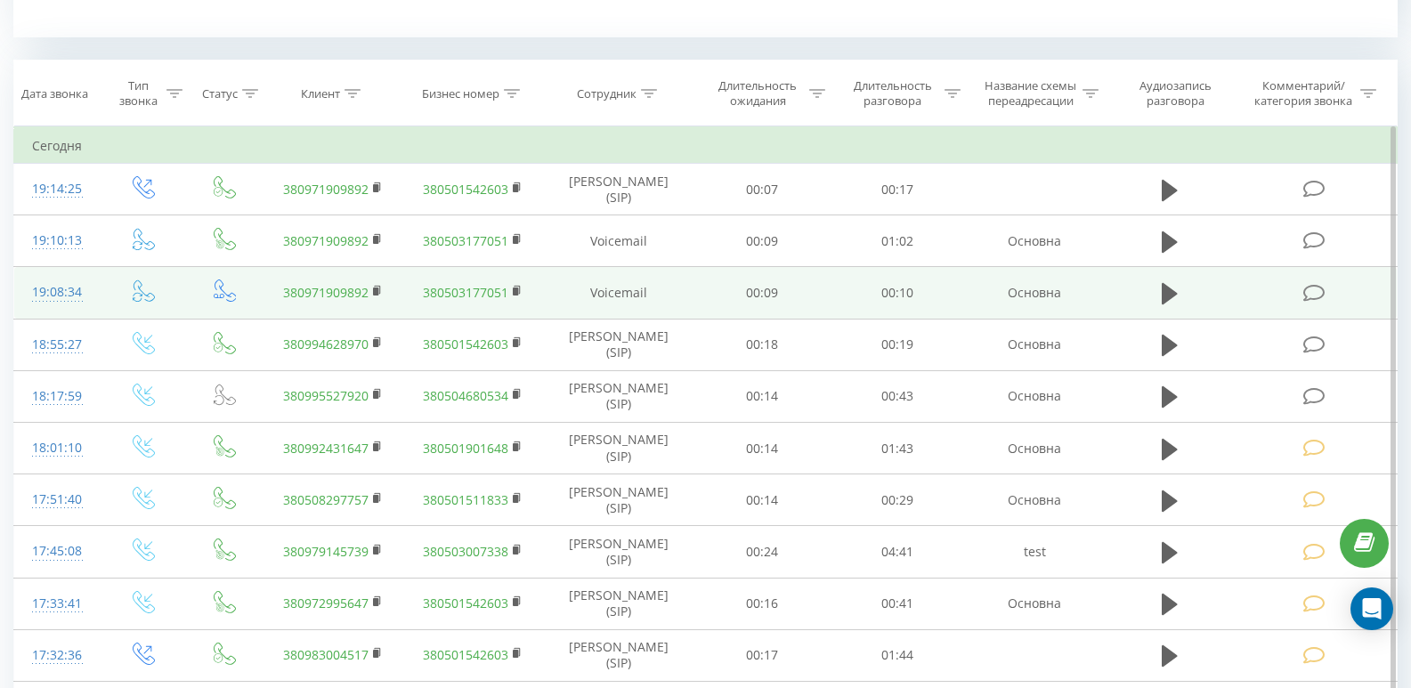
scroll to position [979, 0]
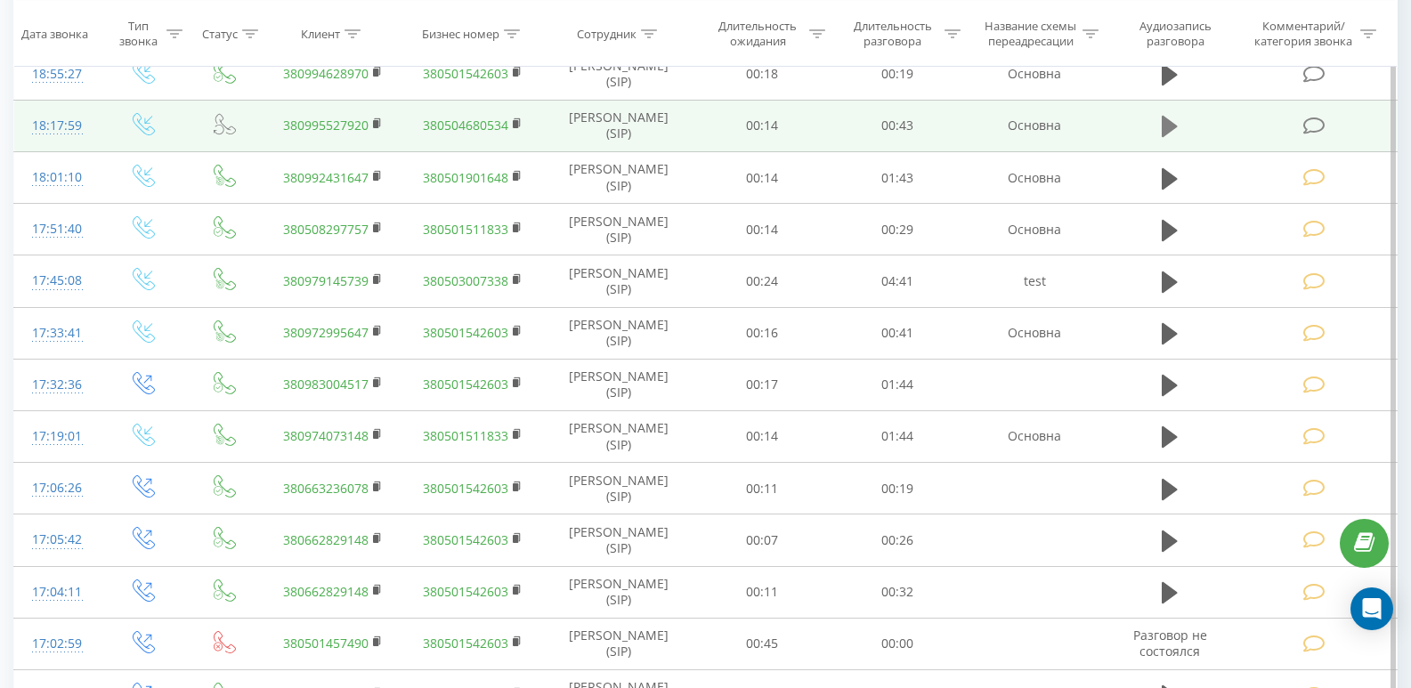
click at [1160, 125] on button at bounding box center [1169, 126] width 27 height 27
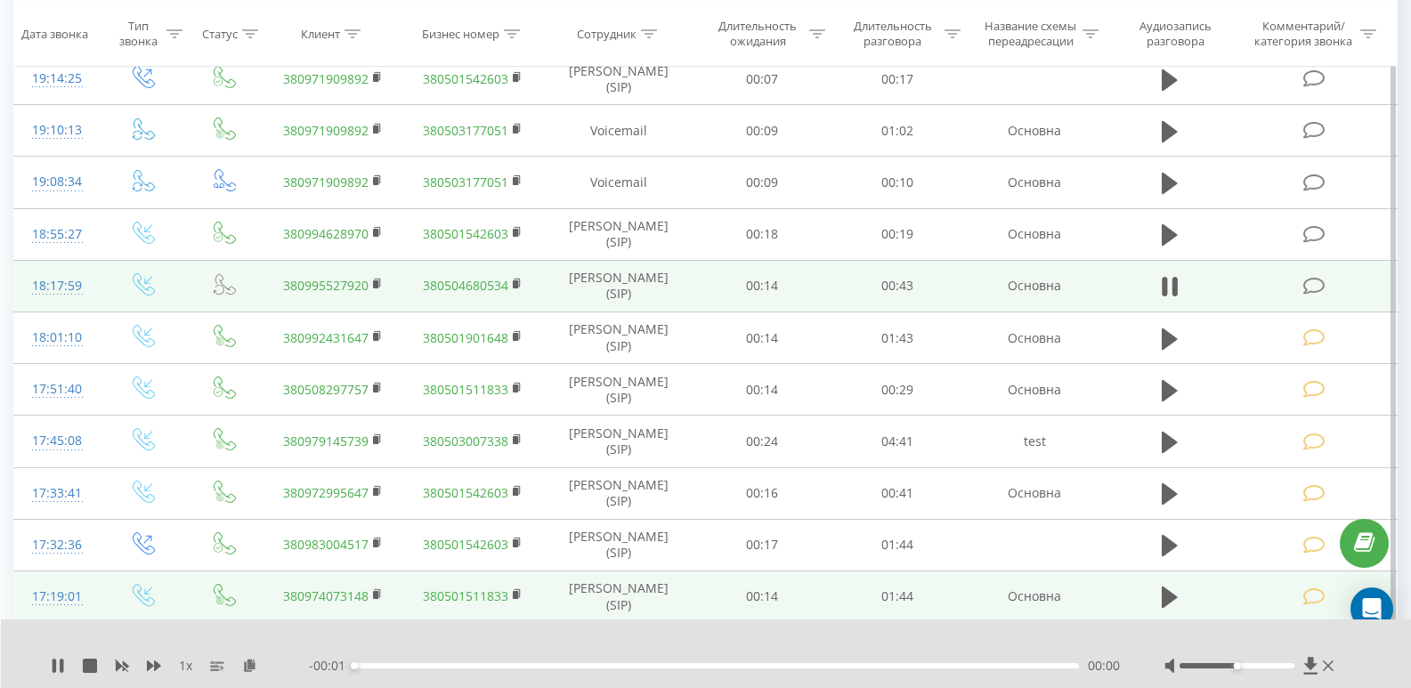
scroll to position [801, 0]
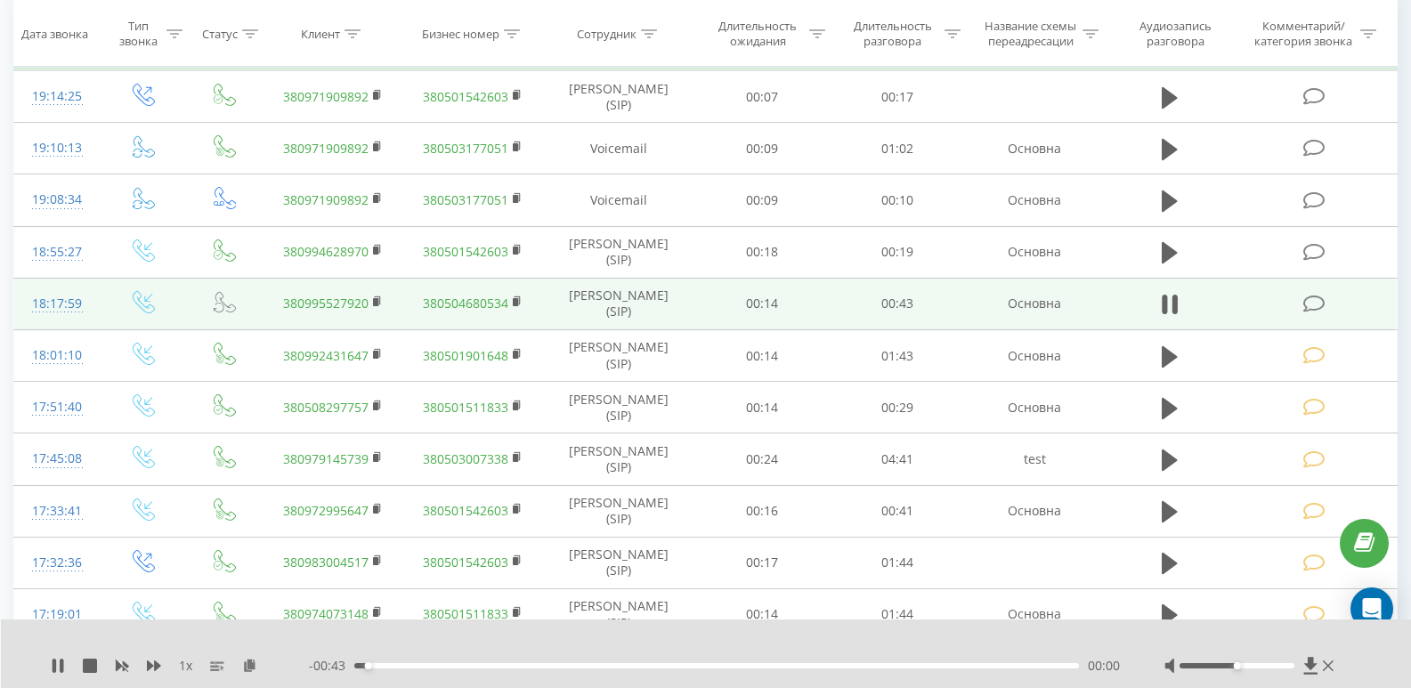
click at [496, 664] on div "00:00" at bounding box center [716, 665] width 724 height 5
click at [1166, 305] on icon at bounding box center [1163, 305] width 5 height 20
click at [1309, 303] on icon at bounding box center [1314, 304] width 22 height 19
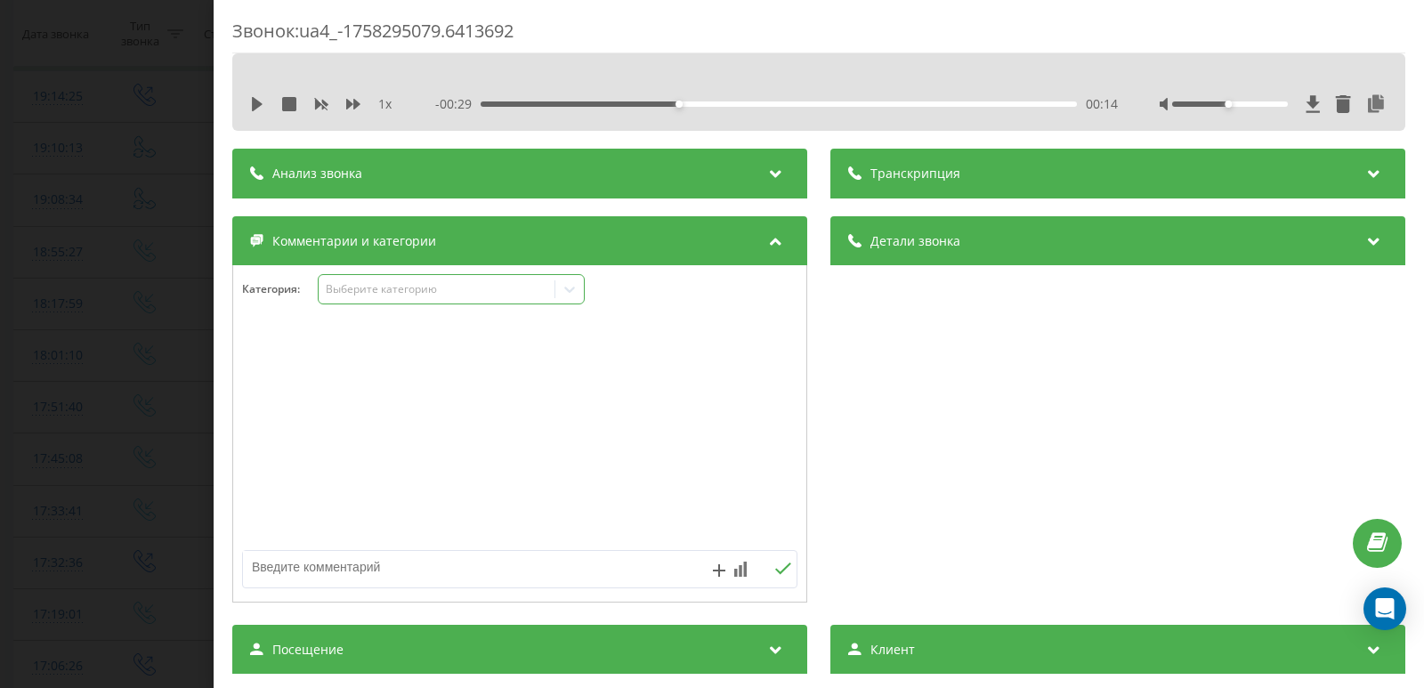
click at [401, 291] on div "Выберите категорию" at bounding box center [437, 289] width 223 height 14
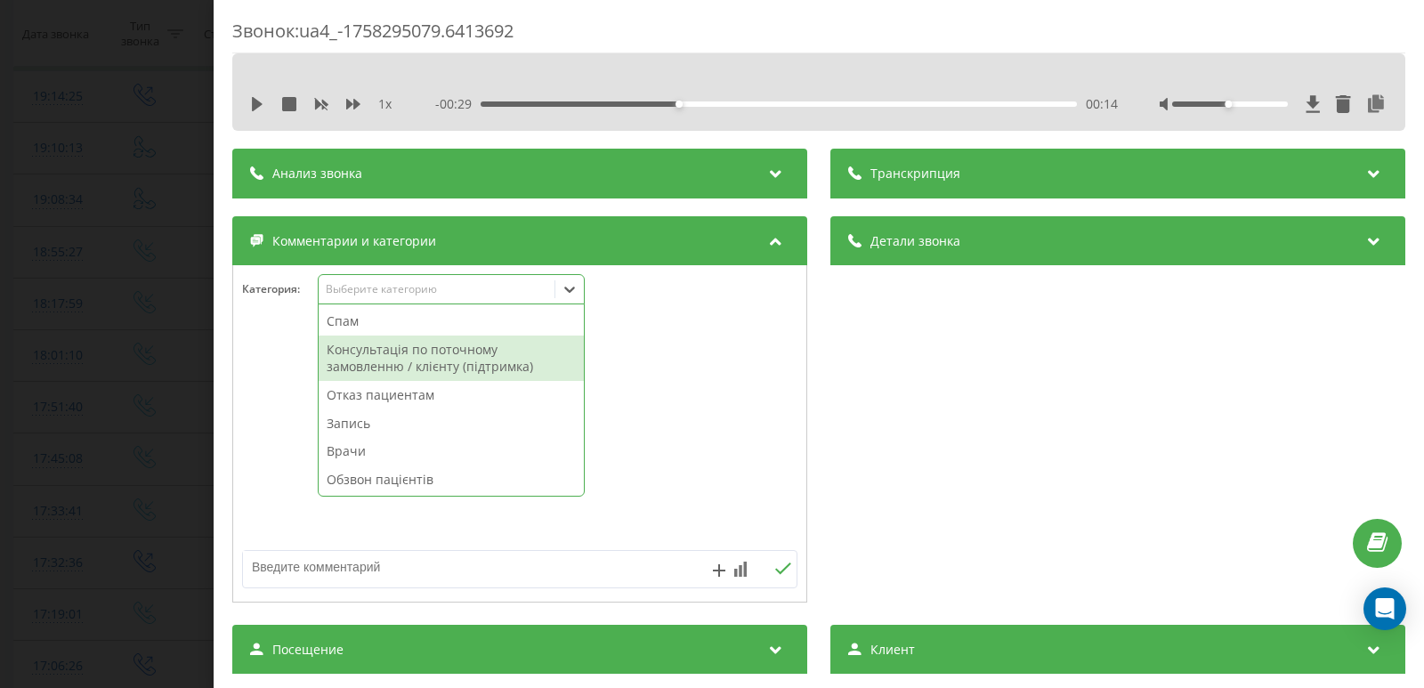
click at [384, 353] on div "Консультація по поточному замовленню / клієнту (підтримка)" at bounding box center [451, 358] width 265 height 45
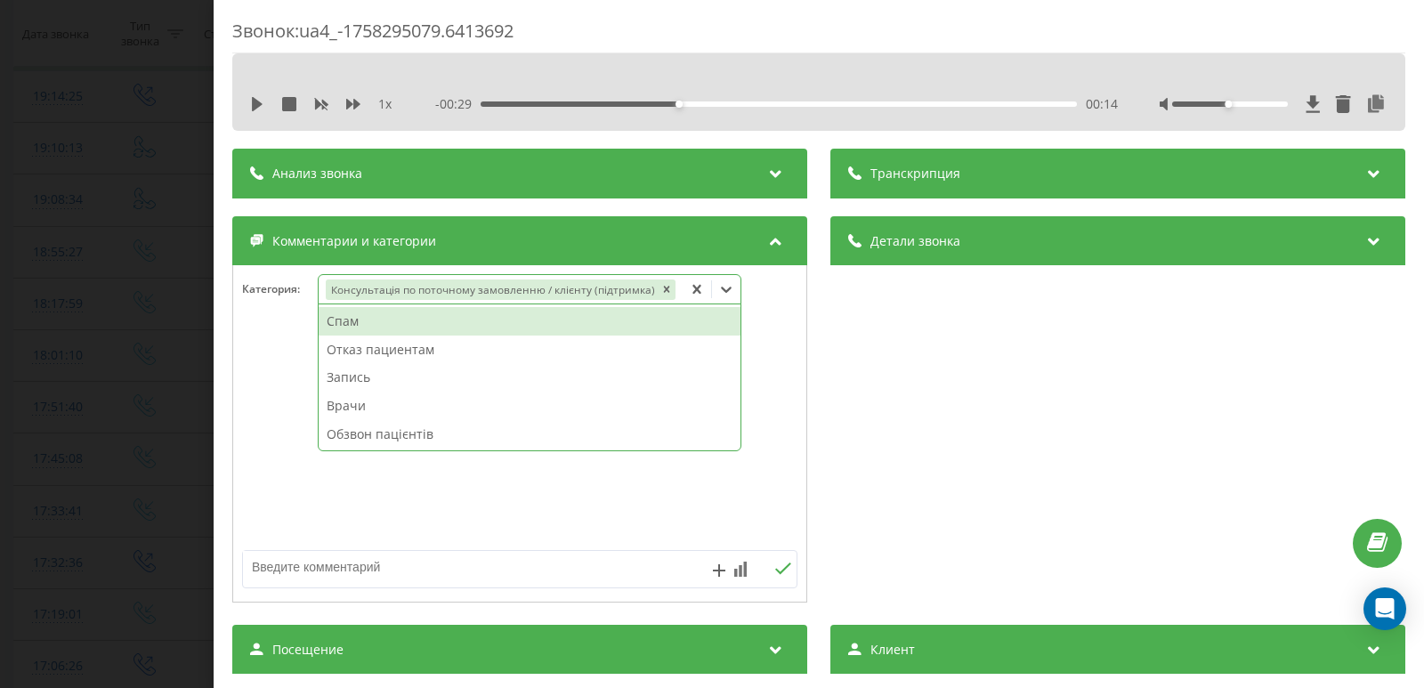
click at [21, 324] on div "Звонок : ua4_-1758295079.6413692 1 x - 00:29 00:14 00:14 Транскрипция Для анали…" at bounding box center [712, 344] width 1424 height 688
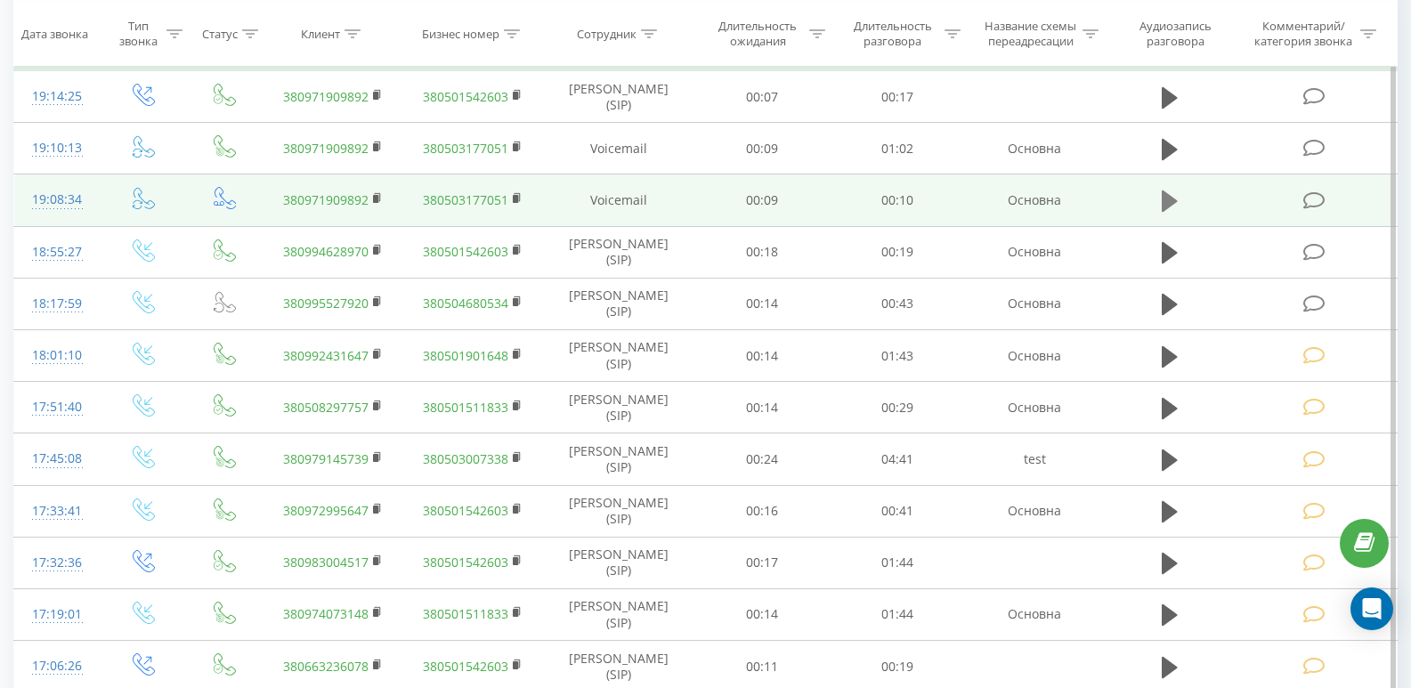
click at [1166, 203] on icon at bounding box center [1169, 200] width 16 height 21
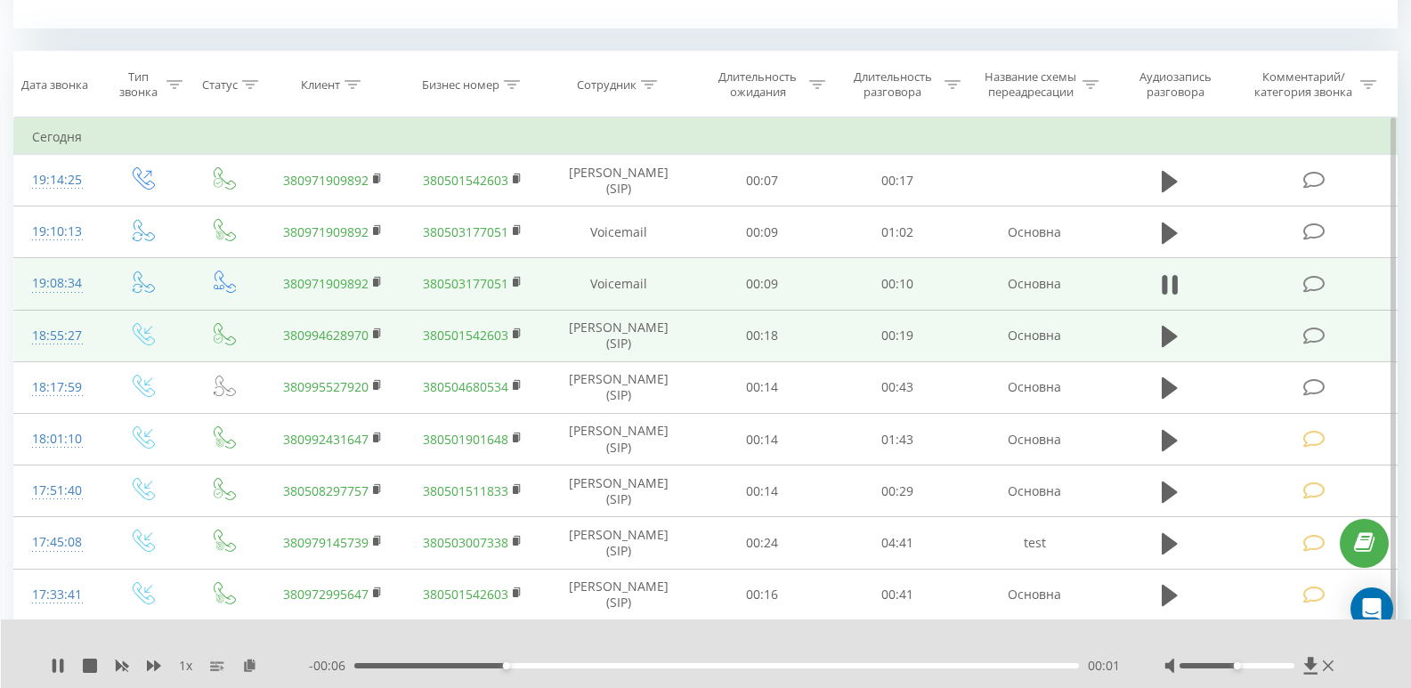
scroll to position [712, 0]
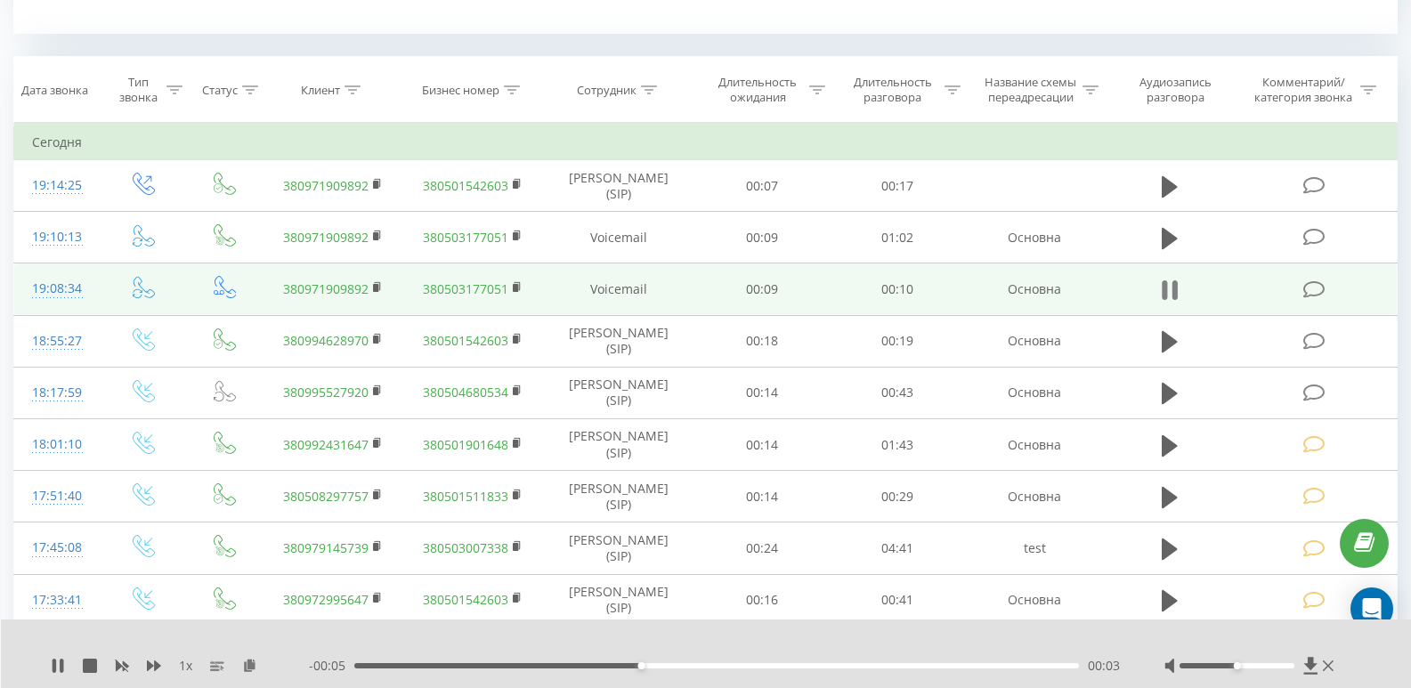
click at [1169, 289] on icon at bounding box center [1169, 290] width 16 height 25
click at [1314, 287] on icon at bounding box center [1314, 289] width 22 height 19
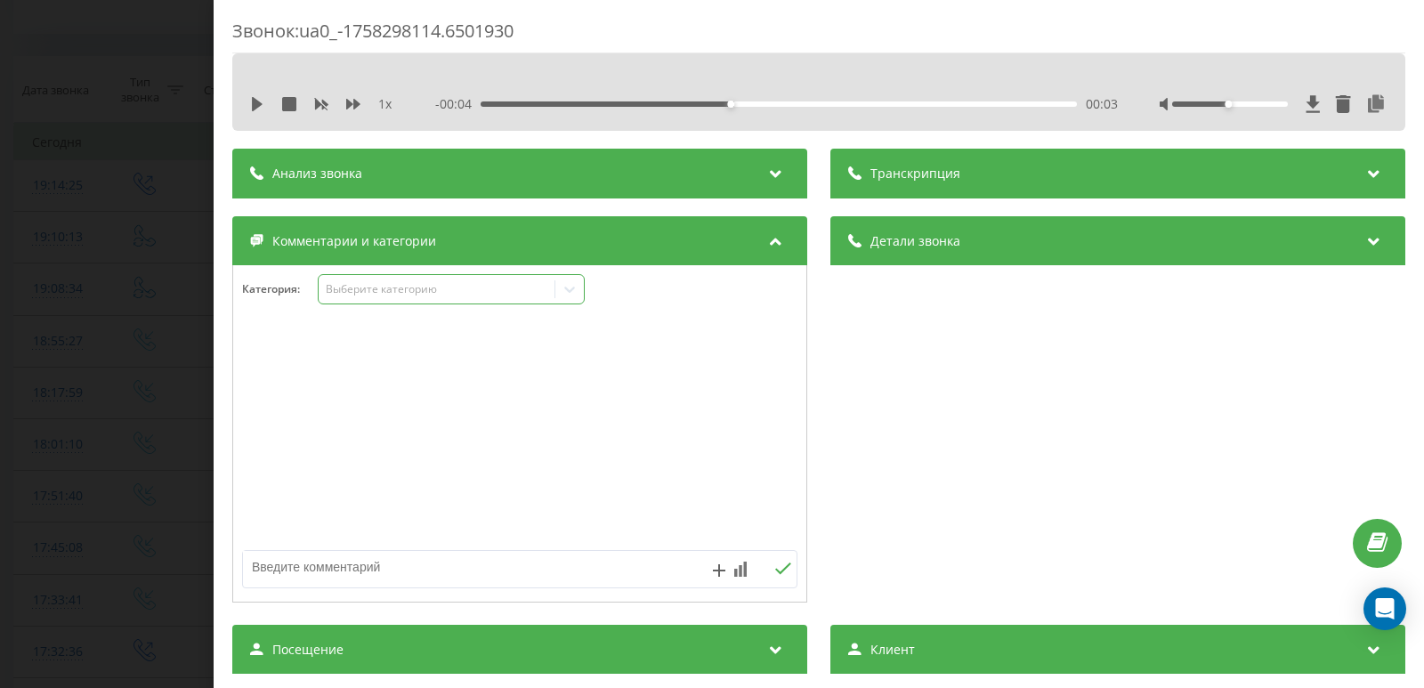
click at [385, 298] on div "Выберите категорию" at bounding box center [451, 289] width 267 height 30
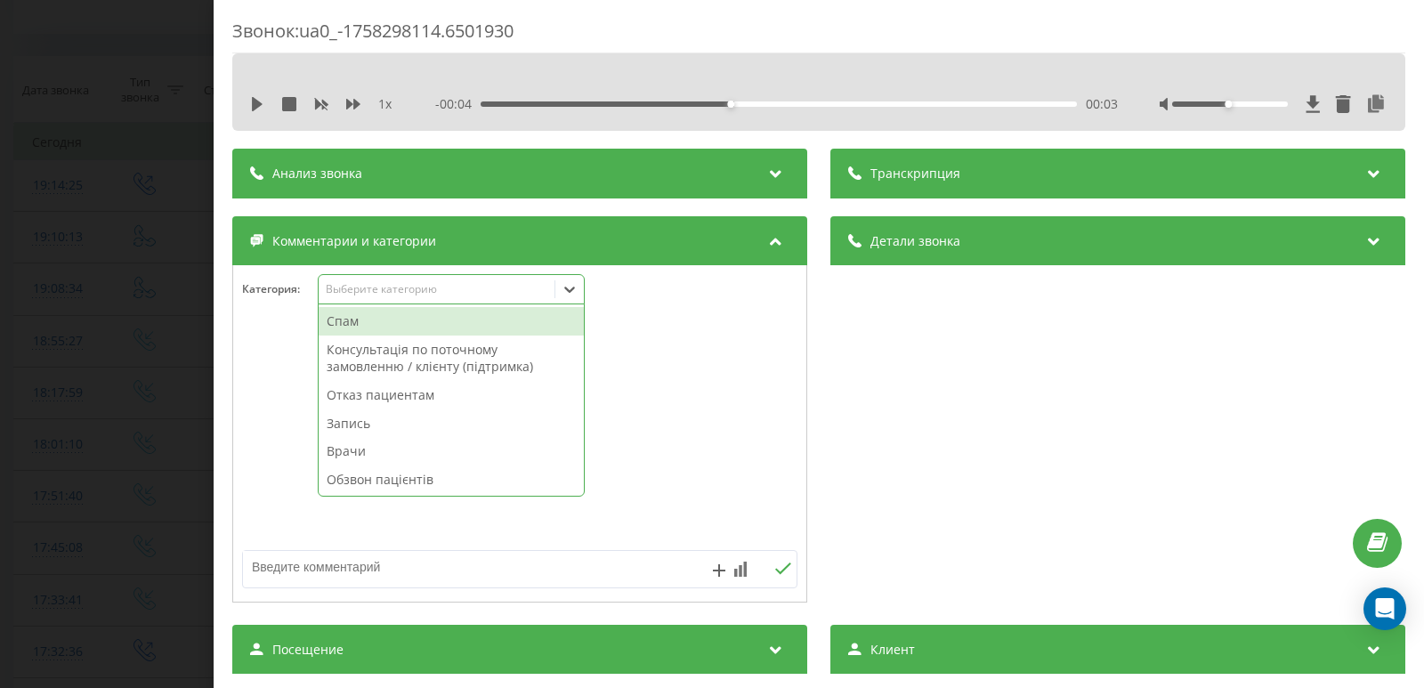
click at [385, 326] on div "Спам" at bounding box center [451, 321] width 265 height 28
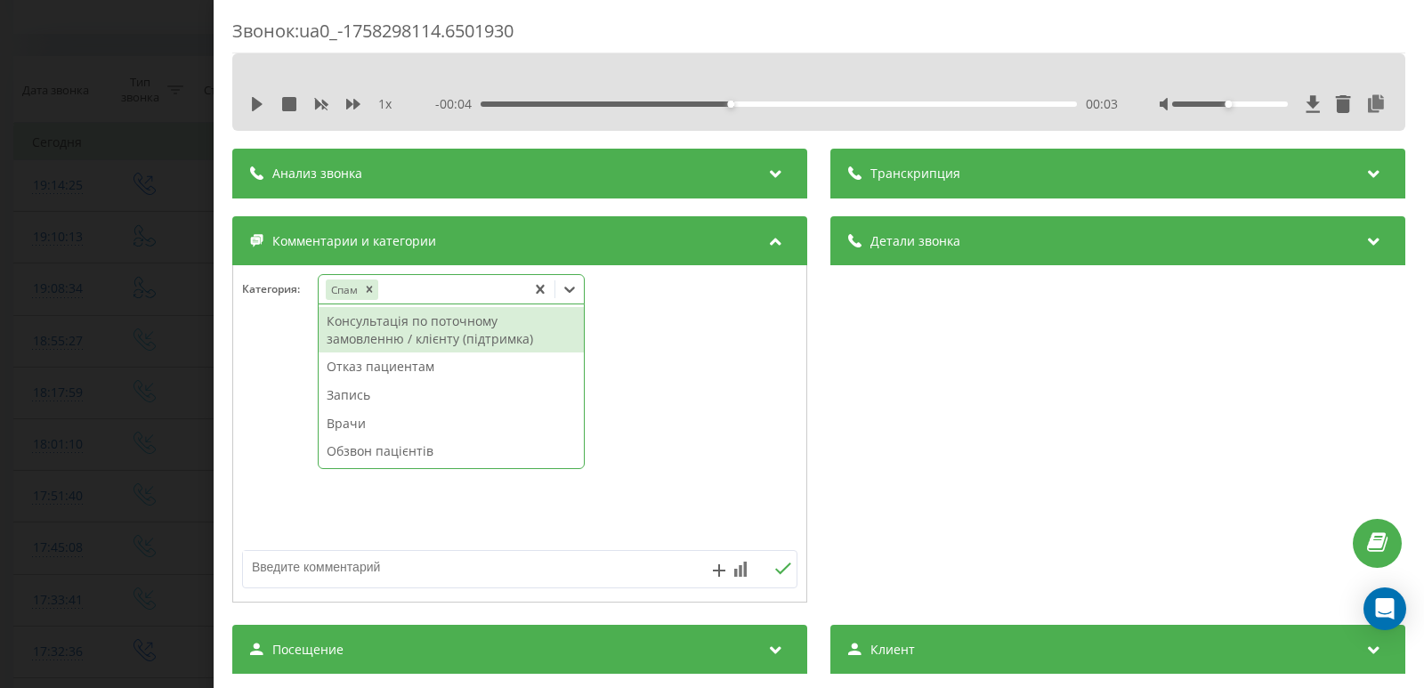
click at [53, 347] on div "Звонок : ua0_-1758298114.6501930 1 x - 00:04 00:03 00:03 Транскрипция Для анали…" at bounding box center [712, 344] width 1424 height 688
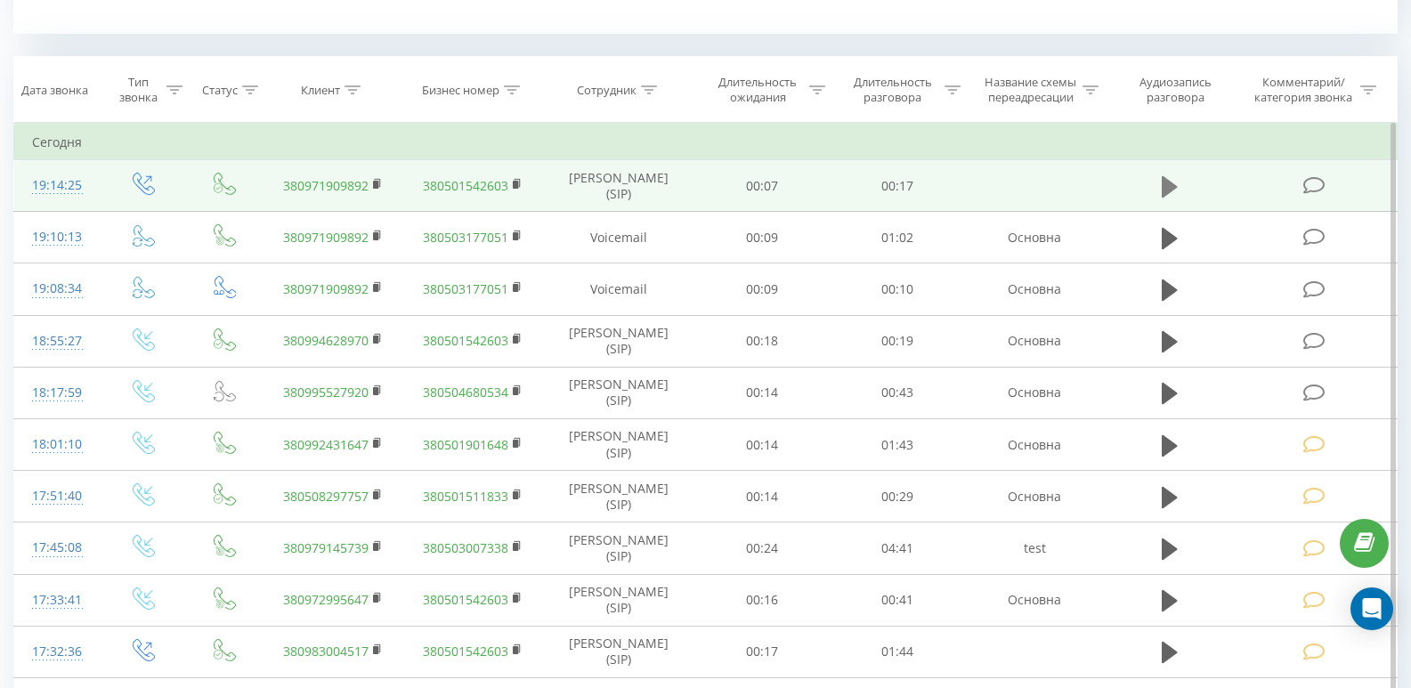
click at [1165, 189] on icon at bounding box center [1169, 185] width 16 height 21
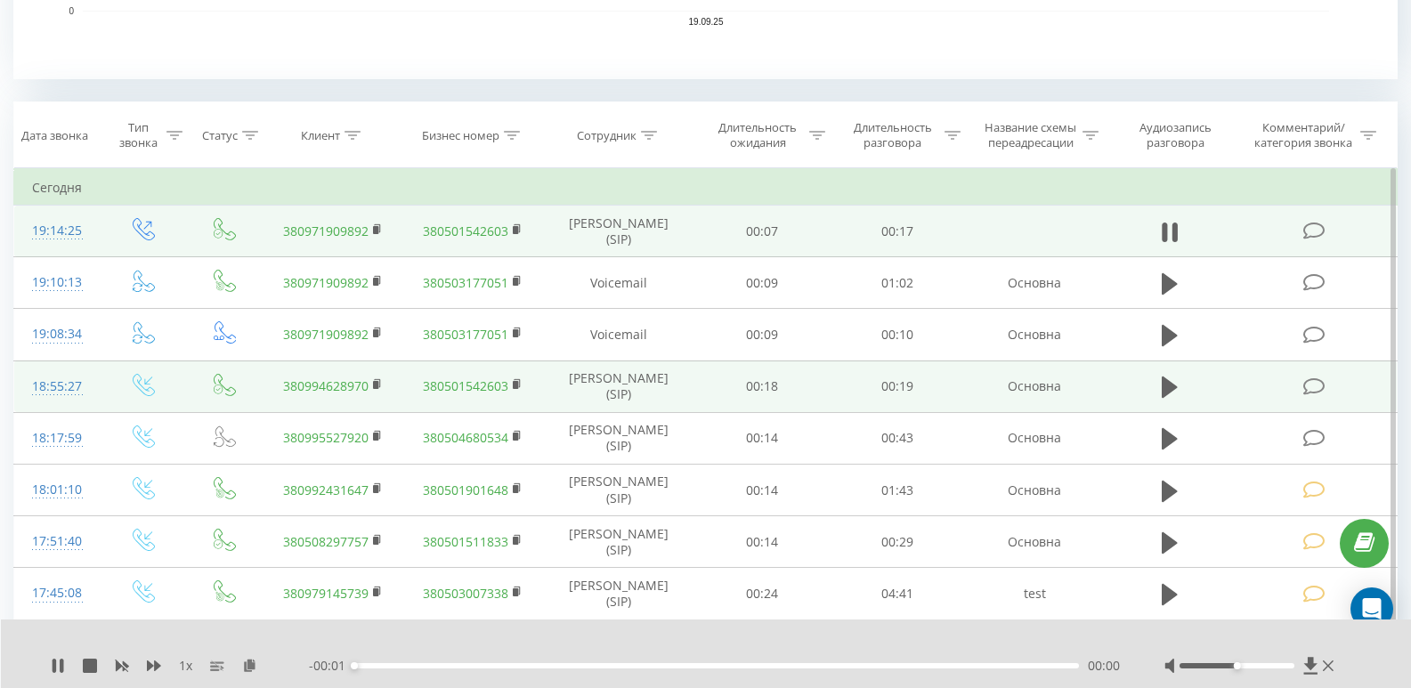
scroll to position [623, 0]
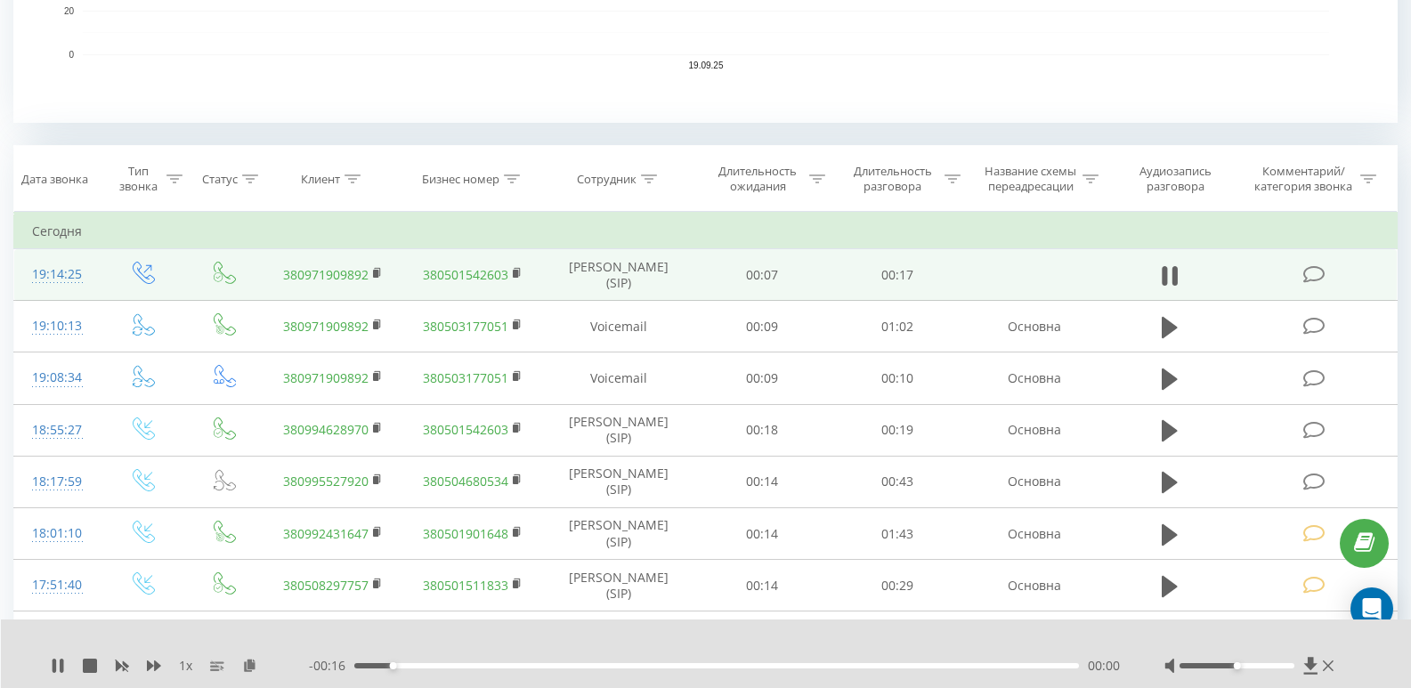
click at [530, 670] on div "- 00:16 00:00 00:00" at bounding box center [714, 666] width 811 height 18
click at [535, 666] on div "00:04" at bounding box center [716, 665] width 724 height 5
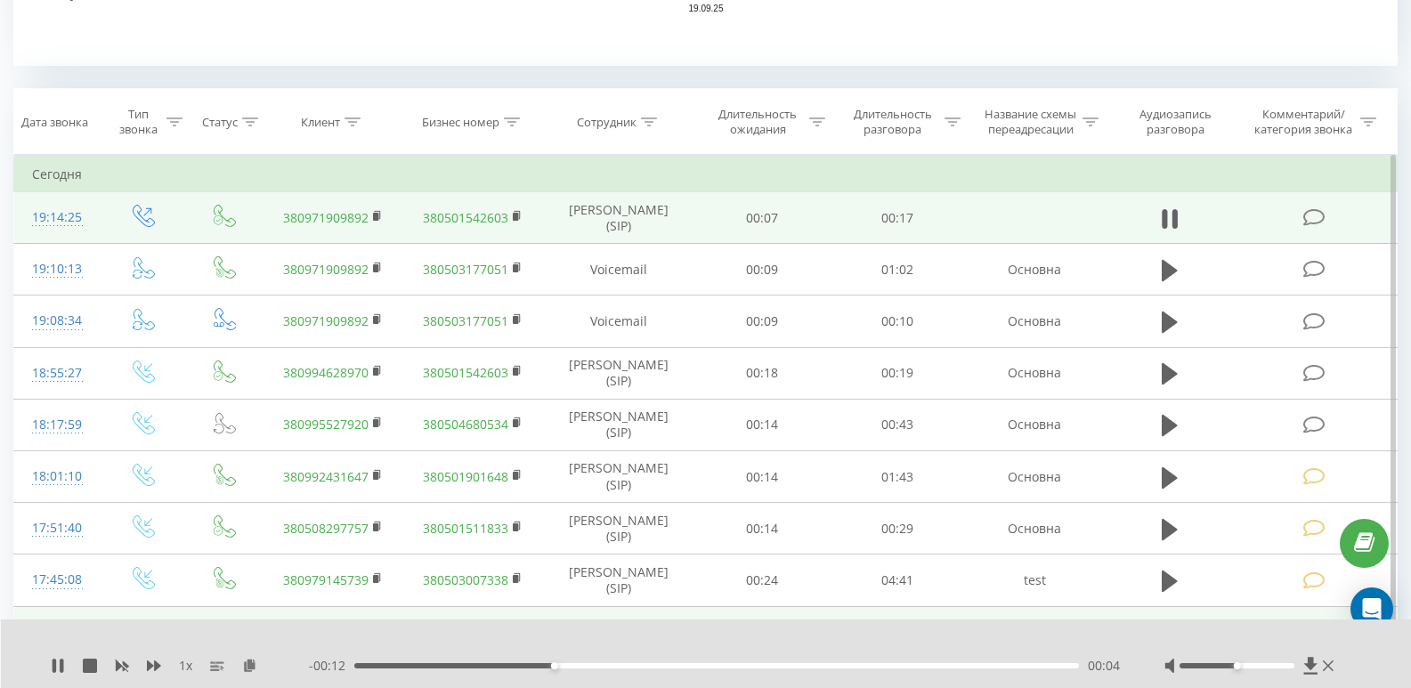
scroll to position [712, 0]
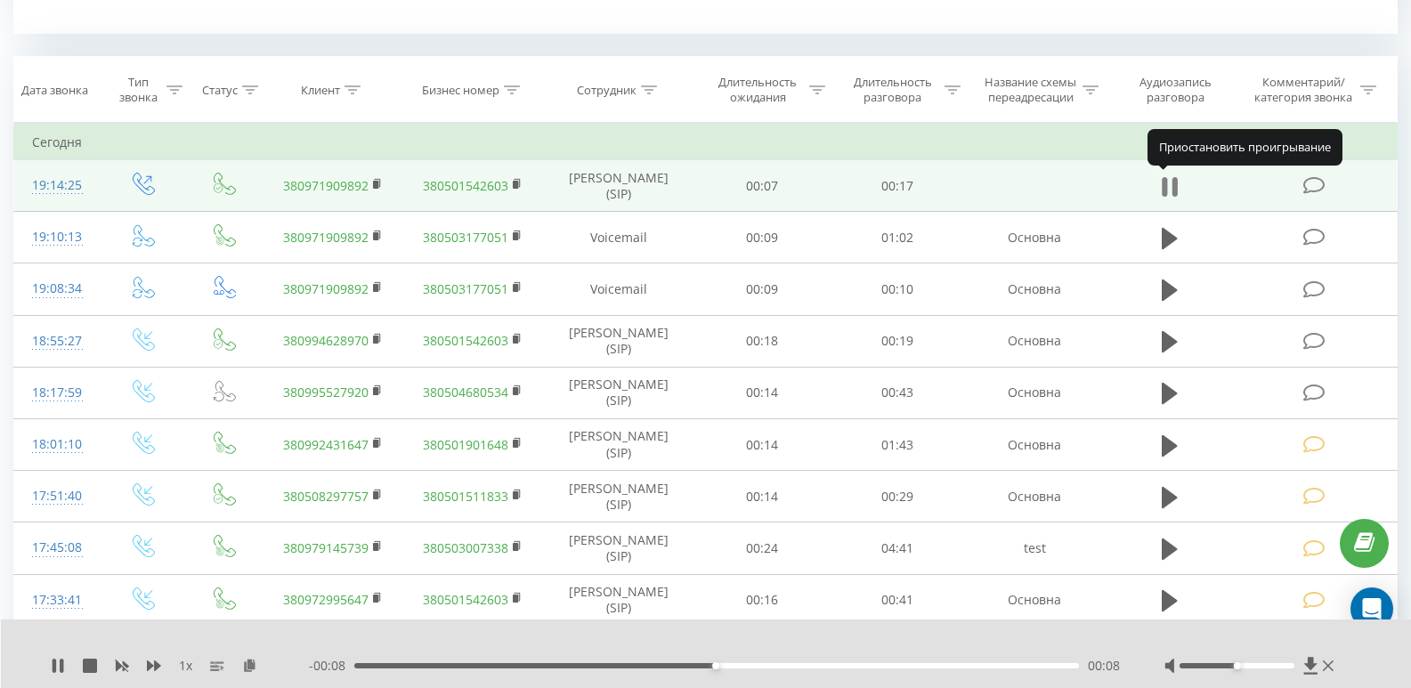
click at [1170, 189] on icon at bounding box center [1169, 186] width 16 height 25
click at [1301, 188] on td at bounding box center [1315, 186] width 162 height 52
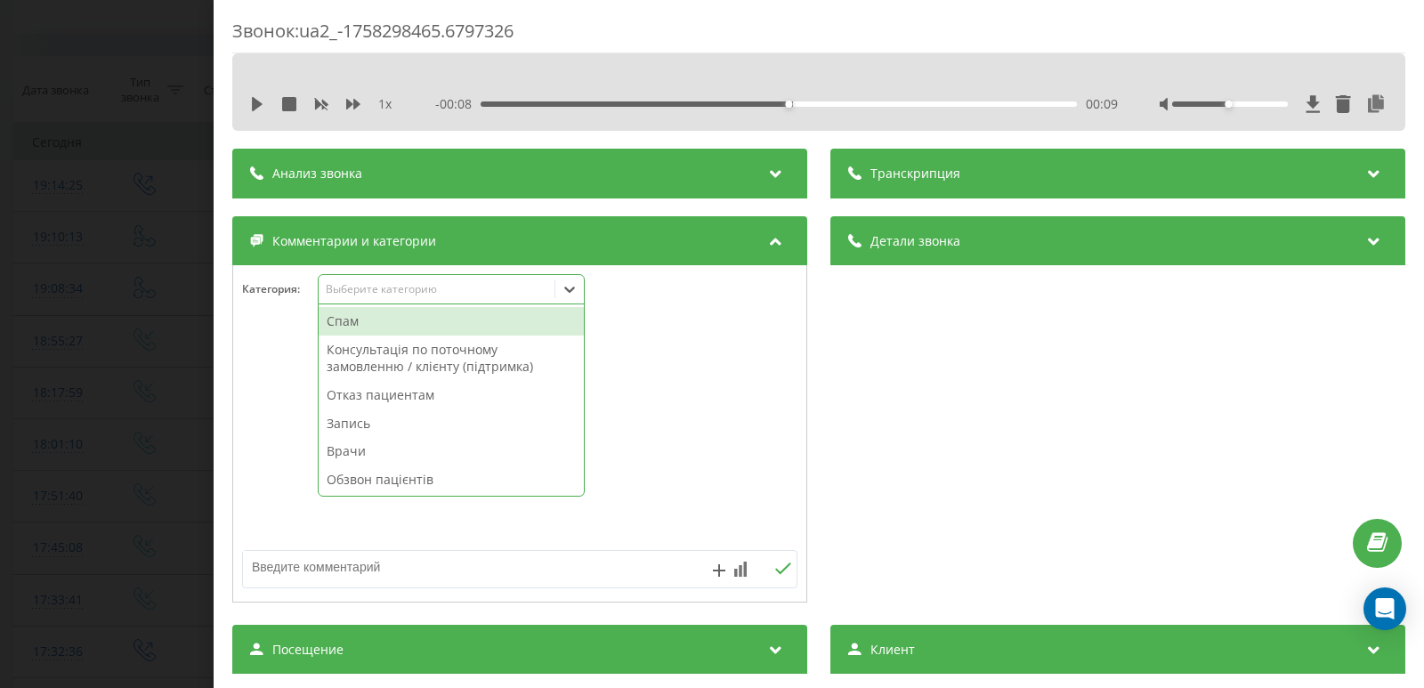
click at [360, 291] on div "Выберите категорию" at bounding box center [437, 289] width 223 height 14
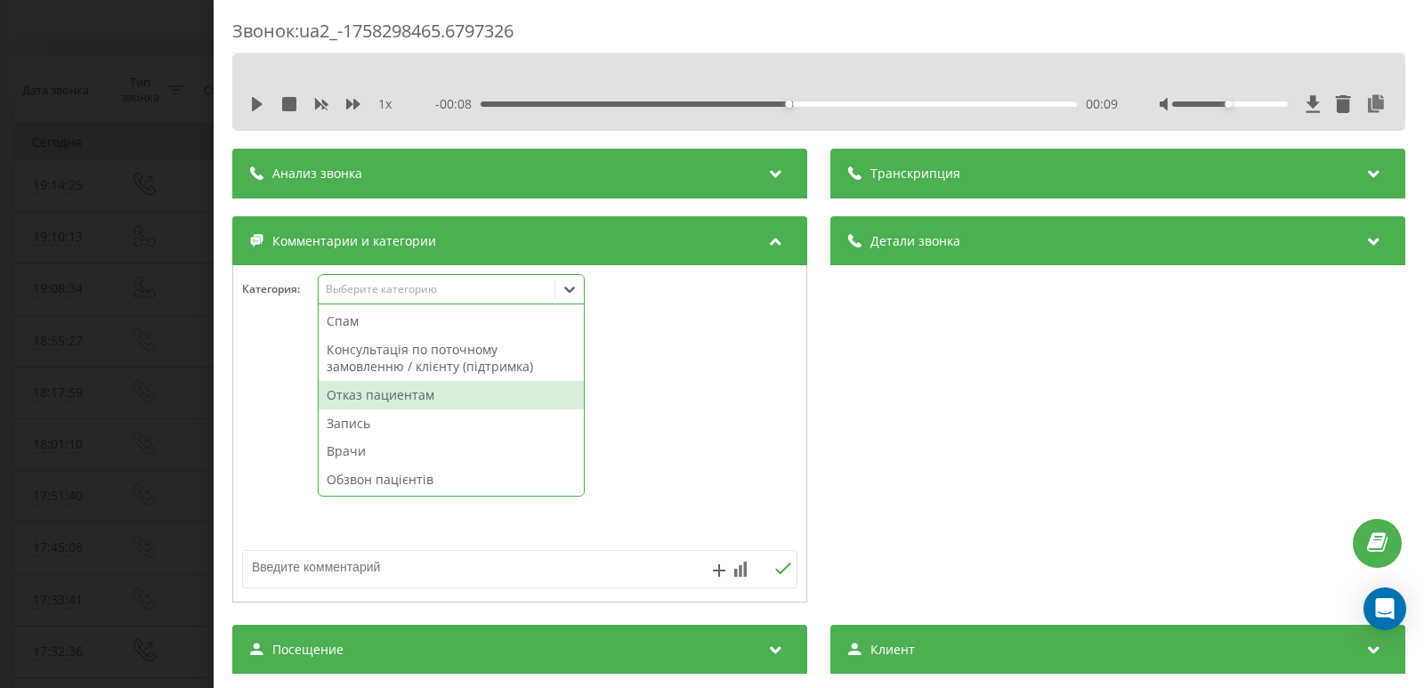
click at [362, 394] on div "Отказ пациентам" at bounding box center [451, 395] width 265 height 28
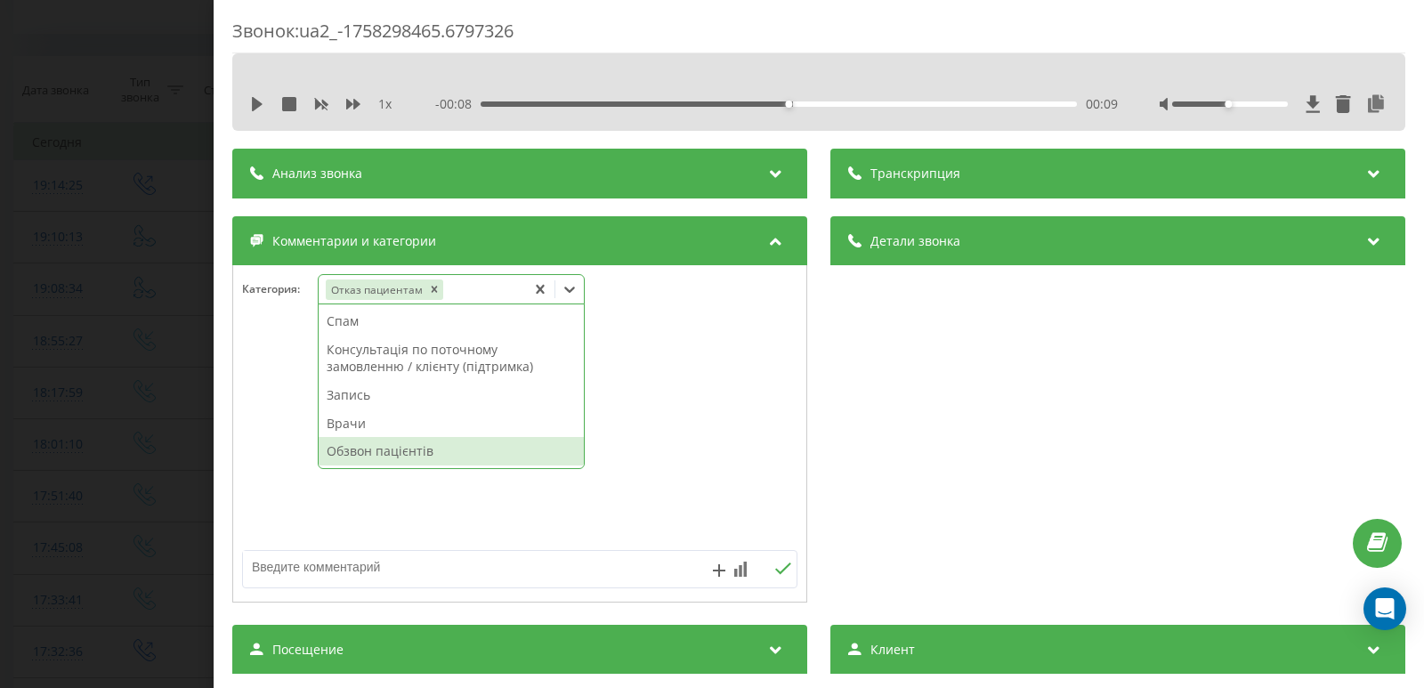
click at [323, 570] on textarea at bounding box center [464, 567] width 442 height 32
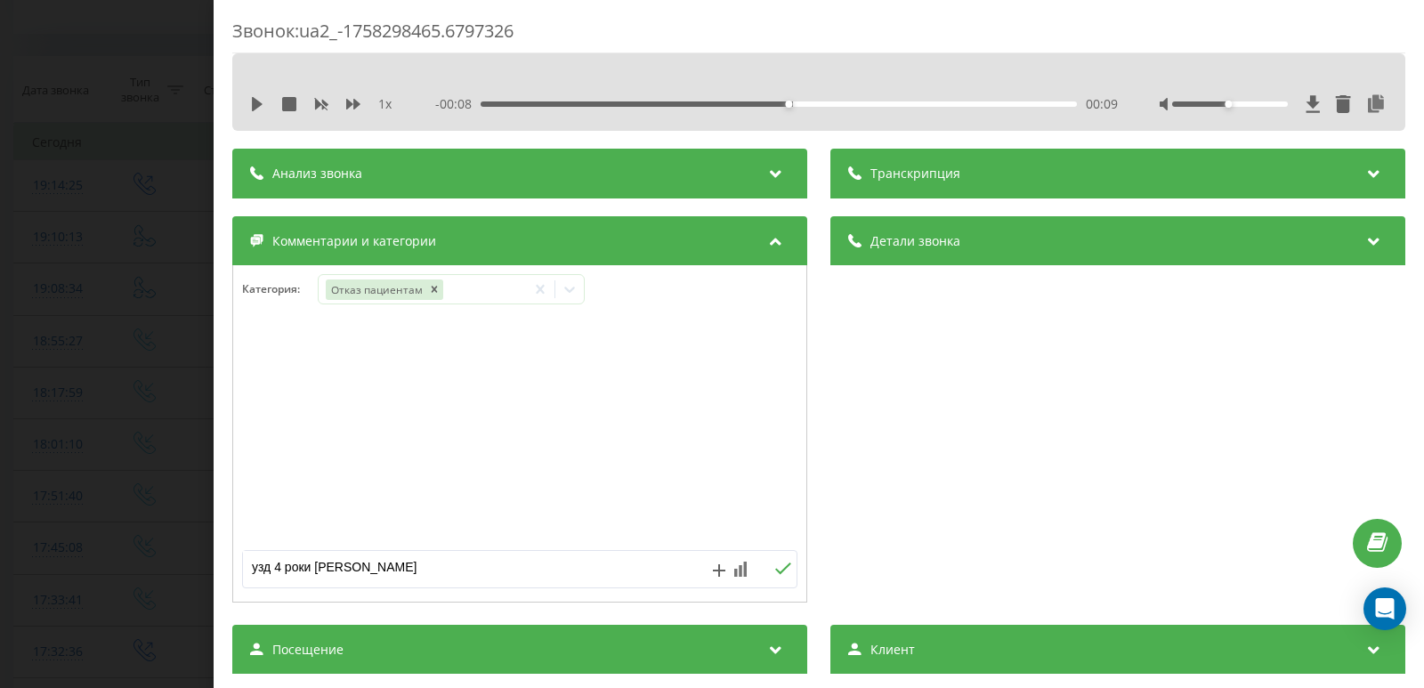
type textarea "узд 4 роки дитині - Попович"
drag, startPoint x: 20, startPoint y: 296, endPoint x: 82, endPoint y: 58, distance: 246.5
click at [20, 295] on div "Звонок : ua2_-1758298465.6797326 1 x - 00:08 00:09 00:09 Транскрипция Для анали…" at bounding box center [712, 344] width 1424 height 688
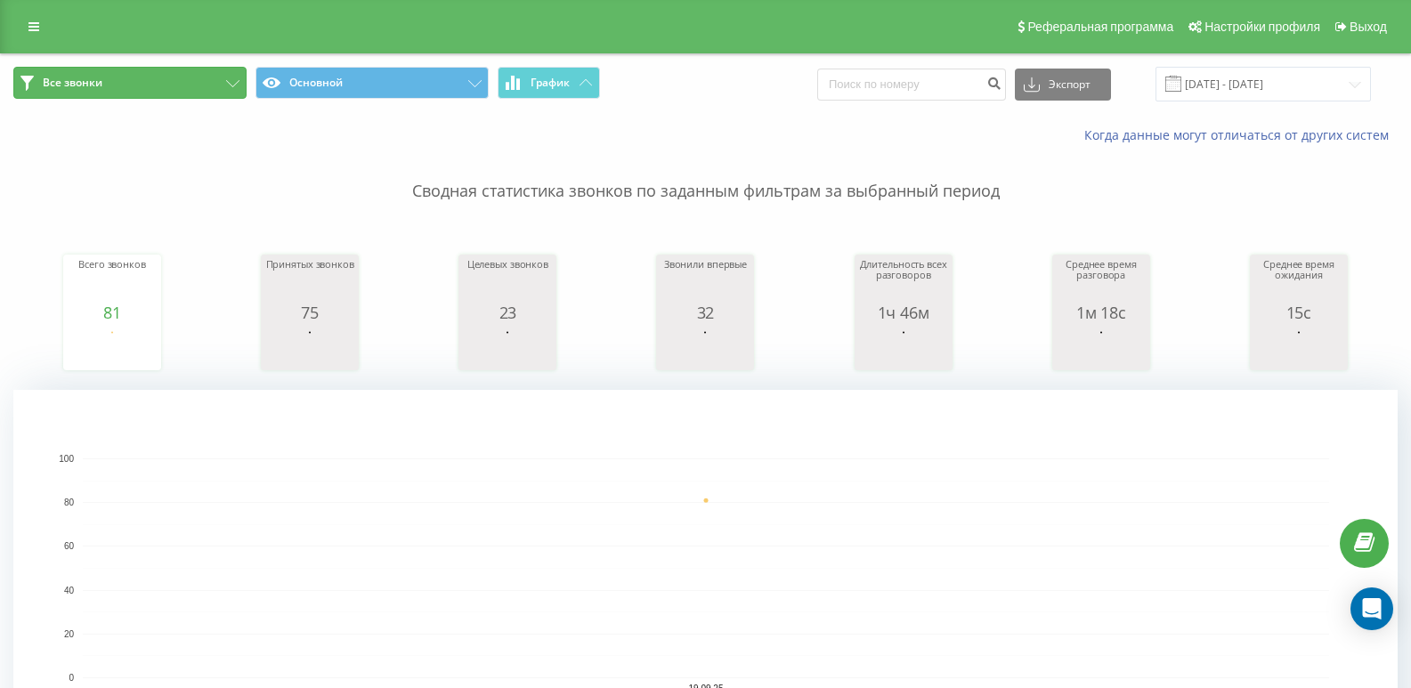
click at [190, 86] on button "Все звонки" at bounding box center [129, 83] width 233 height 32
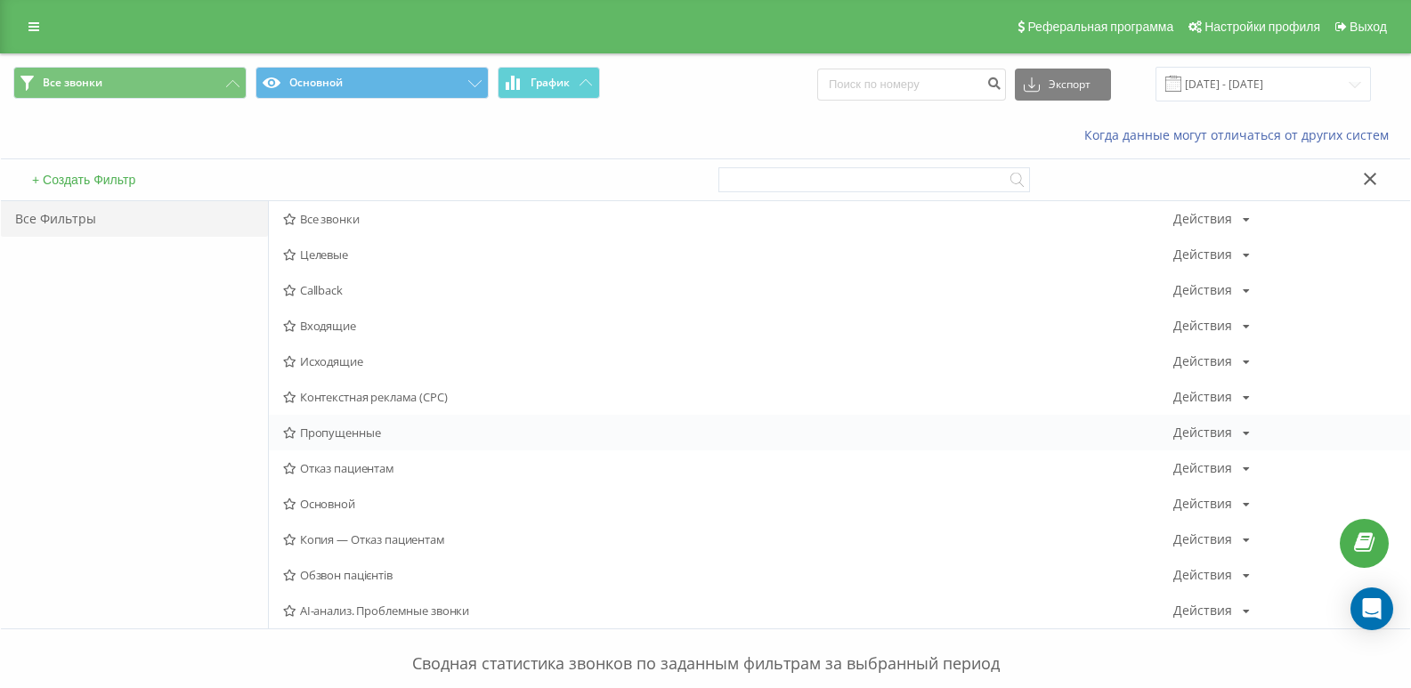
click at [329, 426] on span "Пропущенные" at bounding box center [728, 432] width 890 height 12
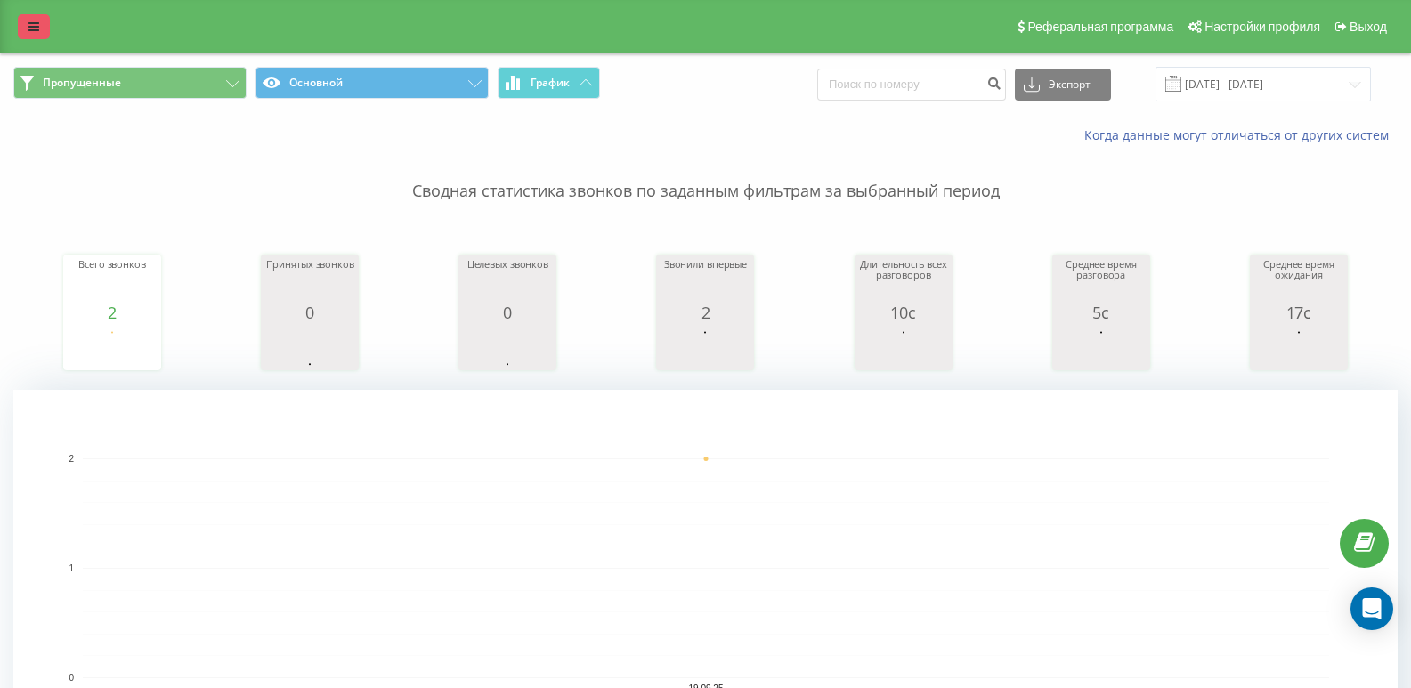
click at [37, 31] on icon at bounding box center [33, 26] width 11 height 12
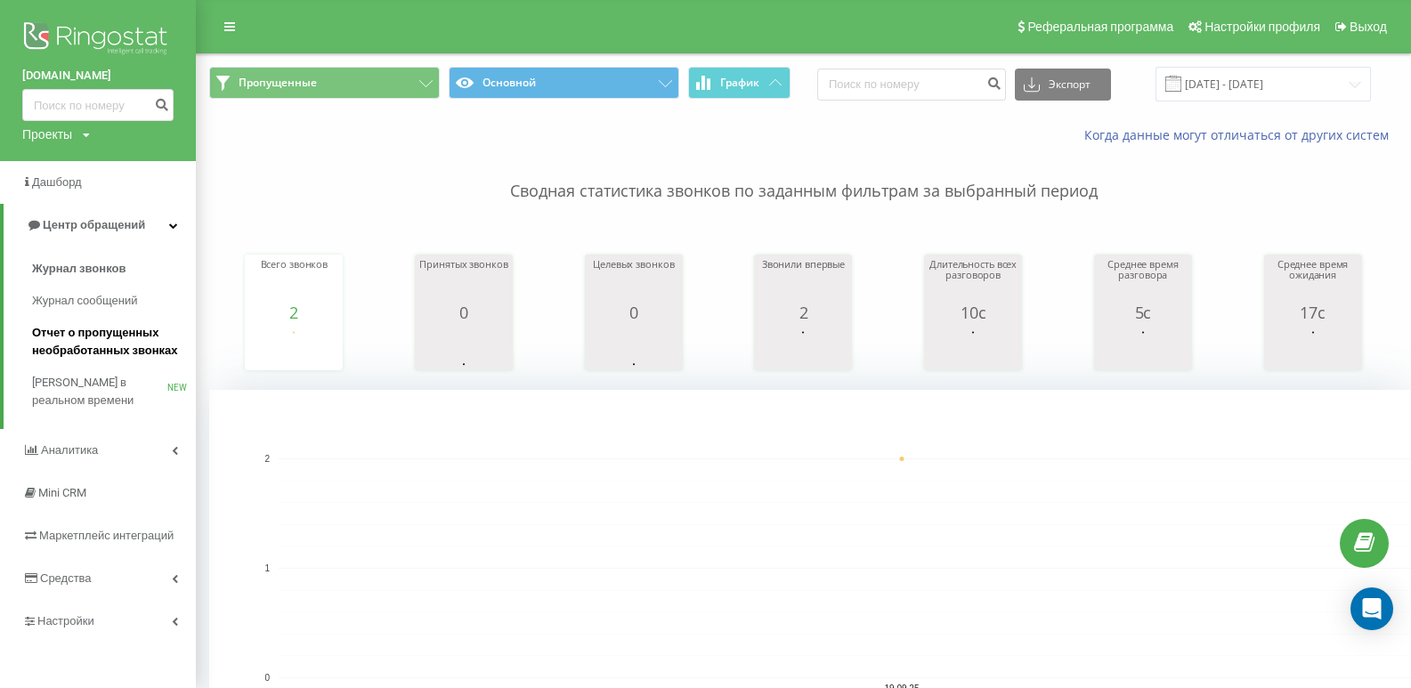
click at [78, 354] on span "Отчет о пропущенных необработанных звонках" at bounding box center [109, 342] width 155 height 36
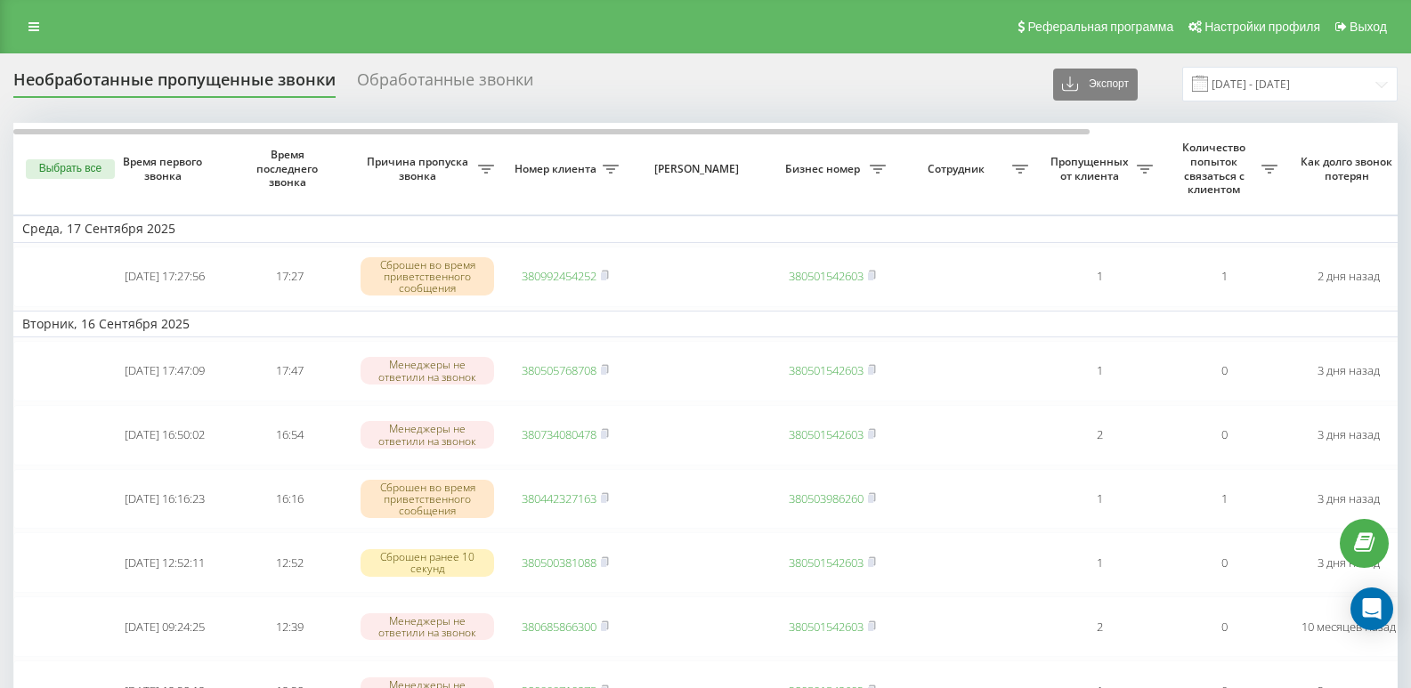
click at [29, 13] on div "Реферальная программа Настройки профиля Выход" at bounding box center [705, 26] width 1411 height 53
click at [33, 28] on icon at bounding box center [33, 26] width 11 height 12
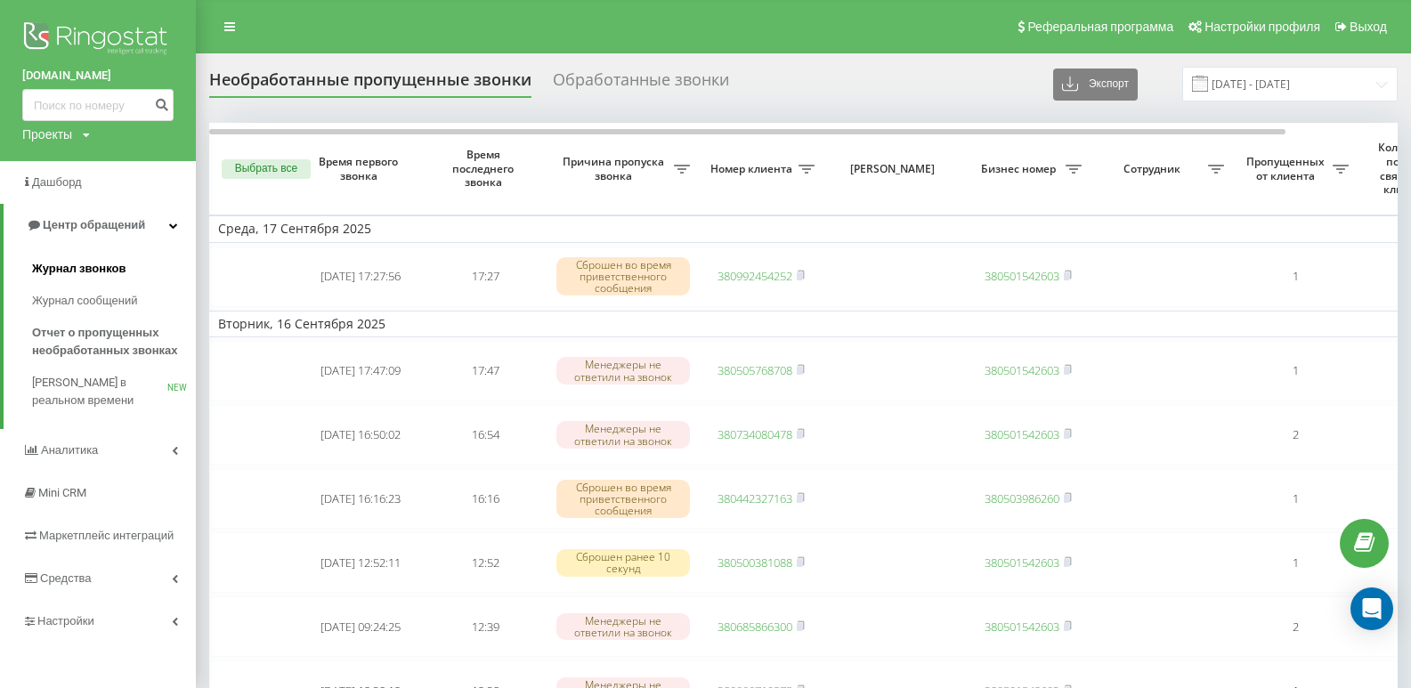
click at [78, 264] on span "Журнал звонков" at bounding box center [78, 269] width 93 height 18
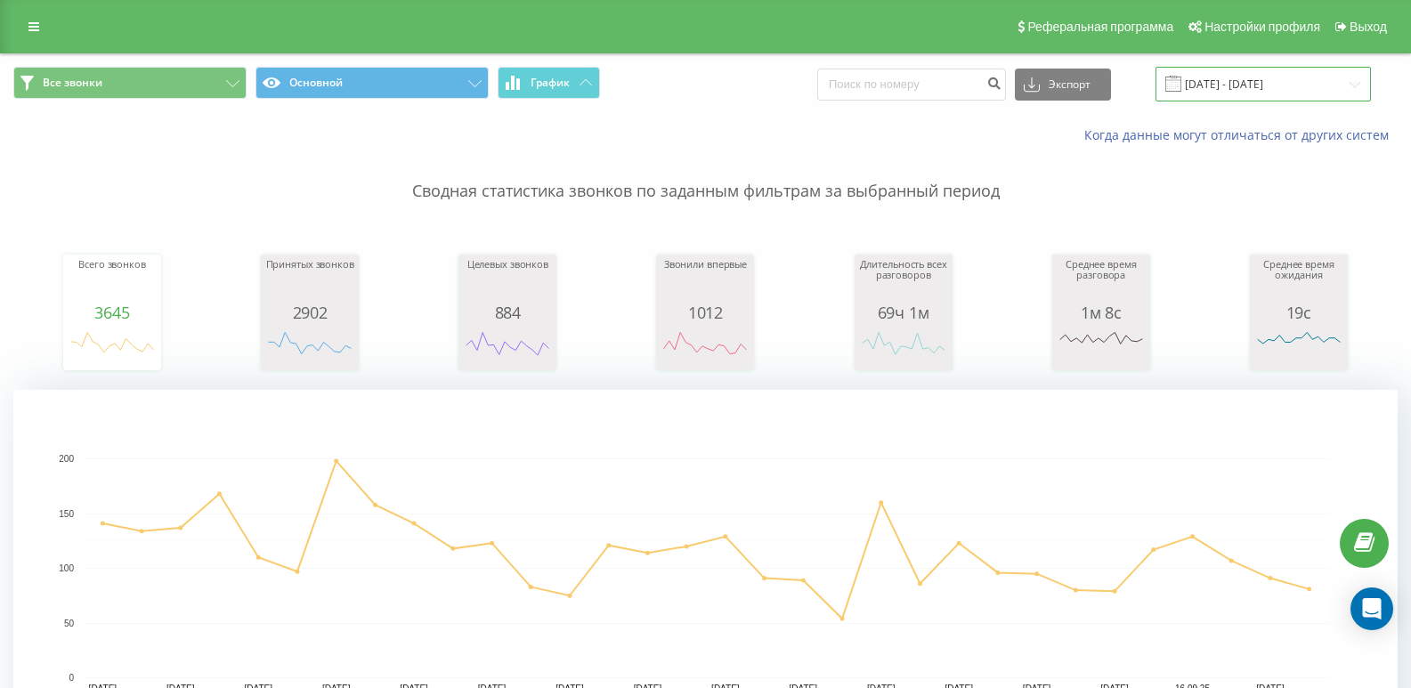
drag, startPoint x: 1200, startPoint y: 74, endPoint x: 1202, endPoint y: 92, distance: 18.0
click at [1201, 74] on input "[DATE] - [DATE]" at bounding box center [1262, 84] width 215 height 35
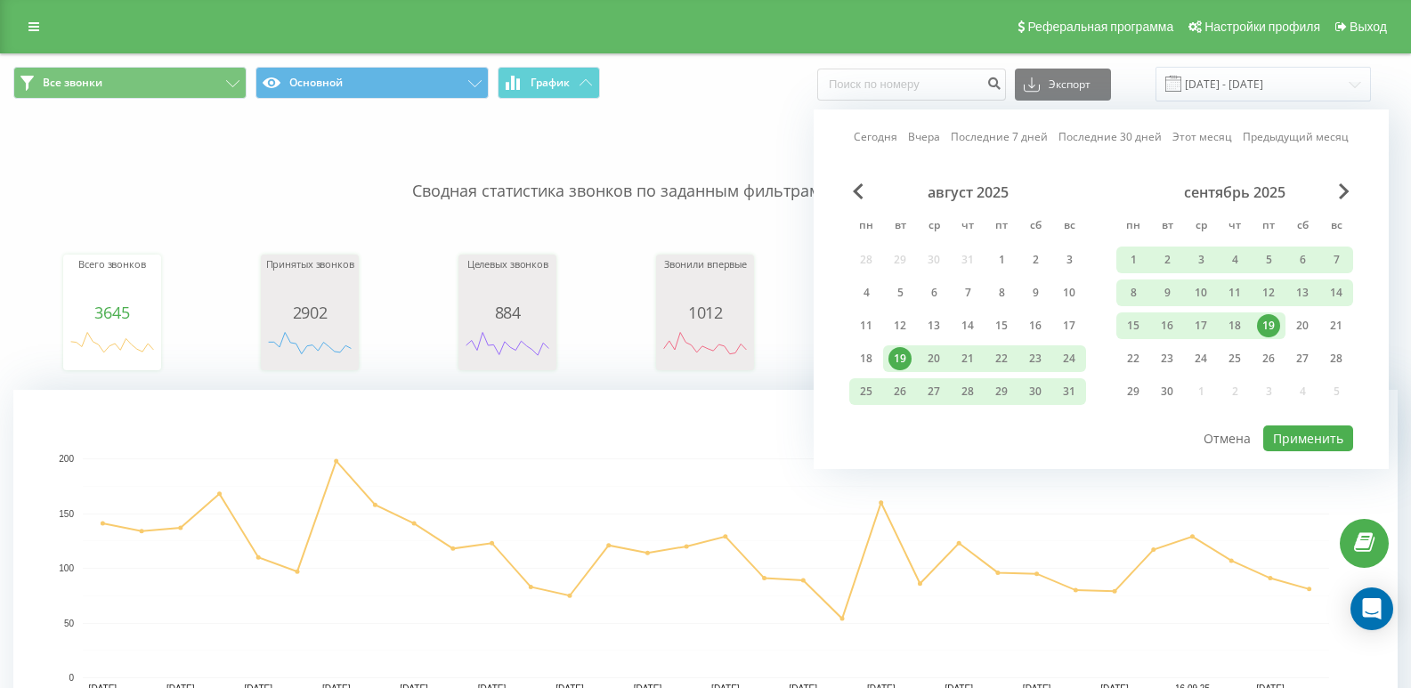
click at [1265, 324] on div "19" at bounding box center [1268, 325] width 23 height 23
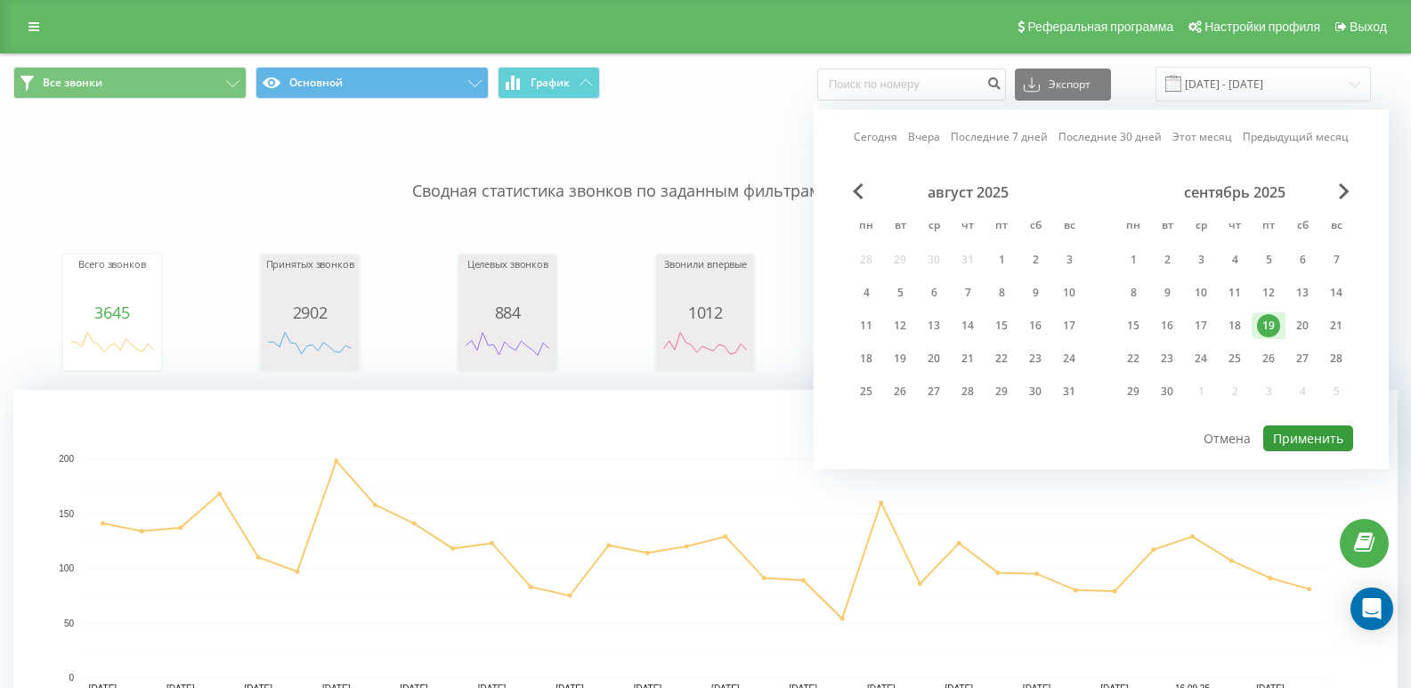
click at [1306, 442] on button "Применить" at bounding box center [1308, 438] width 90 height 26
type input "19.09.2025 - 19.09.2025"
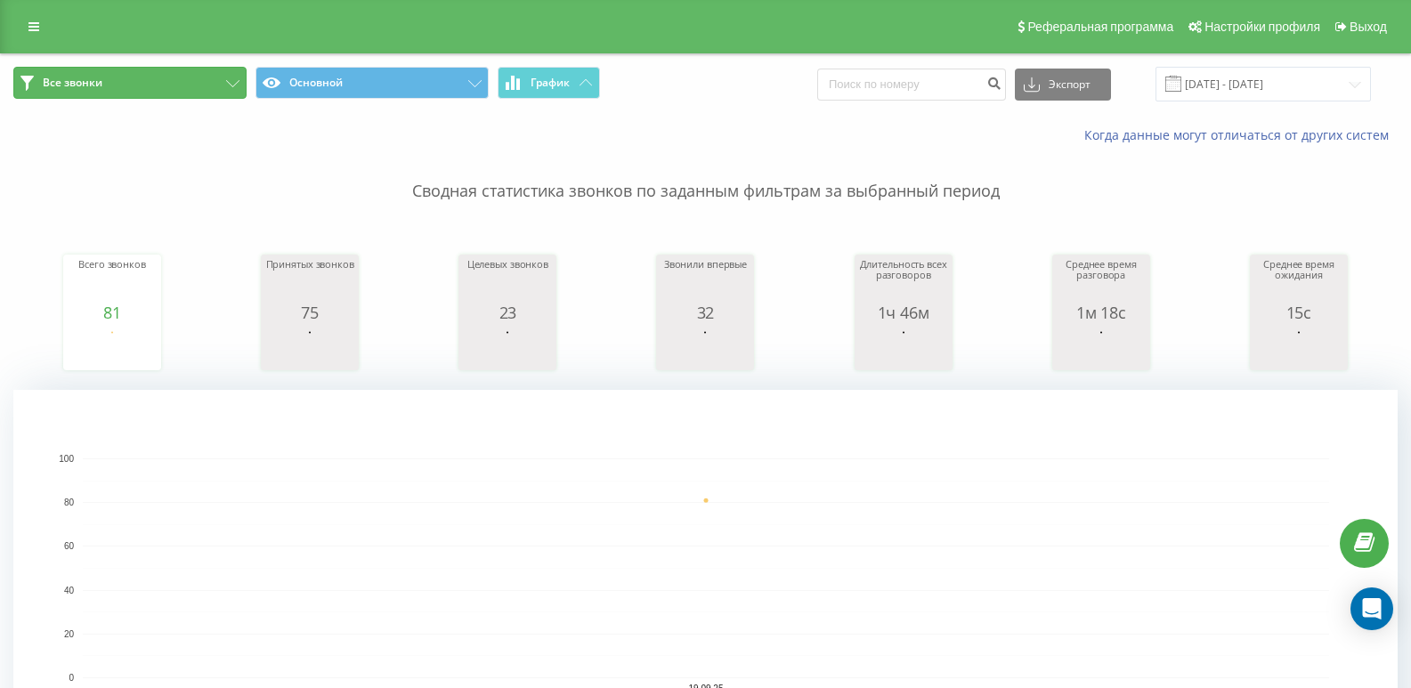
click at [167, 91] on button "Все звонки" at bounding box center [129, 83] width 233 height 32
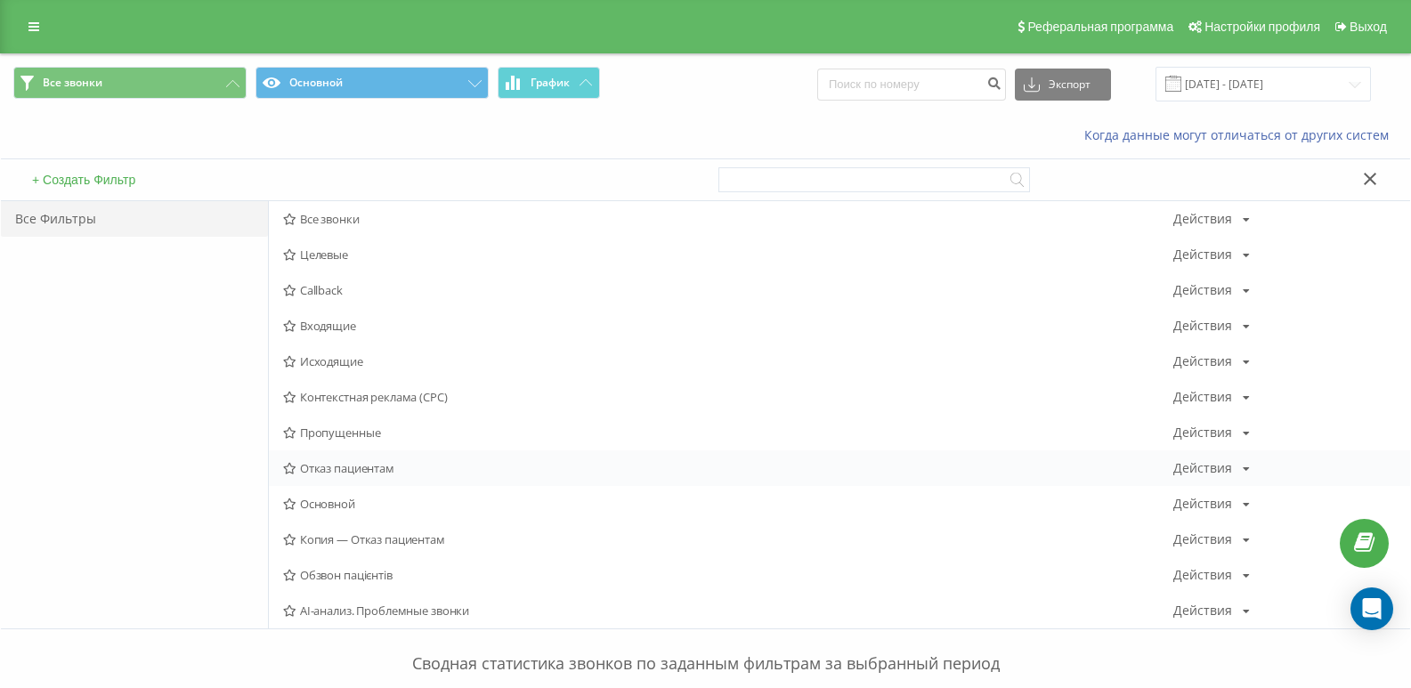
click at [342, 465] on span "Отказ пациентам" at bounding box center [728, 468] width 890 height 12
